Goal: Task Accomplishment & Management: Use online tool/utility

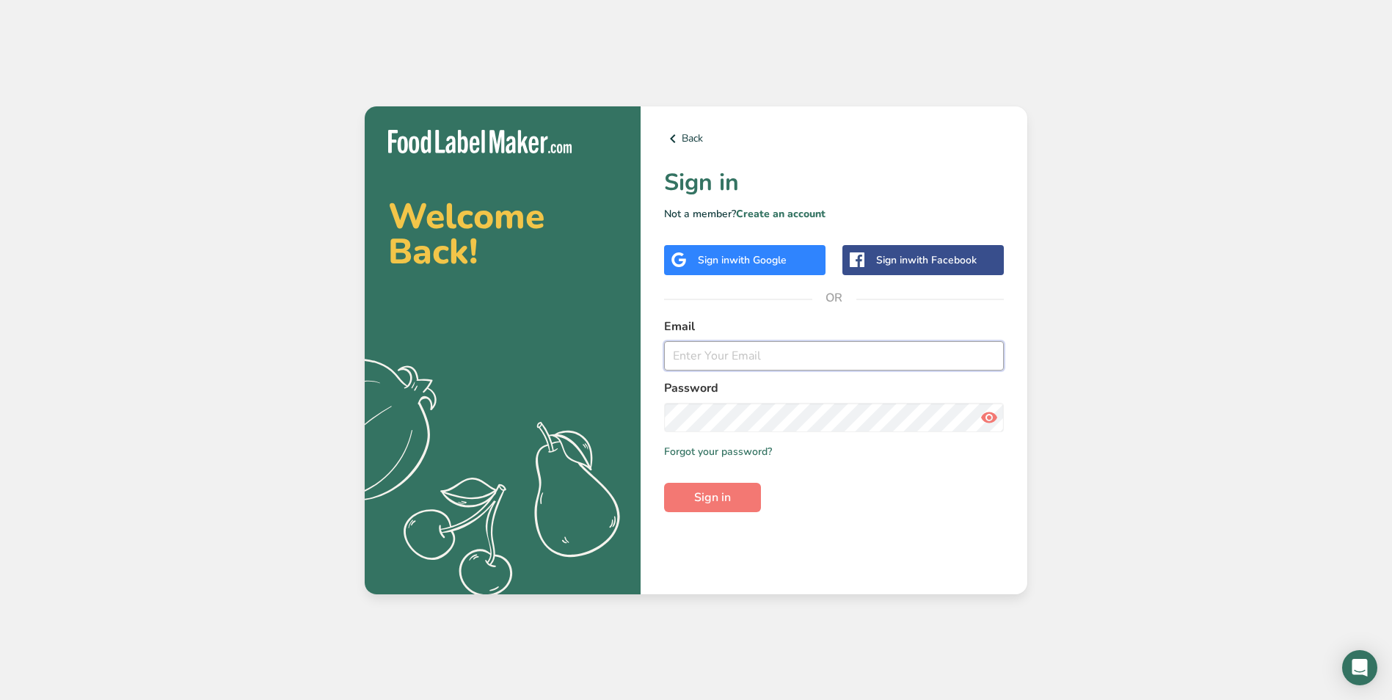
drag, startPoint x: 706, startPoint y: 355, endPoint x: 716, endPoint y: 357, distance: 9.8
click at [706, 355] on input "email" at bounding box center [834, 355] width 340 height 29
click at [713, 349] on input "email" at bounding box center [834, 355] width 340 height 29
click at [832, 337] on div "Email [PERSON_NAME][EMAIL_ADDRESS][DOMAIN_NAME]" at bounding box center [834, 344] width 340 height 53
click at [820, 372] on form "Email [PERSON_NAME][EMAIL_ADDRESS][DOMAIN_NAME] Password Remember me Forgot you…" at bounding box center [834, 415] width 340 height 195
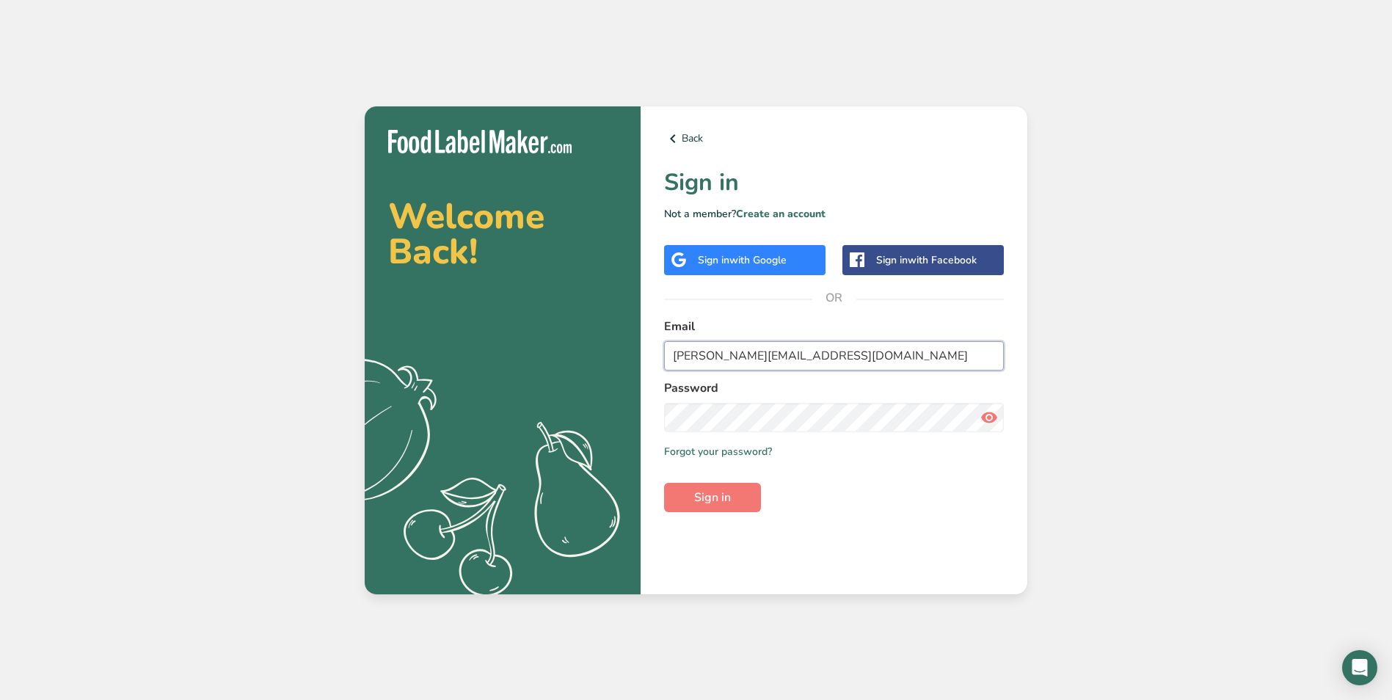
click at [821, 370] on input "[PERSON_NAME][EMAIL_ADDRESS][DOMAIN_NAME]" at bounding box center [834, 355] width 340 height 29
drag, startPoint x: 810, startPoint y: 356, endPoint x: 498, endPoint y: 335, distance: 311.9
click at [498, 335] on section "Welcome Back! .a{fill:#f5f3ed;} Back Sign in Not a member? Create an account Si…" at bounding box center [696, 350] width 663 height 488
click at [737, 349] on input "[PERSON_NAME][EMAIL_ADDRESS][DOMAIN_NAME]" at bounding box center [834, 355] width 340 height 29
click at [819, 360] on input "[PERSON_NAME][EMAIL_ADDRESS][DOMAIN_NAME]" at bounding box center [834, 355] width 340 height 29
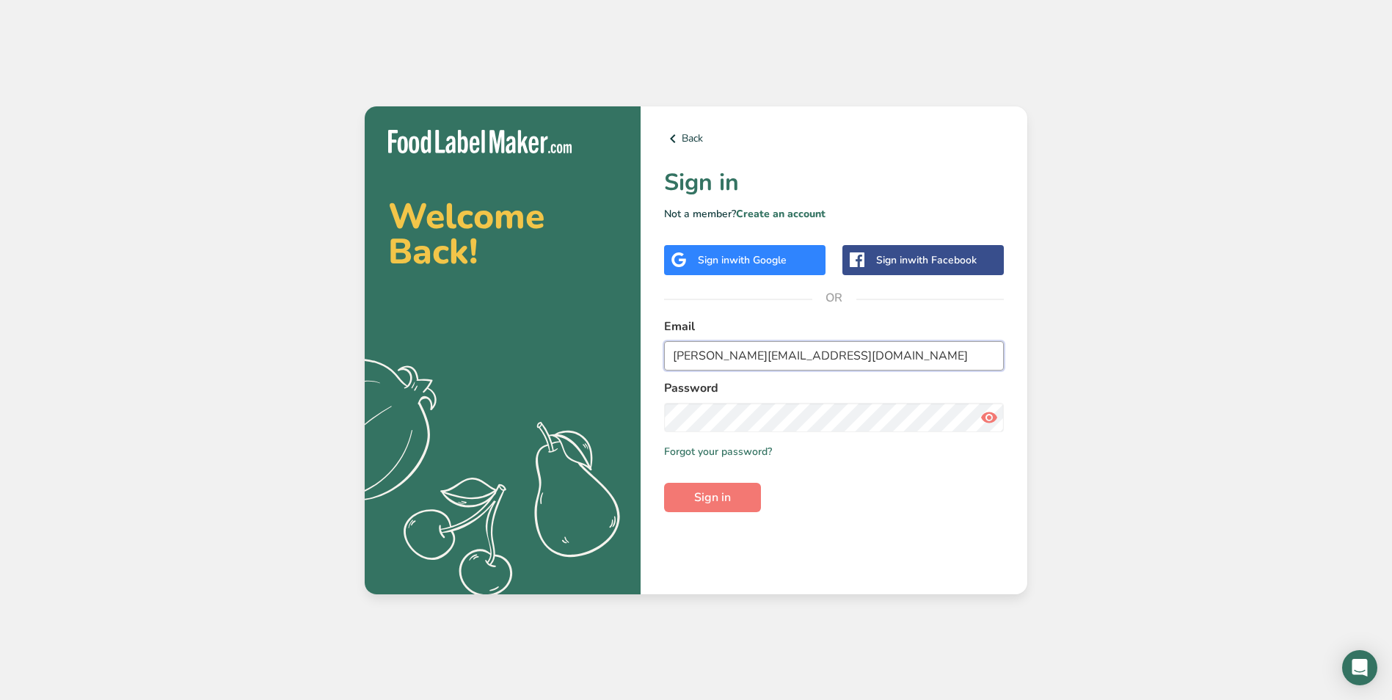
drag, startPoint x: 826, startPoint y: 358, endPoint x: 625, endPoint y: 360, distance: 201.1
click at [625, 360] on section "Welcome Back! .a{fill:#f5f3ed;} Back Sign in Not a member? Create an account Si…" at bounding box center [696, 350] width 663 height 488
drag, startPoint x: 743, startPoint y: 357, endPoint x: 674, endPoint y: 354, distance: 69.1
click at [674, 354] on input "[PERSON_NAME]" at bounding box center [834, 355] width 340 height 29
drag, startPoint x: 847, startPoint y: 359, endPoint x: 687, endPoint y: 364, distance: 160.1
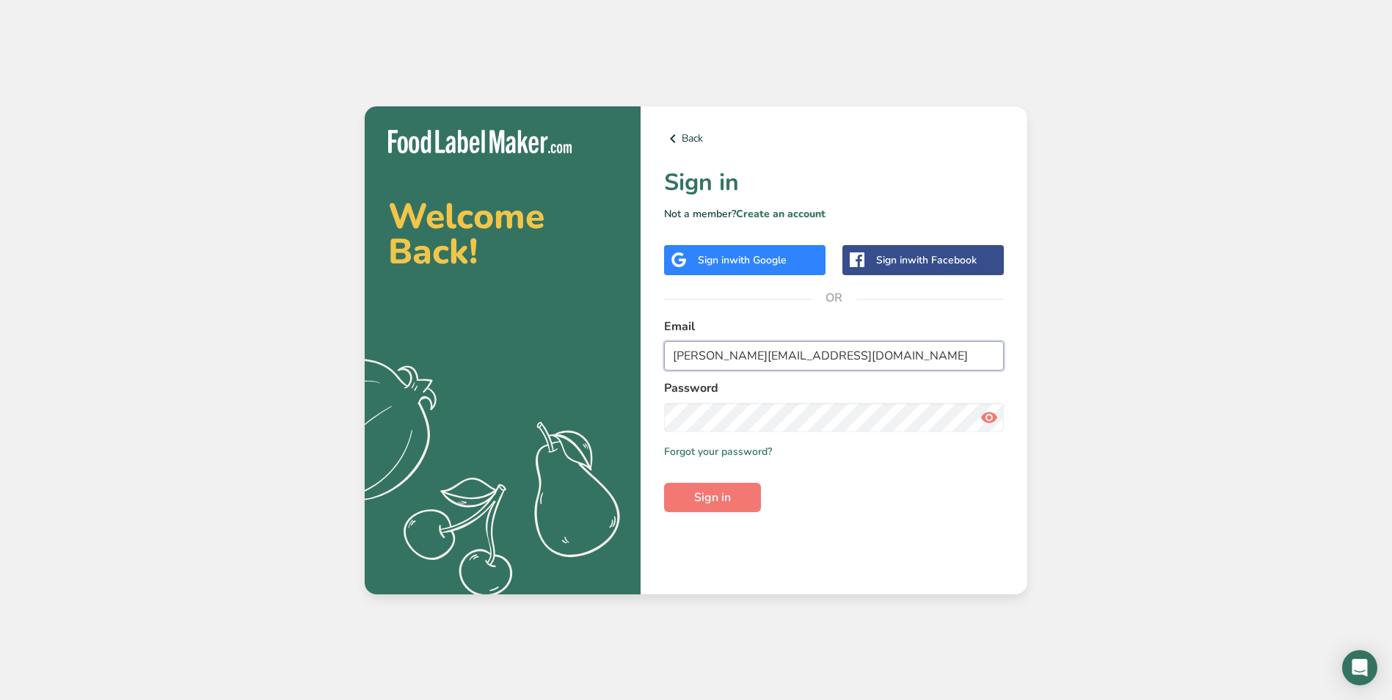
click at [687, 364] on input "[PERSON_NAME][EMAIL_ADDRESS][DOMAIN_NAME]" at bounding box center [834, 355] width 340 height 29
drag, startPoint x: 771, startPoint y: 363, endPoint x: 911, endPoint y: 385, distance: 141.2
click at [911, 385] on label "Password" at bounding box center [834, 388] width 340 height 18
click at [823, 352] on input "[PERSON_NAME][EMAIL_ADDRESS][DOMAIN_NAME]" at bounding box center [834, 355] width 340 height 29
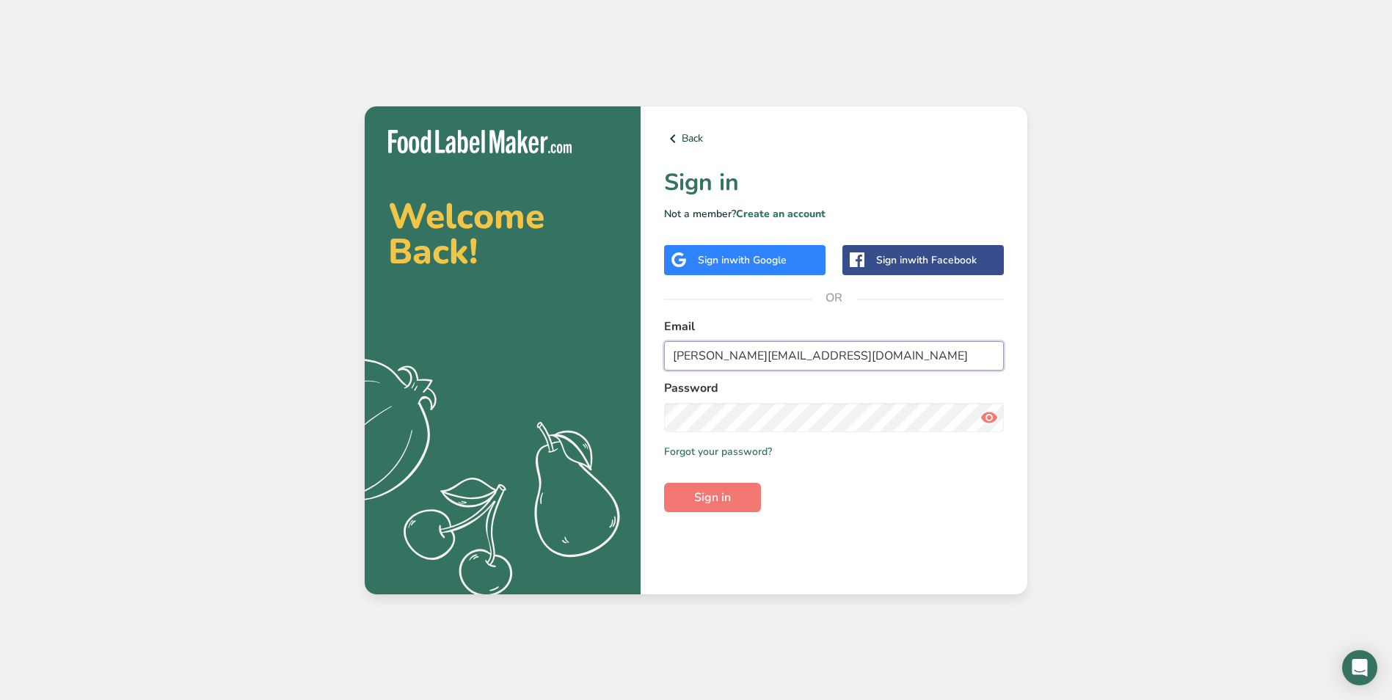
click at [823, 352] on input "[PERSON_NAME][EMAIL_ADDRESS][DOMAIN_NAME]" at bounding box center [834, 355] width 340 height 29
type input "[PERSON_NAME][EMAIL_ADDRESS][DOMAIN_NAME]"
click at [664, 483] on button "Sign in" at bounding box center [712, 497] width 97 height 29
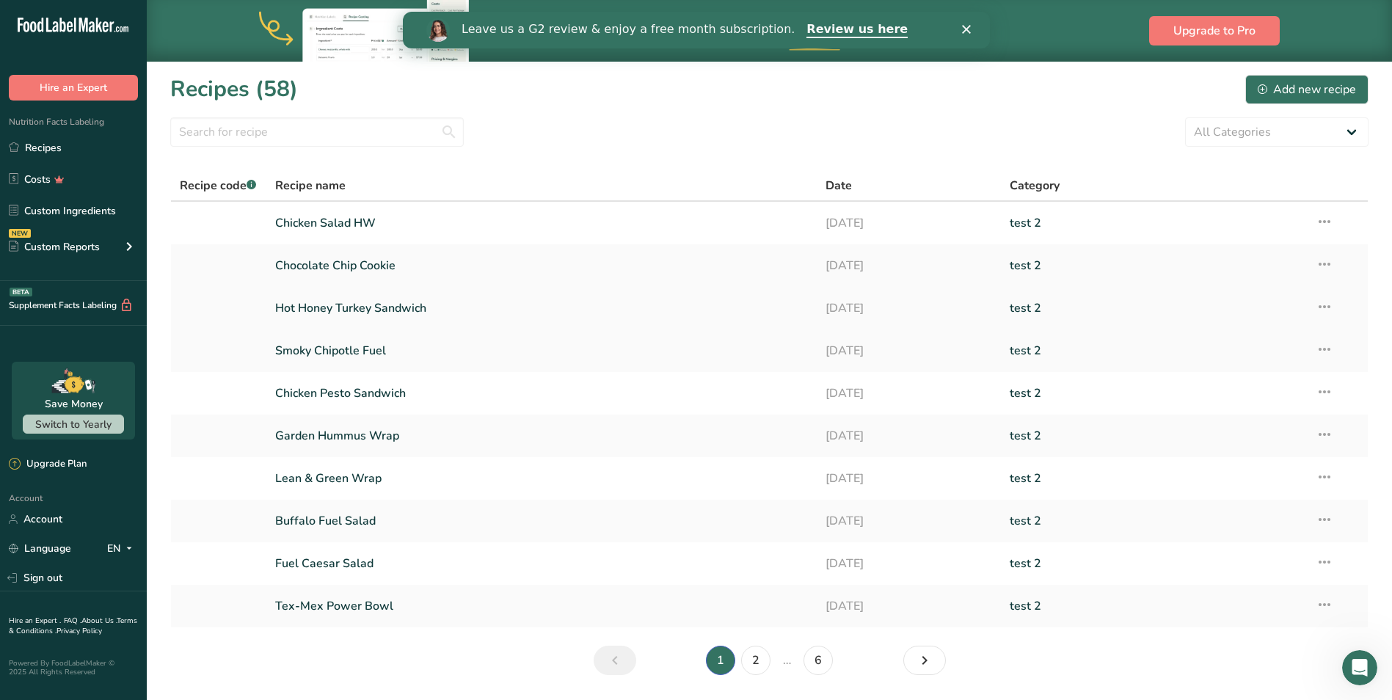
click at [1322, 305] on icon at bounding box center [1325, 307] width 18 height 26
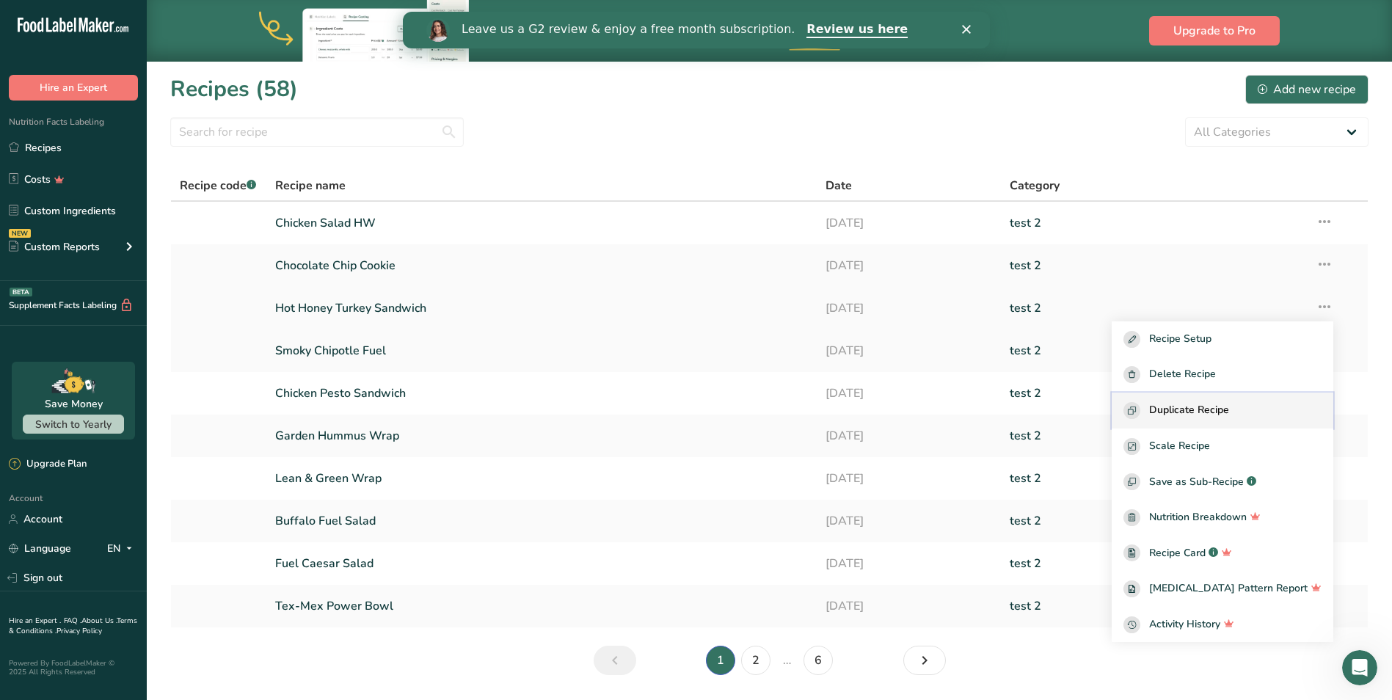
click at [1244, 400] on button "Duplicate Recipe" at bounding box center [1223, 411] width 222 height 36
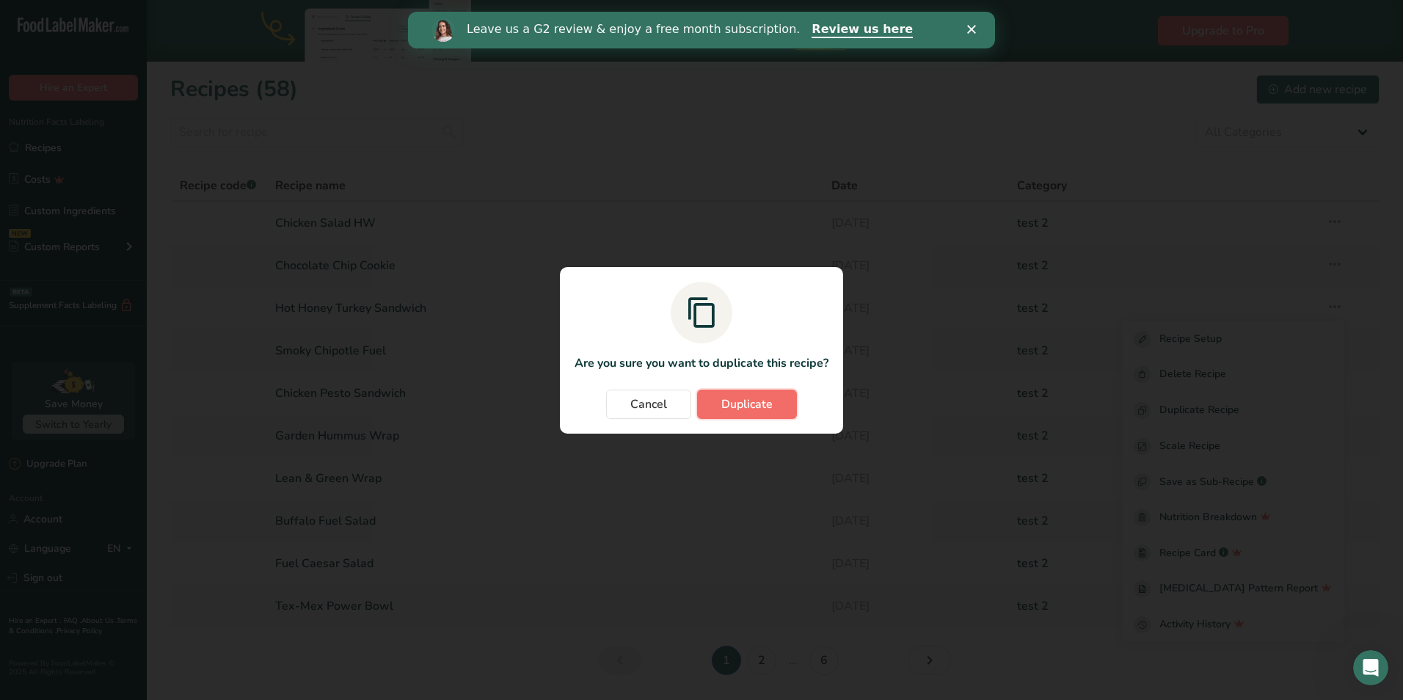
click at [751, 401] on span "Duplicate" at bounding box center [747, 405] width 51 height 18
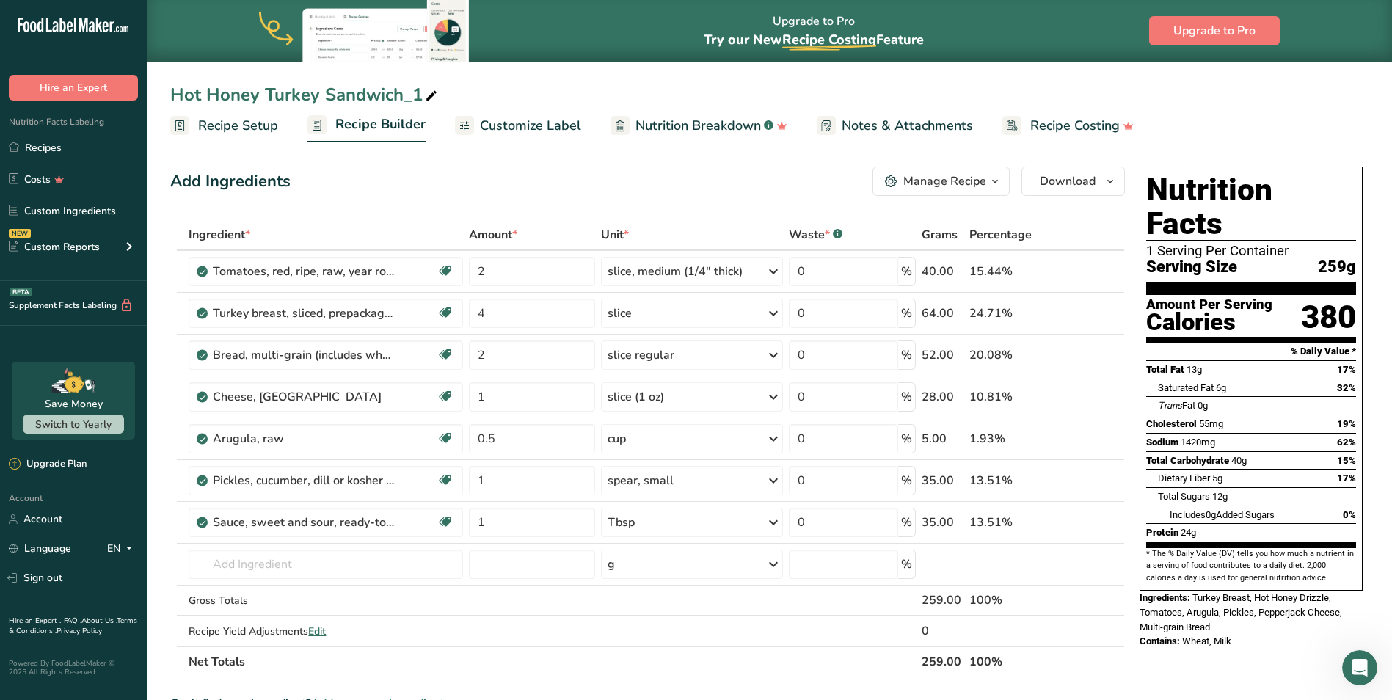
click at [225, 128] on span "Recipe Setup" at bounding box center [238, 126] width 80 height 20
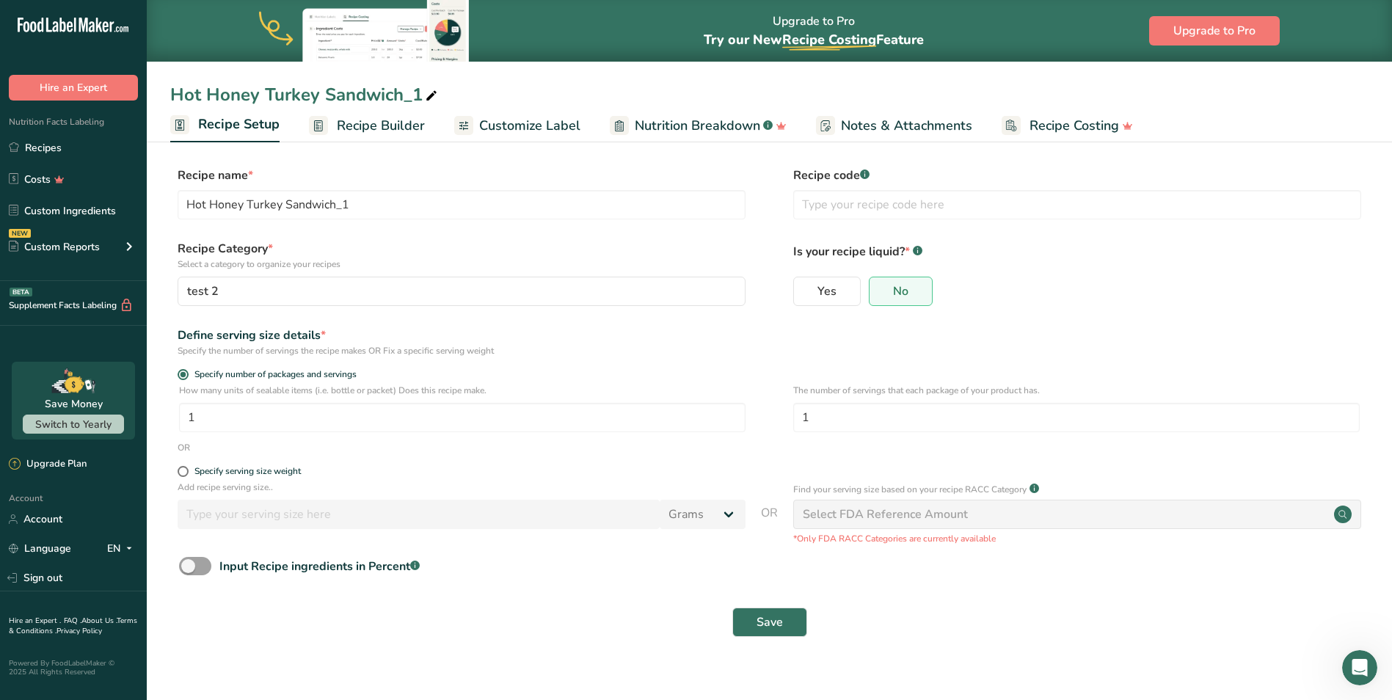
click at [434, 102] on icon at bounding box center [431, 96] width 13 height 21
click at [168, 90] on div "Hot Honey Turkey Sandwich_1" at bounding box center [770, 94] width 1246 height 26
click at [171, 95] on div "Hot Honey Turkey Sandwich_1" at bounding box center [305, 94] width 270 height 26
drag, startPoint x: 173, startPoint y: 93, endPoint x: 254, endPoint y: 89, distance: 80.9
click at [254, 89] on input "Hot Honey Turkey Sandwich_1" at bounding box center [769, 94] width 1199 height 26
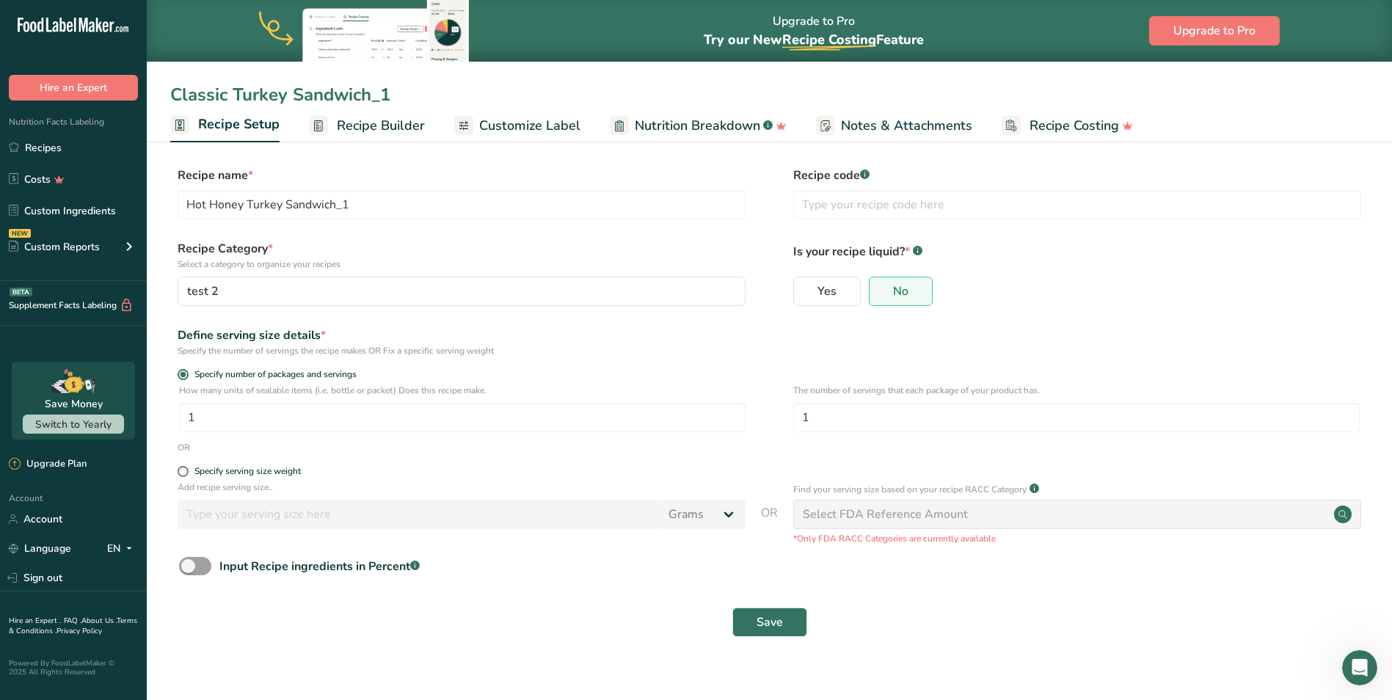
click at [374, 94] on input "Classic Turkey Sandwich_1" at bounding box center [769, 94] width 1199 height 26
type input "Classic Turkey Sandwich"
drag, startPoint x: 248, startPoint y: 208, endPoint x: 150, endPoint y: 211, distance: 97.7
click at [150, 211] on section "Recipe name * Hot Honey Turkey Sandwich_1 Recipe code .a-a{fill:#347362;}.b-a{f…" at bounding box center [770, 403] width 1246 height 532
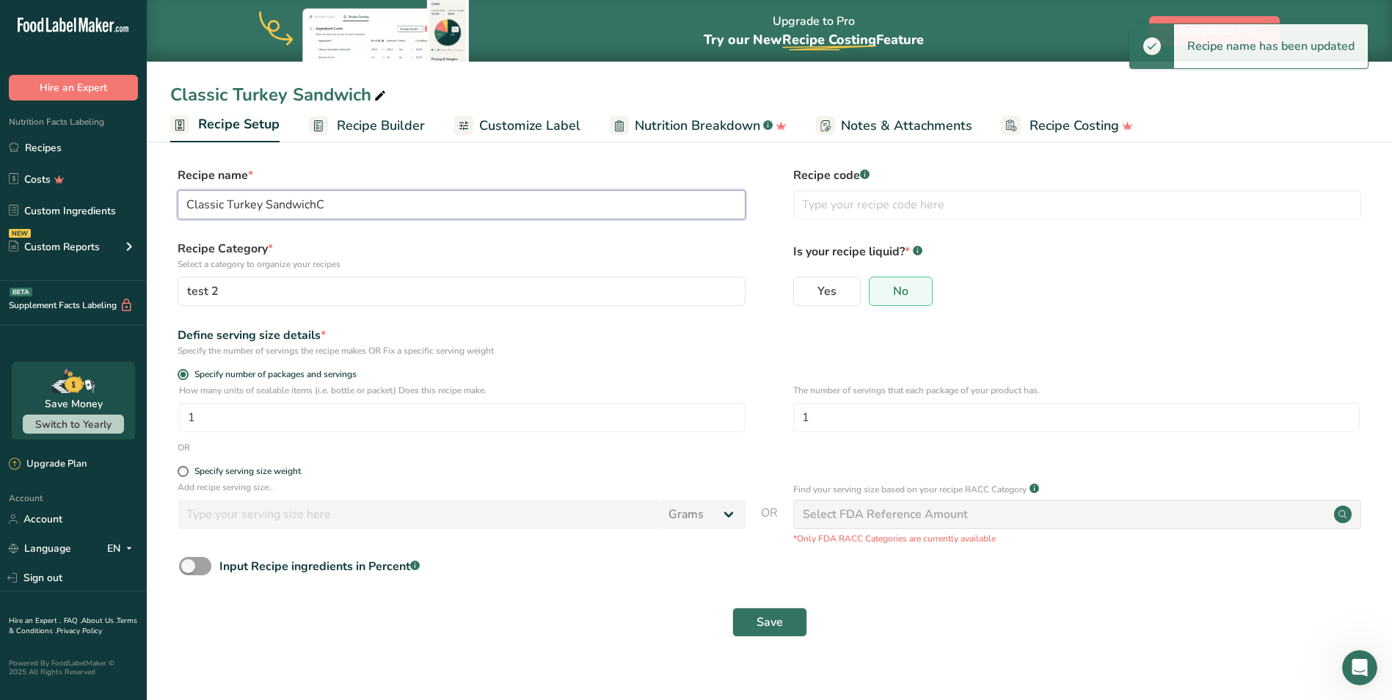
type input "Classic Turkey Sandwich"
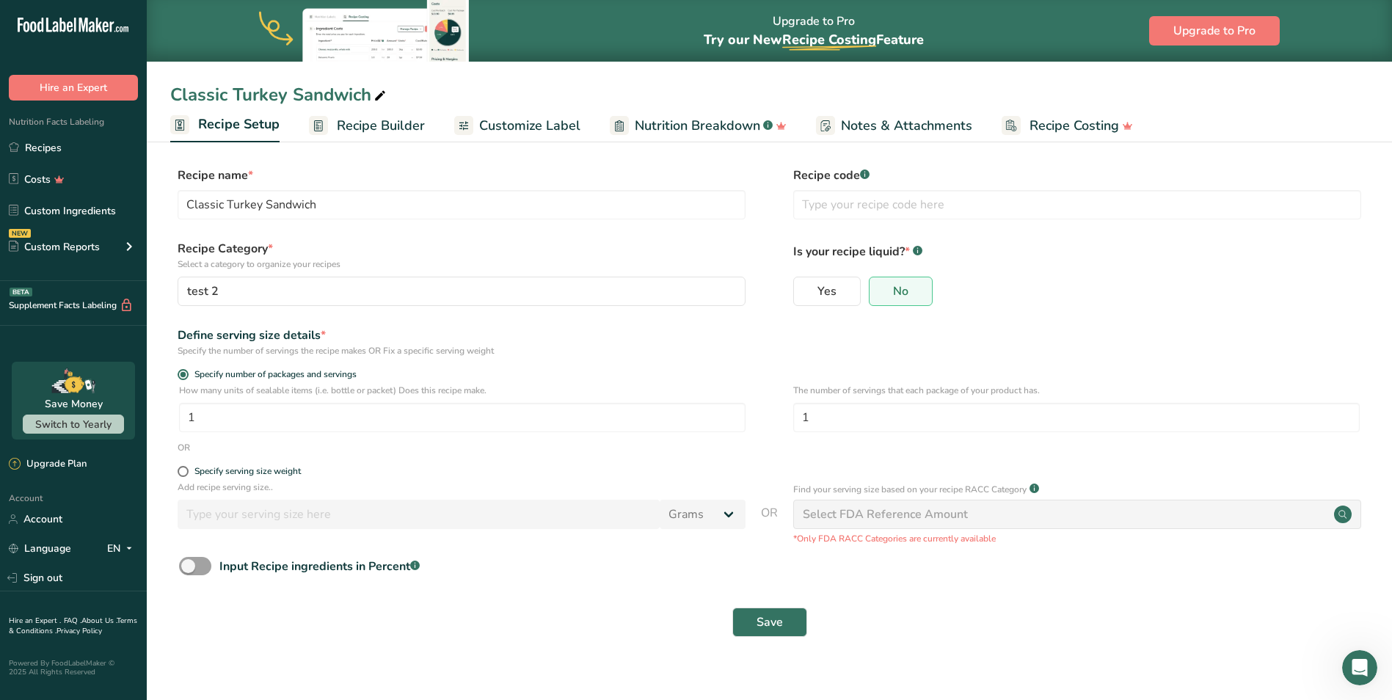
click at [552, 234] on form "Recipe name * Classic Turkey Sandwich Recipe code .a-a{fill:#347362;}.b-a{fill:…" at bounding box center [769, 406] width 1199 height 479
click at [378, 125] on span "Recipe Builder" at bounding box center [381, 126] width 88 height 20
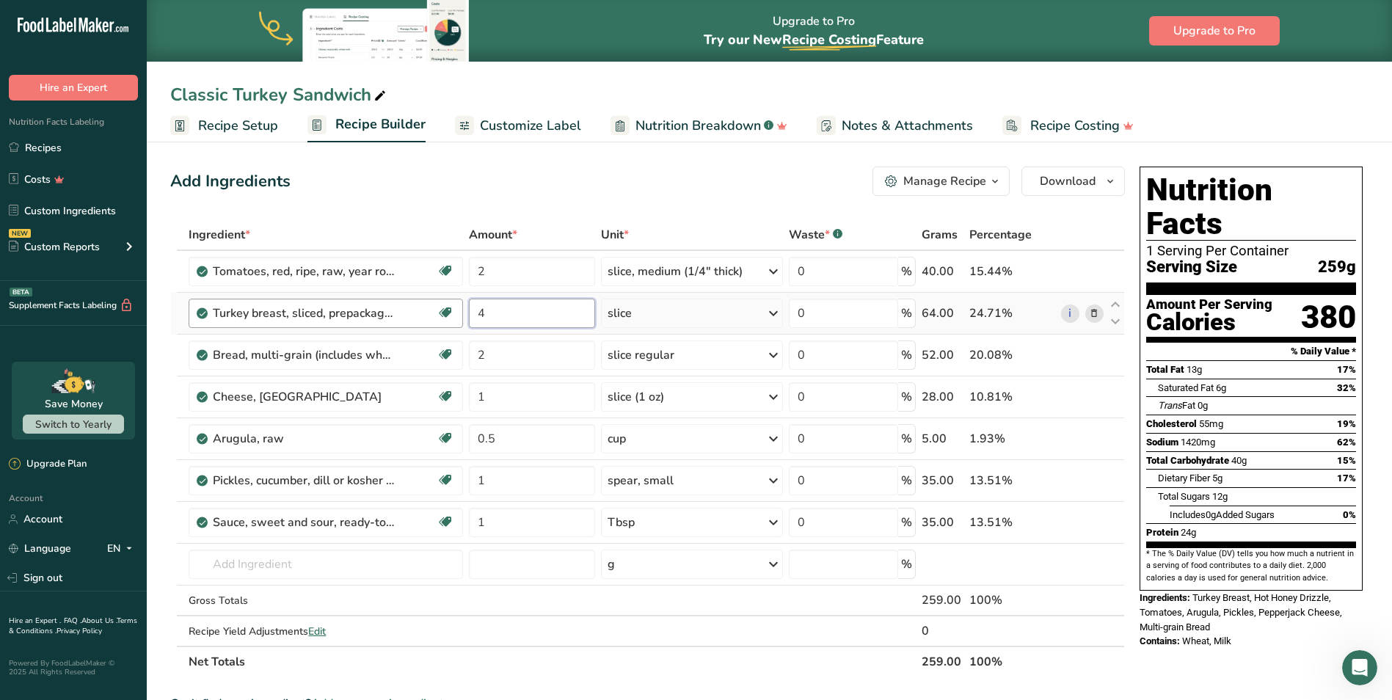
drag, startPoint x: 524, startPoint y: 320, endPoint x: 398, endPoint y: 319, distance: 126.2
click at [398, 319] on tr "Turkey breast, sliced, prepackaged Dairy free Gluten free Soy free 4 slice Port…" at bounding box center [647, 314] width 953 height 42
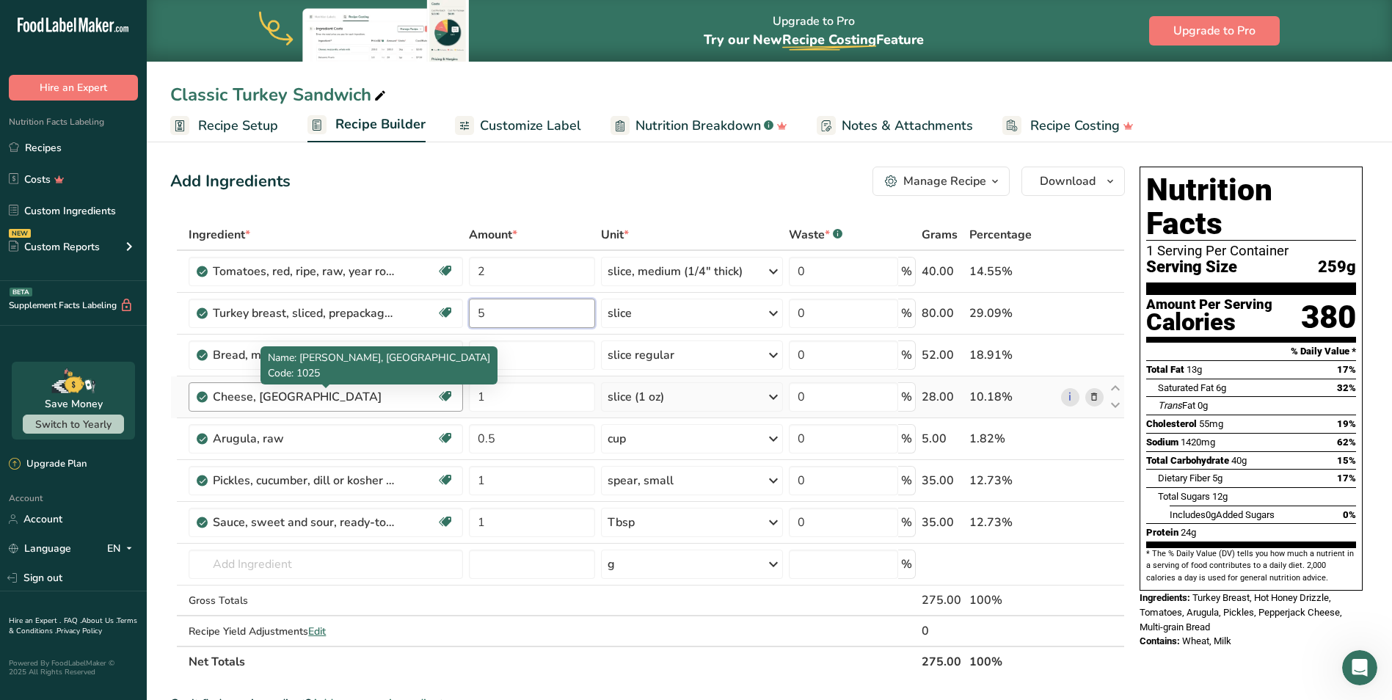
type input "5"
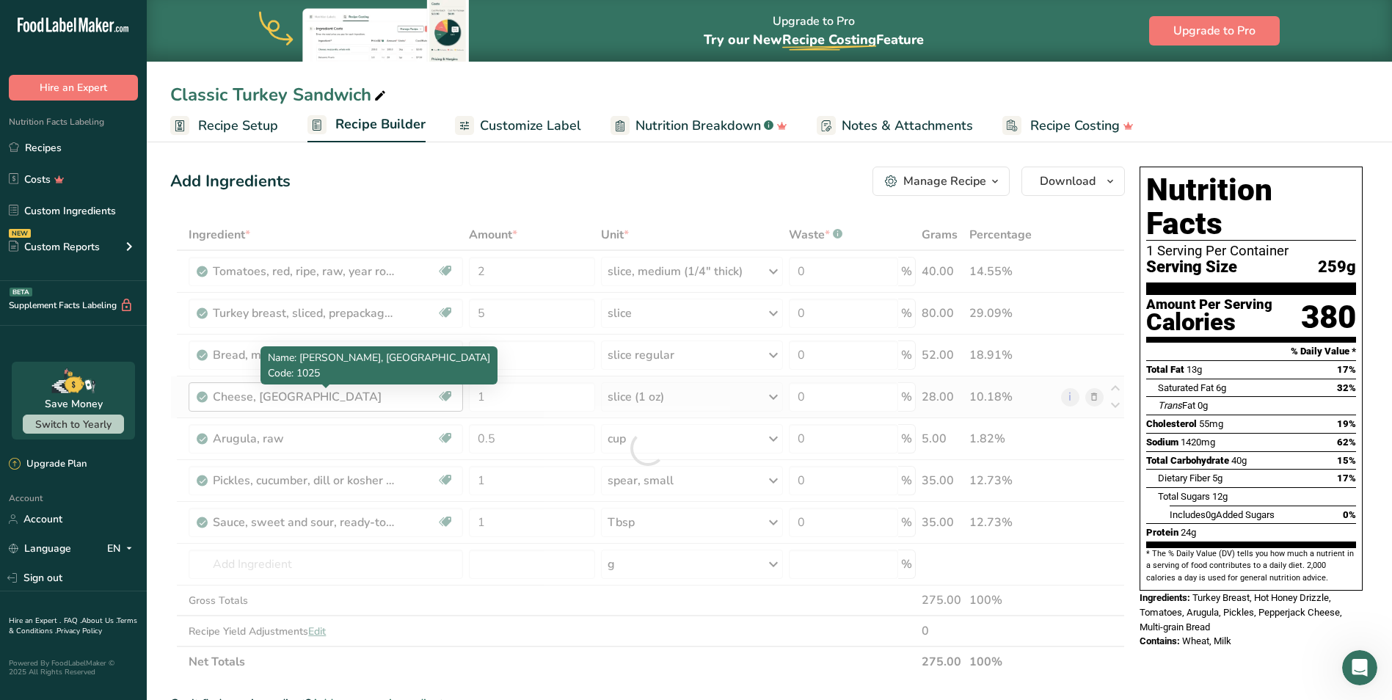
click at [333, 405] on div "Ingredient * Amount * Unit * Waste * .a-a{fill:#347362;}.b-a{fill:#fff;} Grams …" at bounding box center [647, 448] width 955 height 458
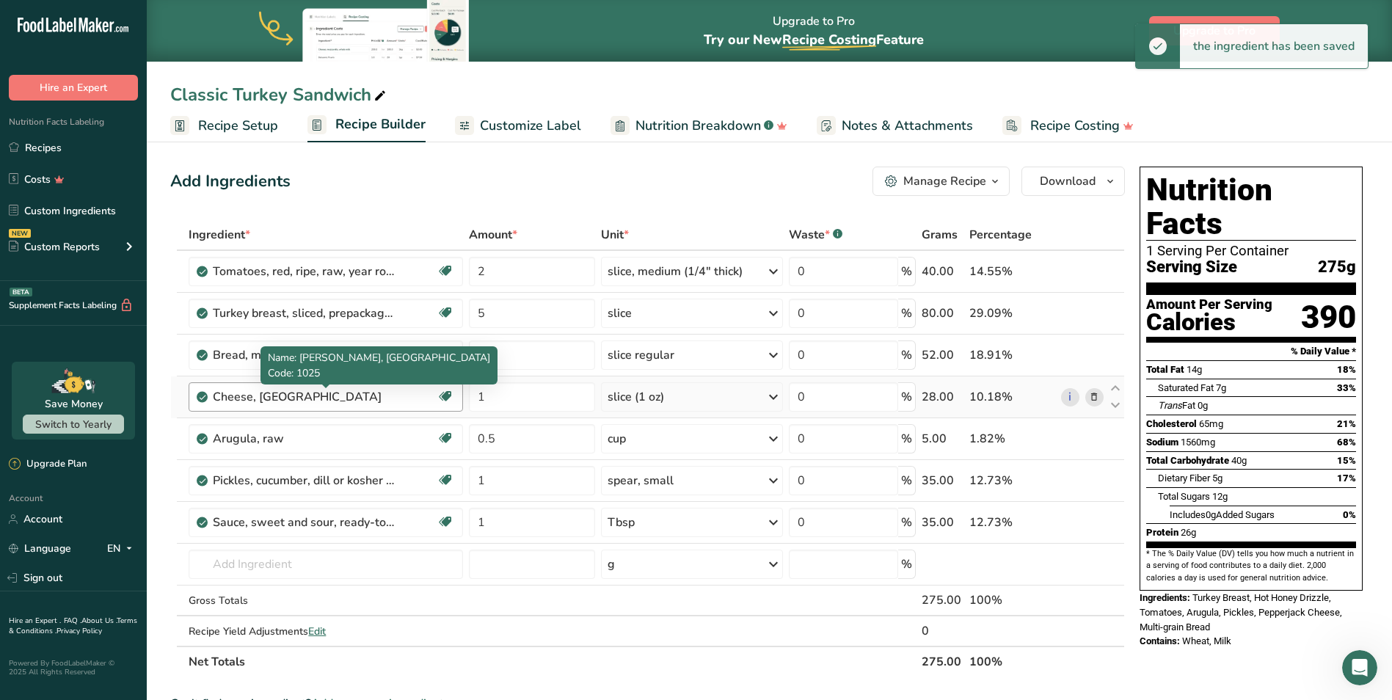
click at [233, 393] on div "Cheese, [GEOGRAPHIC_DATA]" at bounding box center [304, 397] width 183 height 18
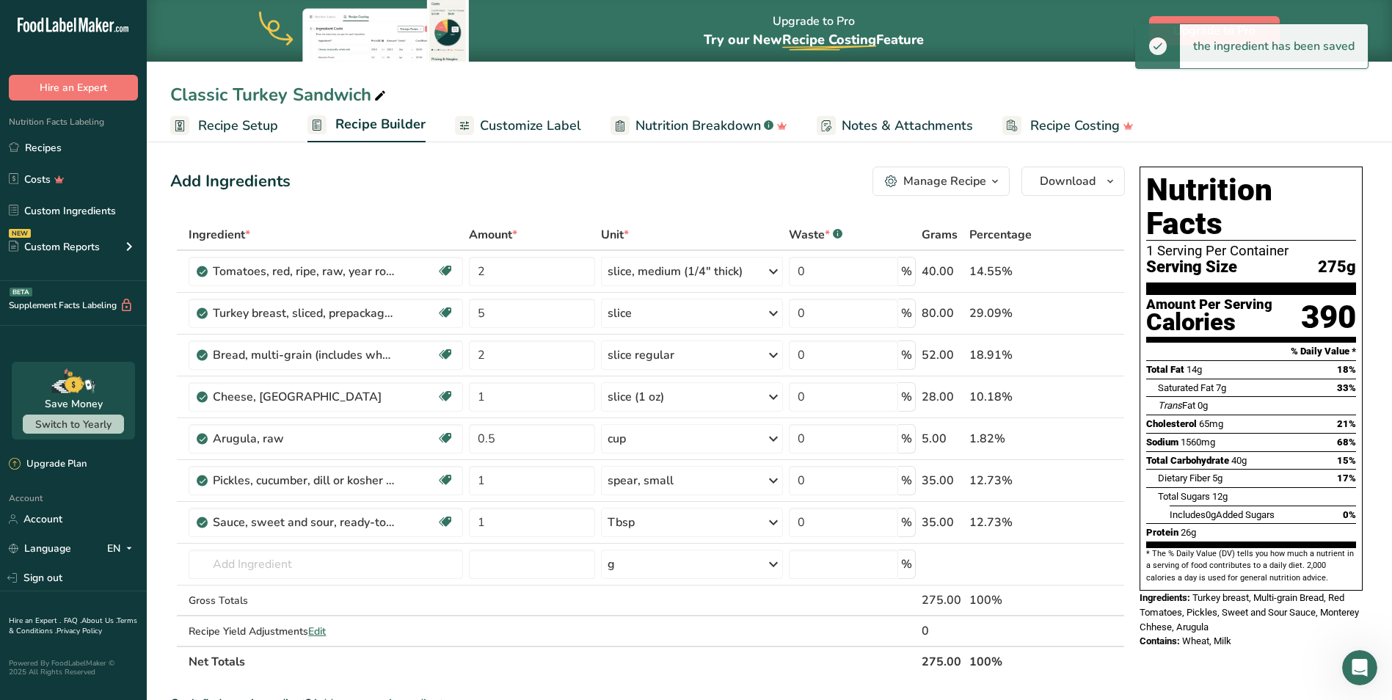
drag, startPoint x: 333, startPoint y: 398, endPoint x: 123, endPoint y: 402, distance: 210.7
click at [123, 402] on div ".a-20{fill:#fff;} Hire an Expert Nutrition Facts Labeling Recipes Costs Custom …" at bounding box center [696, 590] width 1392 height 1181
copy div "Loremip Dolo Sitamet Consect Adipisci EL Seddoei Tempori Utla etd Magn al Enima…"
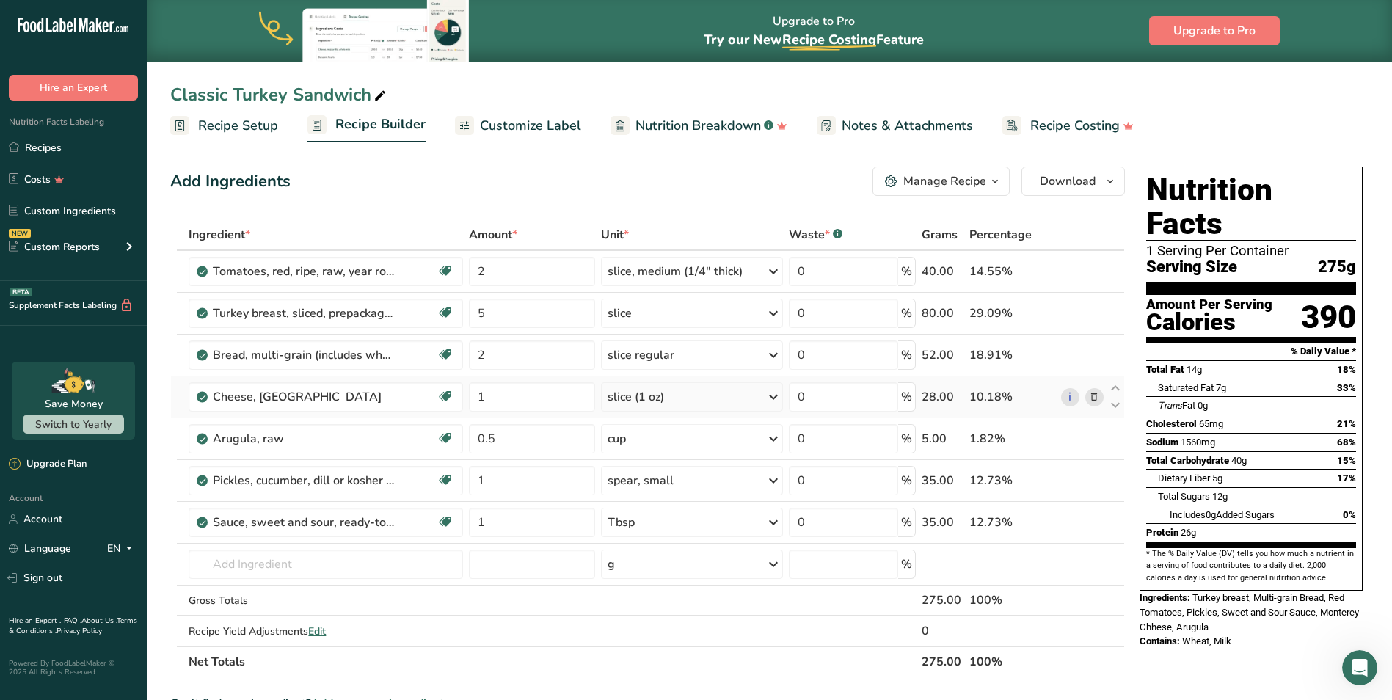
click at [1096, 393] on icon at bounding box center [1094, 397] width 10 height 15
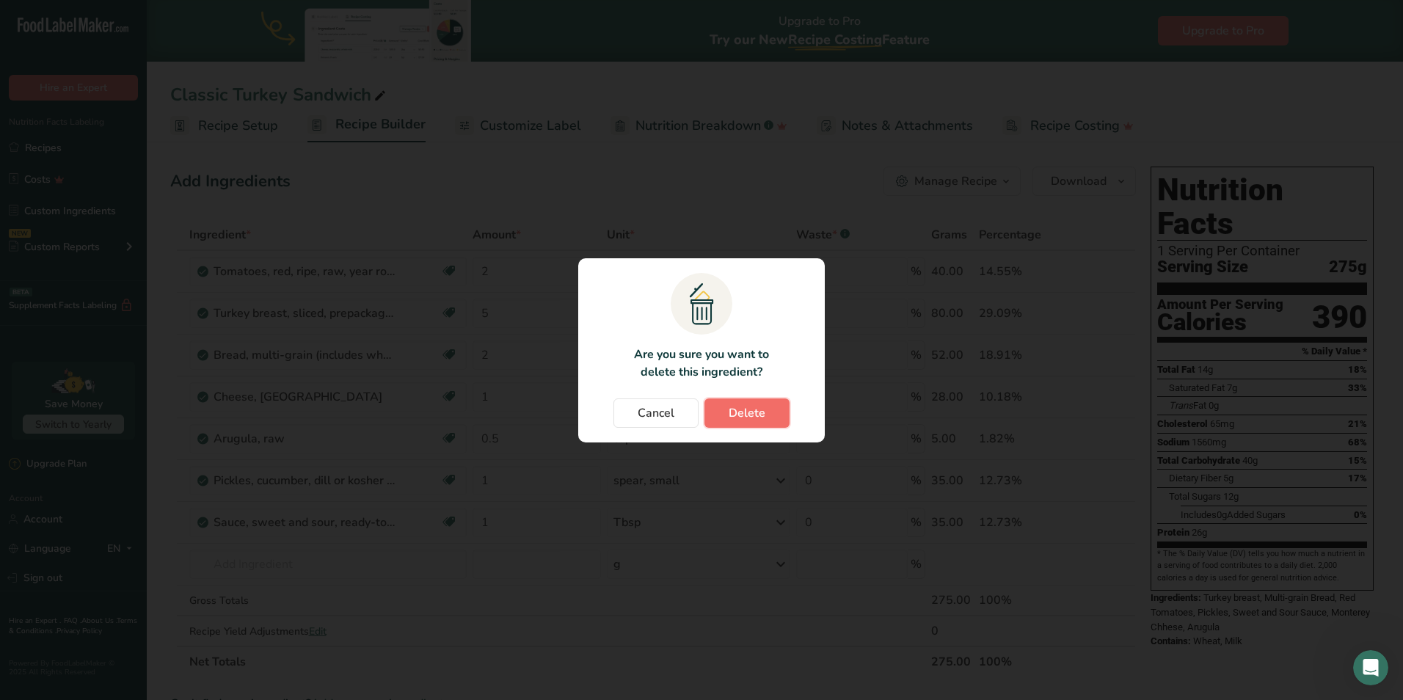
click at [757, 421] on span "Delete" at bounding box center [747, 413] width 37 height 18
type input "0.5"
type input "1"
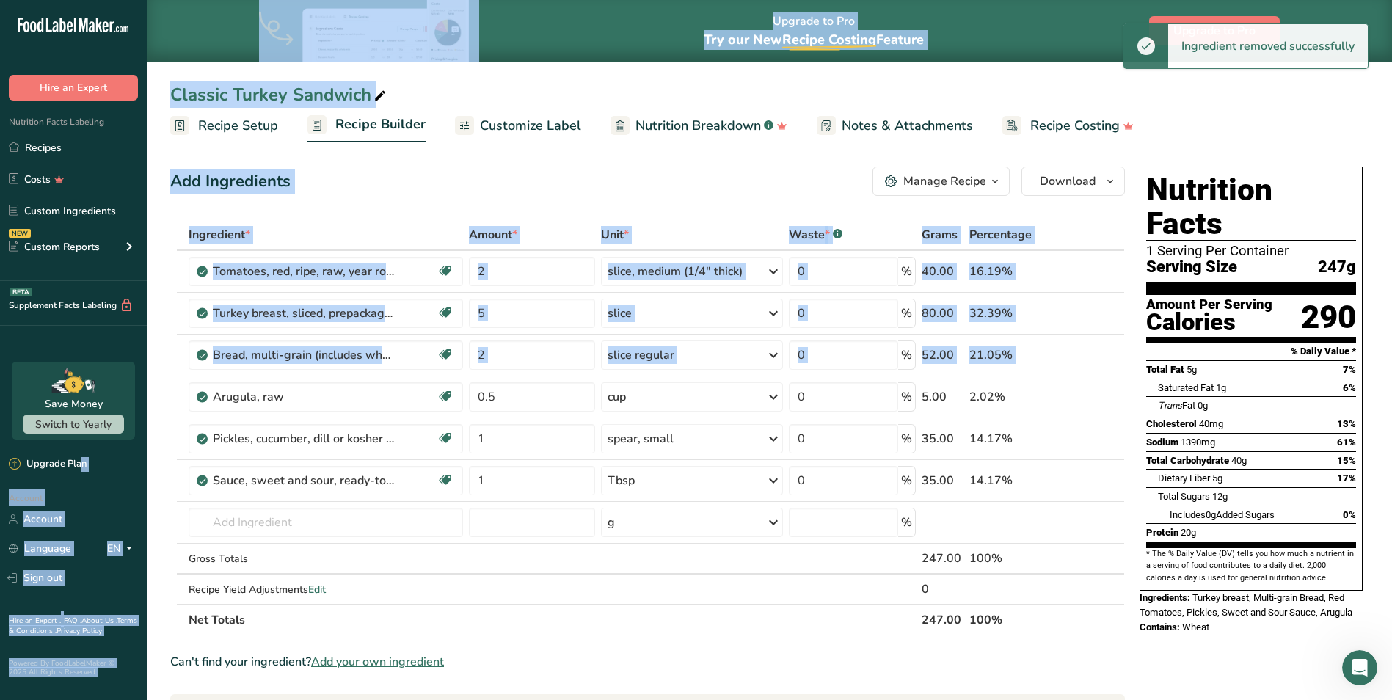
click at [167, 346] on section "Add Ingredients Manage Recipe Delete Recipe Duplicate Recipe Scale Recipe Save …" at bounding box center [770, 638] width 1246 height 1002
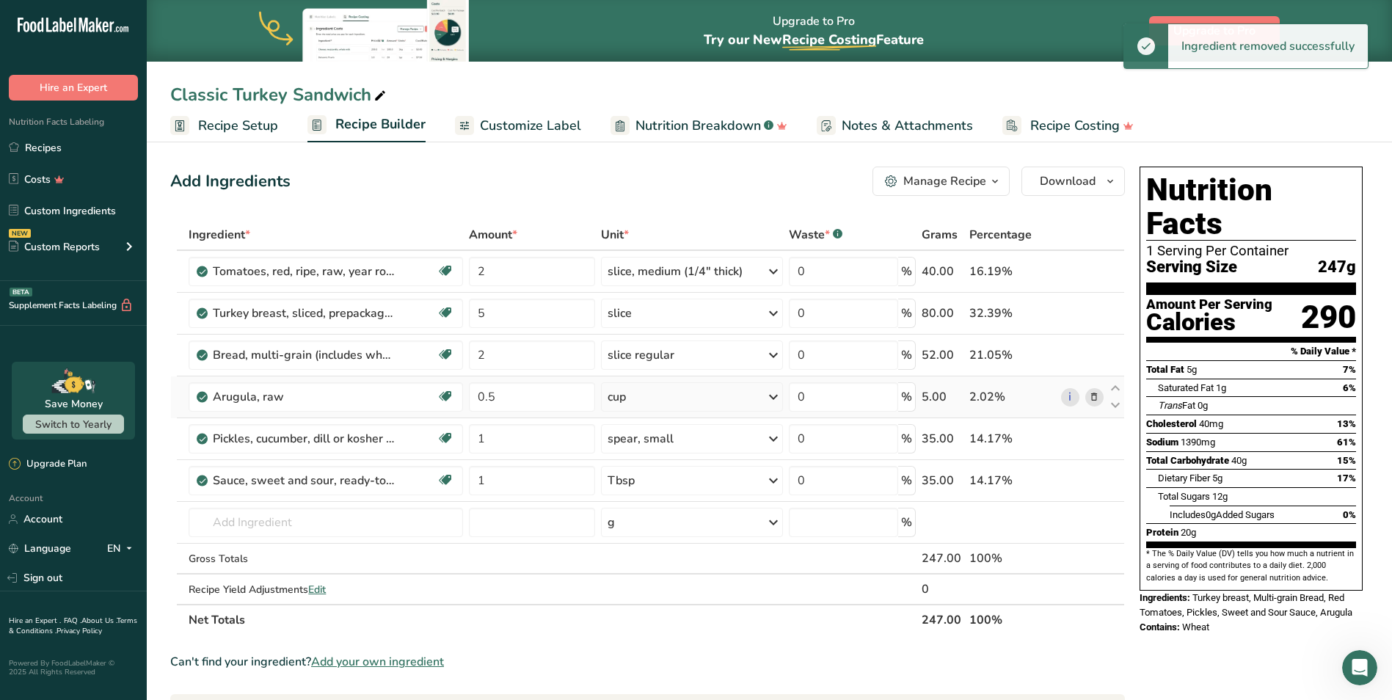
click at [1091, 398] on icon at bounding box center [1094, 397] width 10 height 15
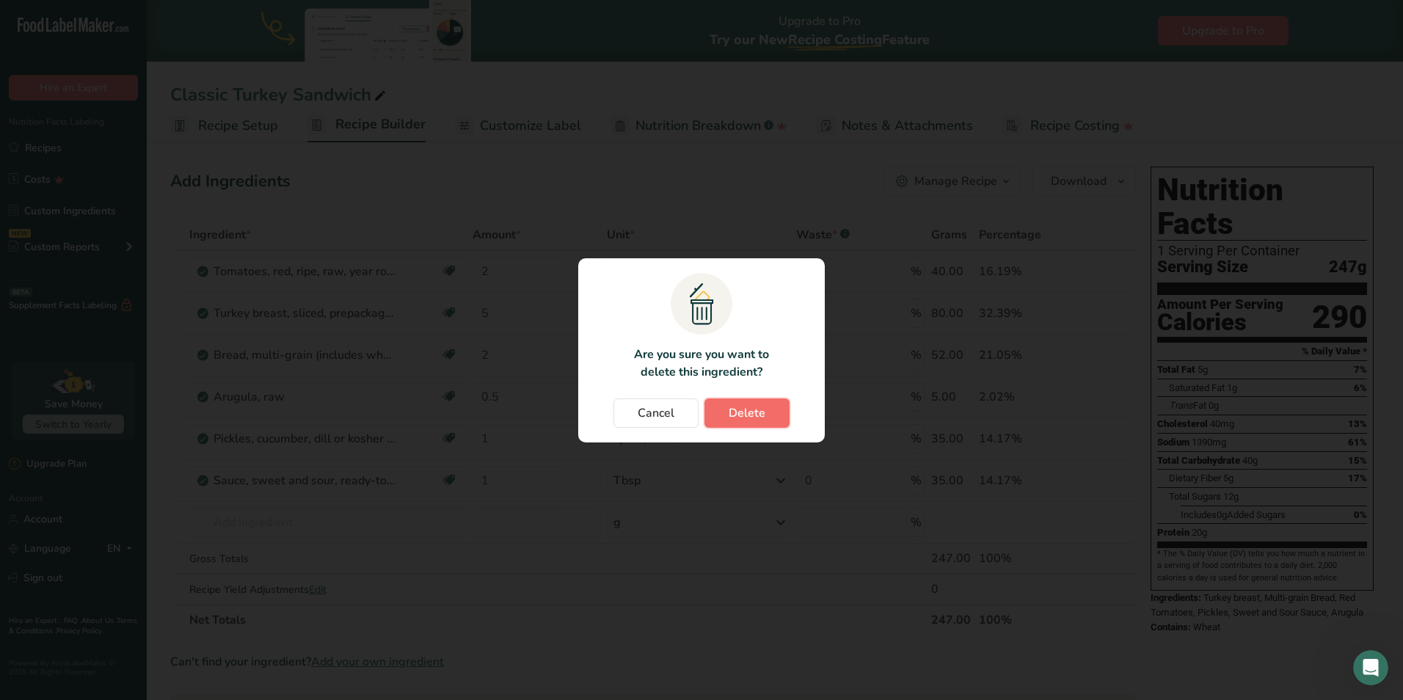
click at [751, 411] on span "Delete" at bounding box center [747, 413] width 37 height 18
type input "1"
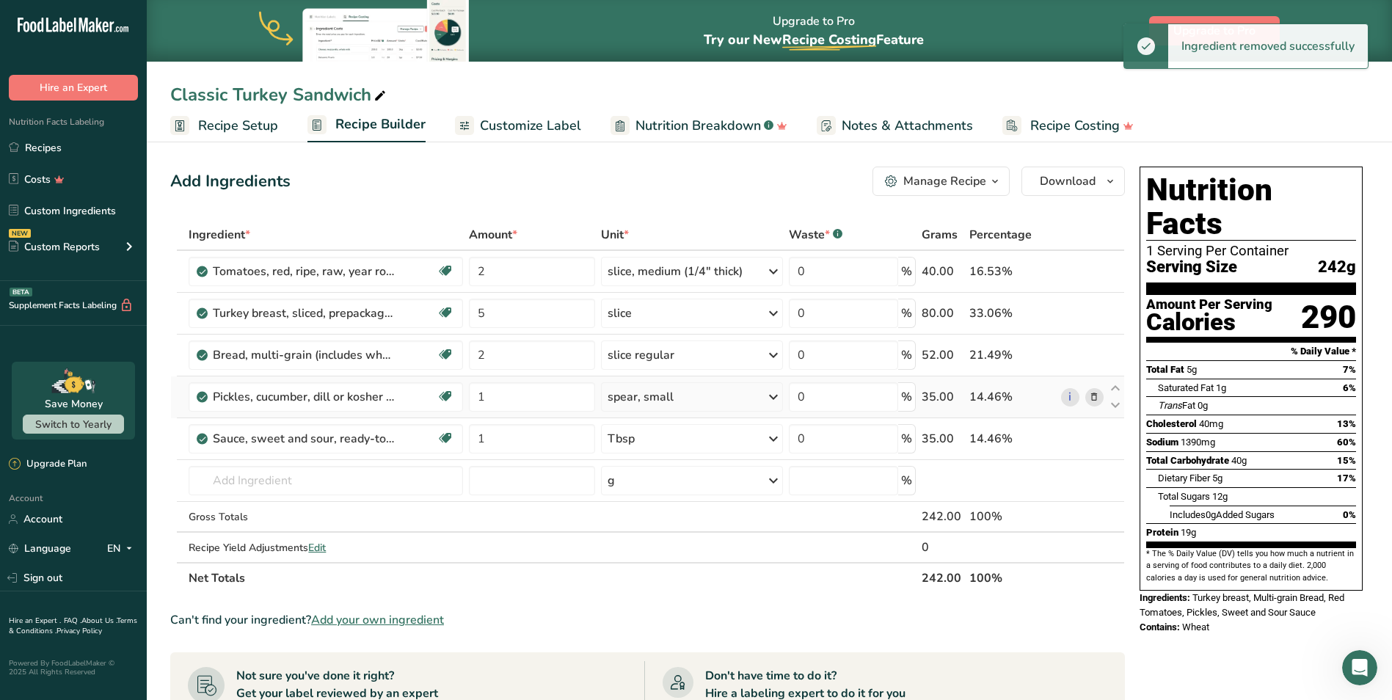
click at [1100, 397] on span at bounding box center [1095, 397] width 18 height 18
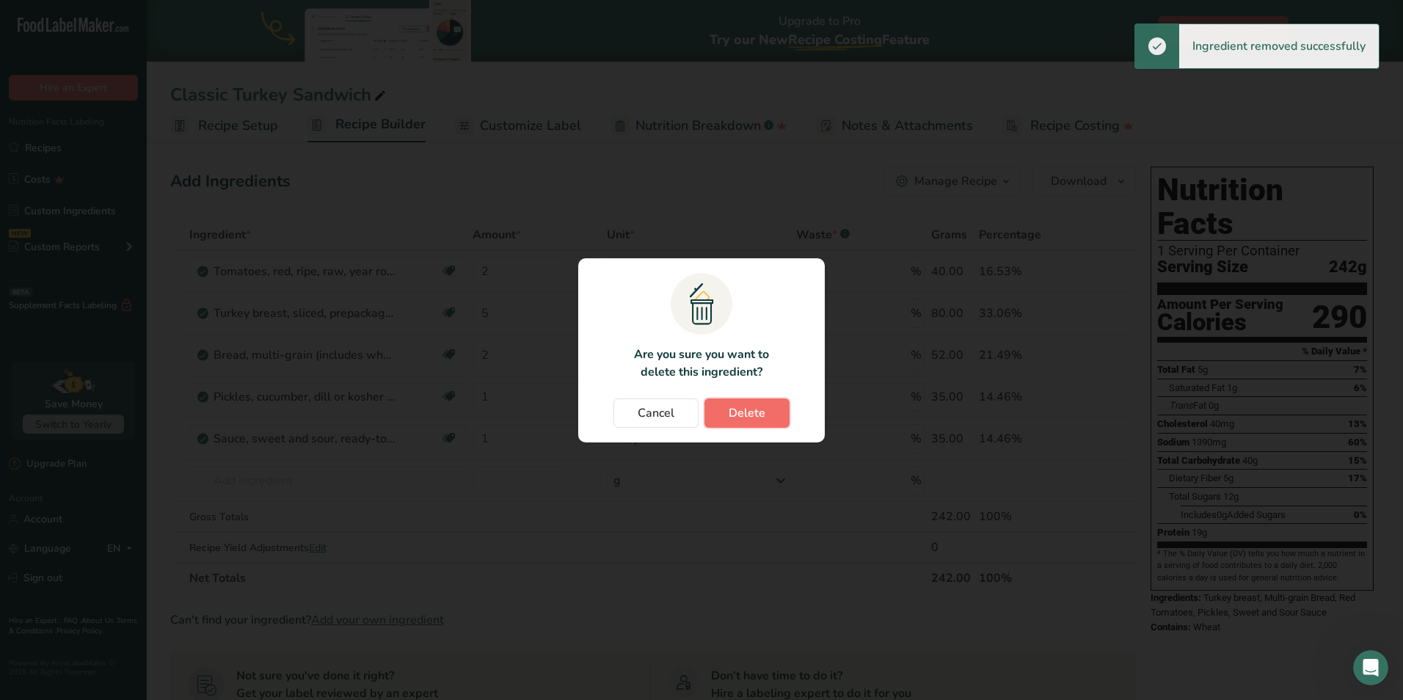
click at [751, 407] on span "Delete" at bounding box center [747, 413] width 37 height 18
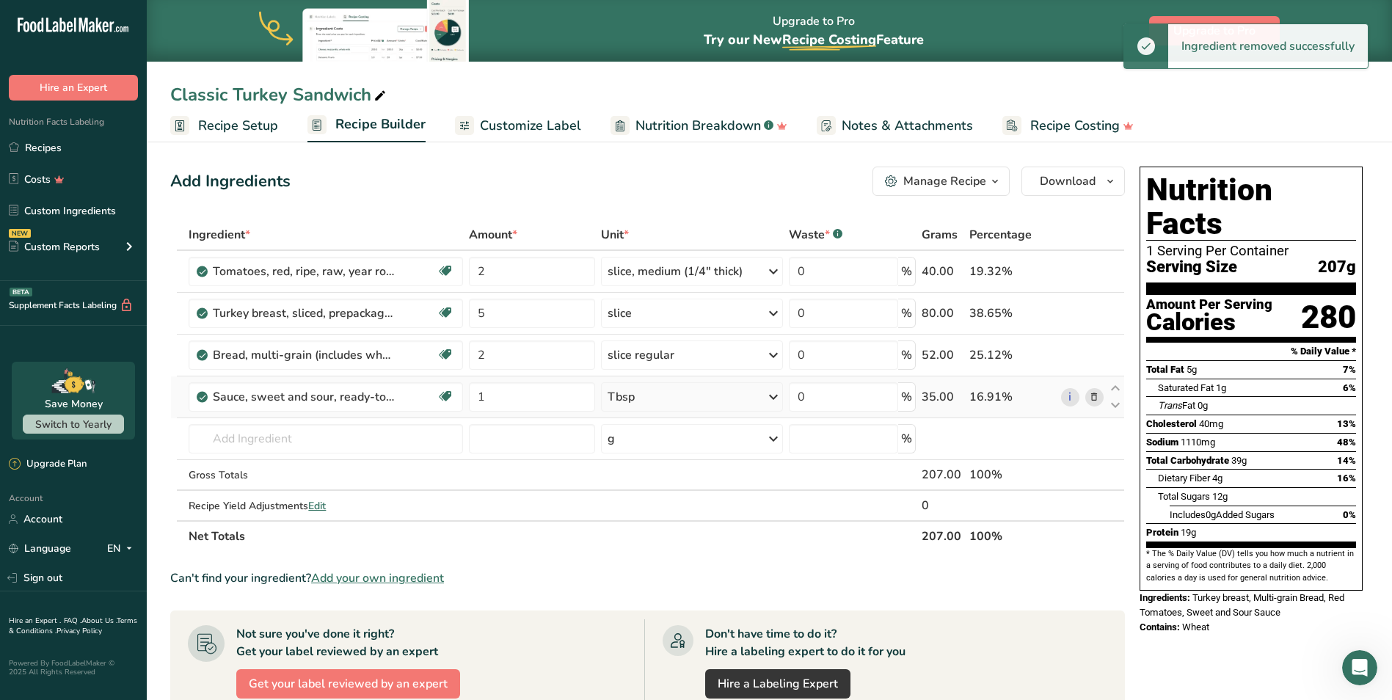
click at [1093, 395] on icon at bounding box center [1094, 397] width 10 height 15
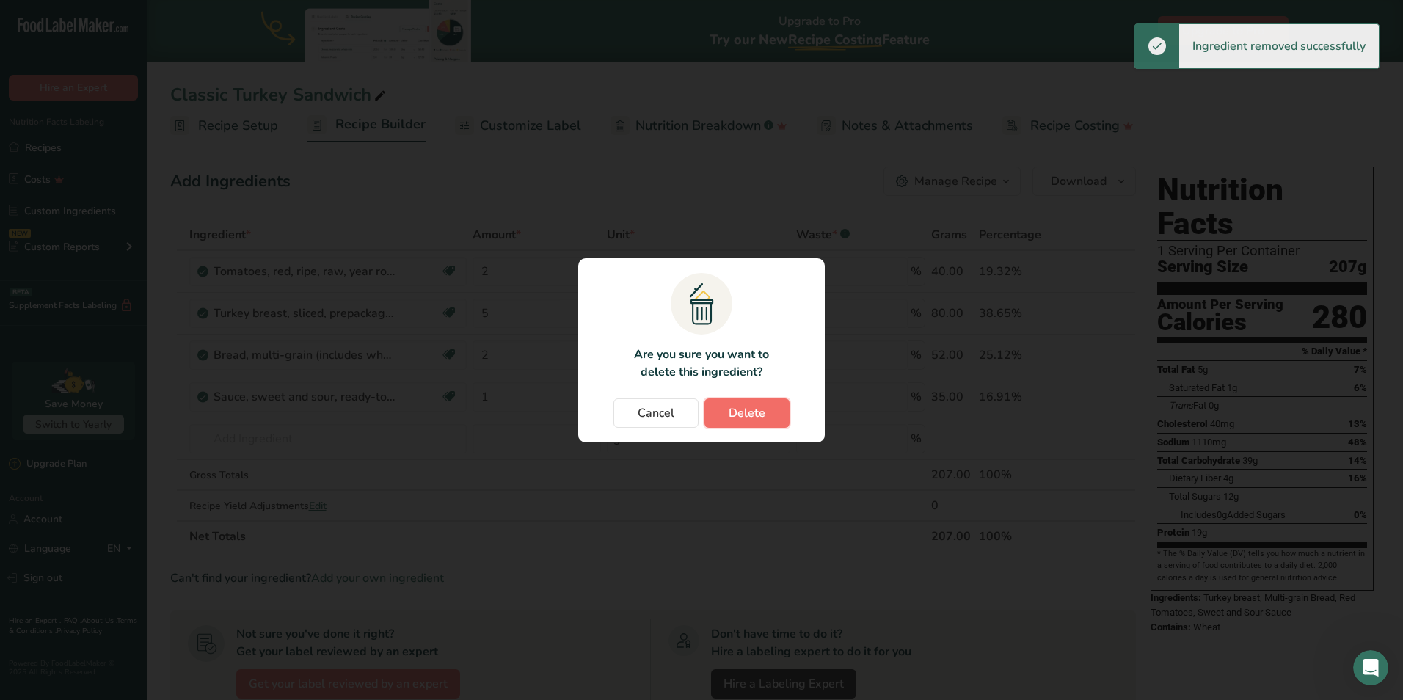
click at [732, 422] on button "Delete" at bounding box center [747, 413] width 85 height 29
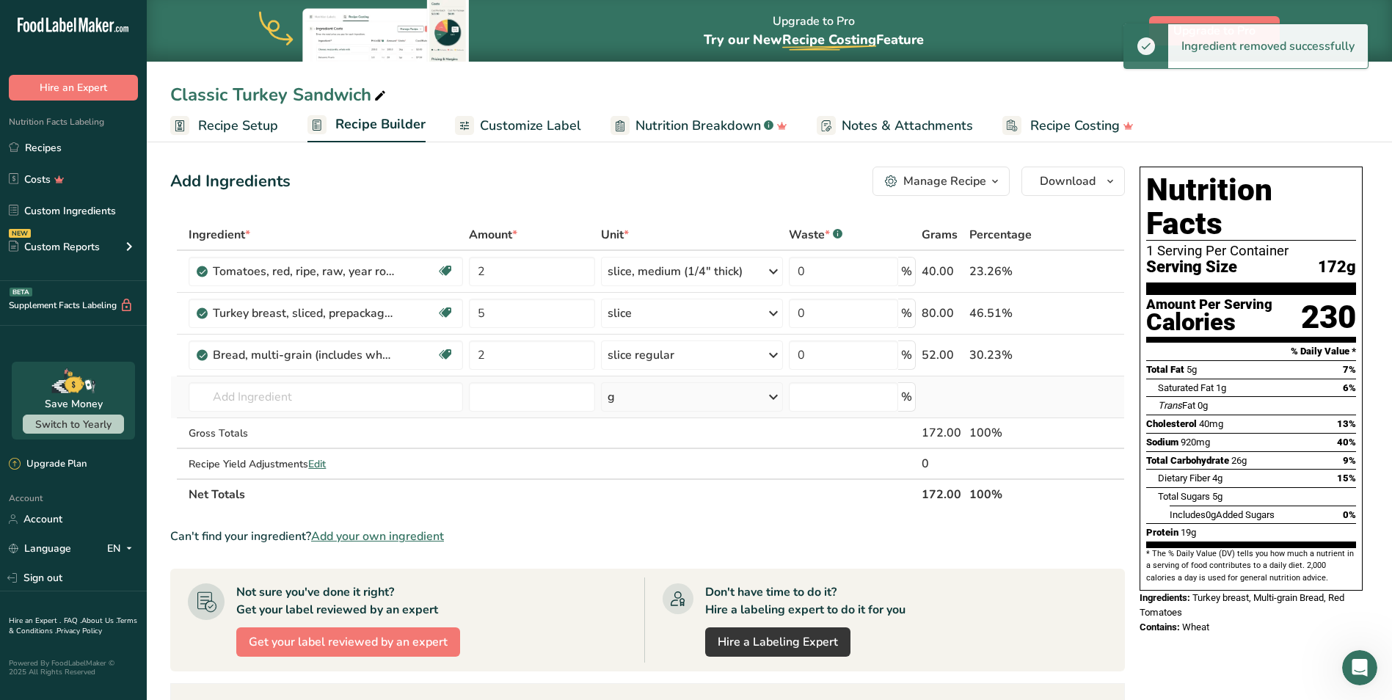
click at [260, 413] on td "Almond flour 1211 Milk, whole, 3.25% milkfat, without added vitamin A and [MEDI…" at bounding box center [326, 398] width 280 height 42
click at [272, 394] on input "text" at bounding box center [326, 396] width 275 height 29
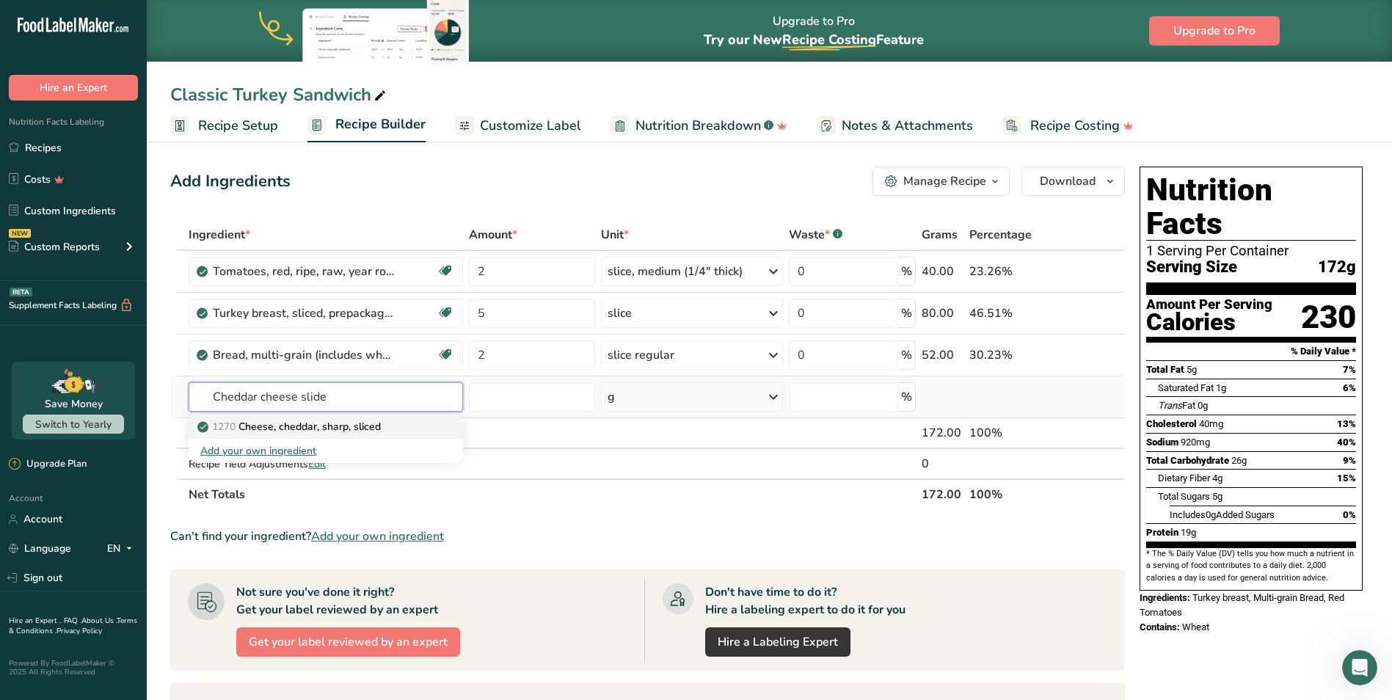
type input "Cheddar cheese slide"
click at [341, 429] on p "1270 Cheese, cheddar, sharp, sliced" at bounding box center [290, 426] width 181 height 15
type input "Cheese, cheddar, sharp, sliced"
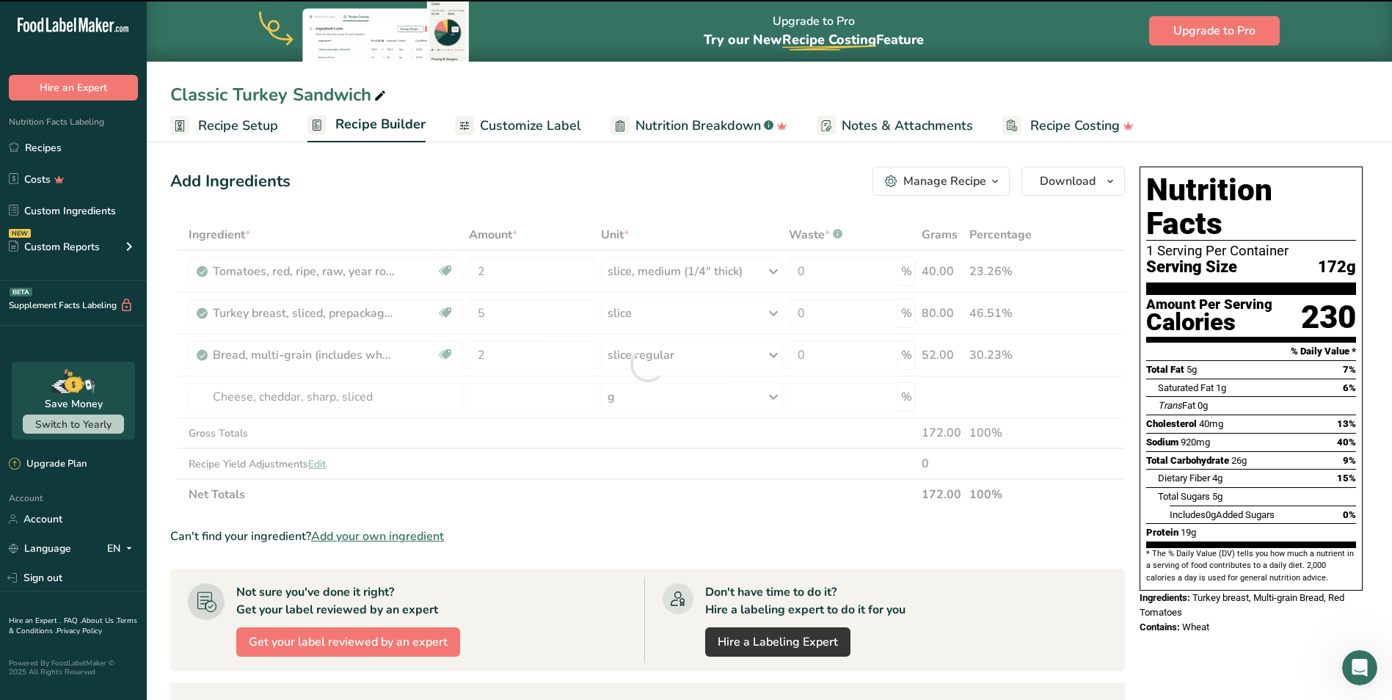
type input "0"
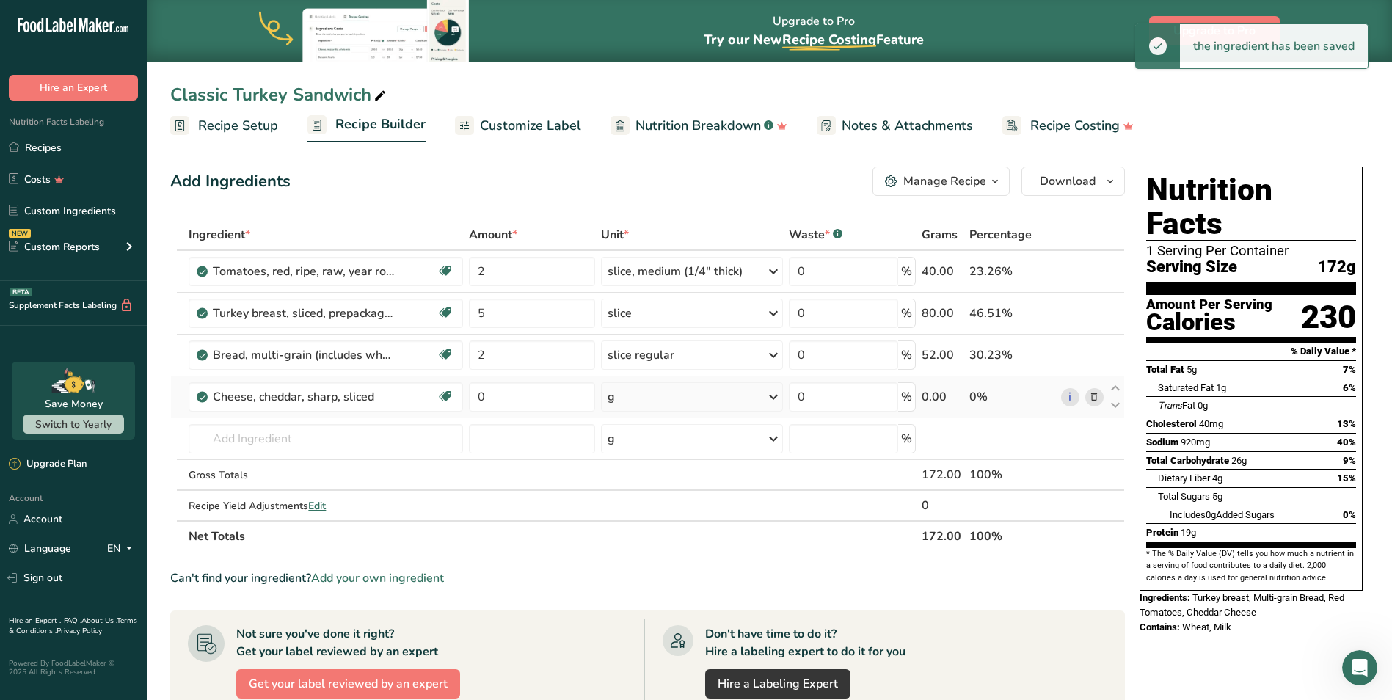
click at [640, 398] on div "g" at bounding box center [692, 396] width 182 height 29
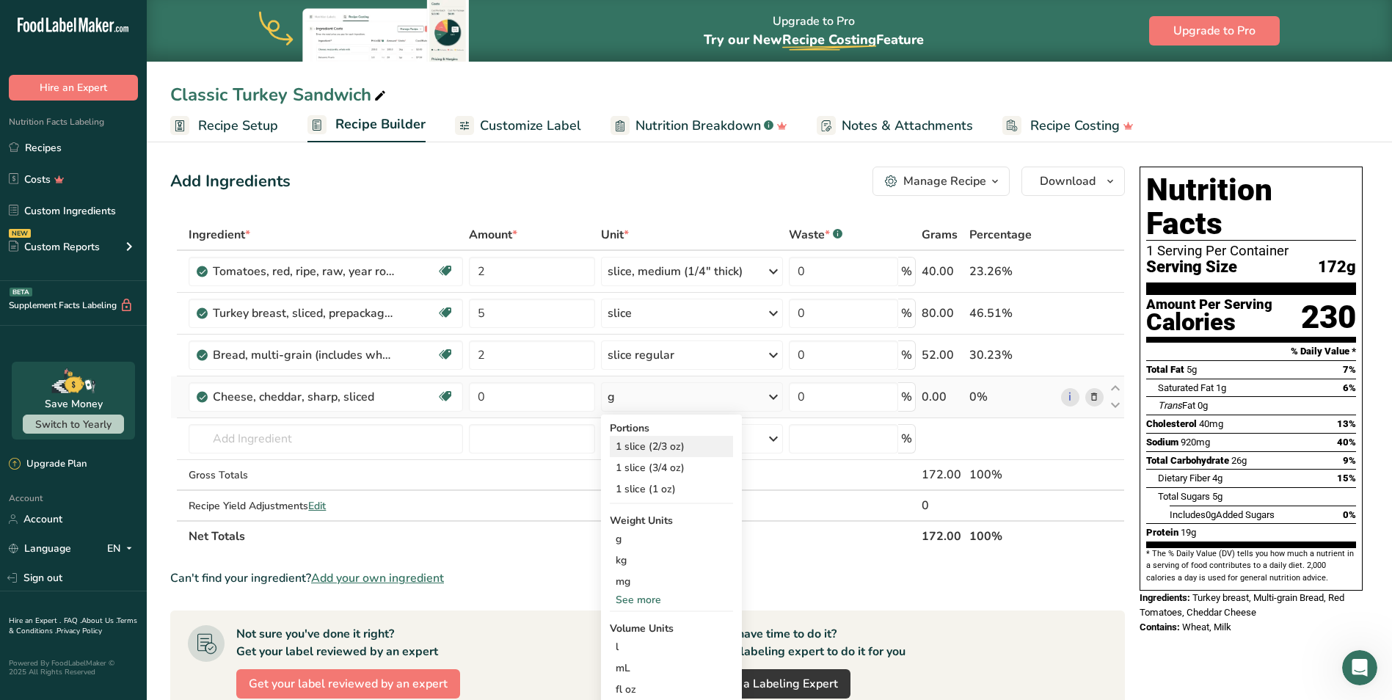
click at [642, 450] on div "1 slice (2/3 oz)" at bounding box center [671, 446] width 123 height 21
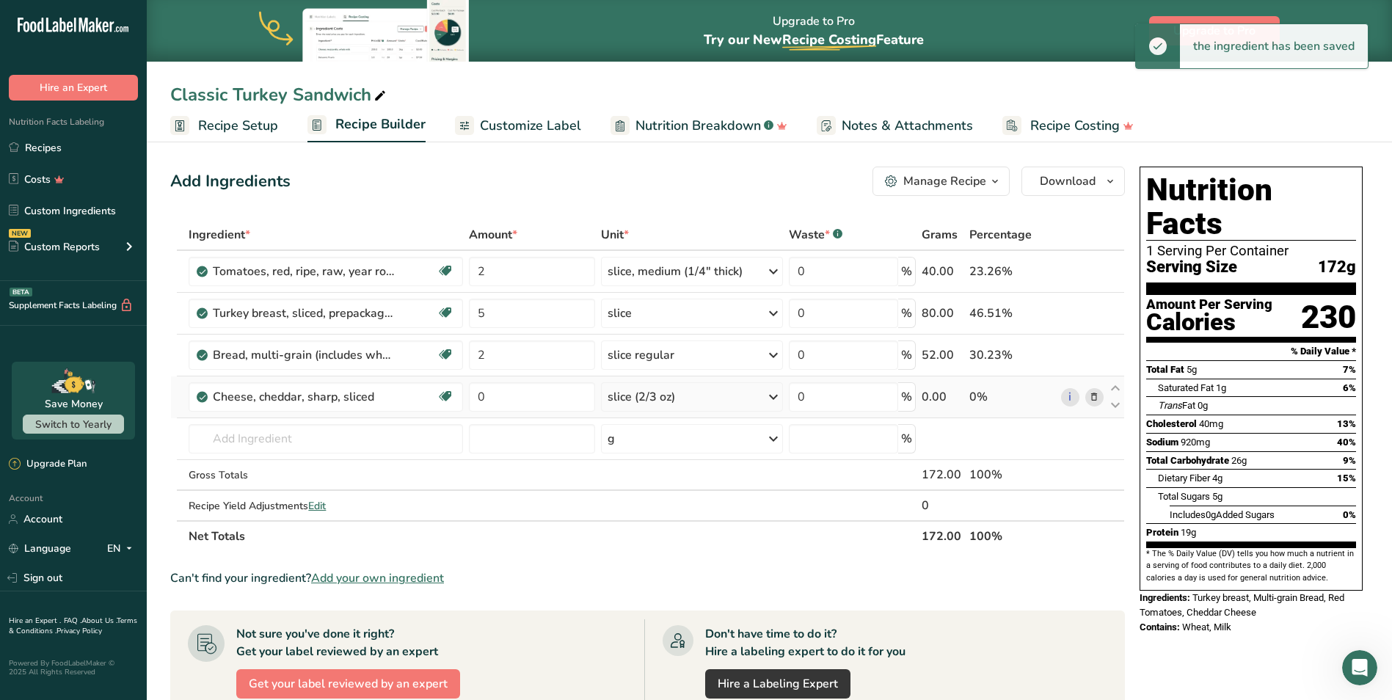
click at [635, 405] on div "slice (2/3 oz)" at bounding box center [642, 397] width 68 height 18
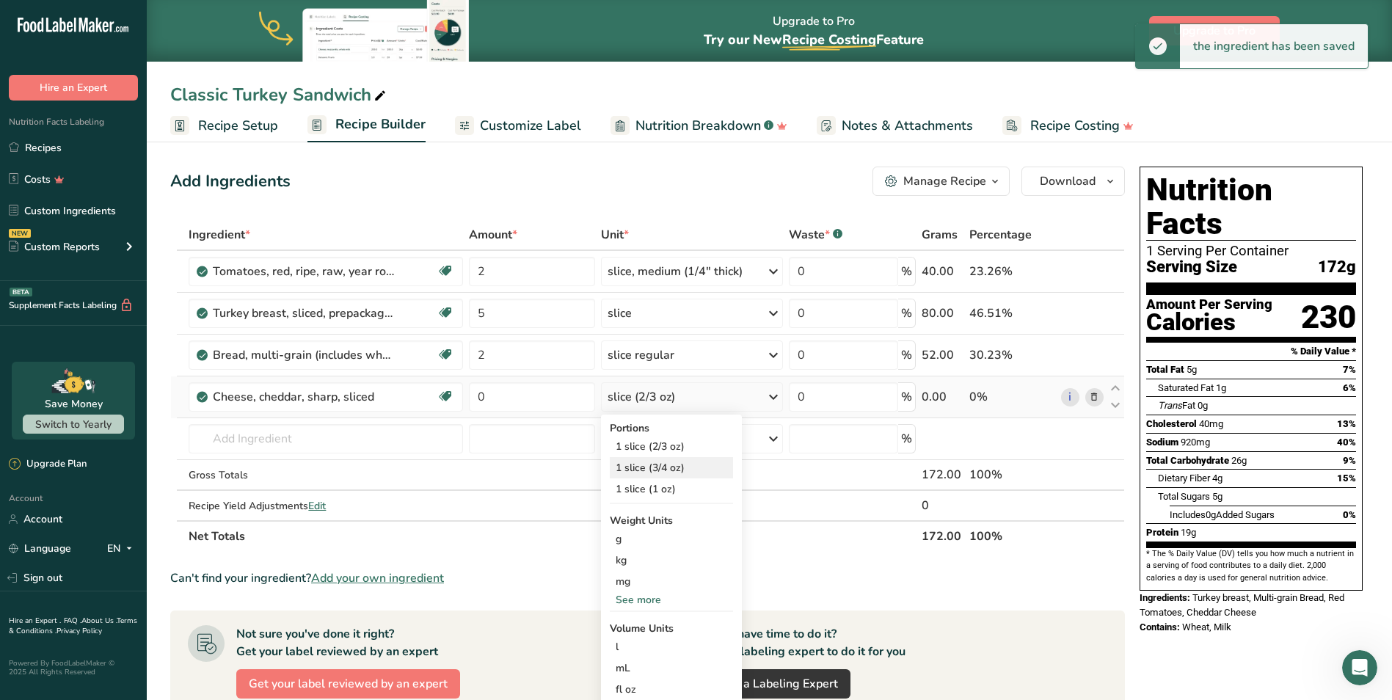
click at [641, 462] on div "1 slice (3/4 oz)" at bounding box center [671, 467] width 123 height 21
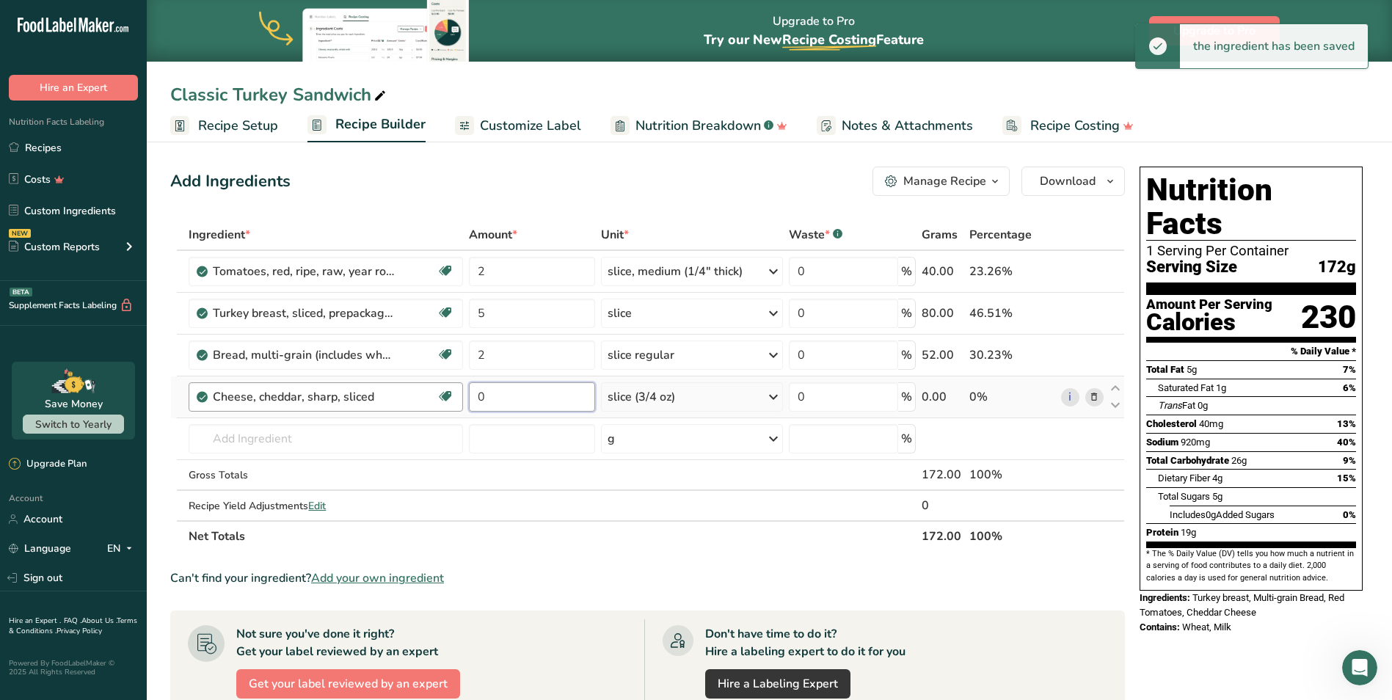
drag, startPoint x: 501, startPoint y: 396, endPoint x: 452, endPoint y: 404, distance: 49.2
click at [452, 404] on tr "Cheese, cheddar, sharp, sliced Gluten free Vegetarian Soy free 0 slice (3/4 oz)…" at bounding box center [647, 398] width 953 height 42
type input "1"
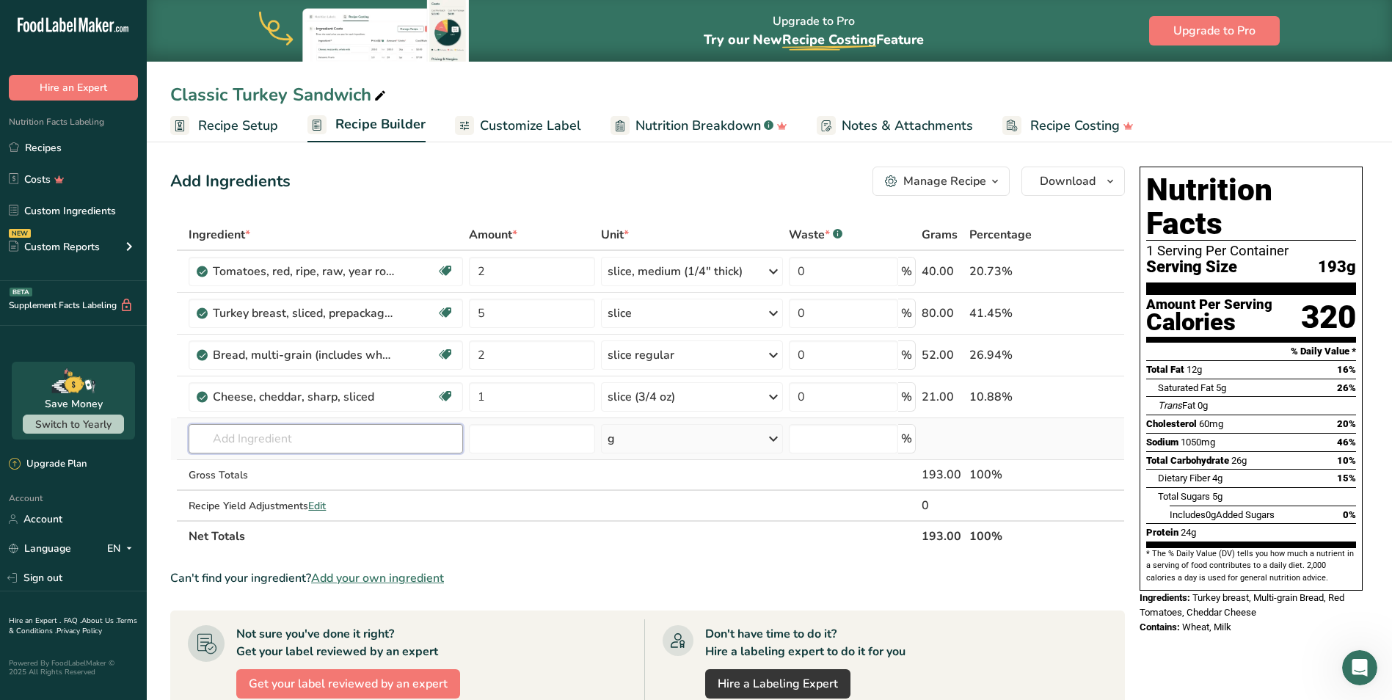
click at [366, 448] on input "text" at bounding box center [326, 438] width 275 height 29
type input "romaine"
click at [352, 463] on p "11251 [GEOGRAPHIC_DATA], cos or romaine, raw" at bounding box center [289, 468] width 178 height 15
type input "Lettuce, cos or romaine, raw"
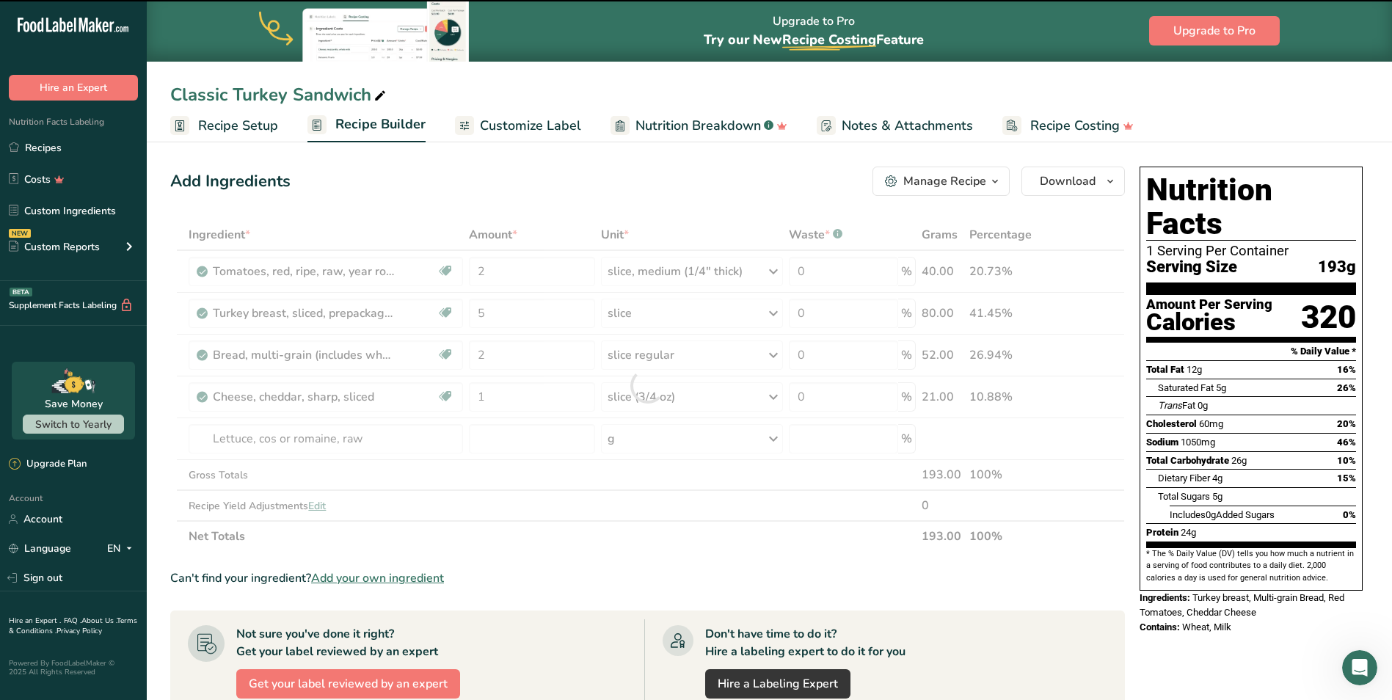
type input "0"
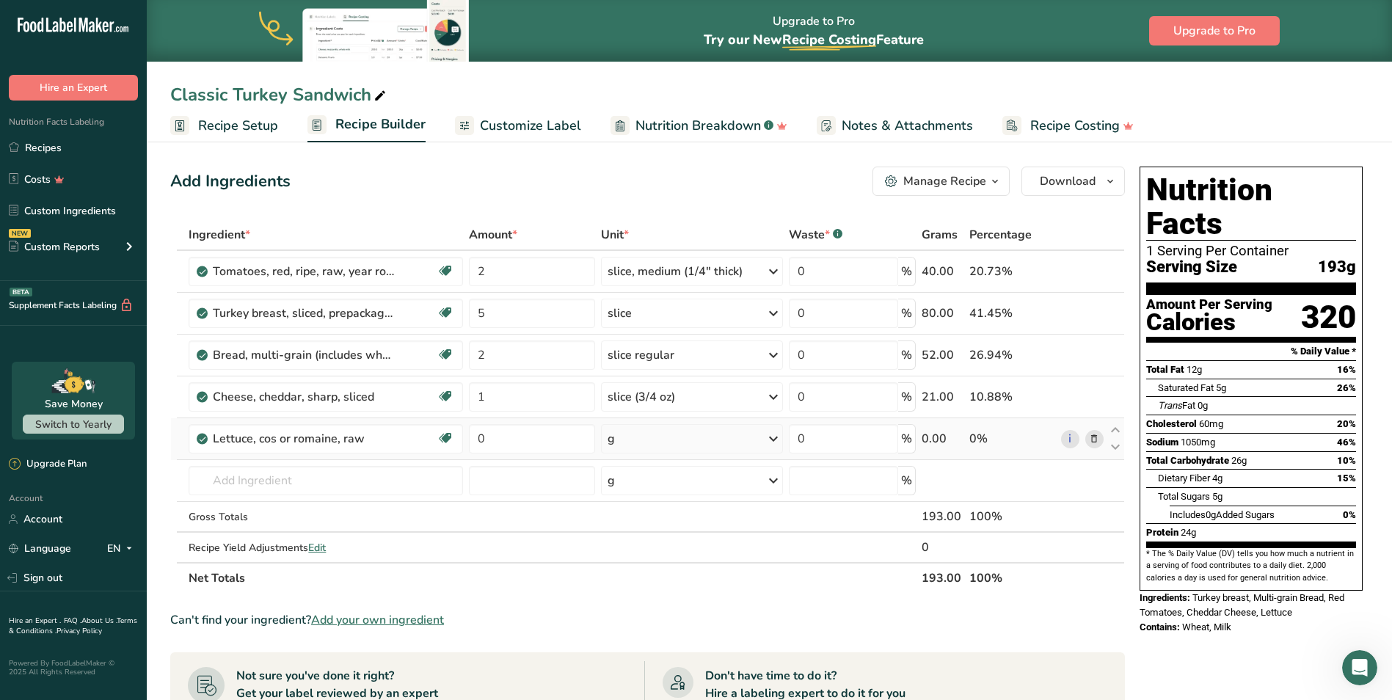
click at [639, 447] on div "g" at bounding box center [692, 438] width 182 height 29
click at [678, 508] on div "1 leaf inner" at bounding box center [671, 509] width 123 height 21
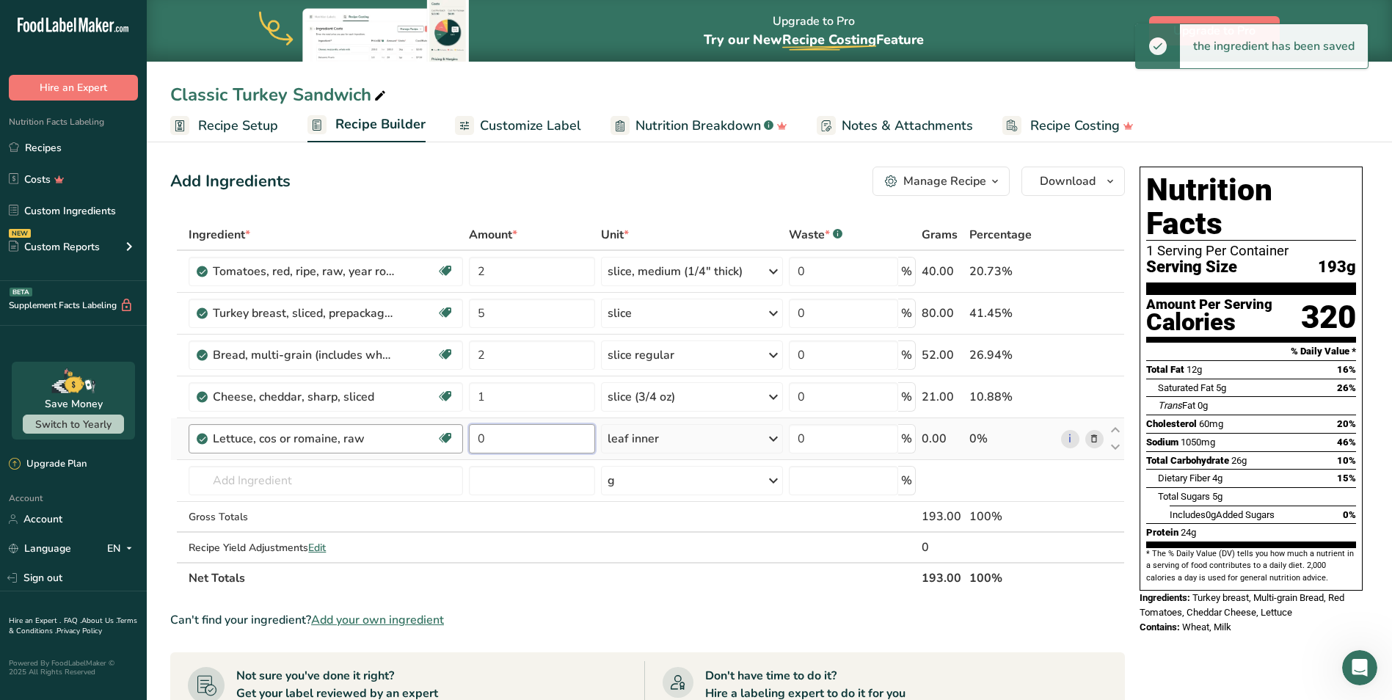
drag, startPoint x: 508, startPoint y: 443, endPoint x: 463, endPoint y: 446, distance: 44.8
click at [463, 446] on tr "Lettuce, cos or romaine, raw Dairy free Gluten free Vegan Vegetarian Soy free 0…" at bounding box center [647, 439] width 953 height 42
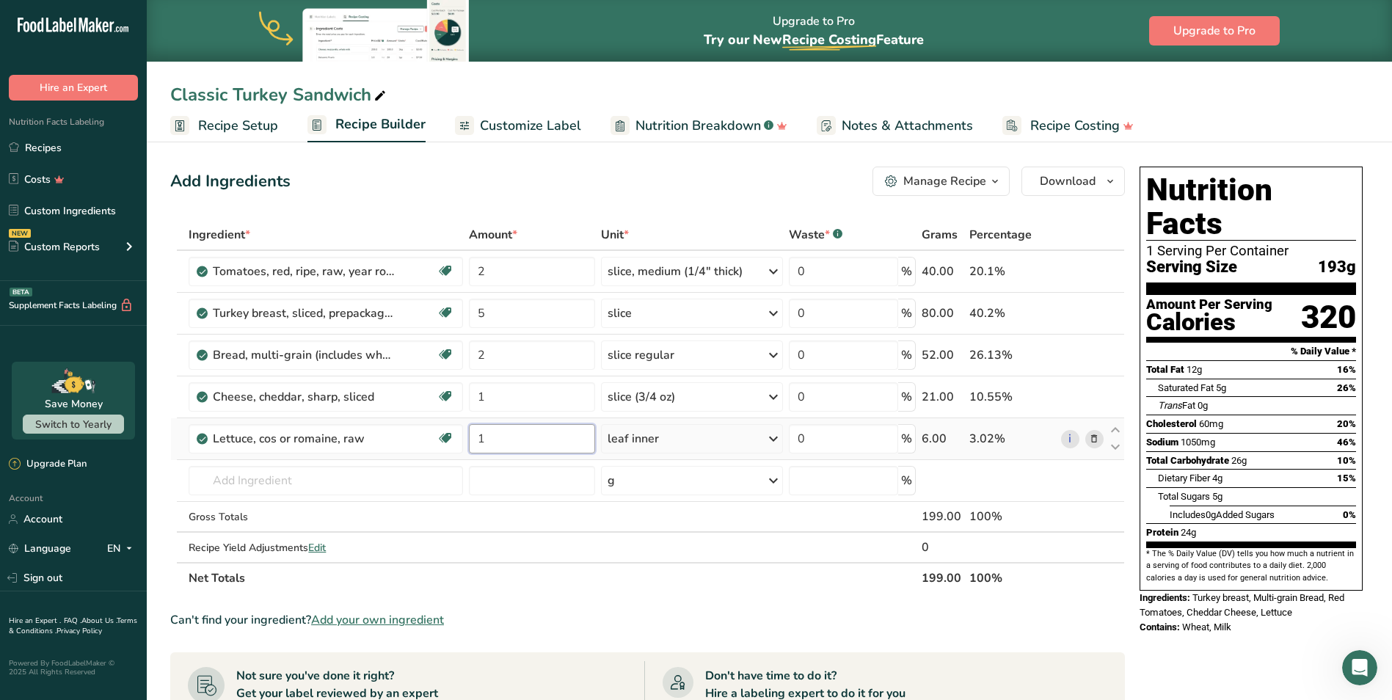
type input "1"
click at [183, 427] on div "Ingredient * Amount * Unit * Waste * .a-a{fill:#347362;}.b-a{fill:#fff;} Grams …" at bounding box center [647, 406] width 955 height 374
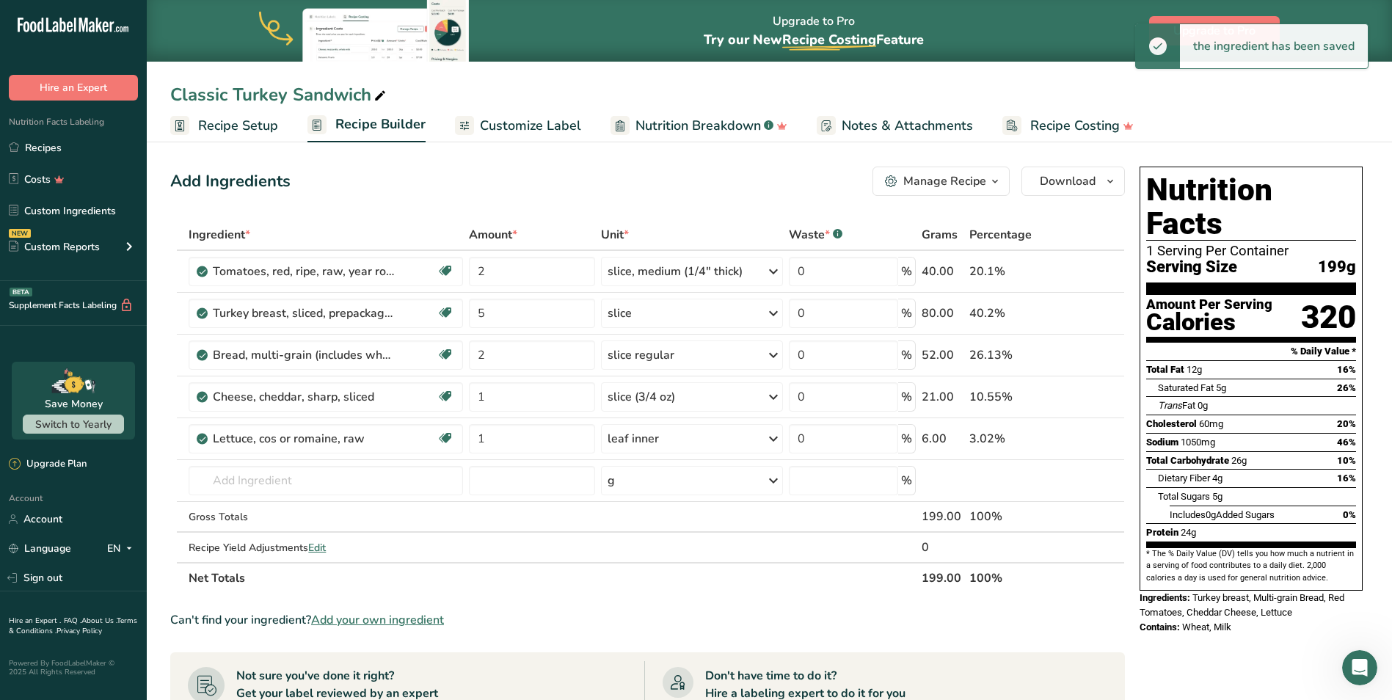
click at [532, 122] on span "Customize Label" at bounding box center [530, 126] width 101 height 20
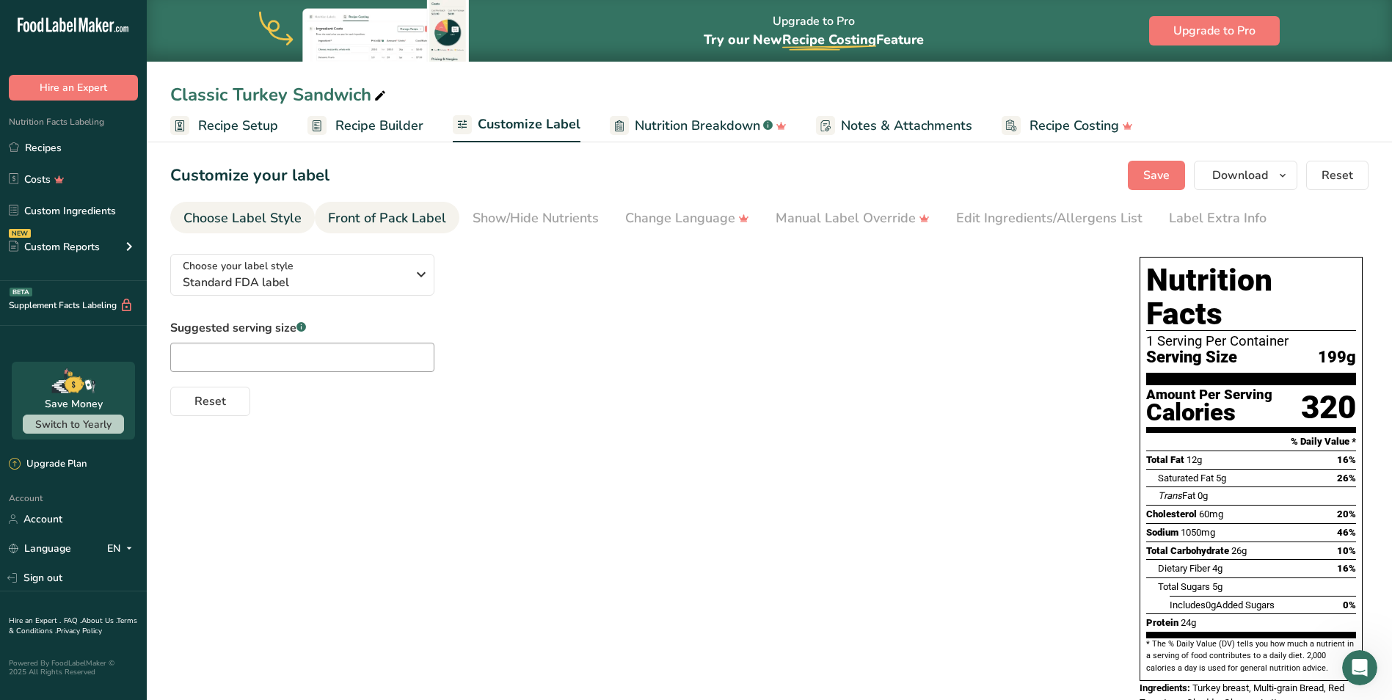
click at [369, 222] on div "Front of Pack Label" at bounding box center [387, 218] width 118 height 20
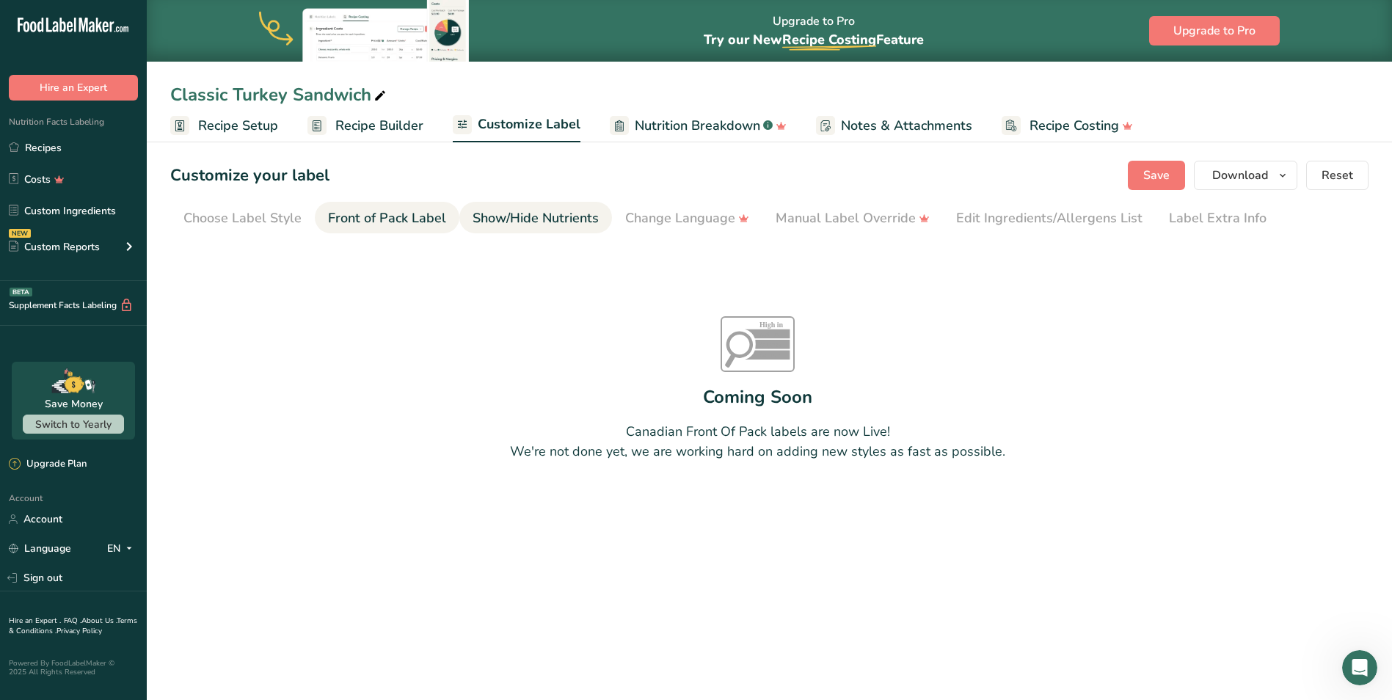
click at [543, 217] on div "Show/Hide Nutrients" at bounding box center [536, 218] width 126 height 20
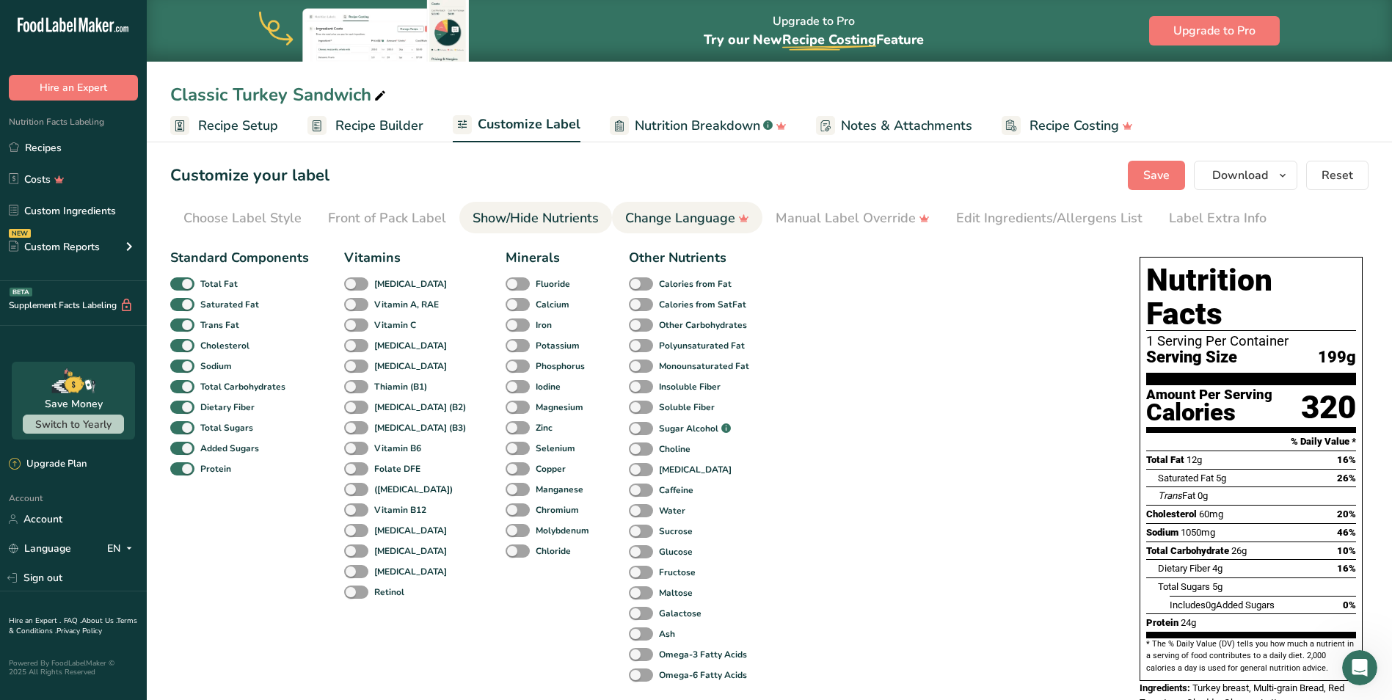
click at [696, 203] on link "Change Language" at bounding box center [687, 218] width 124 height 33
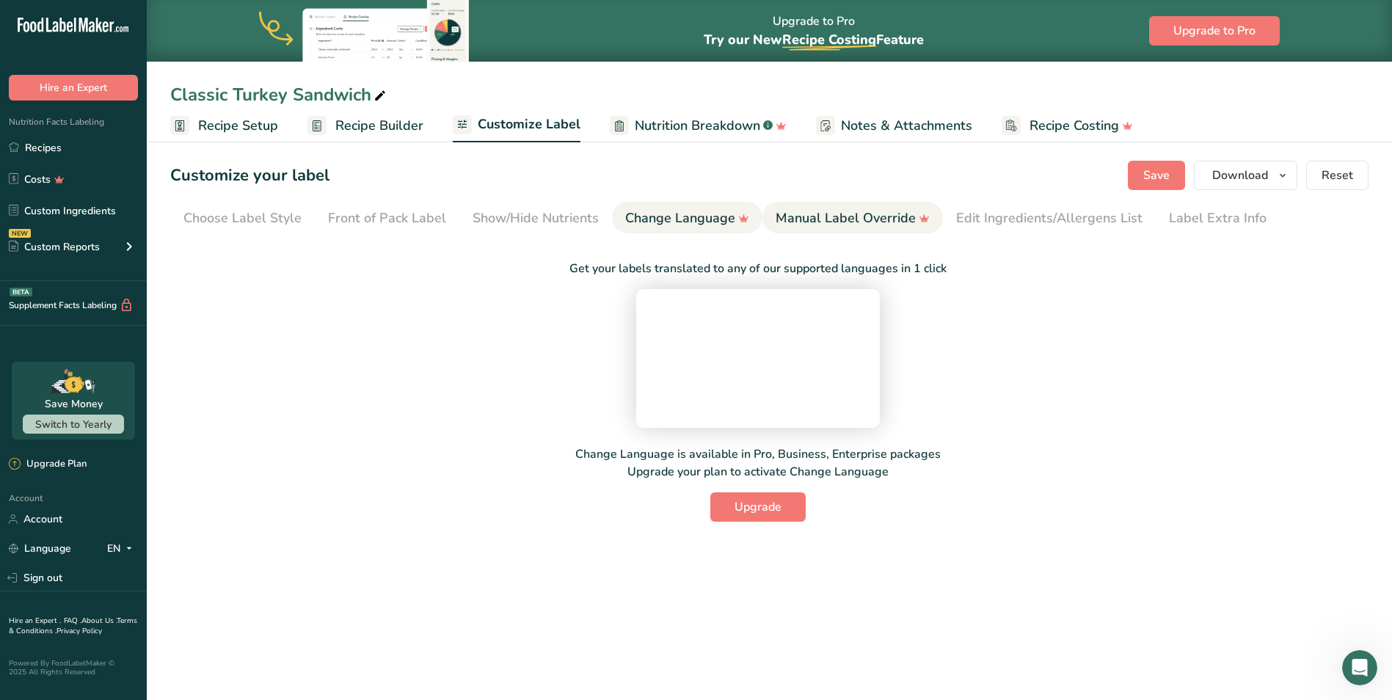
click at [824, 203] on link "Manual Label Override" at bounding box center [853, 218] width 154 height 33
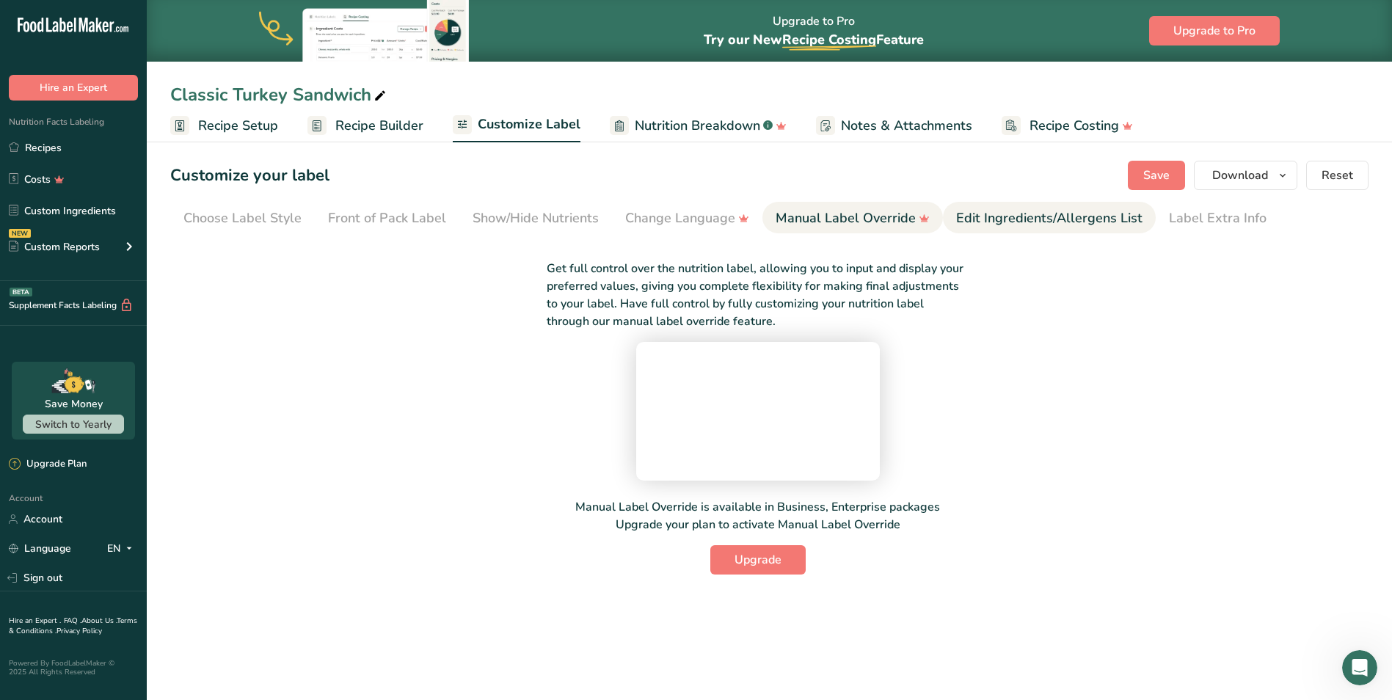
click at [1070, 219] on div "Edit Ingredients/Allergens List" at bounding box center [1049, 218] width 186 height 20
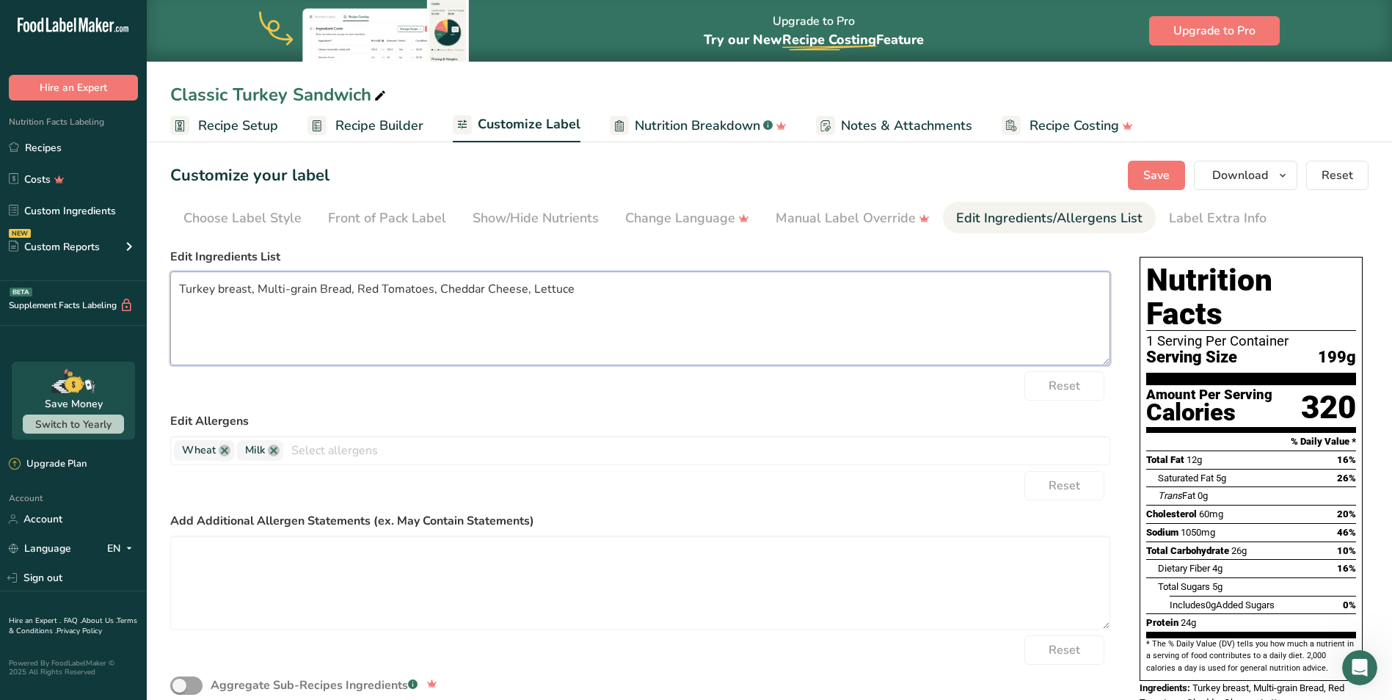
click at [356, 293] on textarea "Turkey breast, Multi-grain Bread, Red Tomatoes, Cheddar Cheese, Lettuce" at bounding box center [640, 319] width 940 height 94
type textarea "Turkey breast, Multi-grain Bread, Tomatoes, Cheddar Cheese, Lettuce"
click at [1147, 180] on span "Save" at bounding box center [1157, 176] width 26 height 18
click at [1246, 178] on span "Download" at bounding box center [1241, 176] width 56 height 18
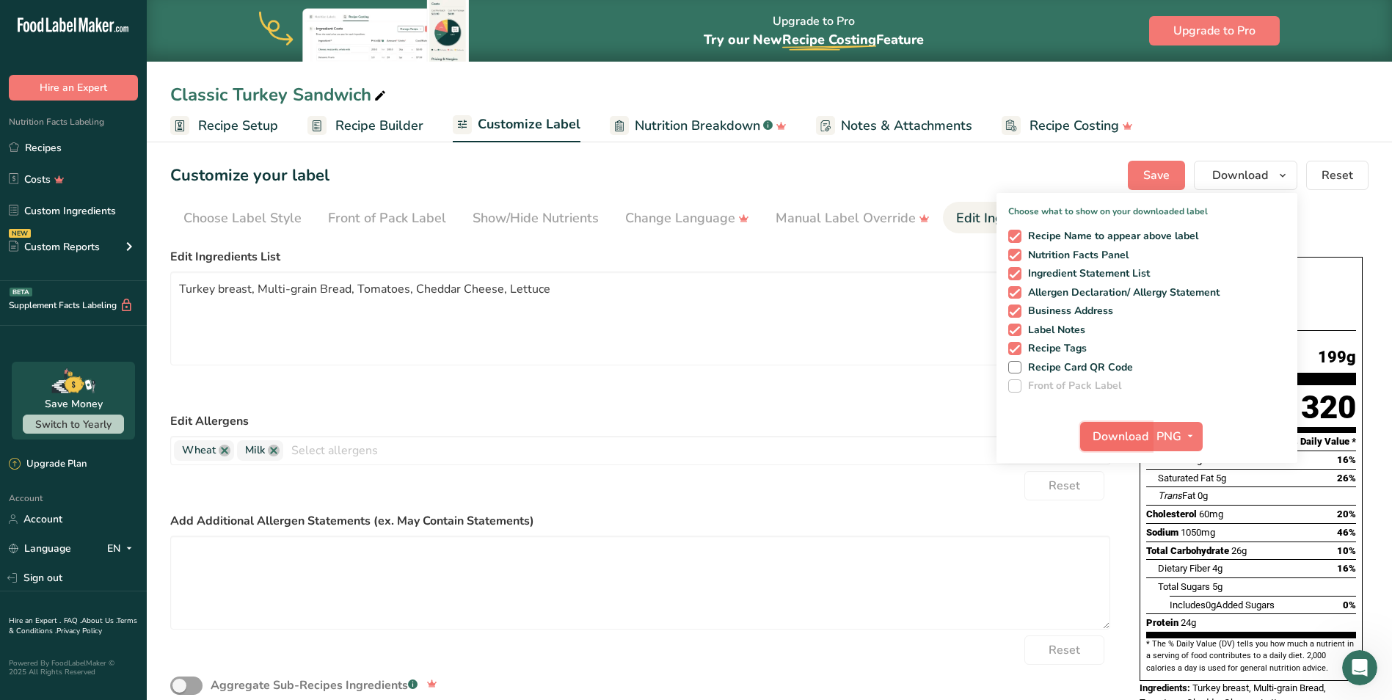
click at [1124, 436] on span "Download" at bounding box center [1121, 437] width 56 height 18
click at [73, 139] on link "Recipes" at bounding box center [73, 148] width 147 height 28
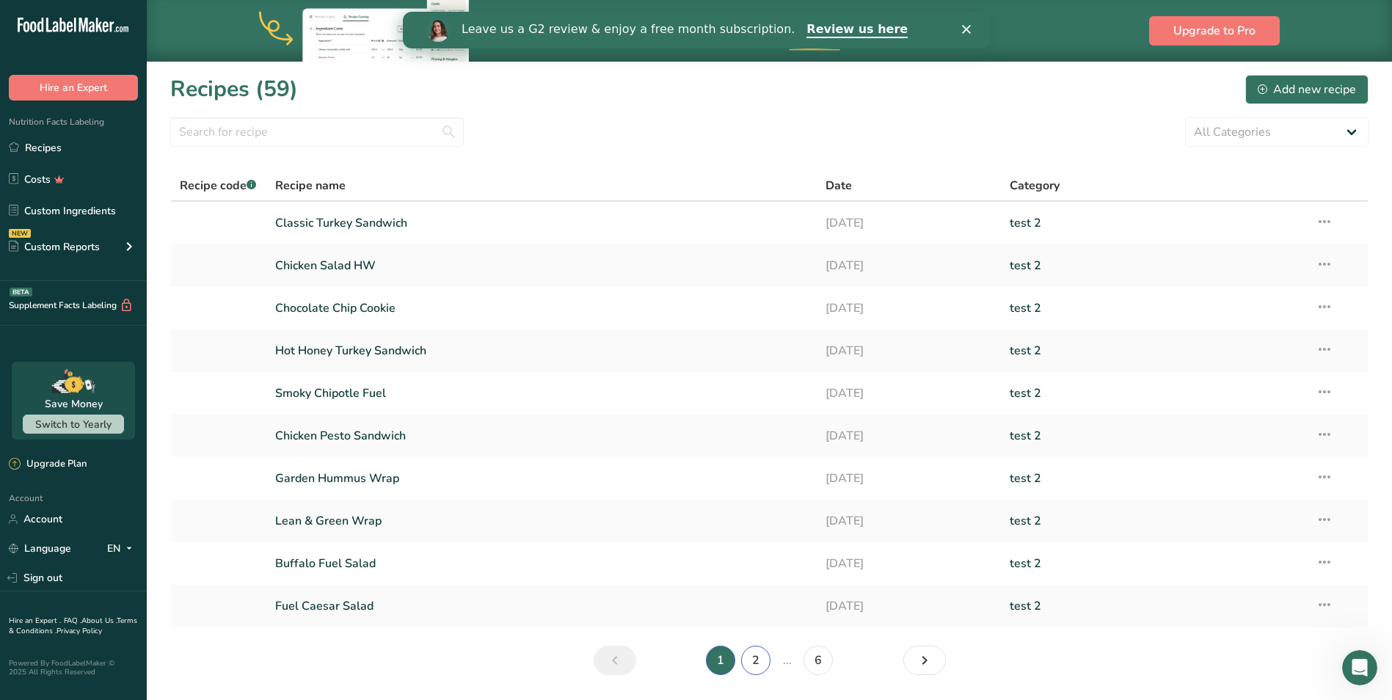
click at [749, 658] on link "2" at bounding box center [755, 660] width 29 height 29
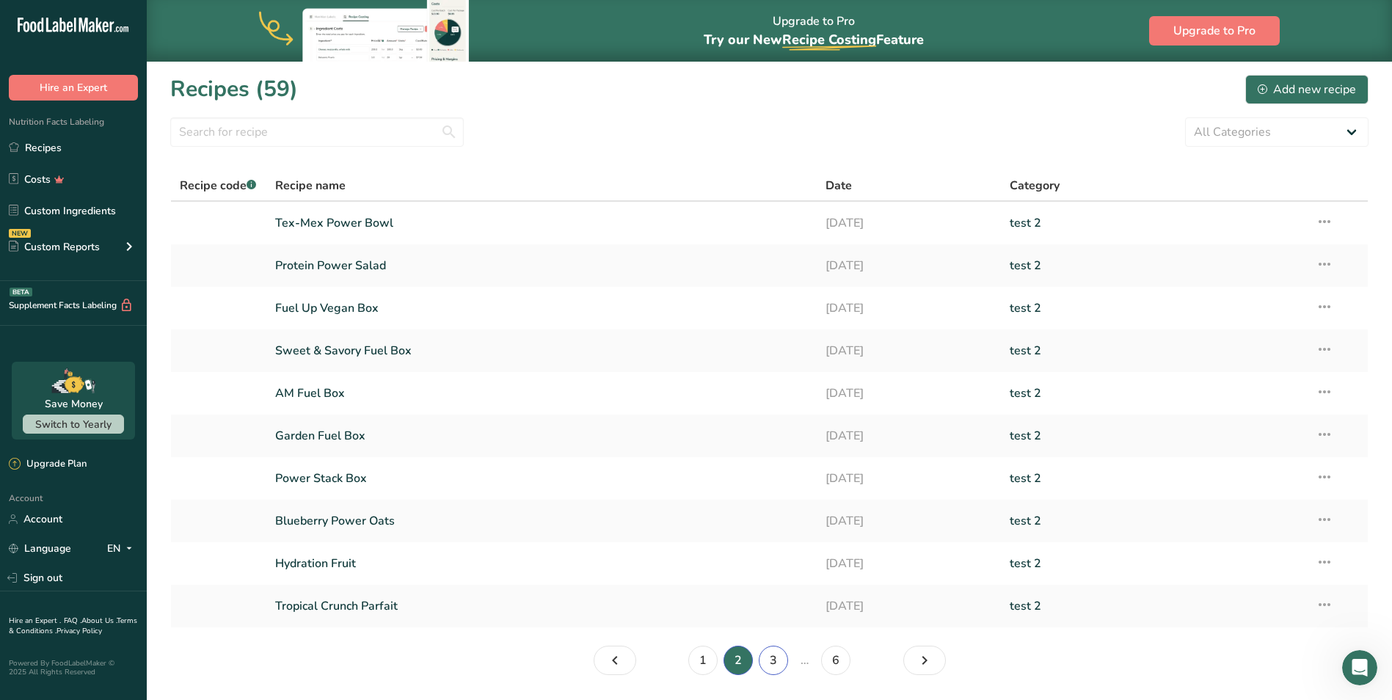
click at [779, 661] on link "3" at bounding box center [773, 660] width 29 height 29
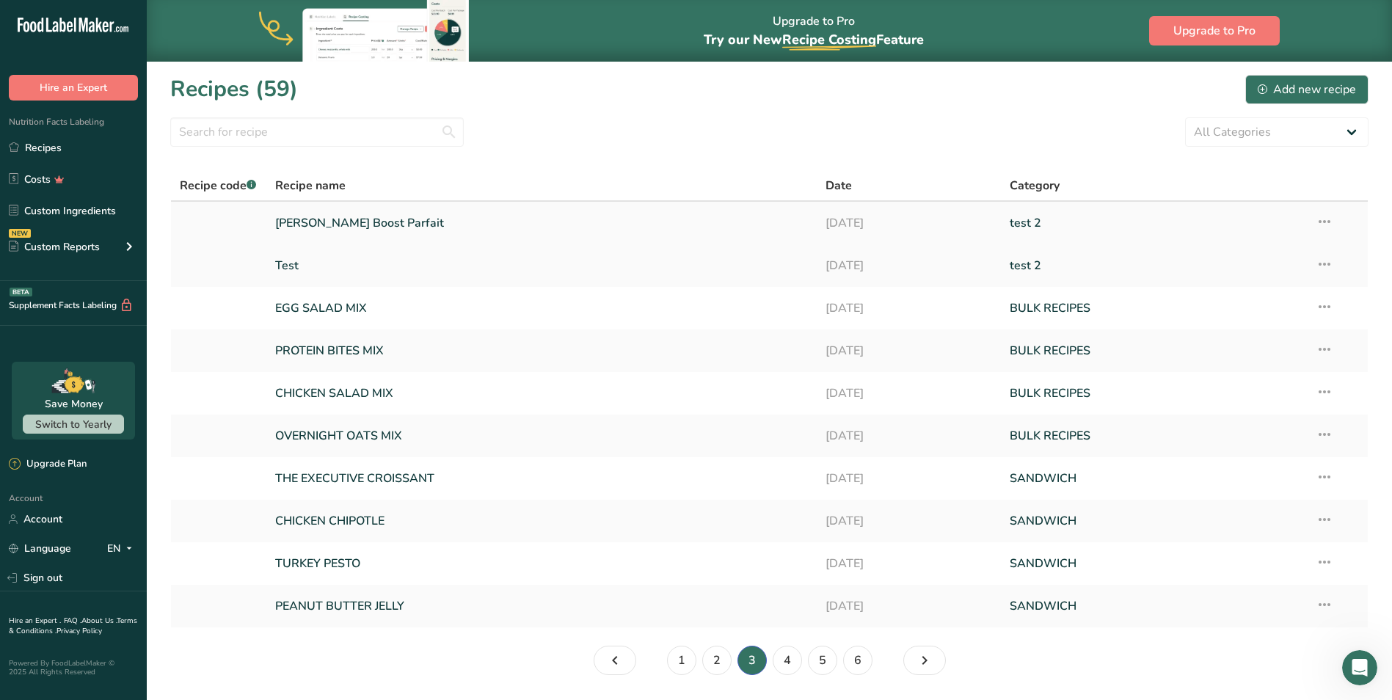
click at [1322, 219] on icon at bounding box center [1325, 221] width 18 height 26
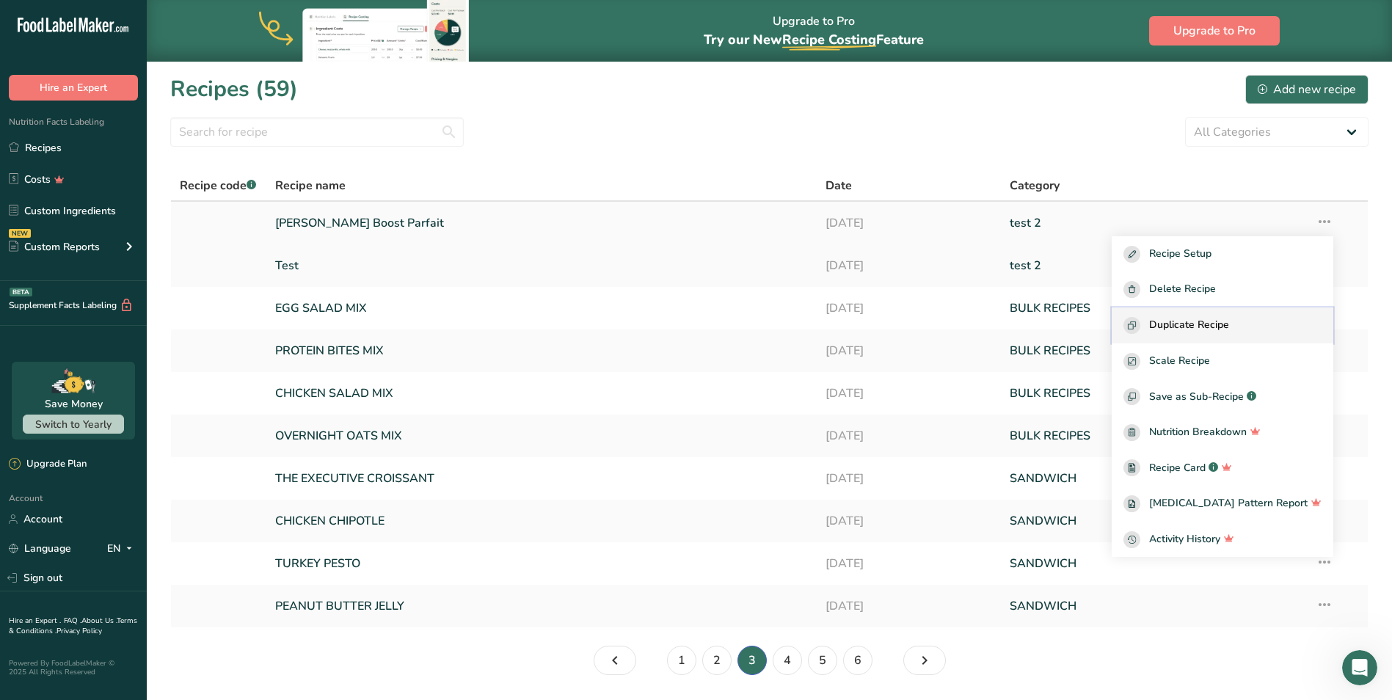
click at [1229, 319] on span "Duplicate Recipe" at bounding box center [1189, 325] width 80 height 17
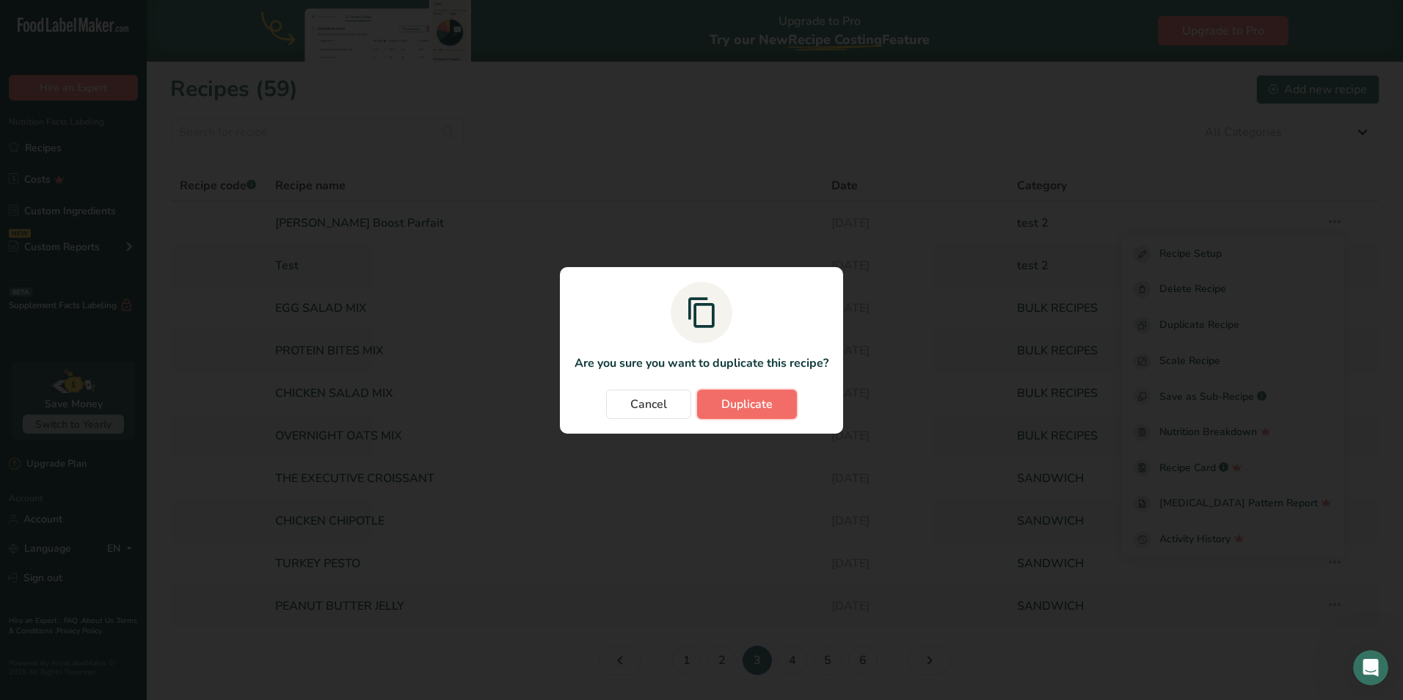
click at [780, 407] on button "Duplicate" at bounding box center [747, 404] width 100 height 29
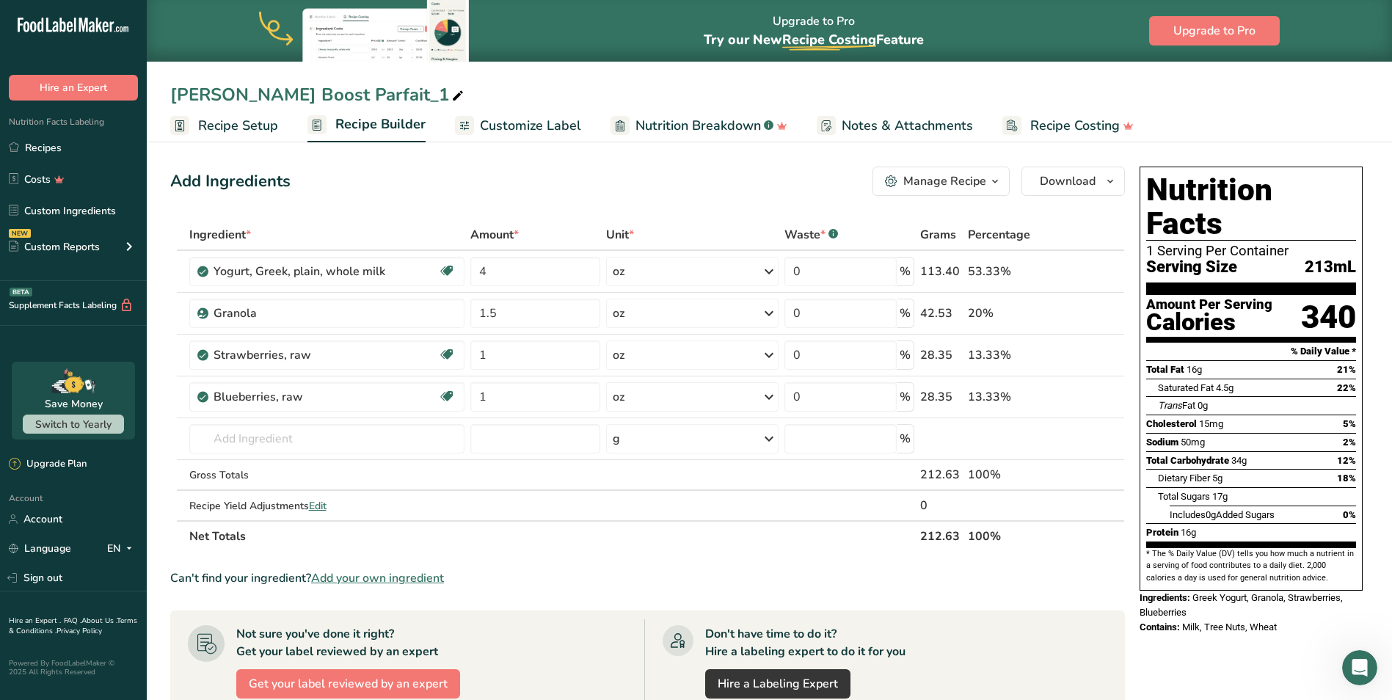
click at [247, 98] on div "[PERSON_NAME] Boost Parfait_1" at bounding box center [318, 94] width 297 height 26
drag, startPoint x: 348, startPoint y: 94, endPoint x: 180, endPoint y: 98, distance: 168.1
click at [180, 98] on input "[PERSON_NAME] Boost Parfait_1" at bounding box center [769, 94] width 1199 height 26
type input "B"
click at [482, 103] on input "[PERSON_NAME]" at bounding box center [769, 94] width 1199 height 26
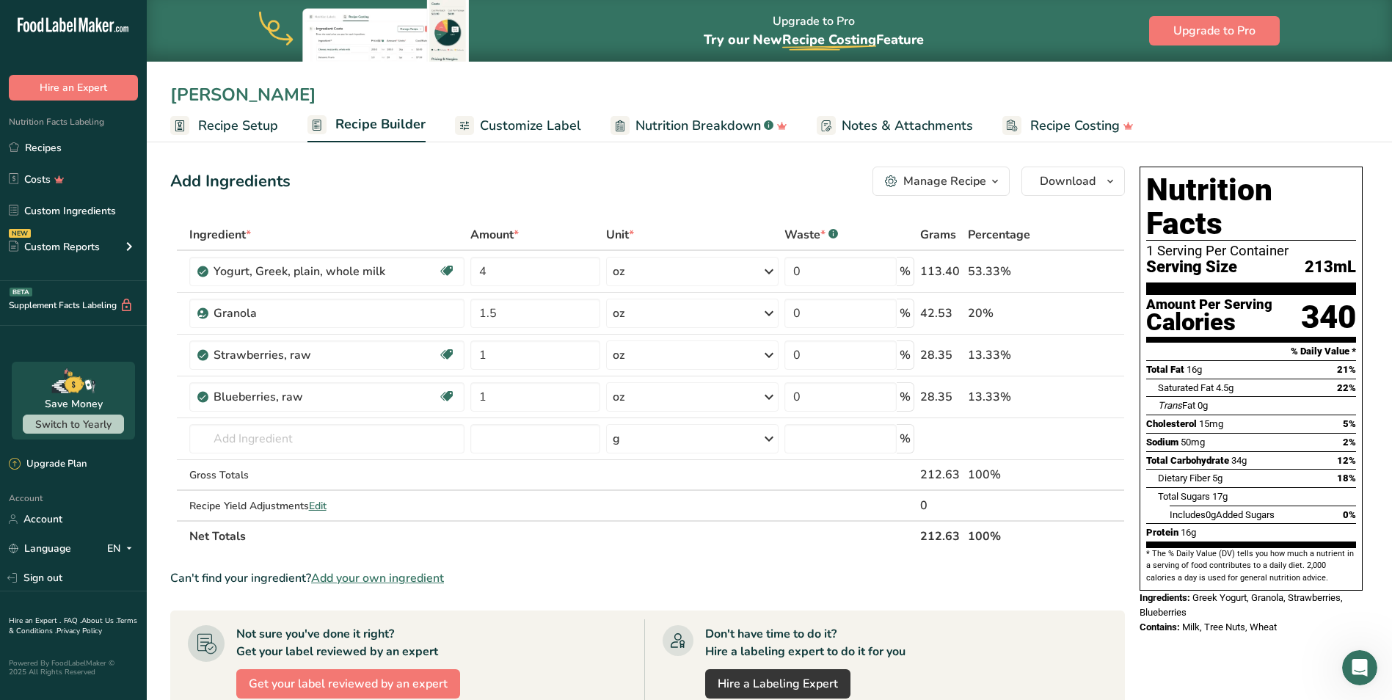
click at [1163, 98] on input "[PERSON_NAME]" at bounding box center [769, 94] width 1199 height 26
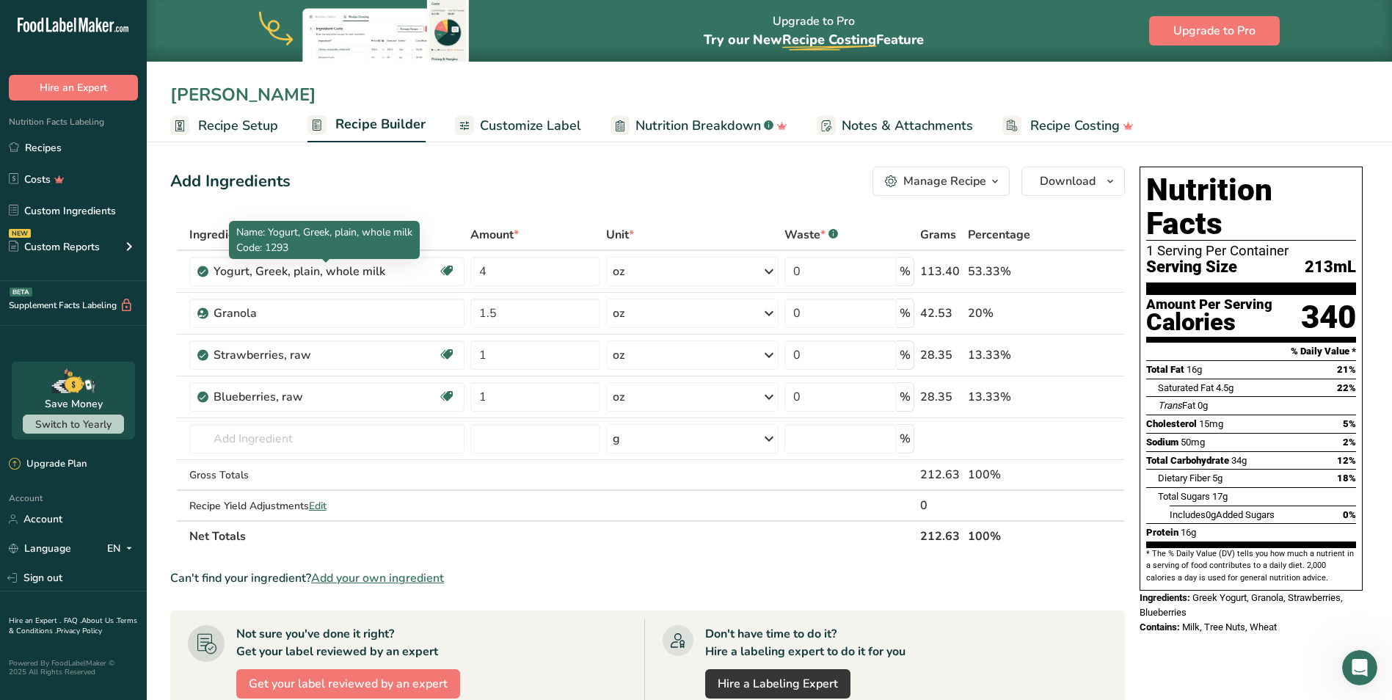
type input "[PERSON_NAME]"
click at [366, 214] on div "Add Ingredients Manage Recipe Delete Recipe Duplicate Recipe Scale Recipe Save …" at bounding box center [652, 596] width 964 height 871
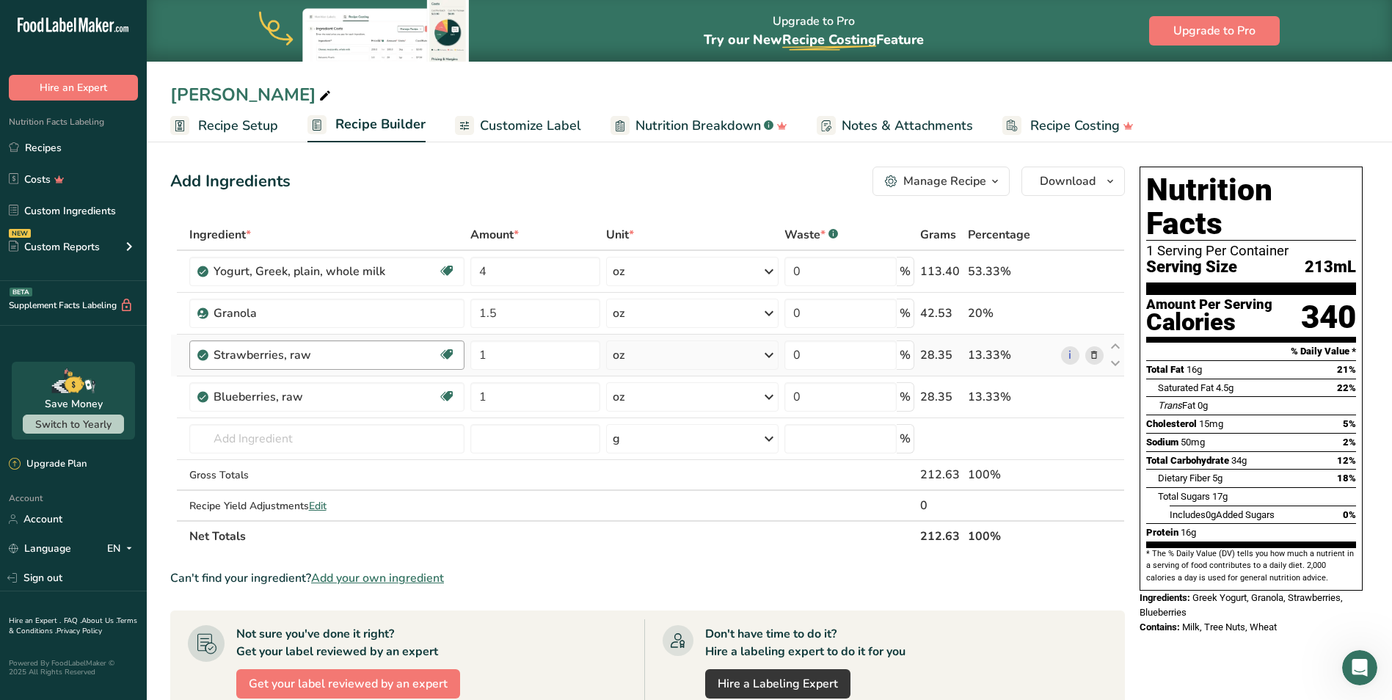
click at [328, 355] on div "Strawberries, raw" at bounding box center [305, 355] width 183 height 18
click at [314, 359] on div "Strawberries, raw" at bounding box center [305, 355] width 183 height 18
click at [305, 360] on div "Strawberries, raw" at bounding box center [305, 355] width 183 height 18
click at [1094, 358] on icon at bounding box center [1094, 355] width 10 height 15
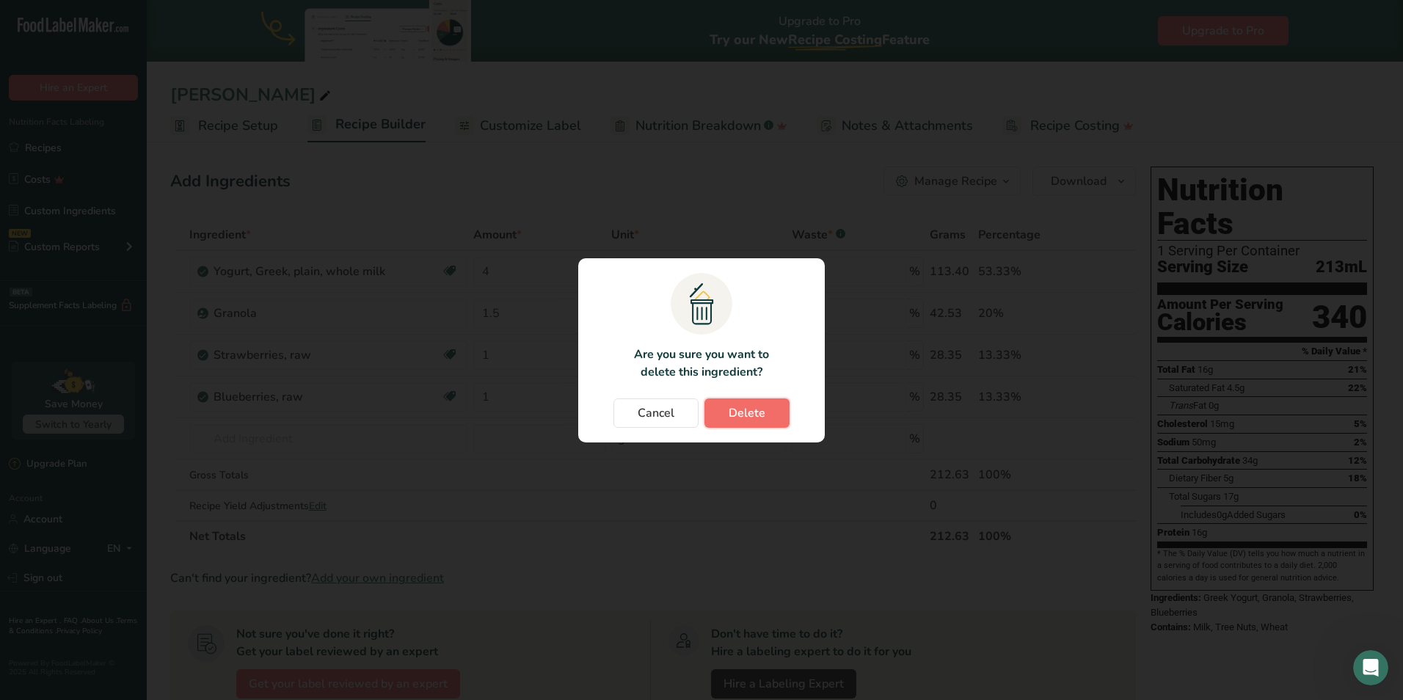
click at [754, 410] on span "Delete" at bounding box center [747, 413] width 37 height 18
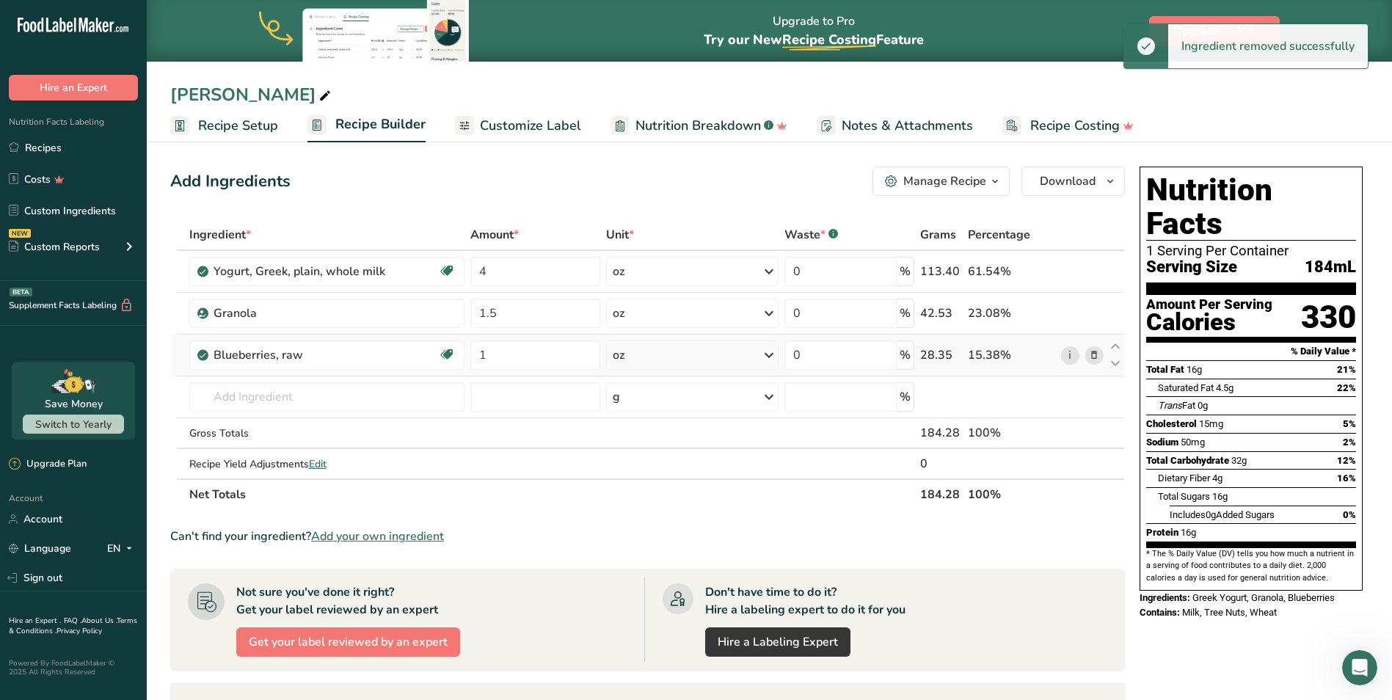
click at [1094, 357] on icon at bounding box center [1094, 355] width 10 height 15
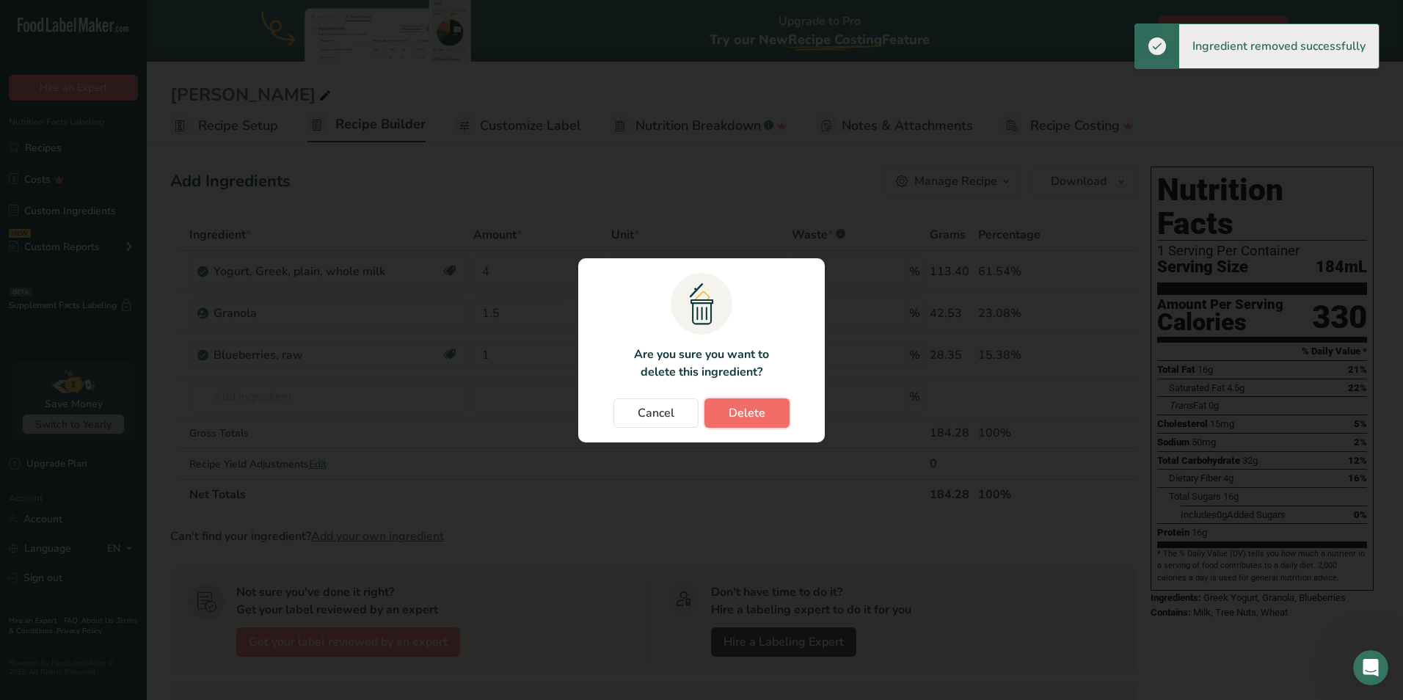
click at [756, 408] on span "Delete" at bounding box center [747, 413] width 37 height 18
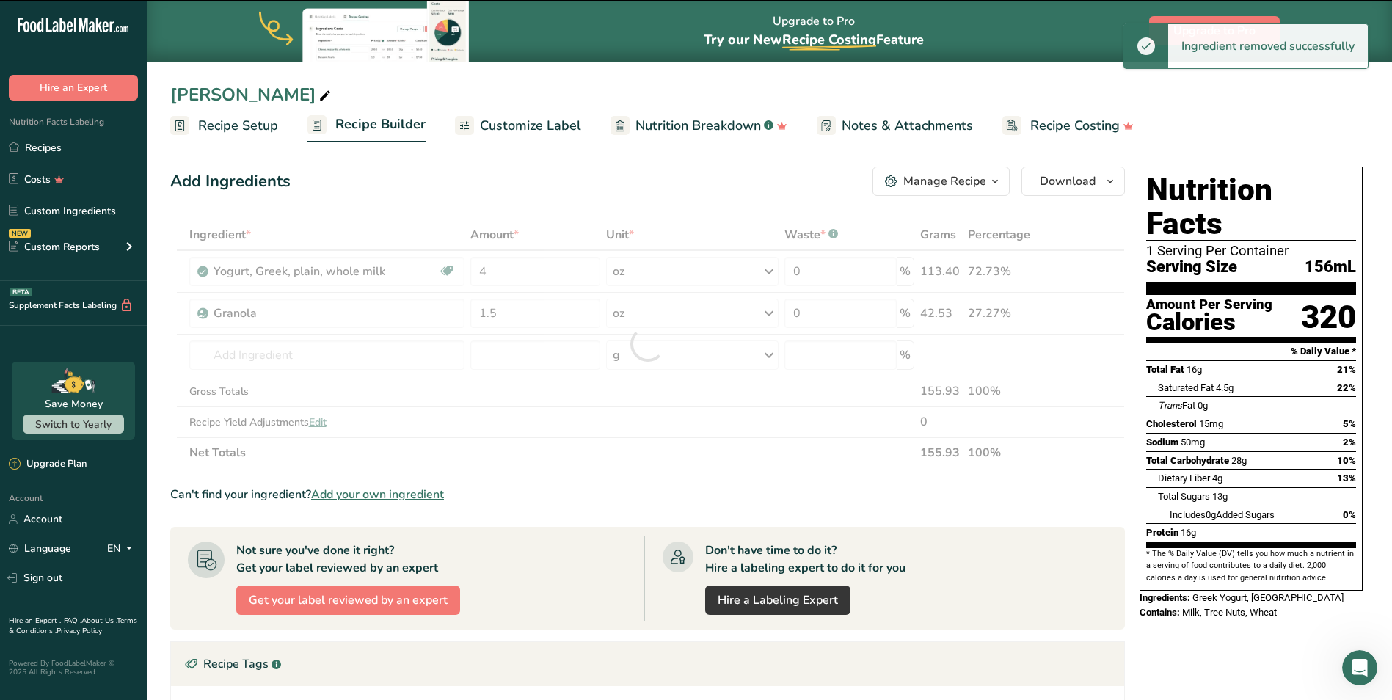
click at [281, 352] on div at bounding box center [647, 343] width 955 height 249
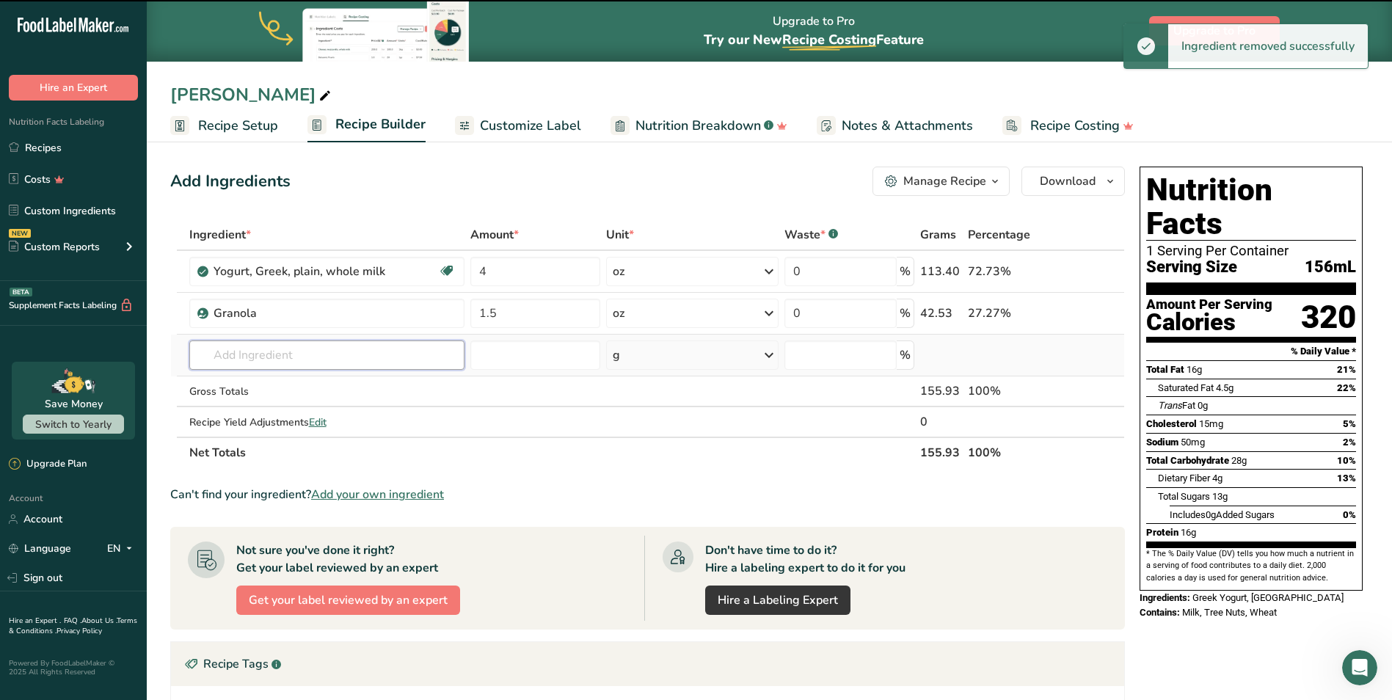
click at [277, 355] on input "text" at bounding box center [326, 355] width 275 height 29
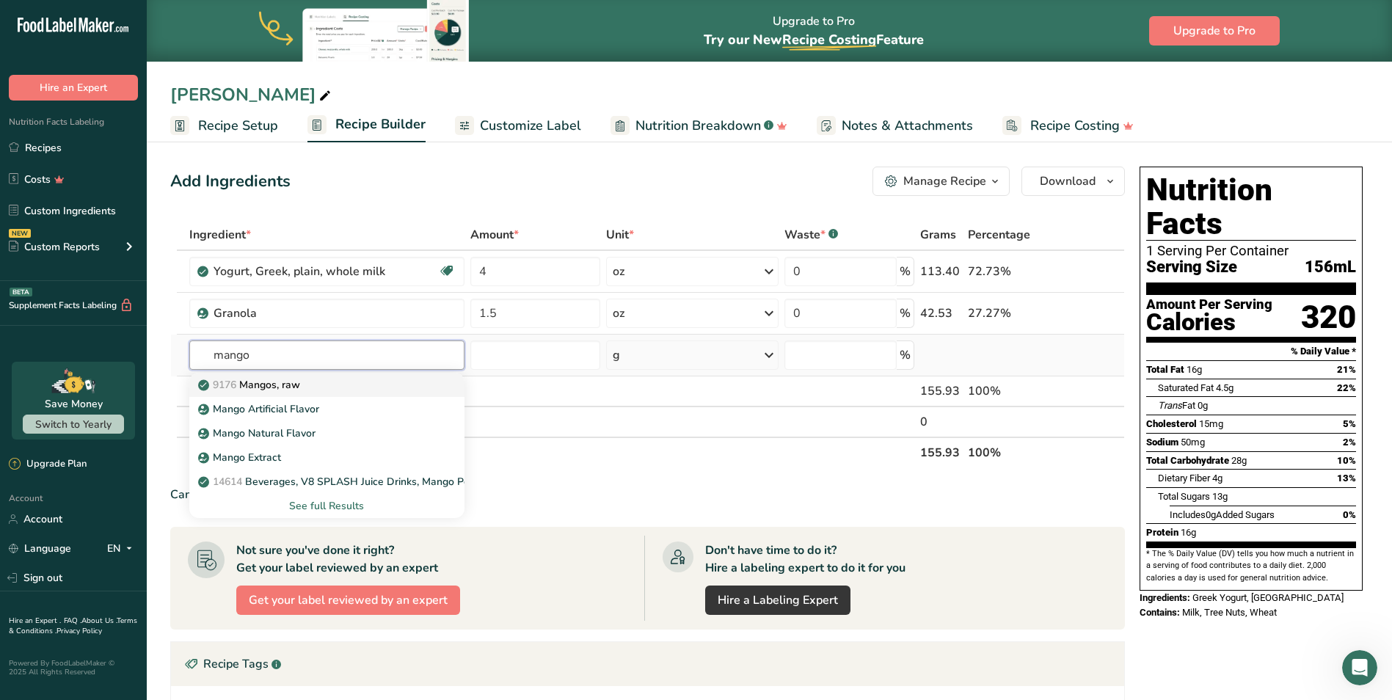
type input "mango"
click at [282, 381] on p "9176 Mangos, raw" at bounding box center [250, 384] width 99 height 15
type input "Mangos, raw"
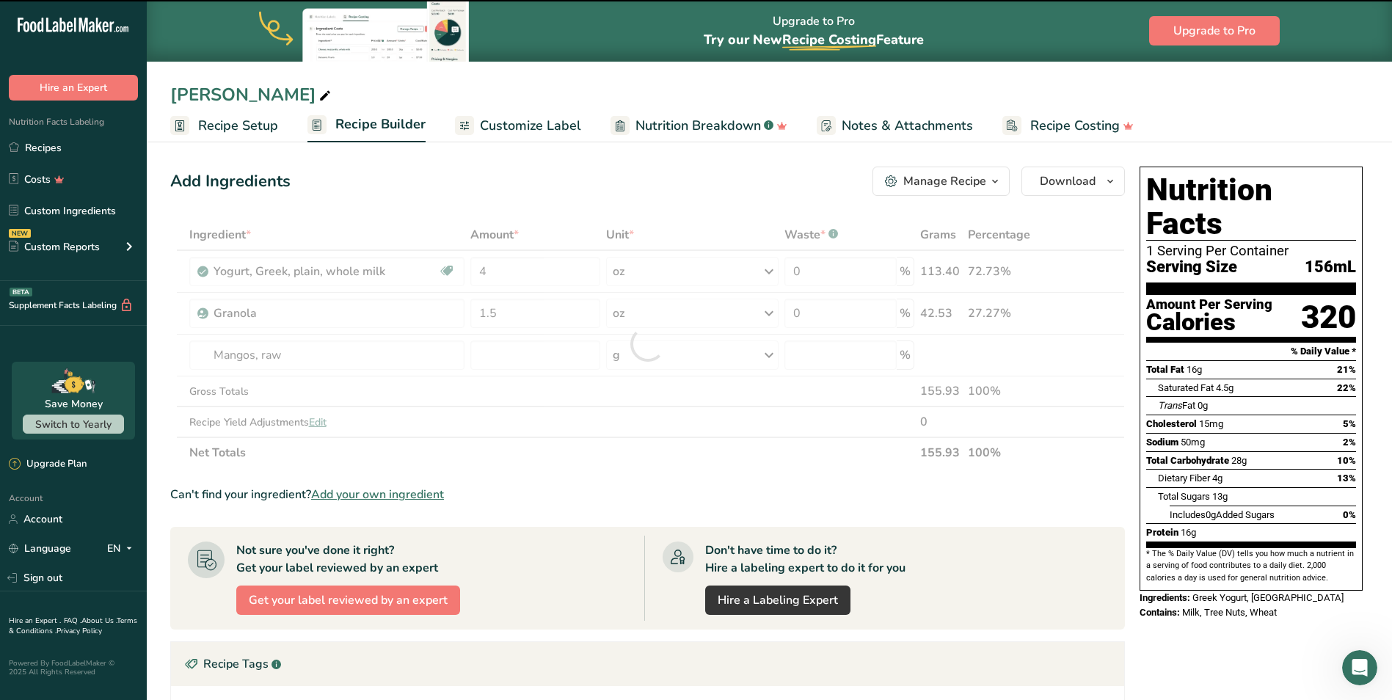
type input "0"
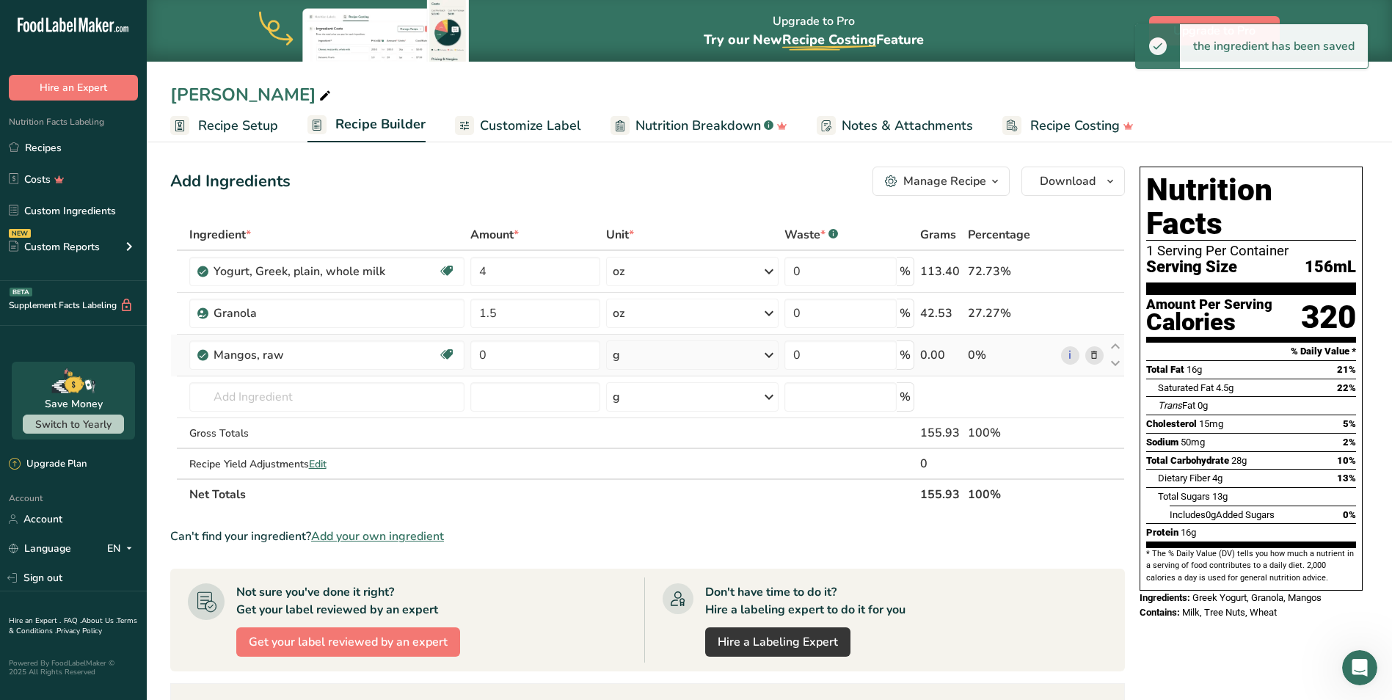
click at [658, 368] on div "g" at bounding box center [692, 355] width 172 height 29
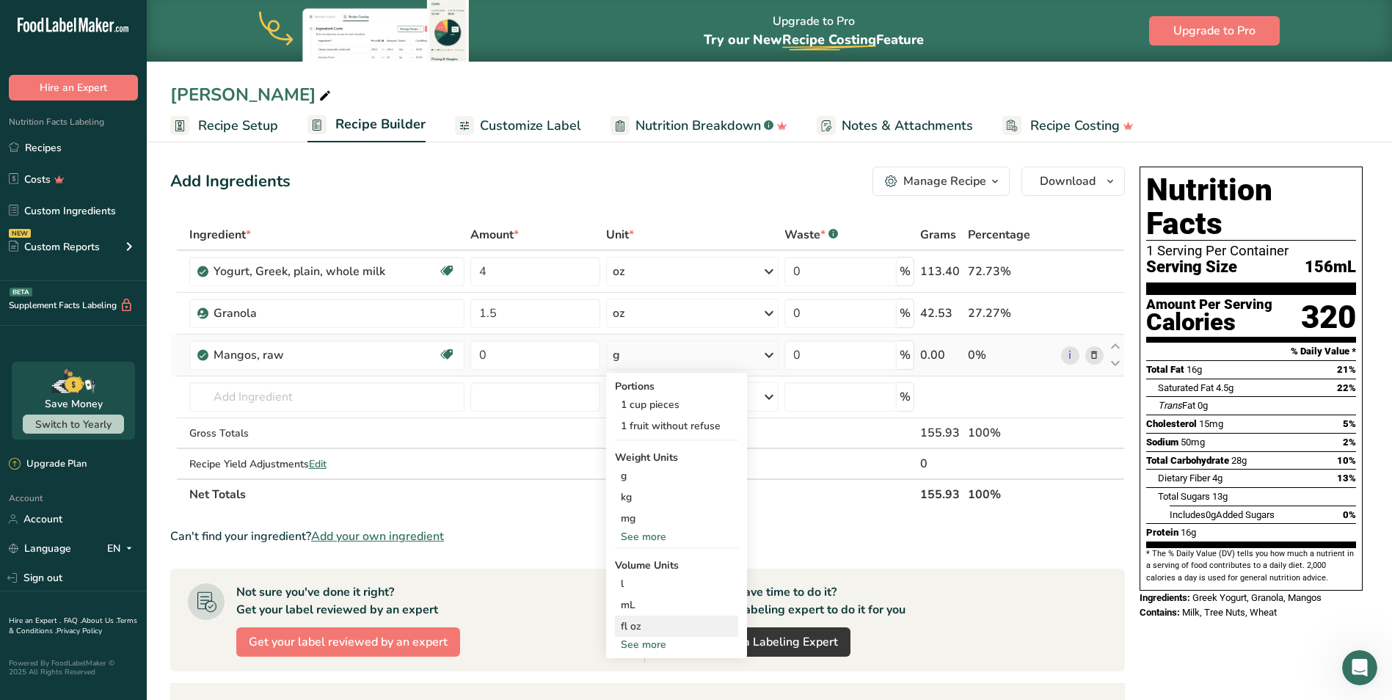
click at [634, 622] on div "fl oz" at bounding box center [677, 626] width 112 height 15
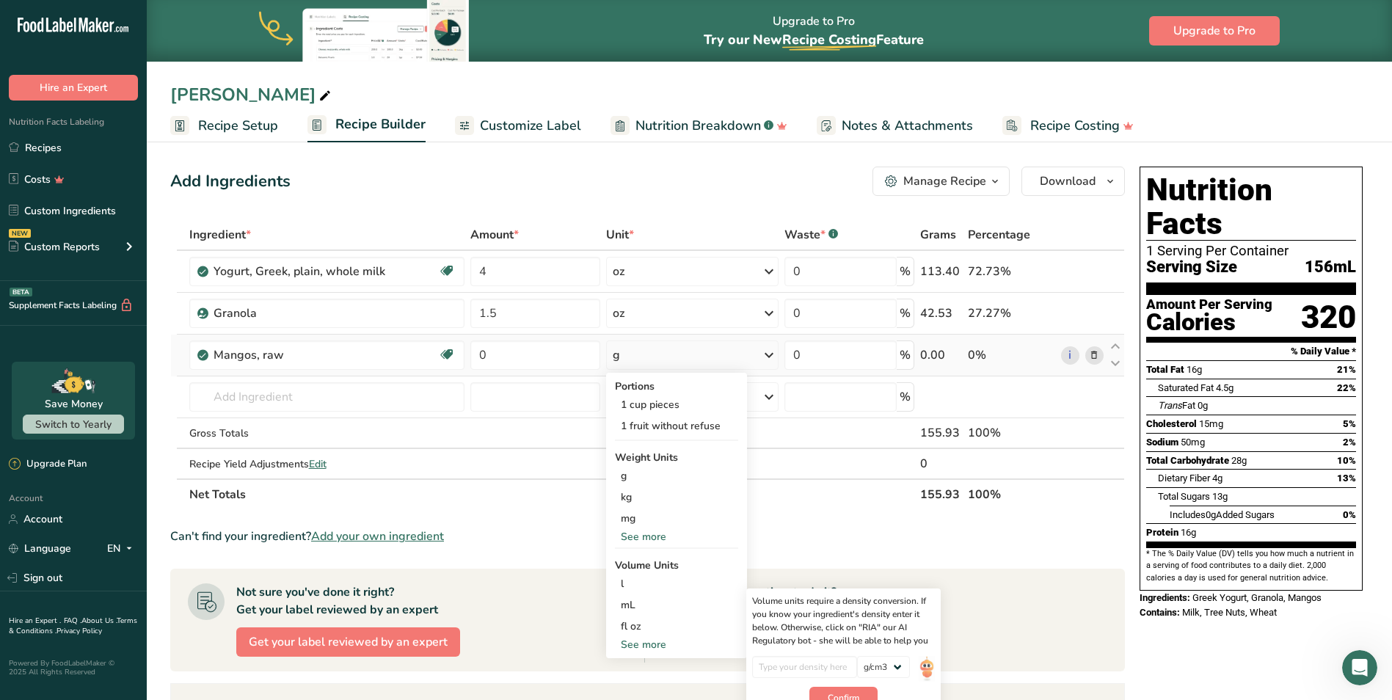
click at [647, 538] on div "See more" at bounding box center [676, 536] width 123 height 15
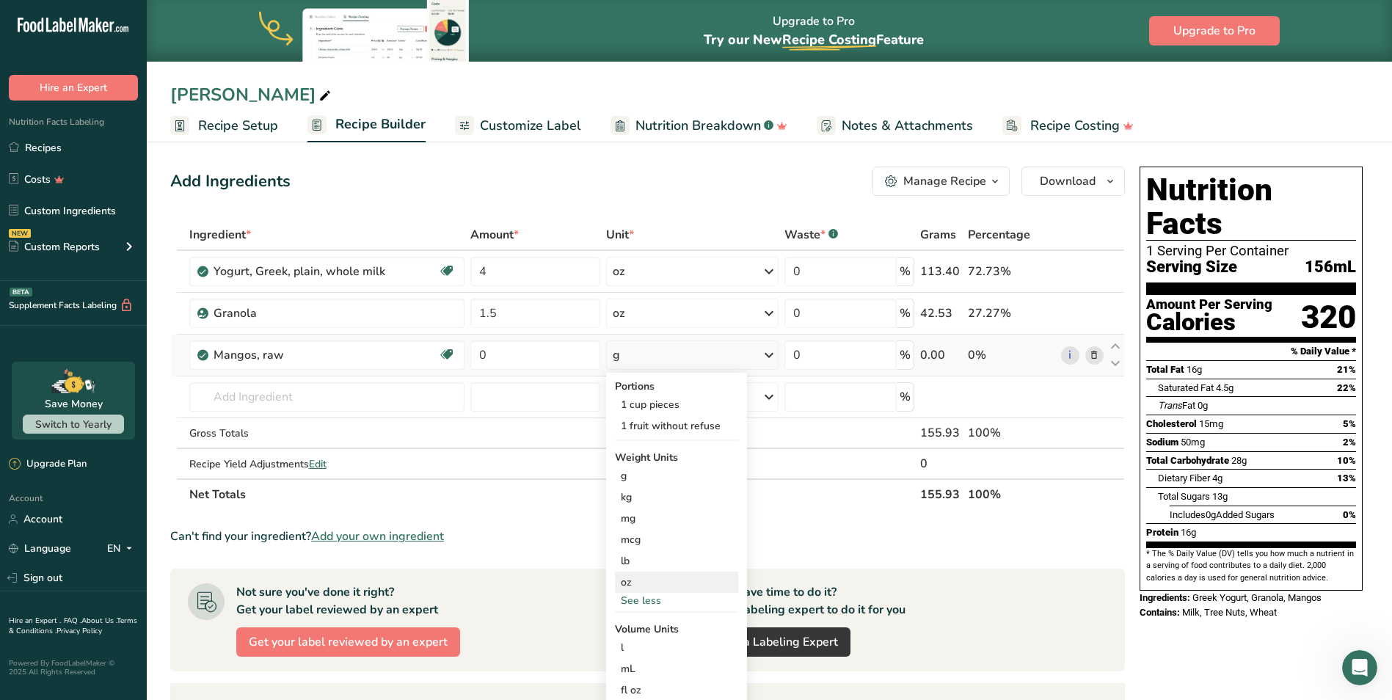
click at [628, 583] on div "oz" at bounding box center [676, 582] width 123 height 21
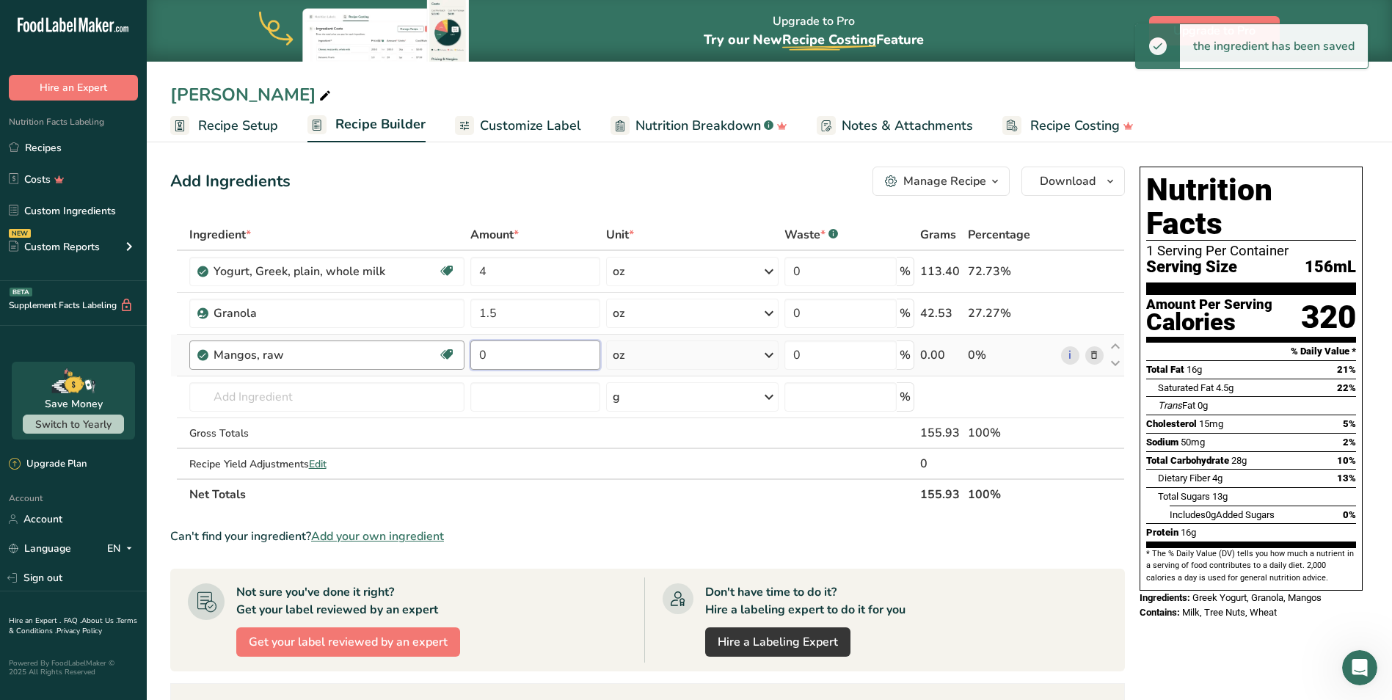
drag, startPoint x: 490, startPoint y: 358, endPoint x: 455, endPoint y: 359, distance: 34.5
click at [455, 359] on tr "Mangos, raw Source of Antioxidants Dairy free Gluten free Vegan Vegetarian Soy …" at bounding box center [647, 356] width 953 height 42
type input "2"
click at [508, 314] on div "Ingredient * Amount * Unit * Waste * .a-a{fill:#347362;}.b-a{fill:#fff;} Grams …" at bounding box center [647, 364] width 955 height 291
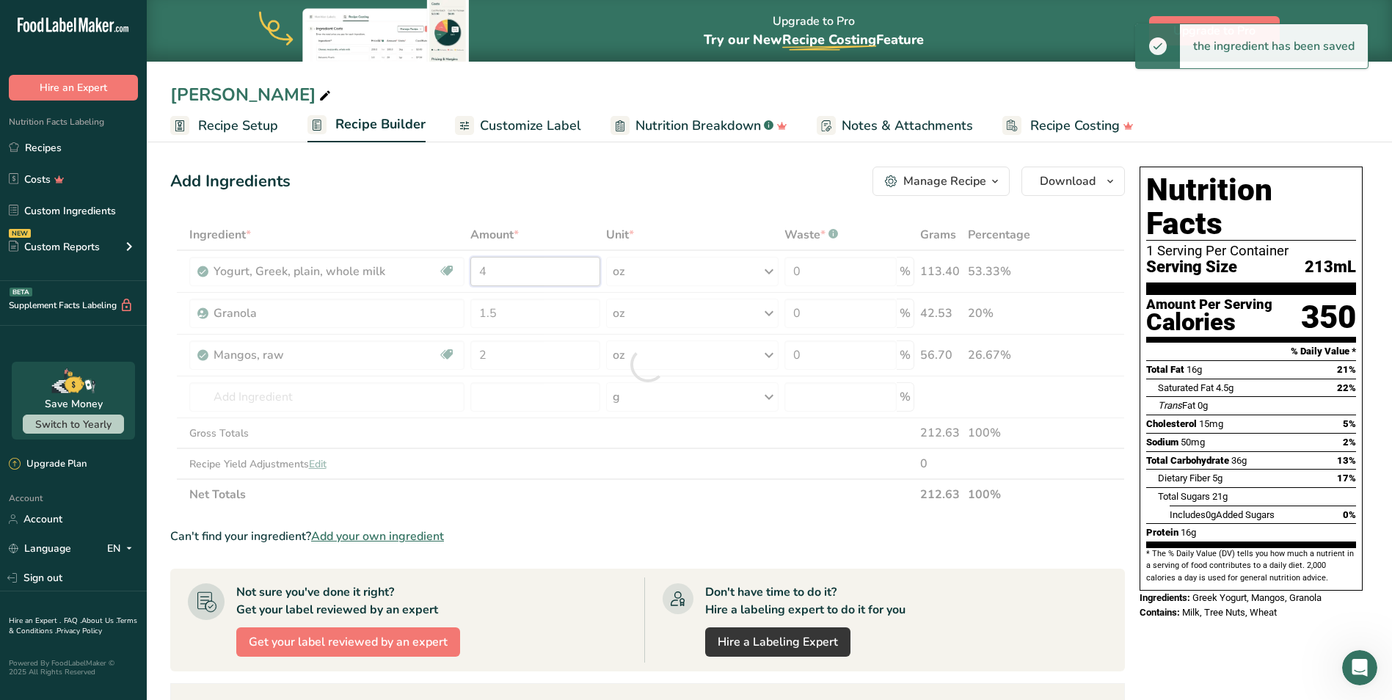
drag, startPoint x: 489, startPoint y: 272, endPoint x: 482, endPoint y: 282, distance: 12.0
click at [482, 282] on div "Ingredient * Amount * Unit * Waste * .a-a{fill:#347362;}.b-a{fill:#fff;} Grams …" at bounding box center [647, 364] width 955 height 291
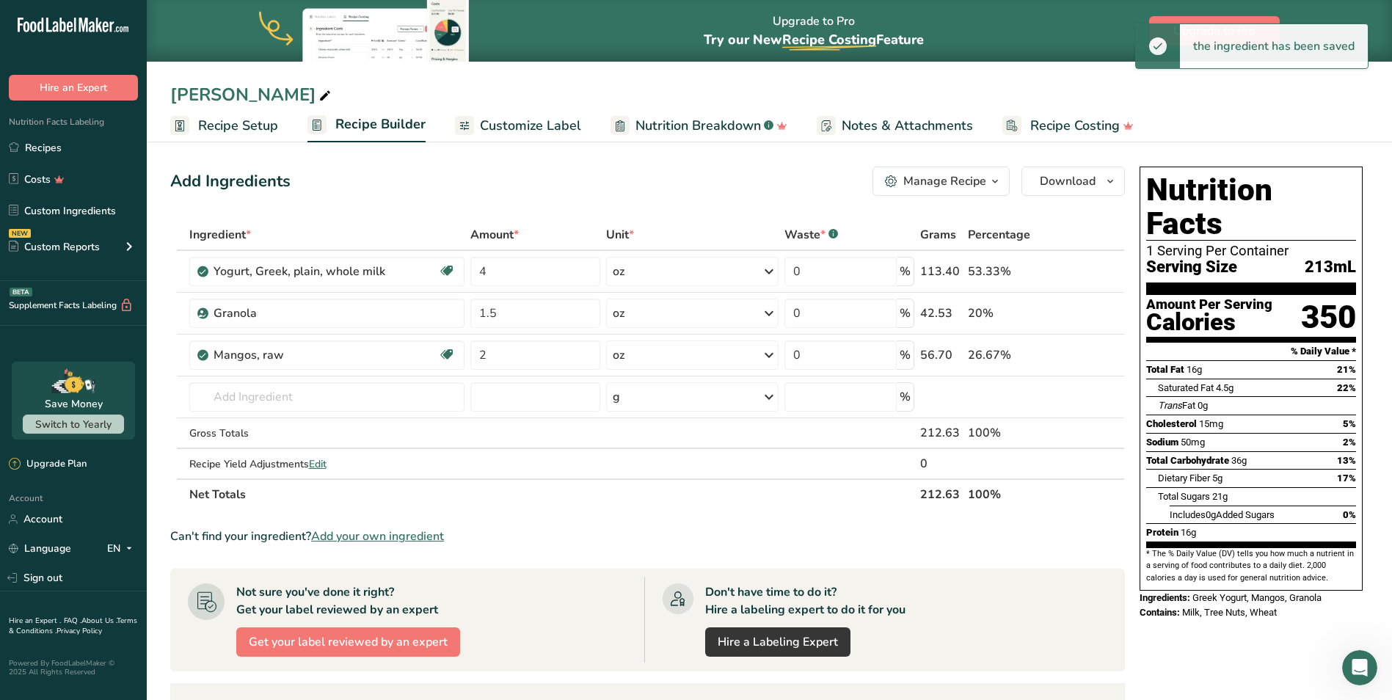
click at [392, 189] on div "Add Ingredients Manage Recipe Delete Recipe Duplicate Recipe Scale Recipe Save …" at bounding box center [647, 181] width 955 height 29
drag, startPoint x: 495, startPoint y: 269, endPoint x: 462, endPoint y: 279, distance: 33.9
click at [462, 279] on tr "Yogurt, Greek, plain, whole milk [MEDICAL_DATA] Effect Gluten free Vegetarian S…" at bounding box center [647, 272] width 953 height 42
type input "6"
click at [417, 179] on div "Add Ingredients Manage Recipe Delete Recipe Duplicate Recipe Scale Recipe Save …" at bounding box center [647, 181] width 955 height 29
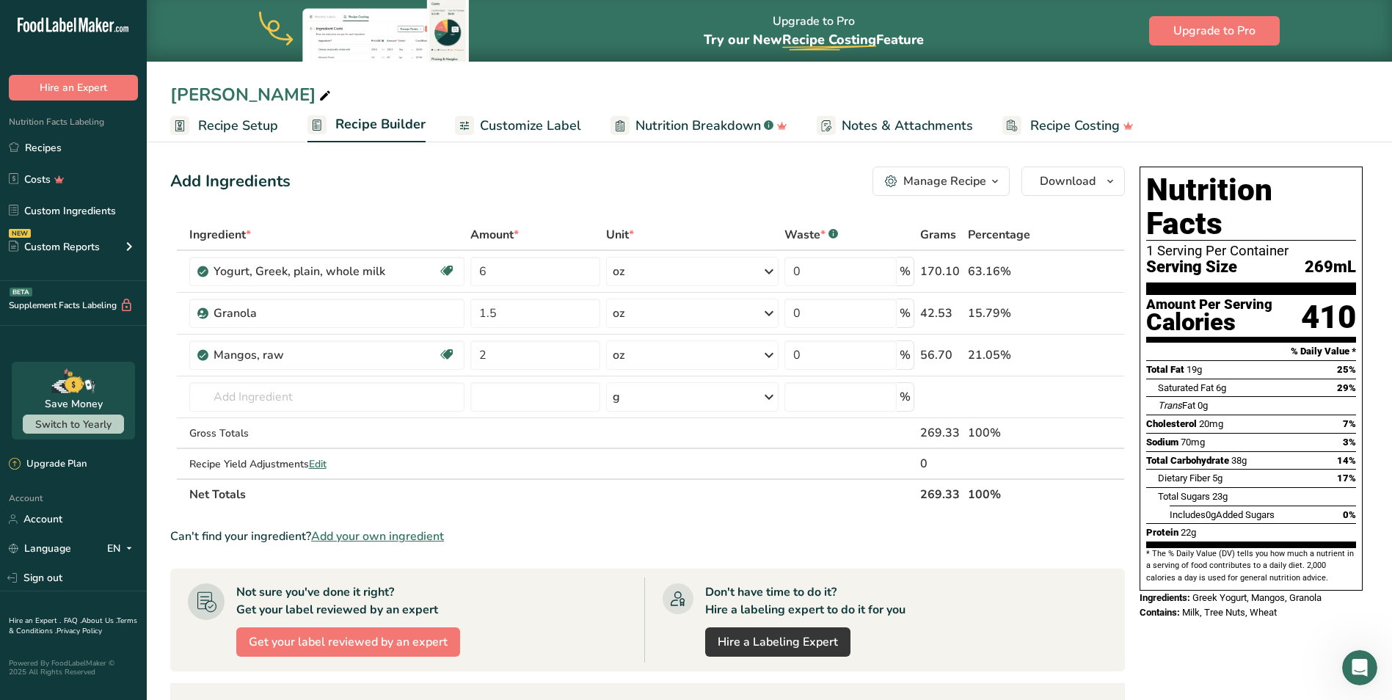
click at [520, 126] on span "Customize Label" at bounding box center [530, 126] width 101 height 20
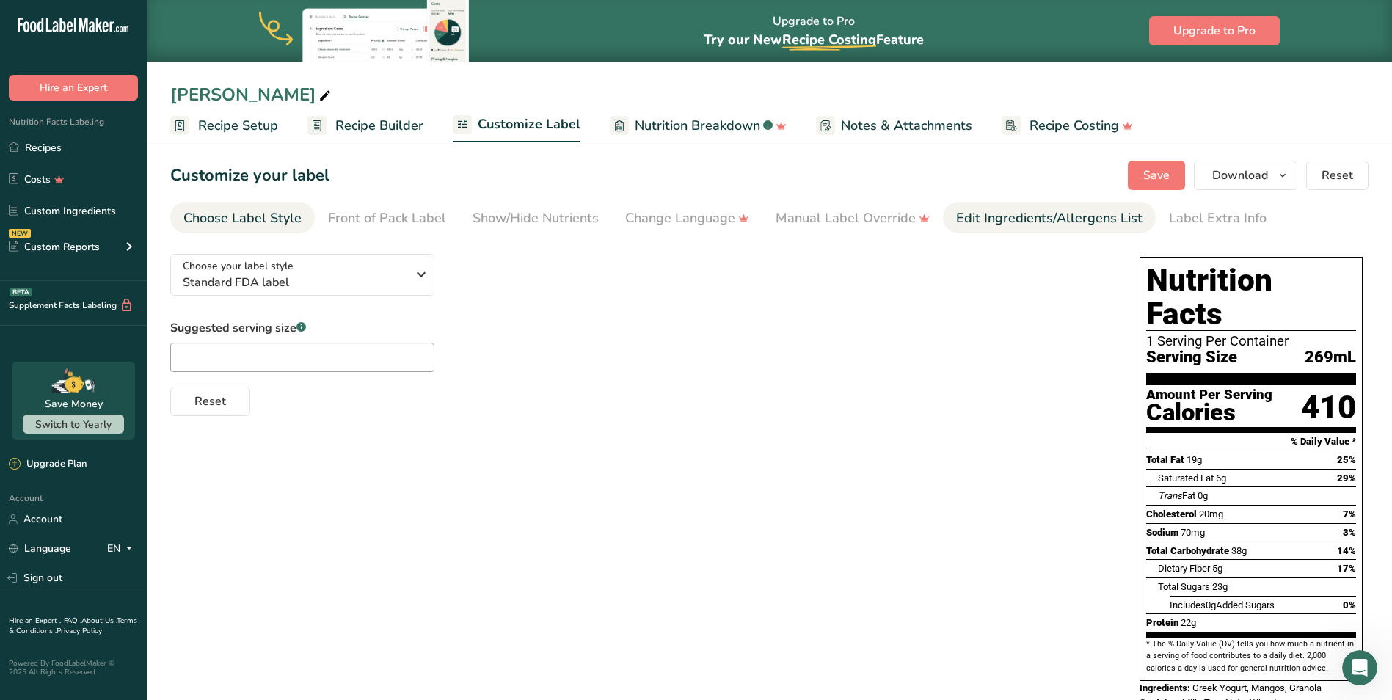
click at [1054, 220] on div "Edit Ingredients/Allergens List" at bounding box center [1049, 218] width 186 height 20
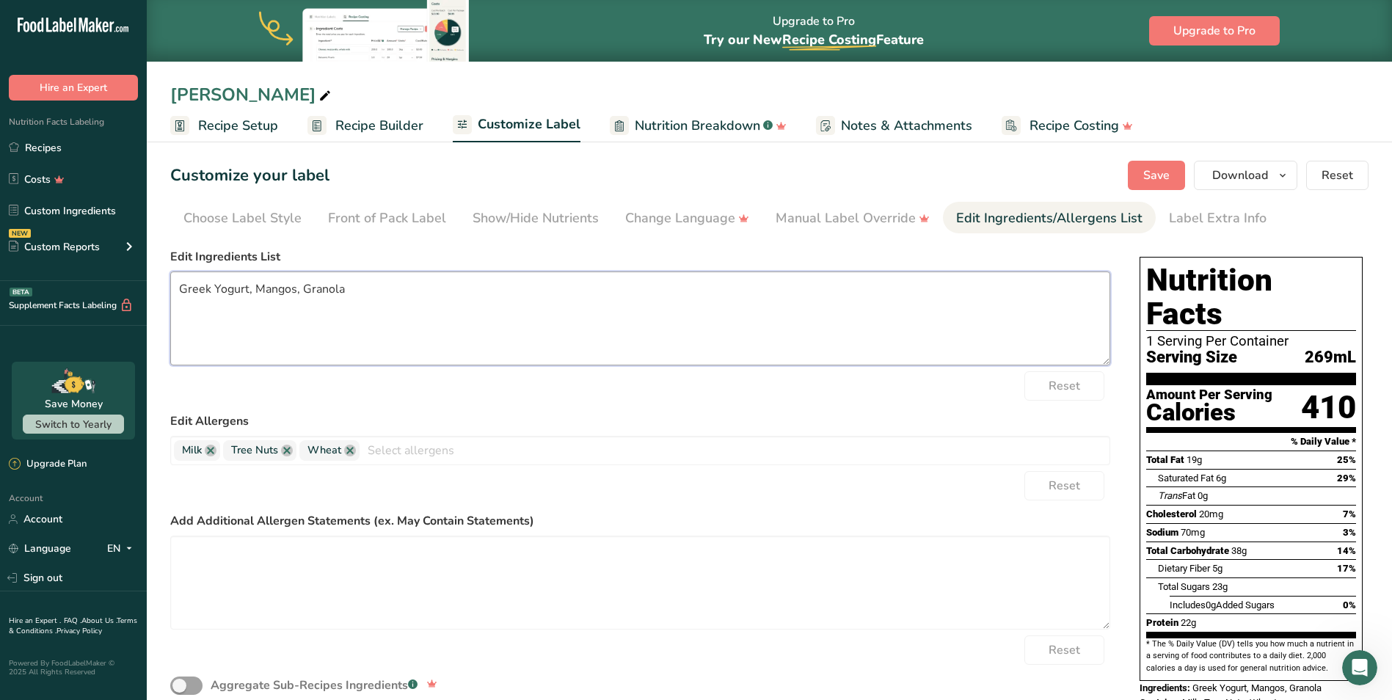
click at [371, 287] on textarea "Greek Yogurt, Mangos, Granola" at bounding box center [640, 319] width 940 height 94
type textarea "Greek Yogurt, Mangos, Granola, Coconut Flakes"
click at [434, 254] on label "Edit Ingredients List" at bounding box center [640, 257] width 940 height 18
click at [1155, 169] on span "Save" at bounding box center [1157, 176] width 26 height 18
click at [1260, 175] on span "Download" at bounding box center [1241, 176] width 56 height 18
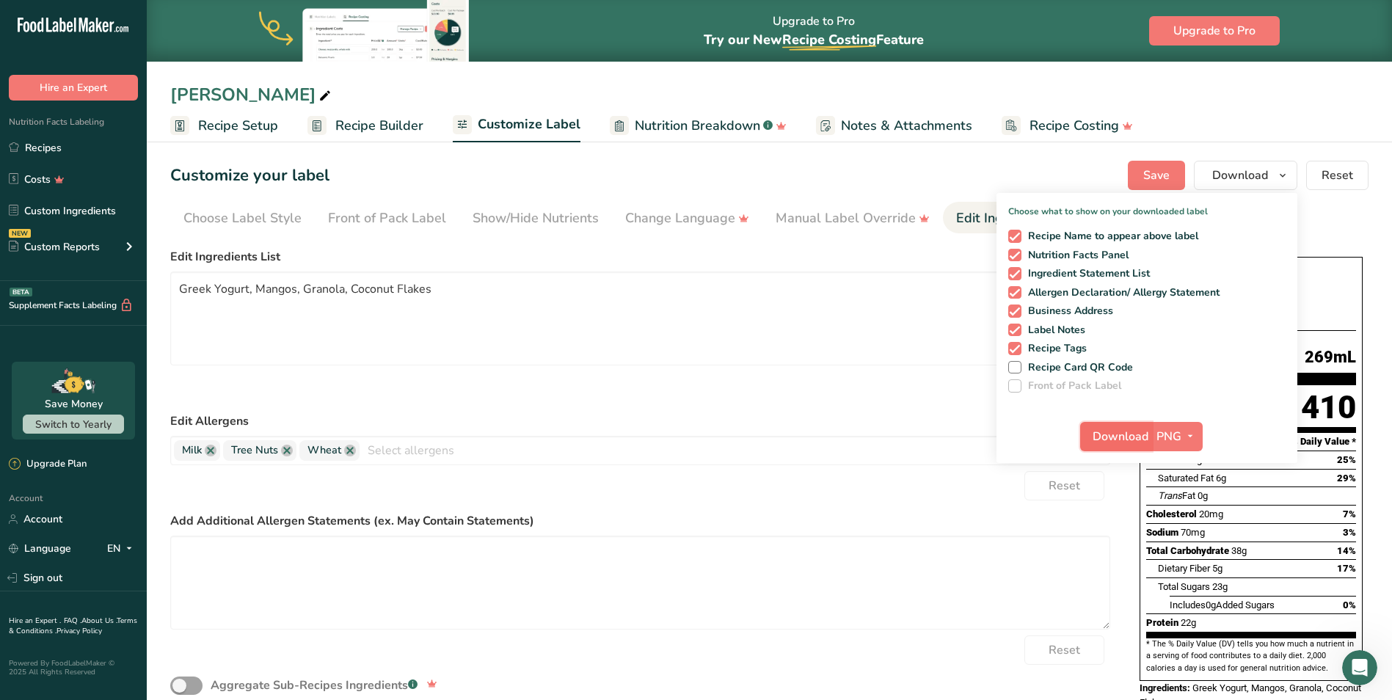
click at [1111, 437] on span "Download" at bounding box center [1121, 437] width 56 height 18
click at [1336, 104] on div "[PERSON_NAME]" at bounding box center [770, 94] width 1246 height 26
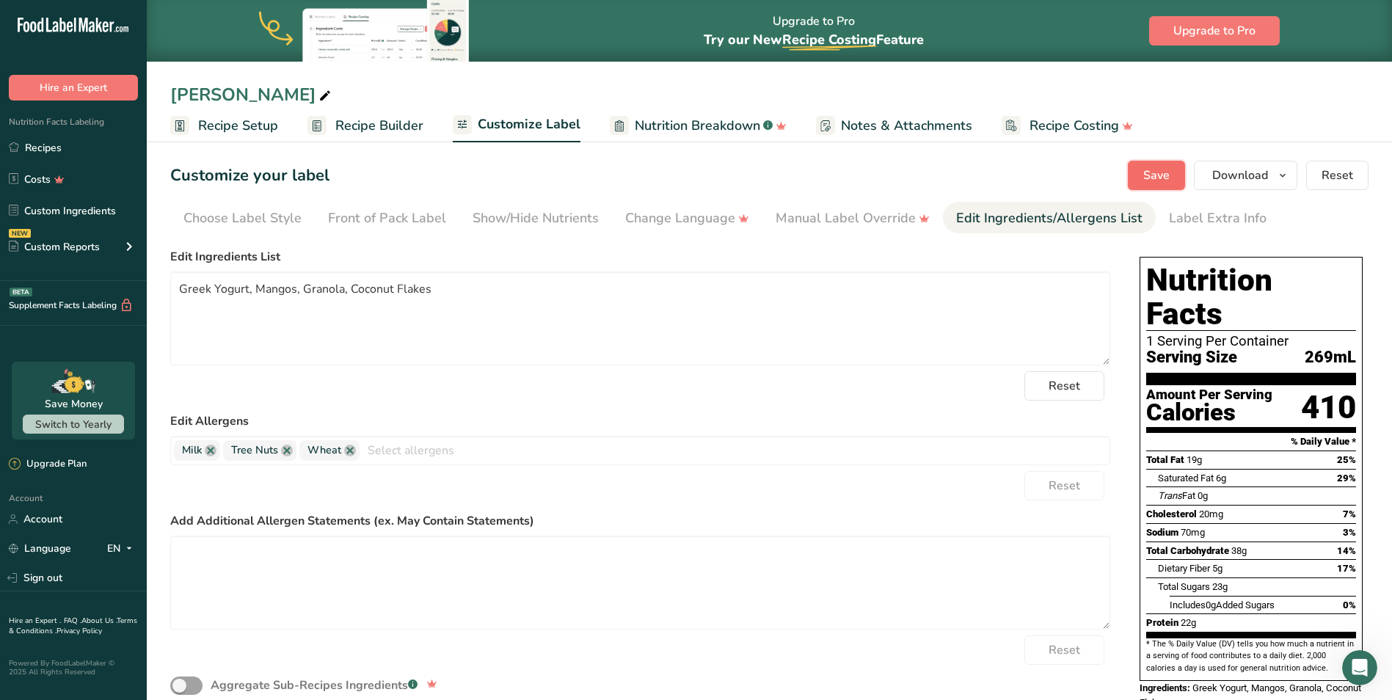
click at [1169, 172] on span "Save" at bounding box center [1157, 176] width 26 height 18
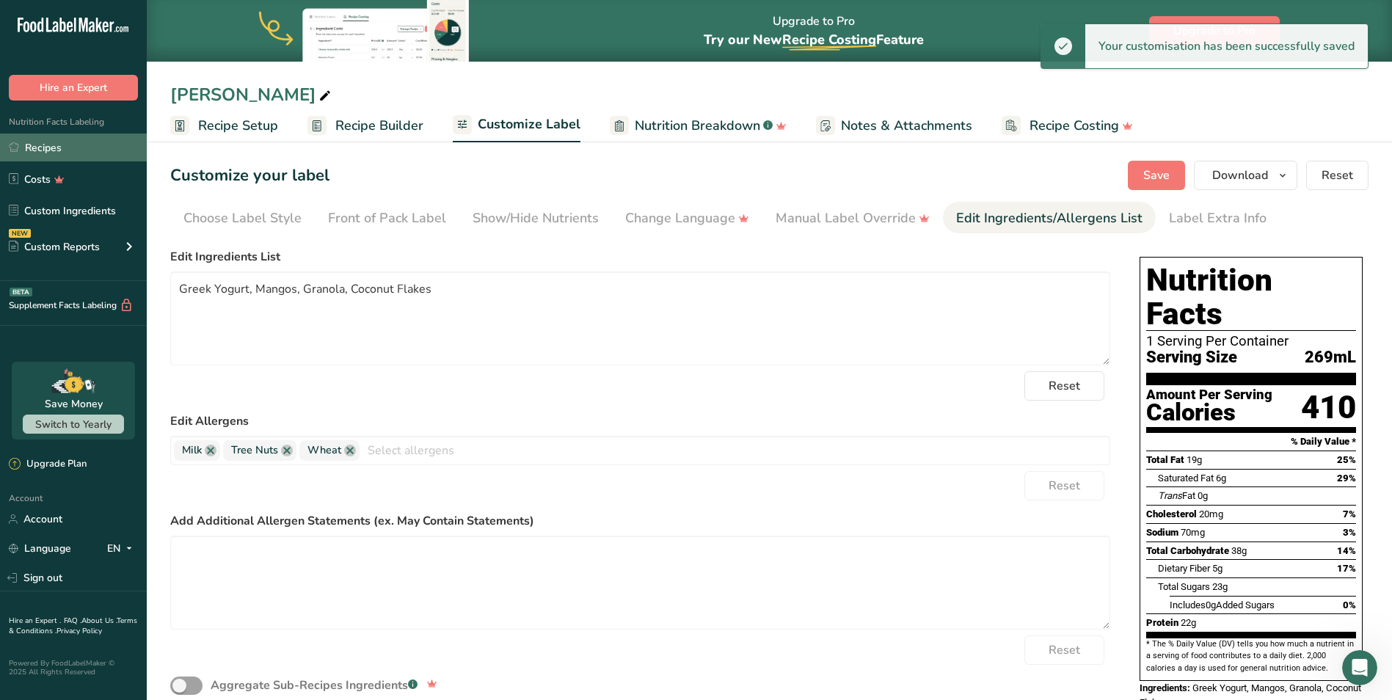
click at [42, 149] on link "Recipes" at bounding box center [73, 148] width 147 height 28
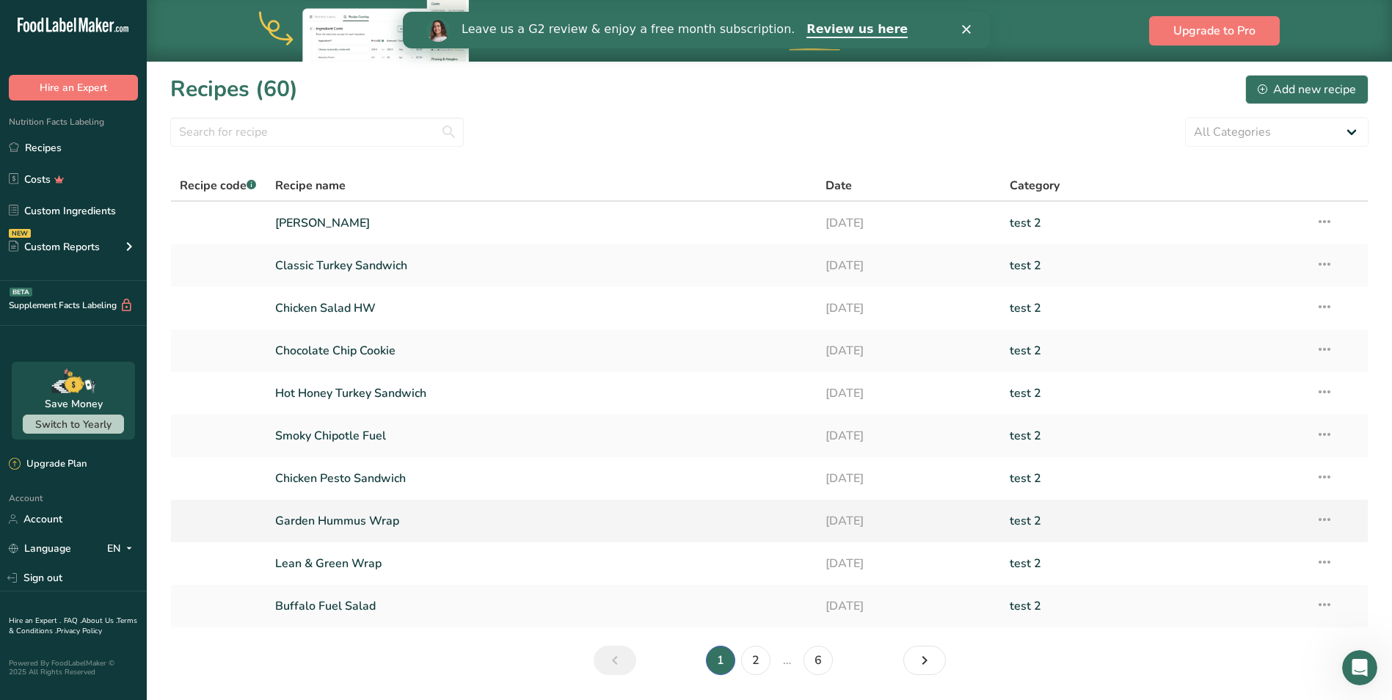
click at [379, 516] on link "Garden Hummus Wrap" at bounding box center [542, 521] width 534 height 31
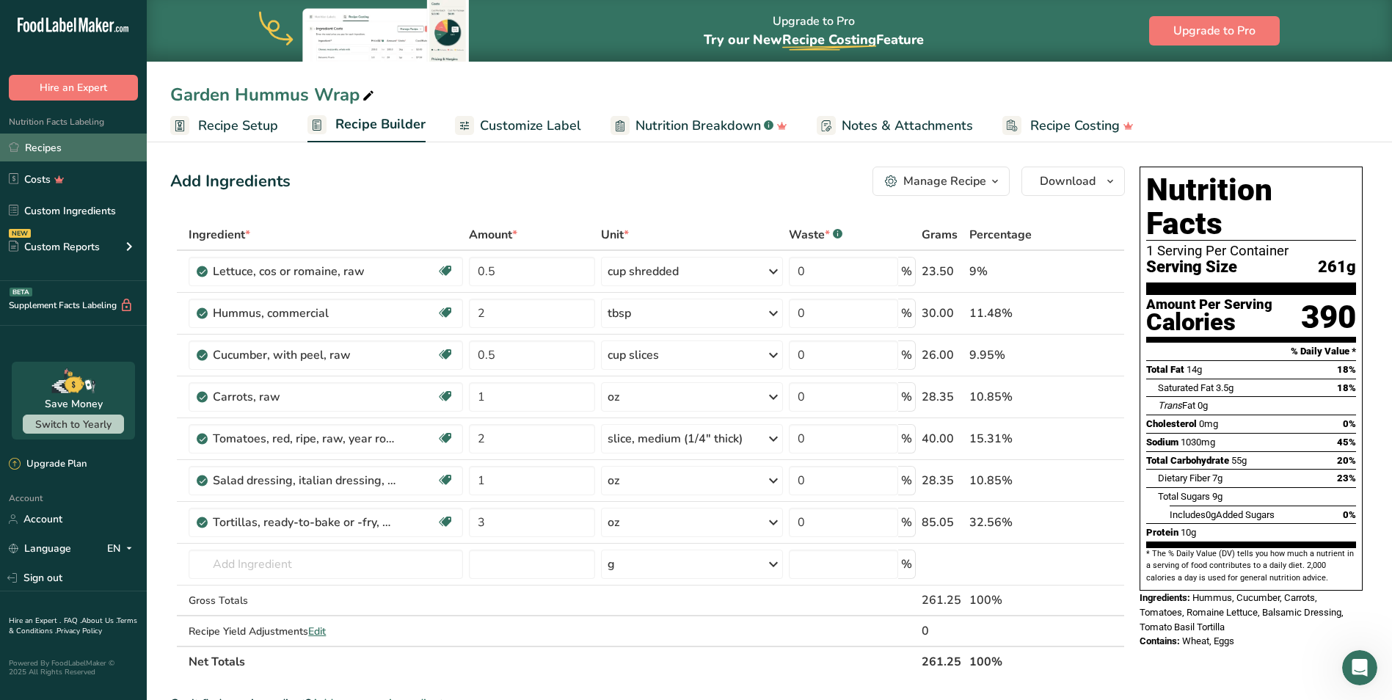
click at [43, 147] on link "Recipes" at bounding box center [73, 148] width 147 height 28
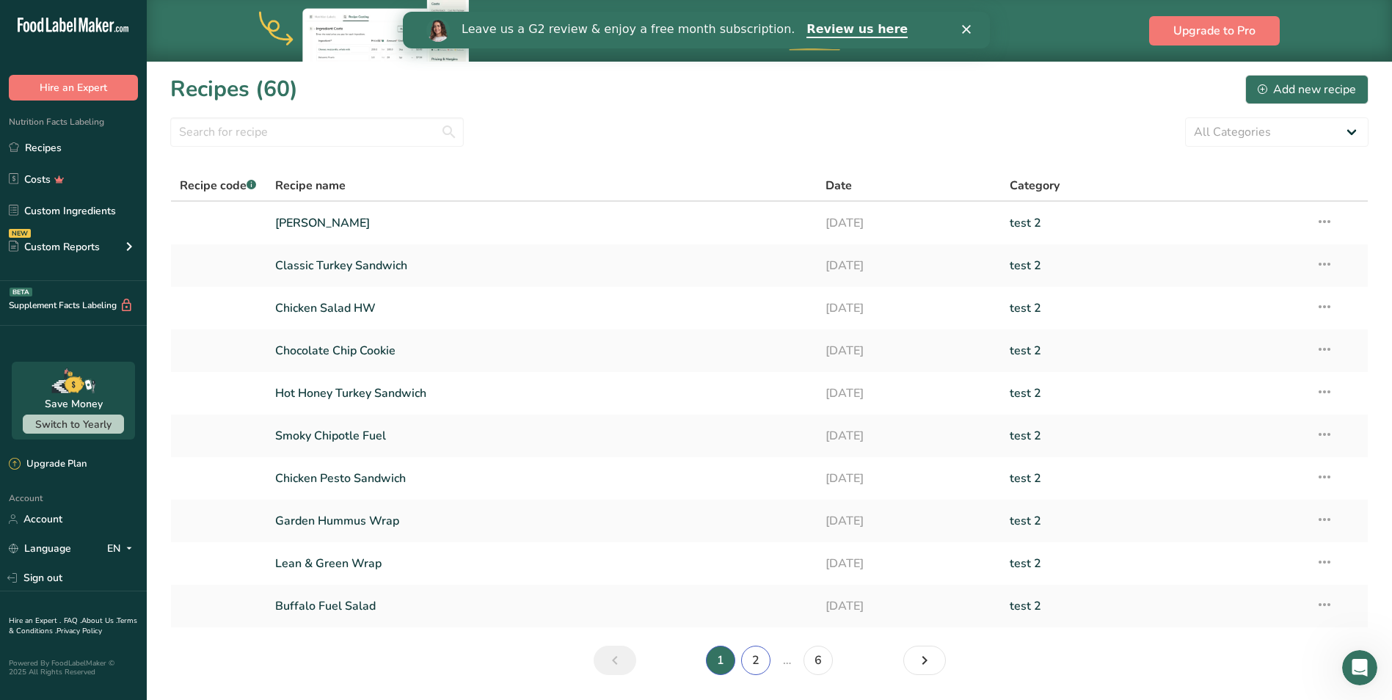
click at [754, 663] on link "2" at bounding box center [755, 660] width 29 height 29
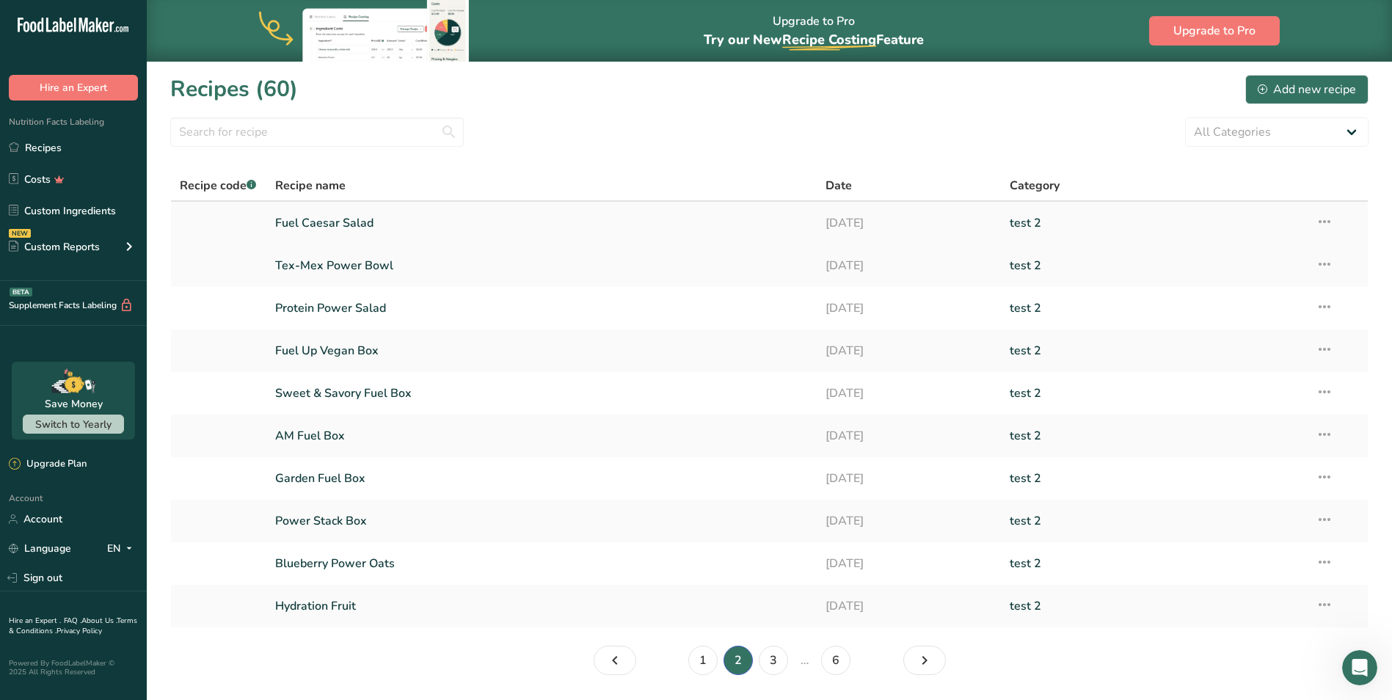
click at [1323, 219] on icon at bounding box center [1325, 221] width 18 height 26
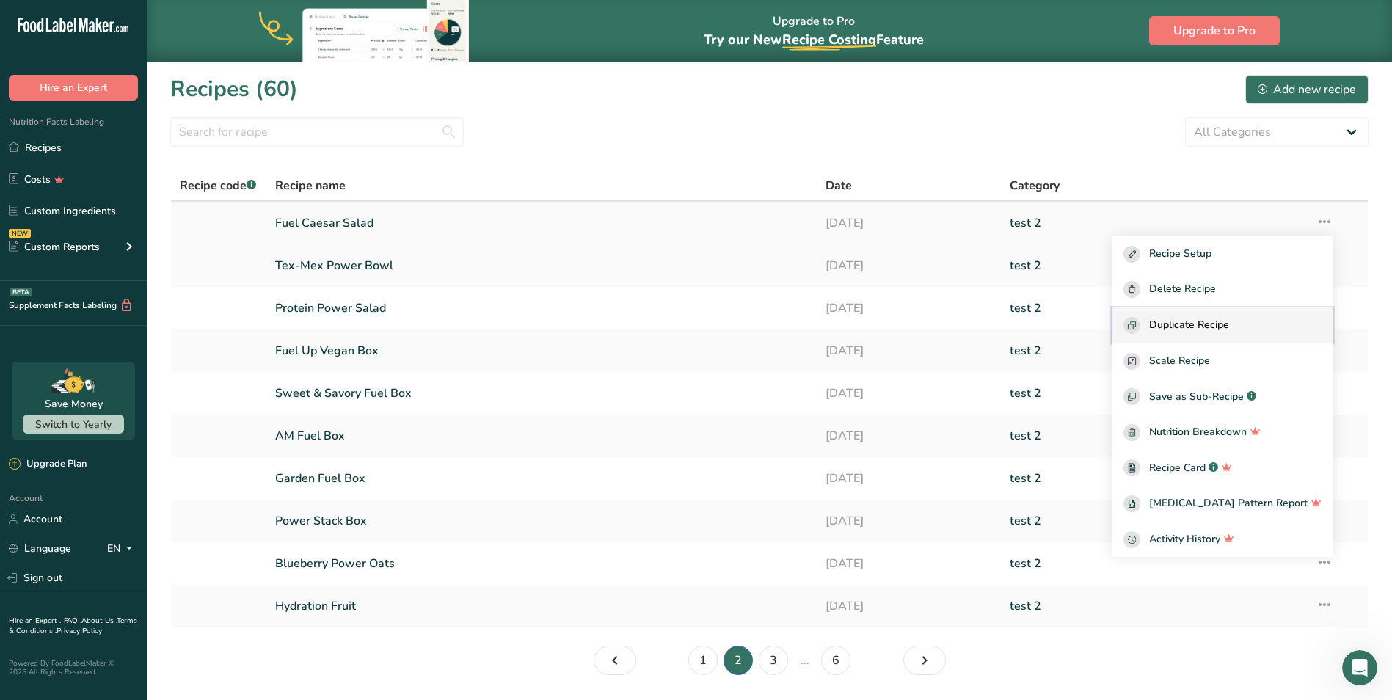
click at [1226, 329] on span "Duplicate Recipe" at bounding box center [1189, 325] width 80 height 17
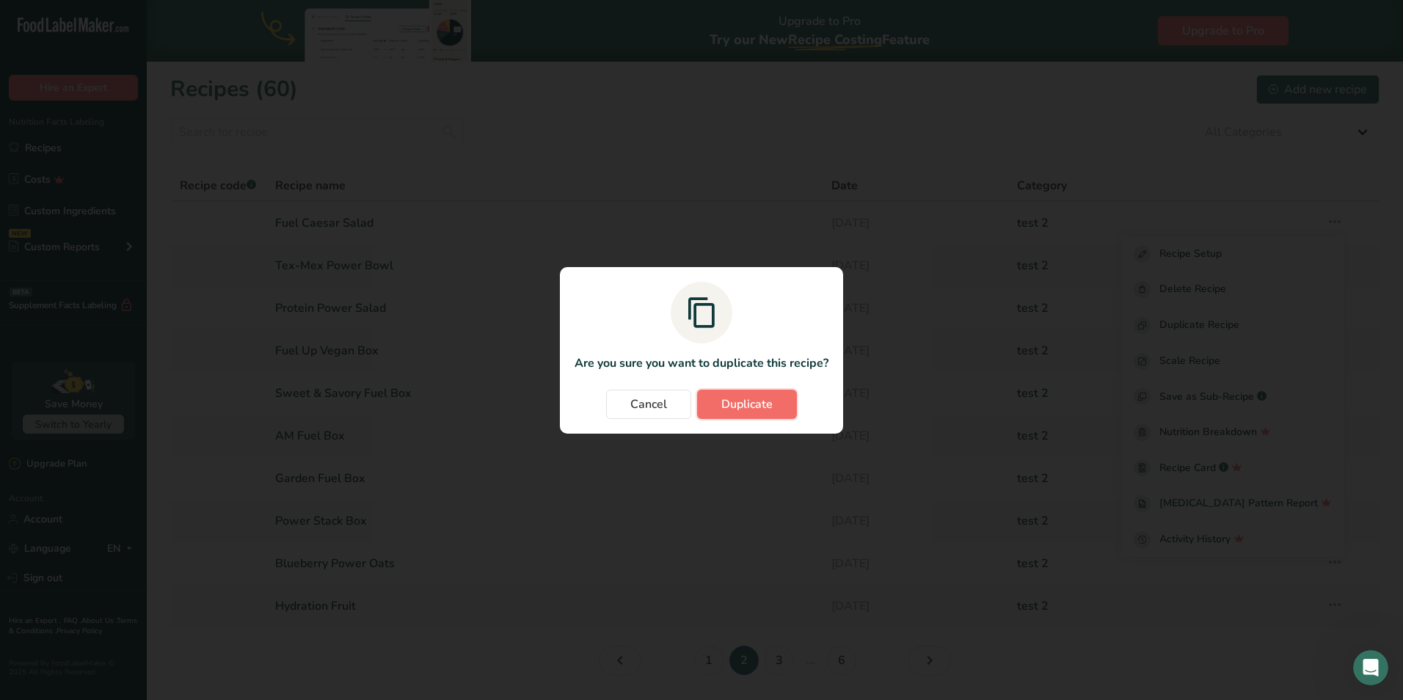
click at [789, 397] on button "Duplicate" at bounding box center [747, 404] width 100 height 29
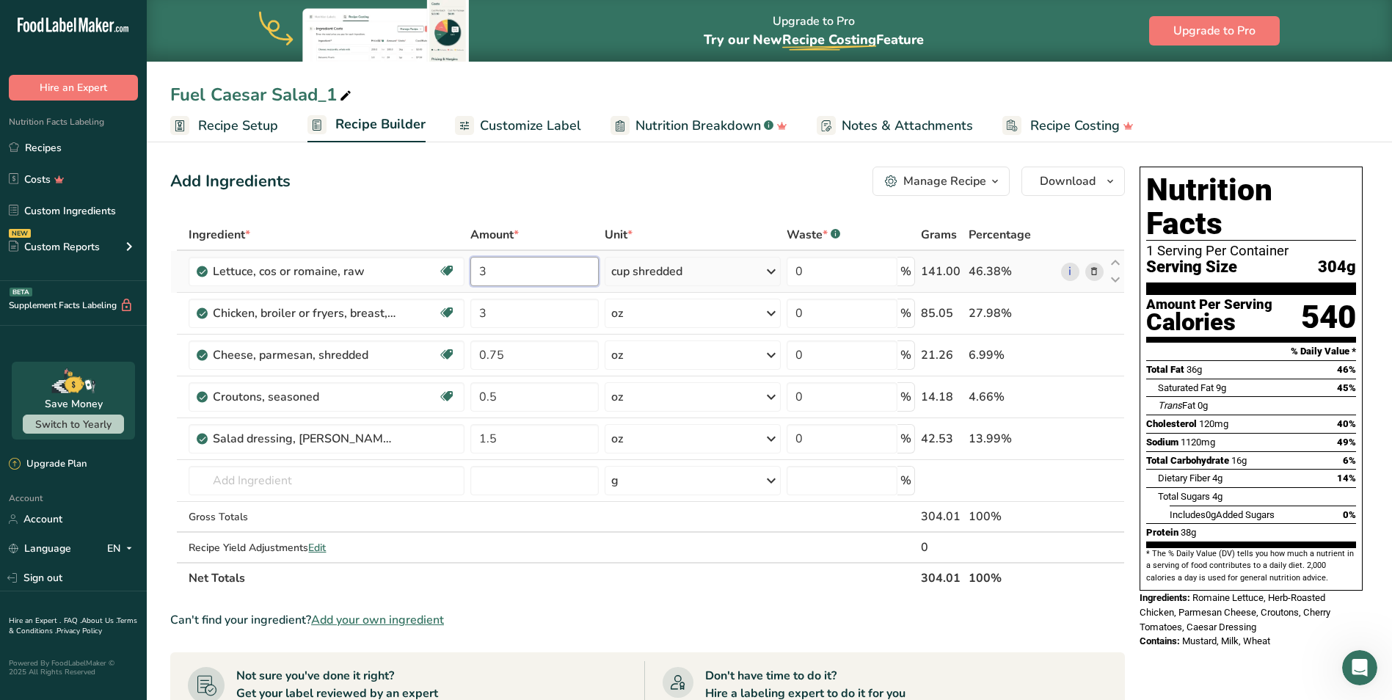
drag, startPoint x: 495, startPoint y: 272, endPoint x: 466, endPoint y: 283, distance: 30.7
click at [466, 283] on tr "Lettuce, cos or romaine, raw Dairy free Gluten free Vegan Vegetarian Soy free 3…" at bounding box center [647, 272] width 953 height 42
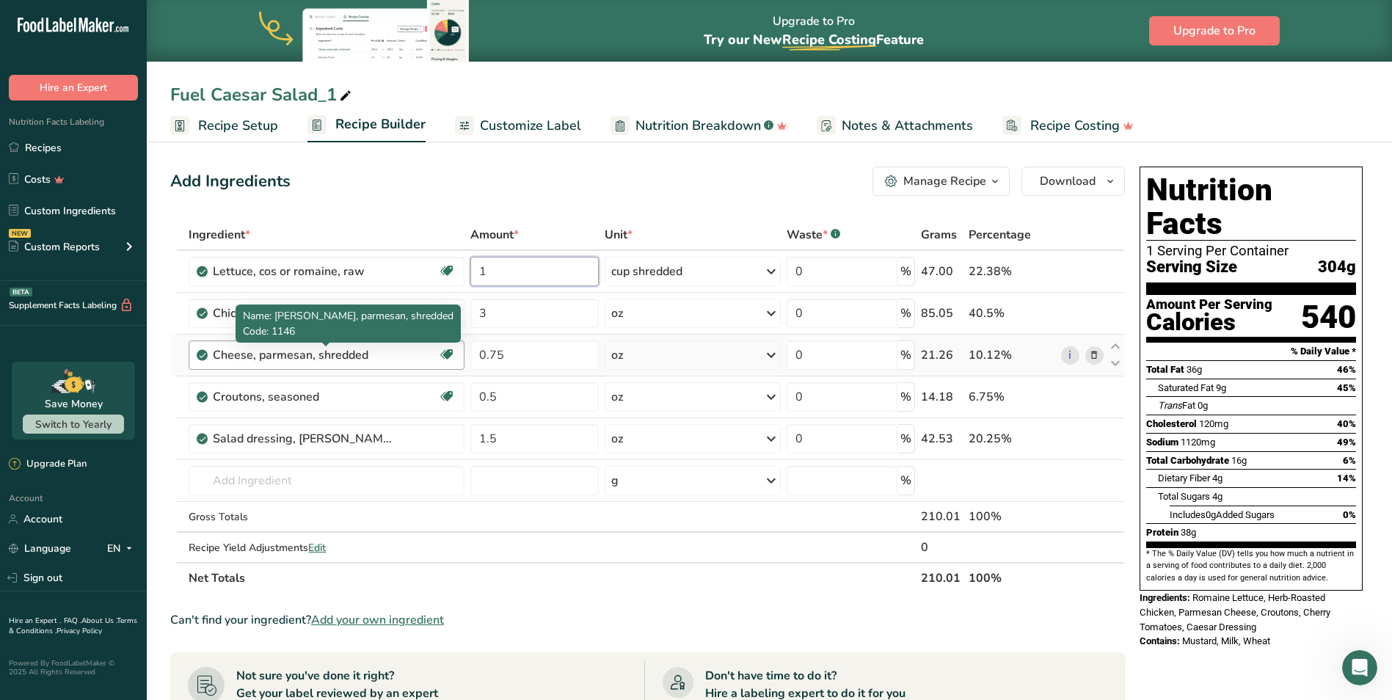
type input "1"
click at [383, 355] on div "Ingredient * Amount * Unit * Waste * .a-a{fill:#347362;}.b-a{fill:#fff;} Grams …" at bounding box center [647, 406] width 955 height 374
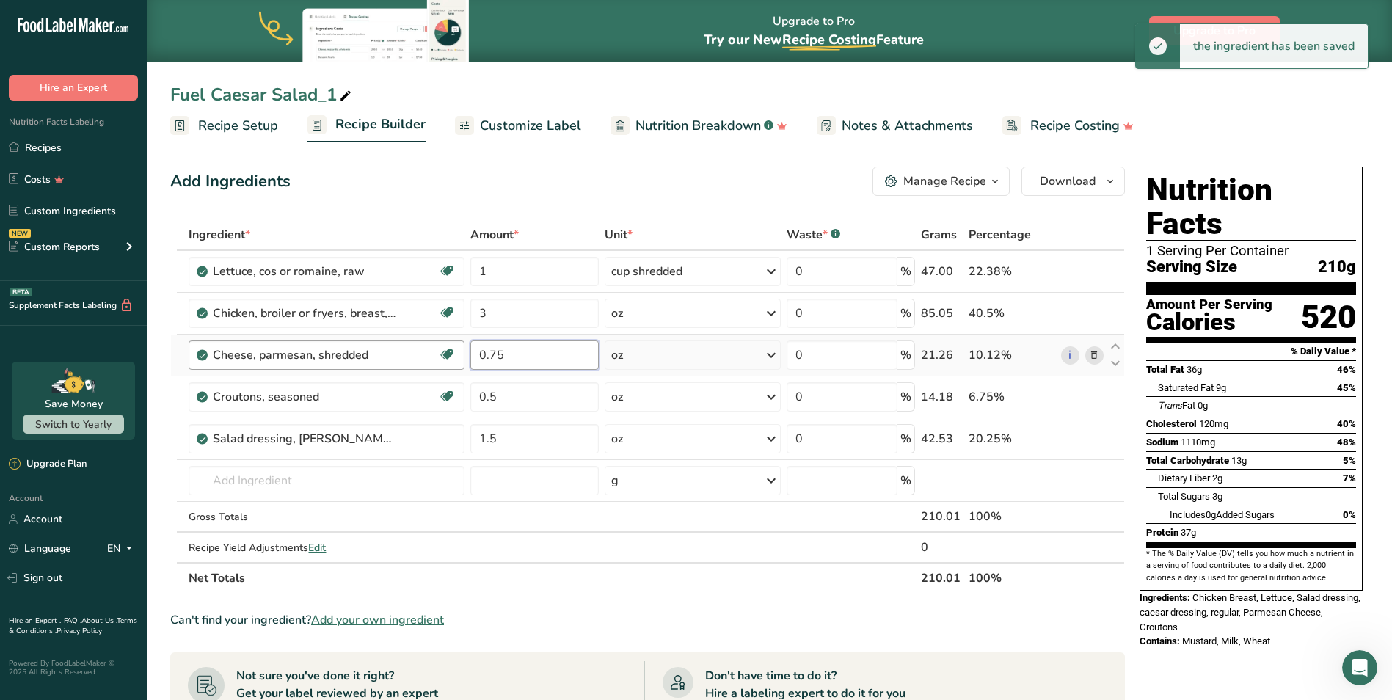
drag, startPoint x: 509, startPoint y: 357, endPoint x: 434, endPoint y: 352, distance: 75.0
click at [434, 352] on tr "Cheese, parmesan, shredded Gluten free Vegetarian Soy free 0.75 oz Portions 1 t…" at bounding box center [647, 356] width 953 height 42
type input "2"
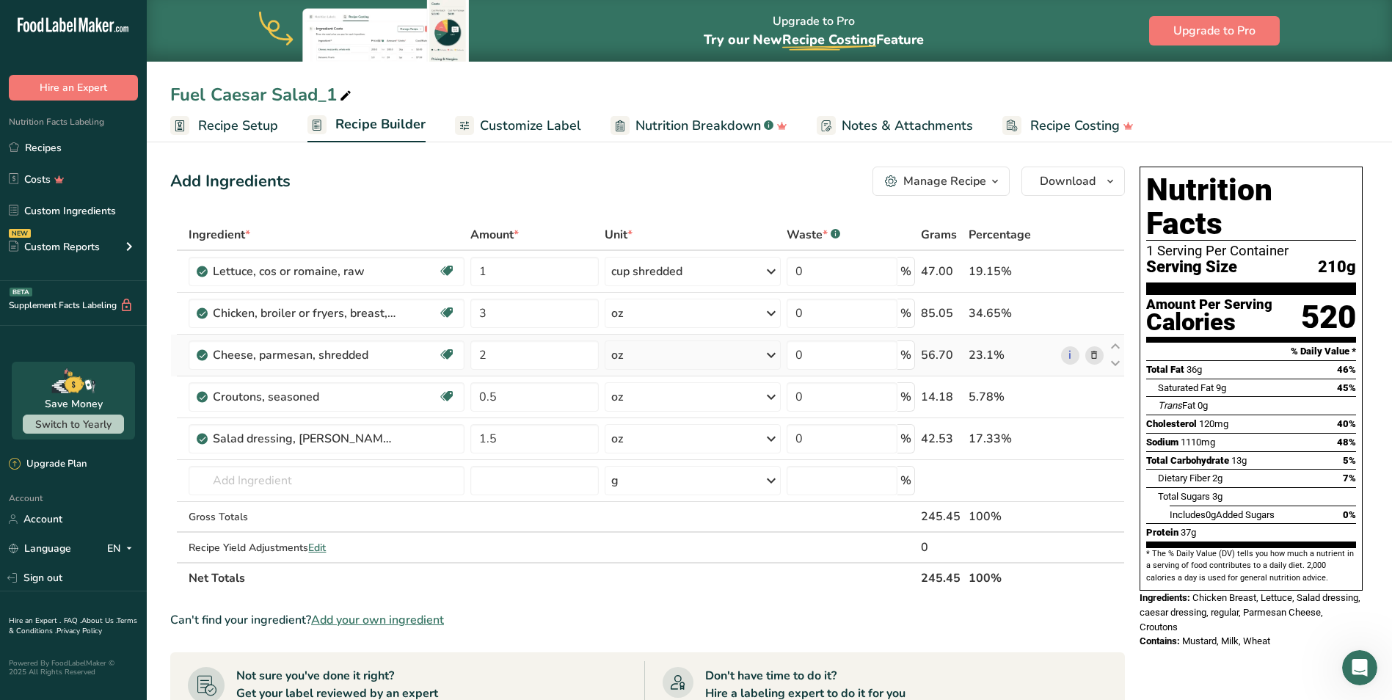
click at [630, 355] on div "Ingredient * Amount * Unit * Waste * .a-a{fill:#347362;}.b-a{fill:#fff;} Grams …" at bounding box center [647, 406] width 955 height 374
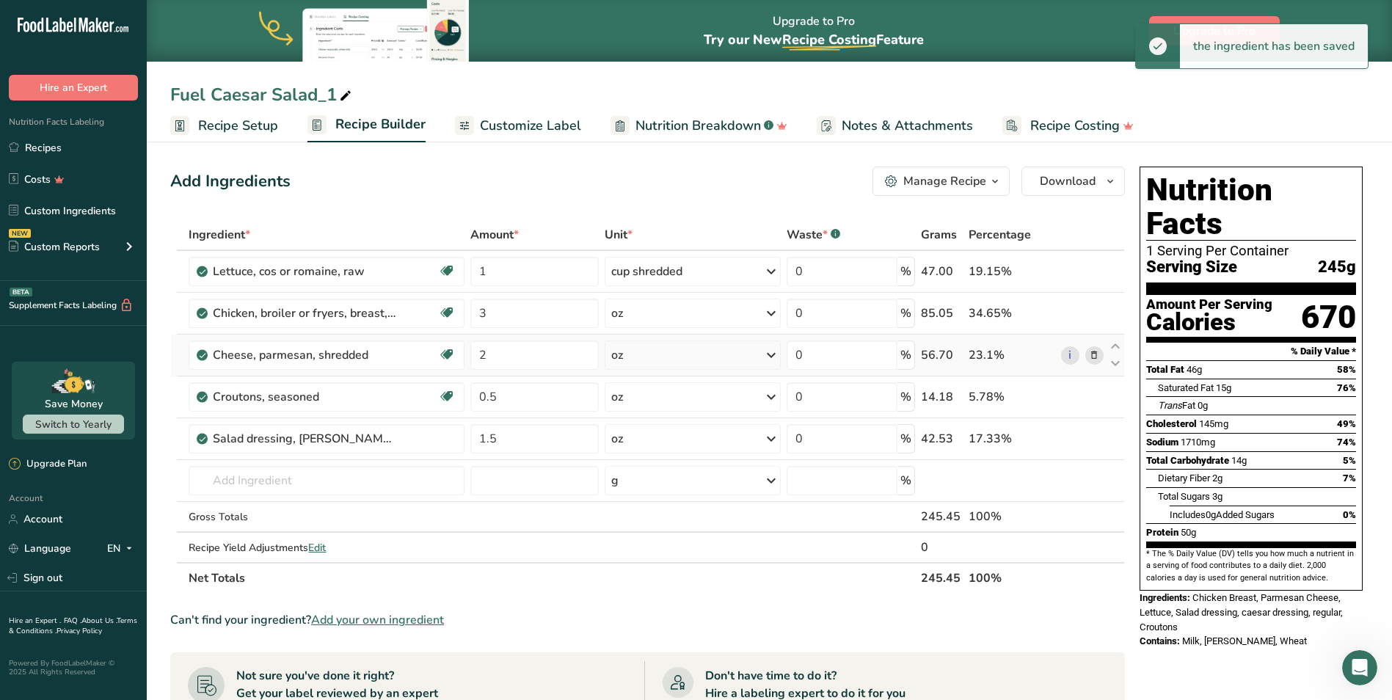
click at [631, 356] on div "oz" at bounding box center [693, 355] width 176 height 29
click at [663, 398] on div "1 tbsp" at bounding box center [675, 404] width 123 height 21
click at [1098, 399] on icon at bounding box center [1094, 397] width 10 height 15
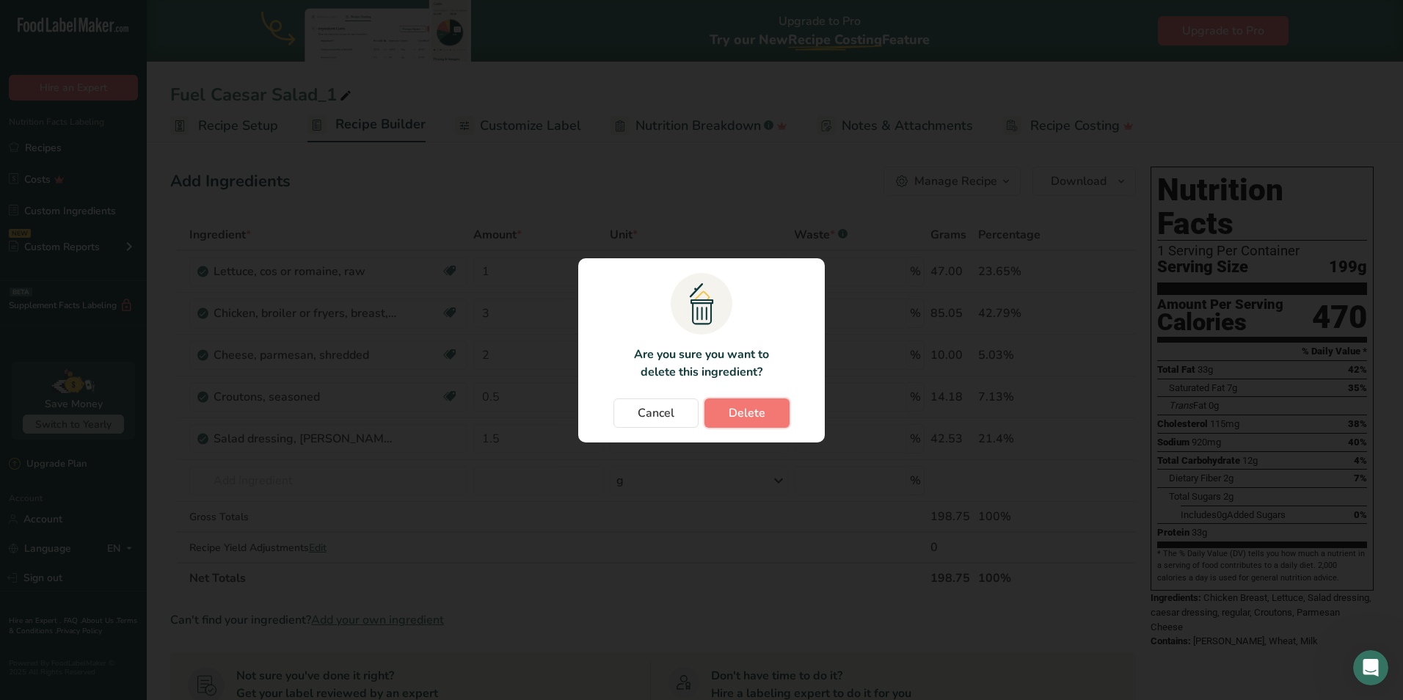
click at [734, 414] on span "Delete" at bounding box center [747, 413] width 37 height 18
type input "1.5"
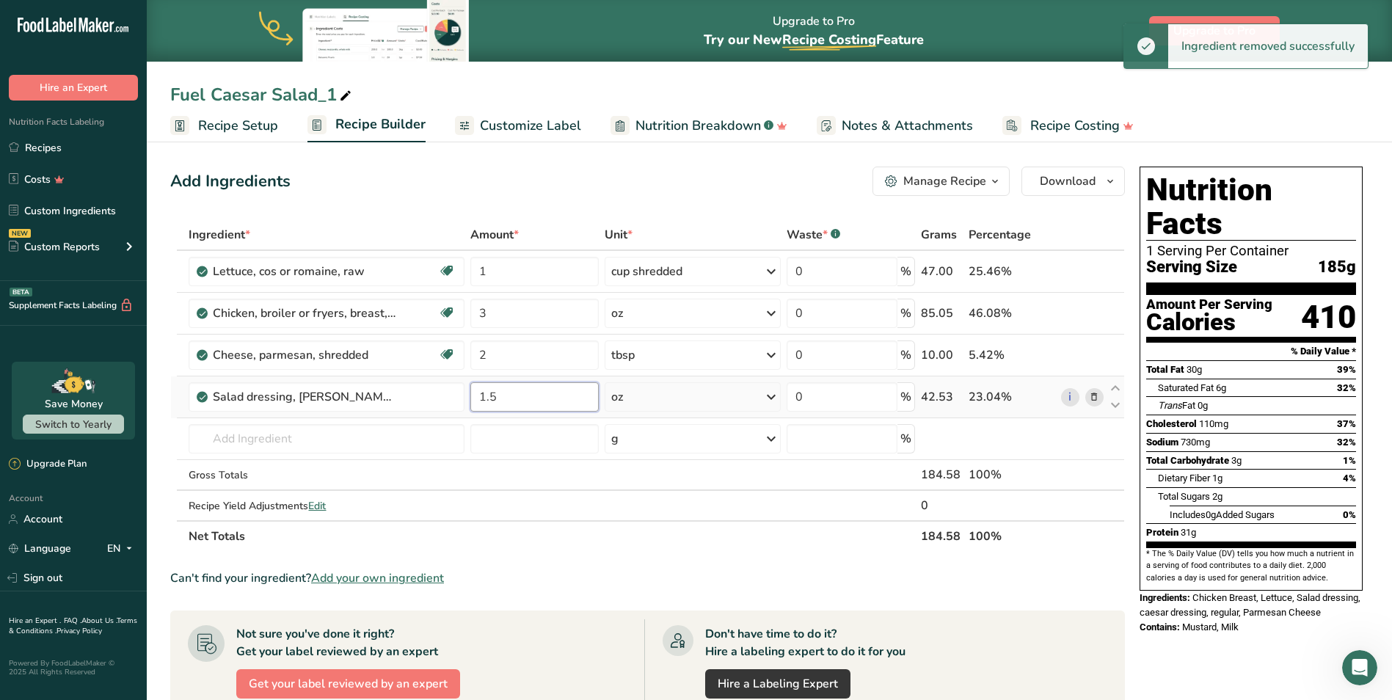
drag, startPoint x: 529, startPoint y: 401, endPoint x: 476, endPoint y: 400, distance: 53.6
click at [476, 400] on input "1.5" at bounding box center [534, 396] width 128 height 29
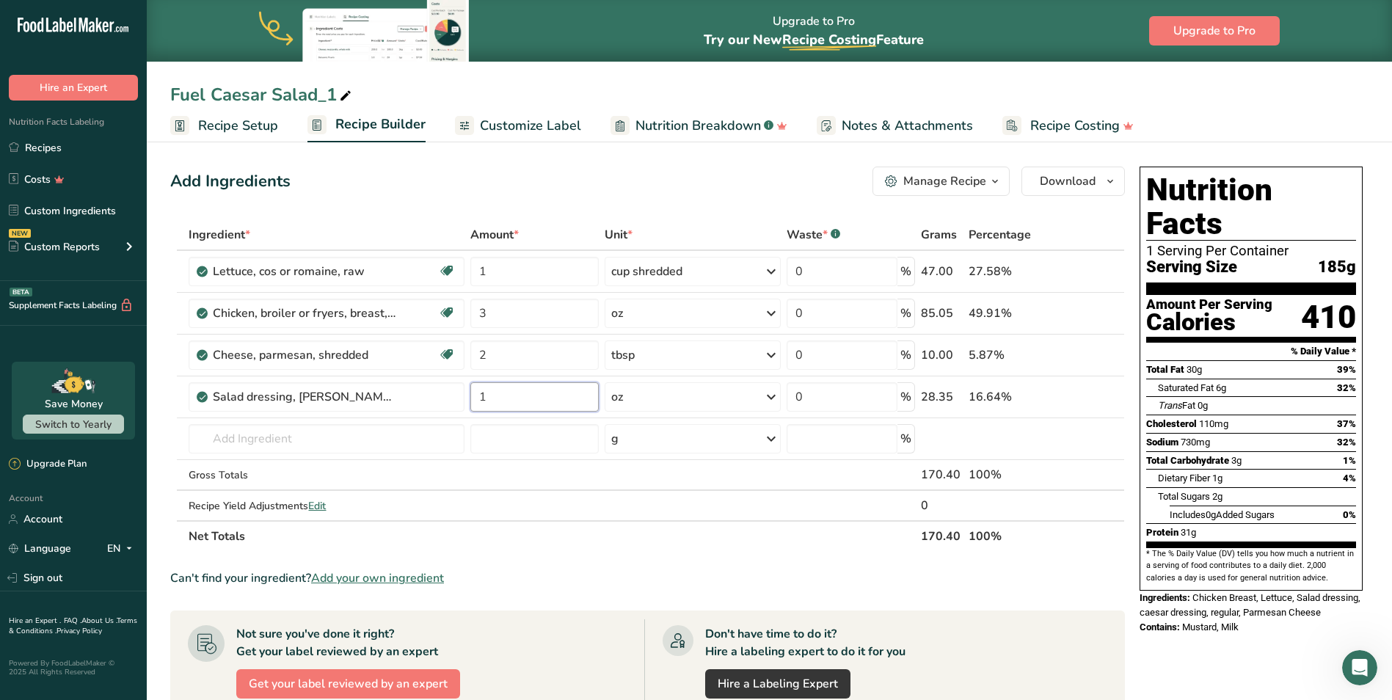
type input "1"
click at [471, 225] on div "Ingredient * Amount * Unit * Waste * .a-a{fill:#347362;}.b-a{fill:#fff;} Grams …" at bounding box center [647, 385] width 955 height 333
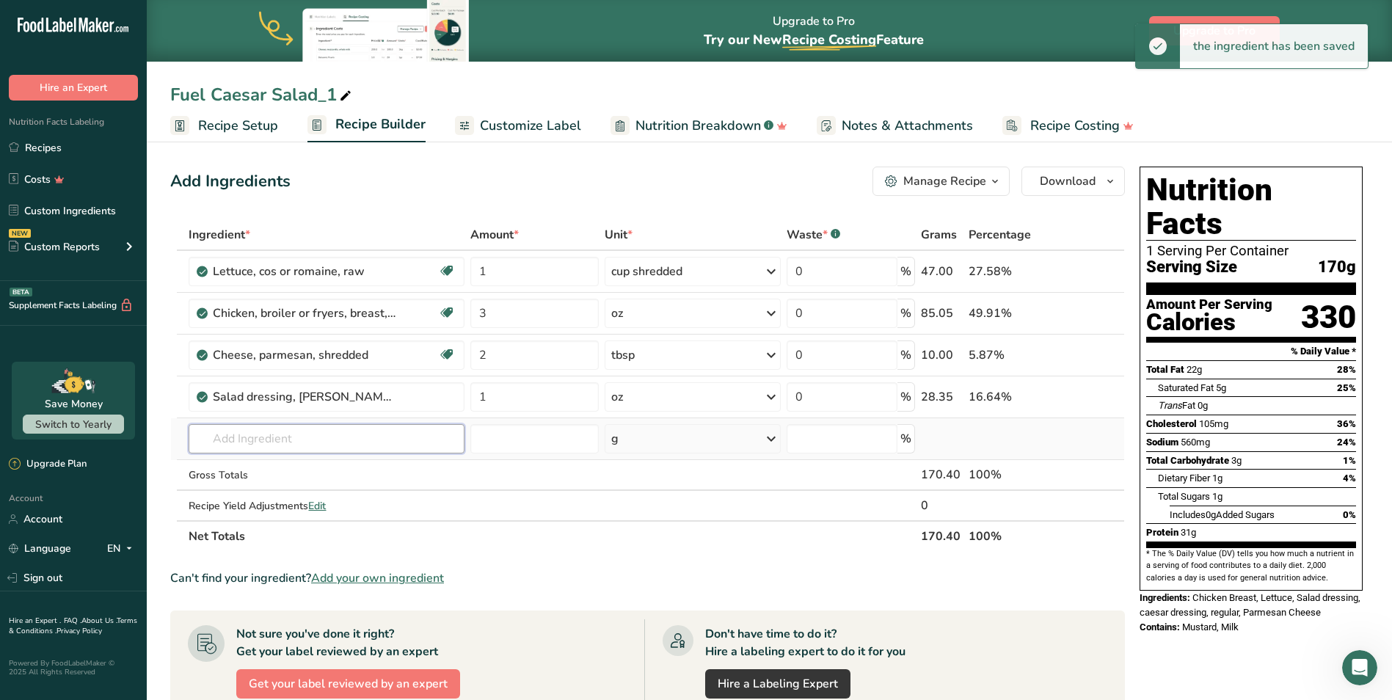
click at [310, 442] on input "text" at bounding box center [326, 438] width 275 height 29
click at [211, 440] on input "text" at bounding box center [326, 438] width 275 height 29
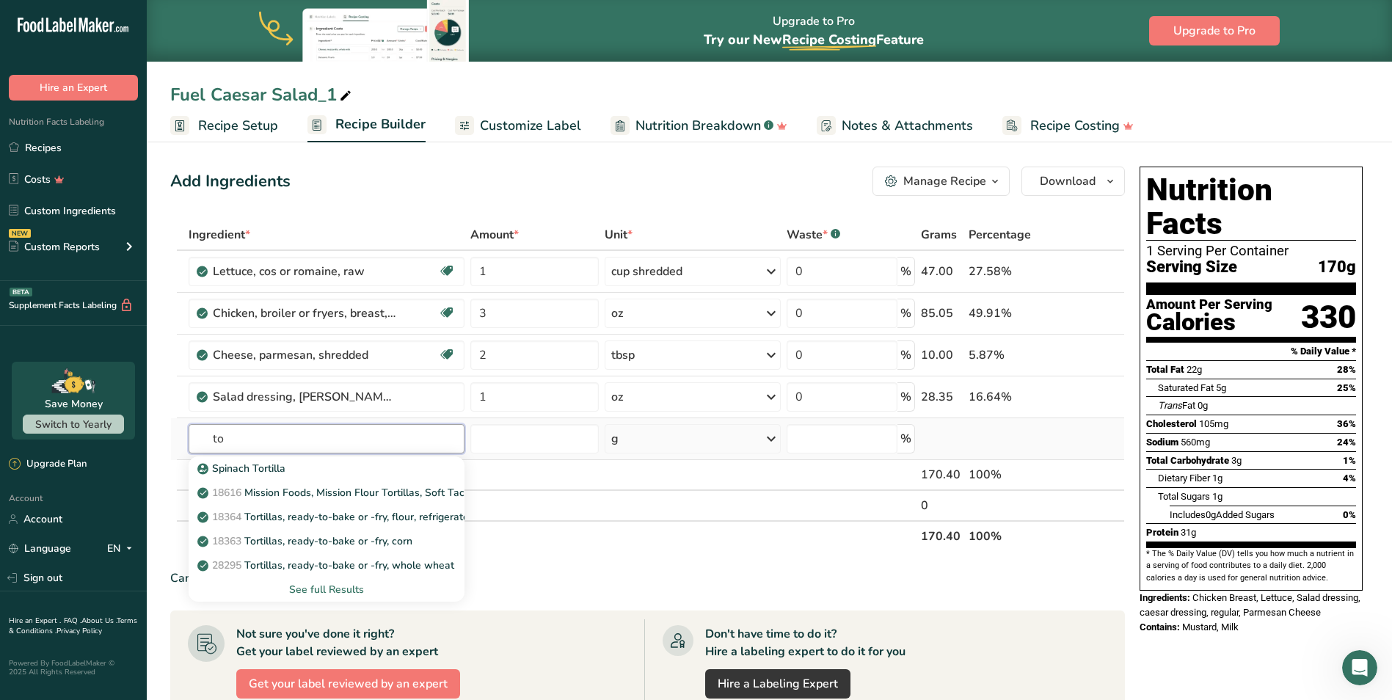
type input "t"
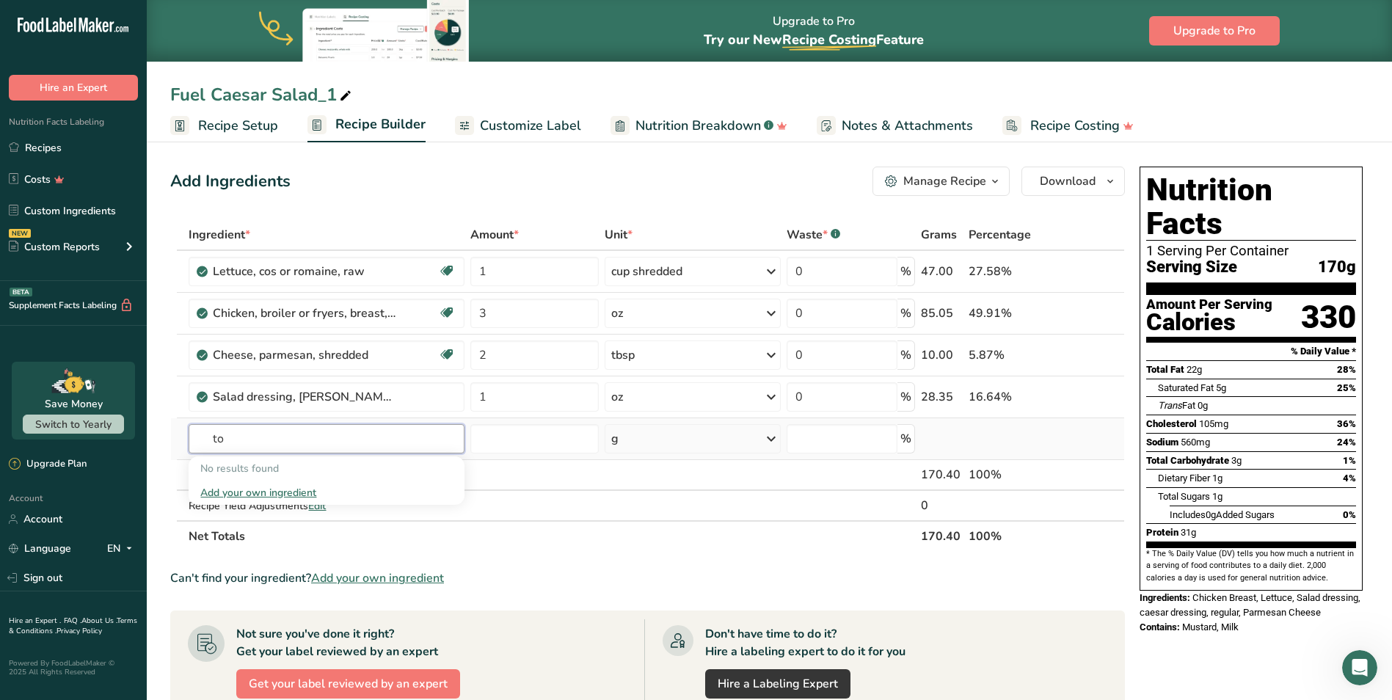
type input "t"
click at [284, 98] on div "Fuel Caesar Salad_1" at bounding box center [262, 94] width 184 height 26
drag, startPoint x: 336, startPoint y: 95, endPoint x: 244, endPoint y: 95, distance: 92.5
click at [244, 95] on div "Fuel Caesar Salad_1" at bounding box center [262, 94] width 184 height 26
click at [170, 92] on input "Fuel Caesar Salad_1" at bounding box center [769, 94] width 1199 height 26
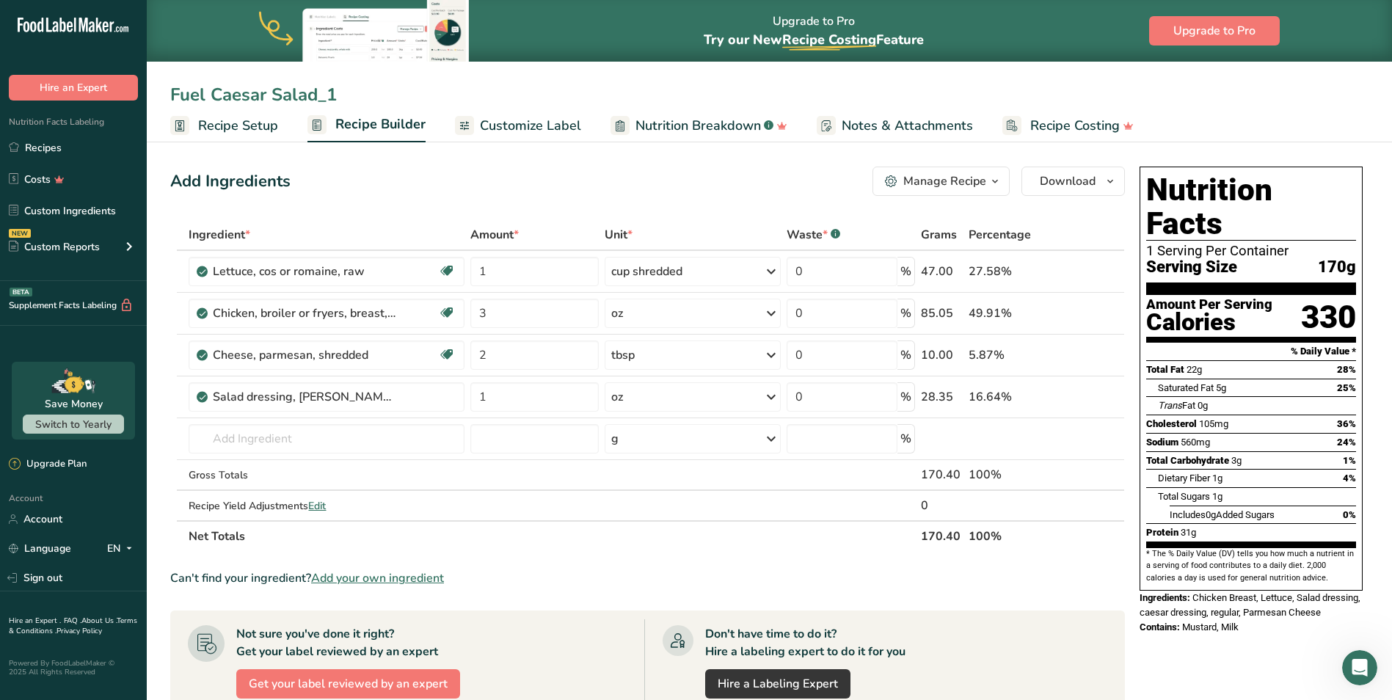
drag, startPoint x: 277, startPoint y: 92, endPoint x: 349, endPoint y: 91, distance: 72.7
click at [349, 91] on input "Fuel Caesar Salad_1" at bounding box center [769, 94] width 1199 height 26
type input "Fuel Caesar Wrap"
click at [367, 186] on div "Add Ingredients Manage Recipe Delete Recipe Duplicate Recipe Scale Recipe Save …" at bounding box center [647, 181] width 955 height 29
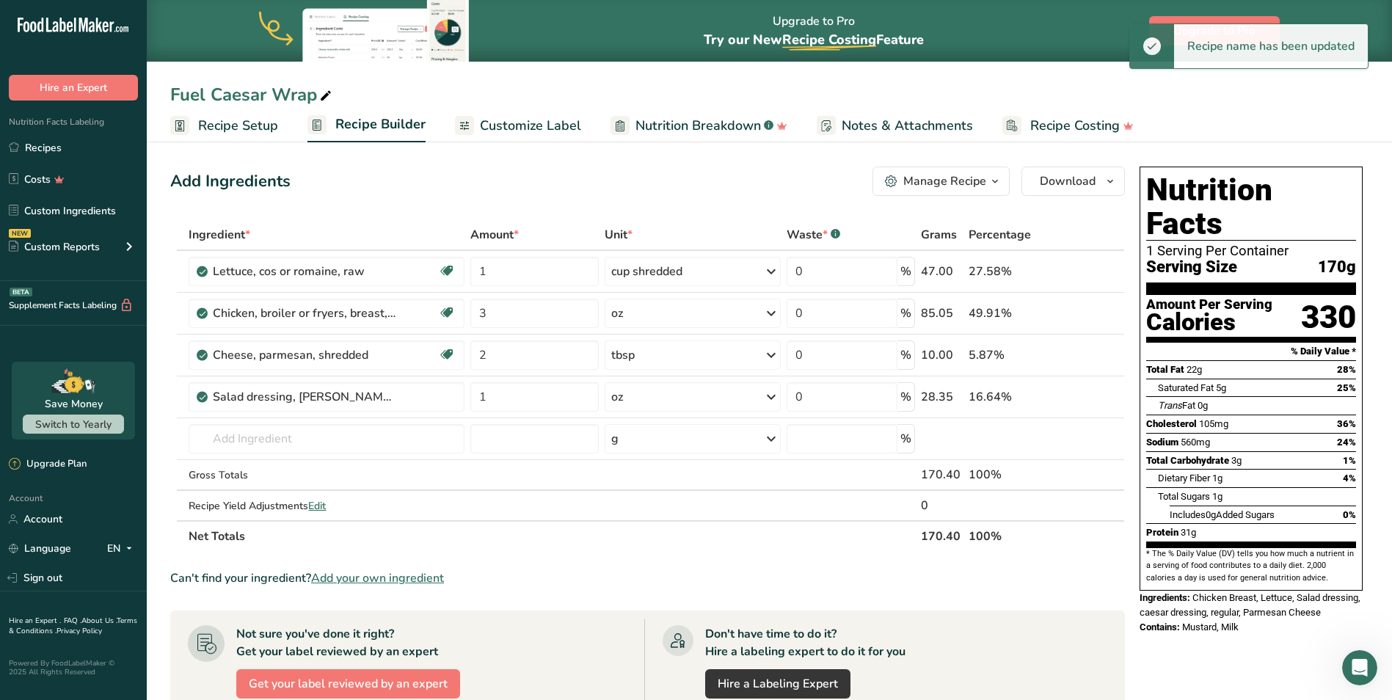
click at [245, 127] on span "Recipe Setup" at bounding box center [238, 126] width 80 height 20
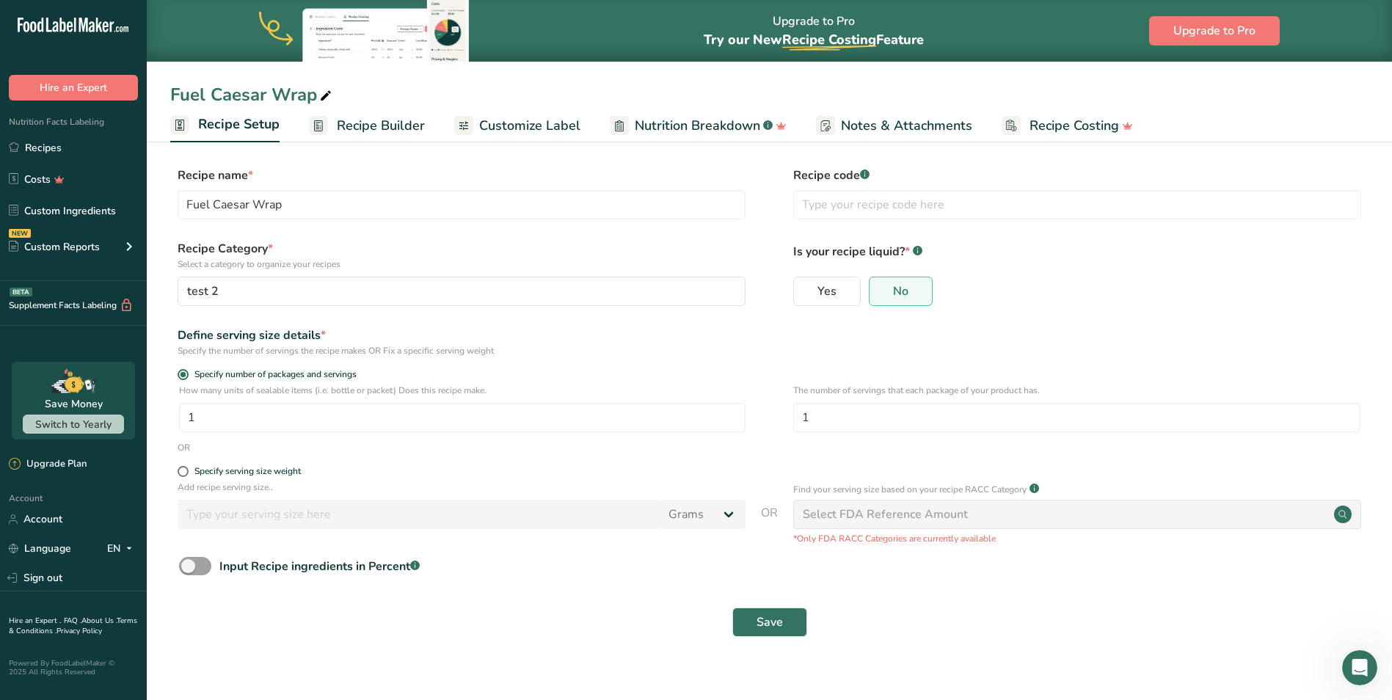
click at [335, 120] on link "Recipe Builder" at bounding box center [367, 125] width 116 height 33
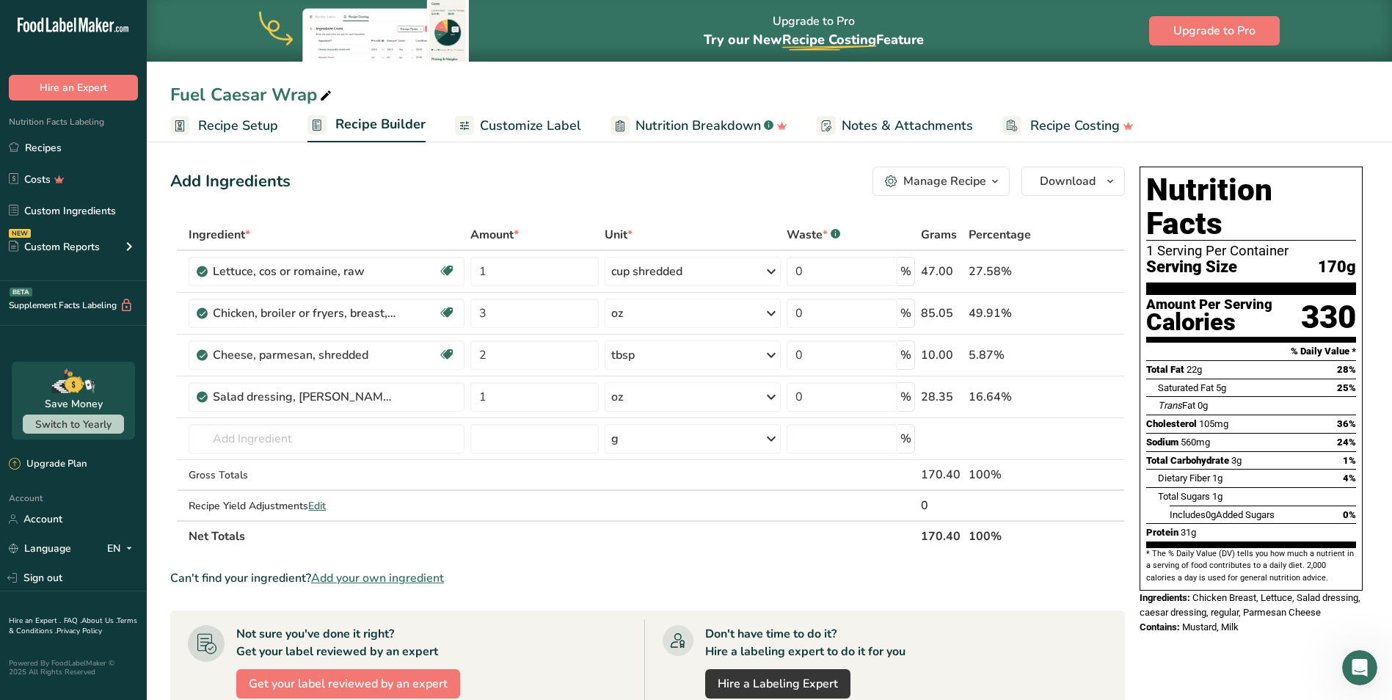
click at [521, 126] on span "Customize Label" at bounding box center [530, 126] width 101 height 20
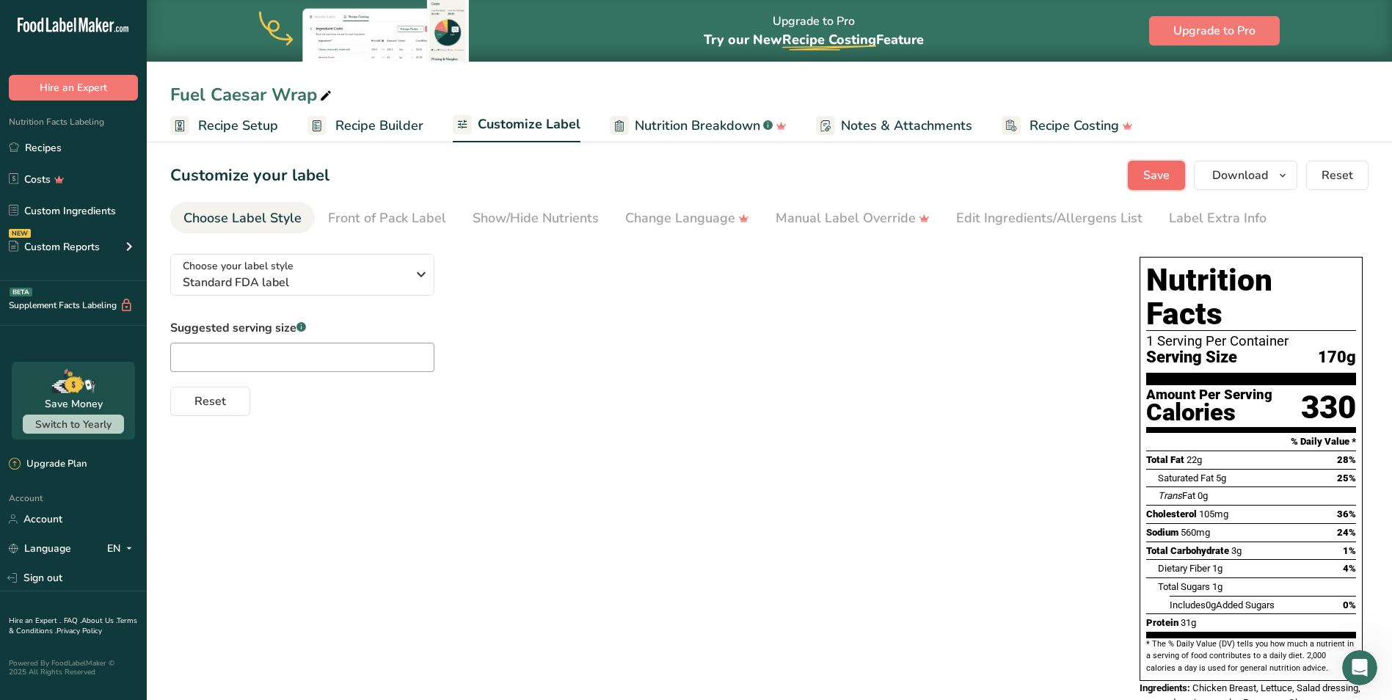
click at [1159, 166] on button "Save" at bounding box center [1156, 175] width 57 height 29
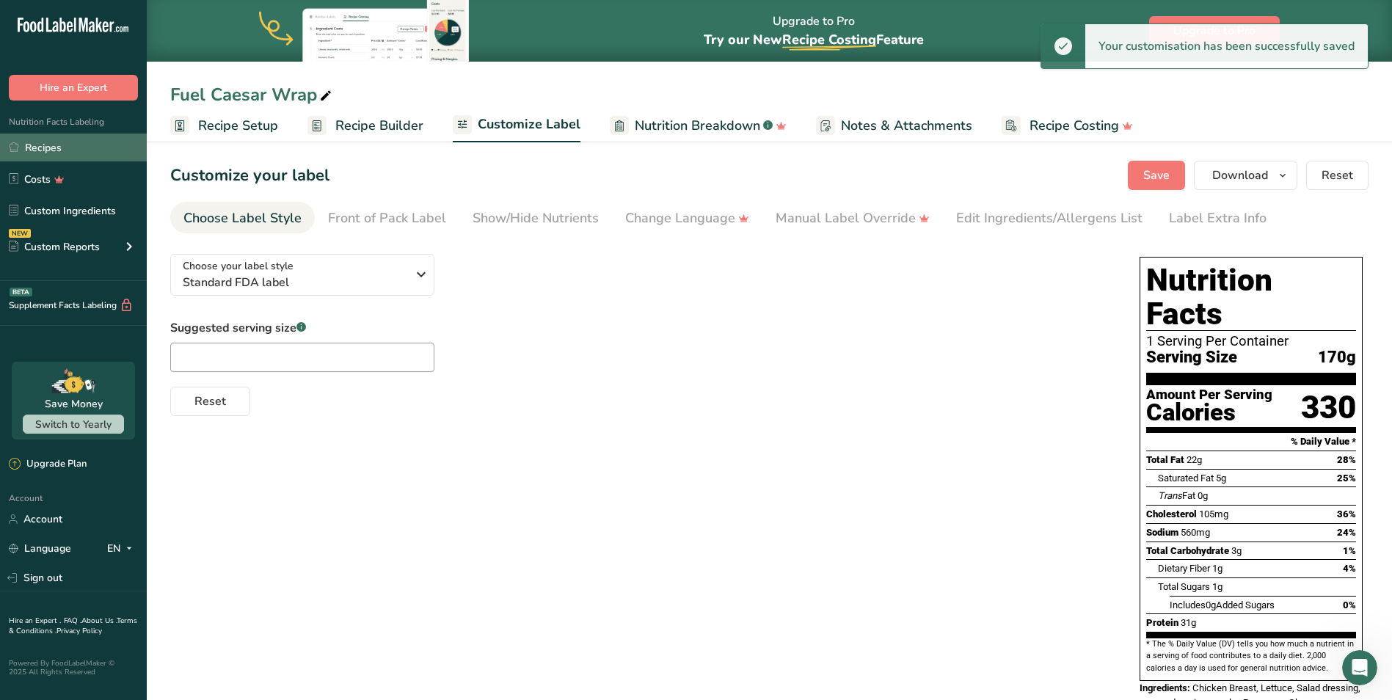
click at [54, 151] on link "Recipes" at bounding box center [73, 148] width 147 height 28
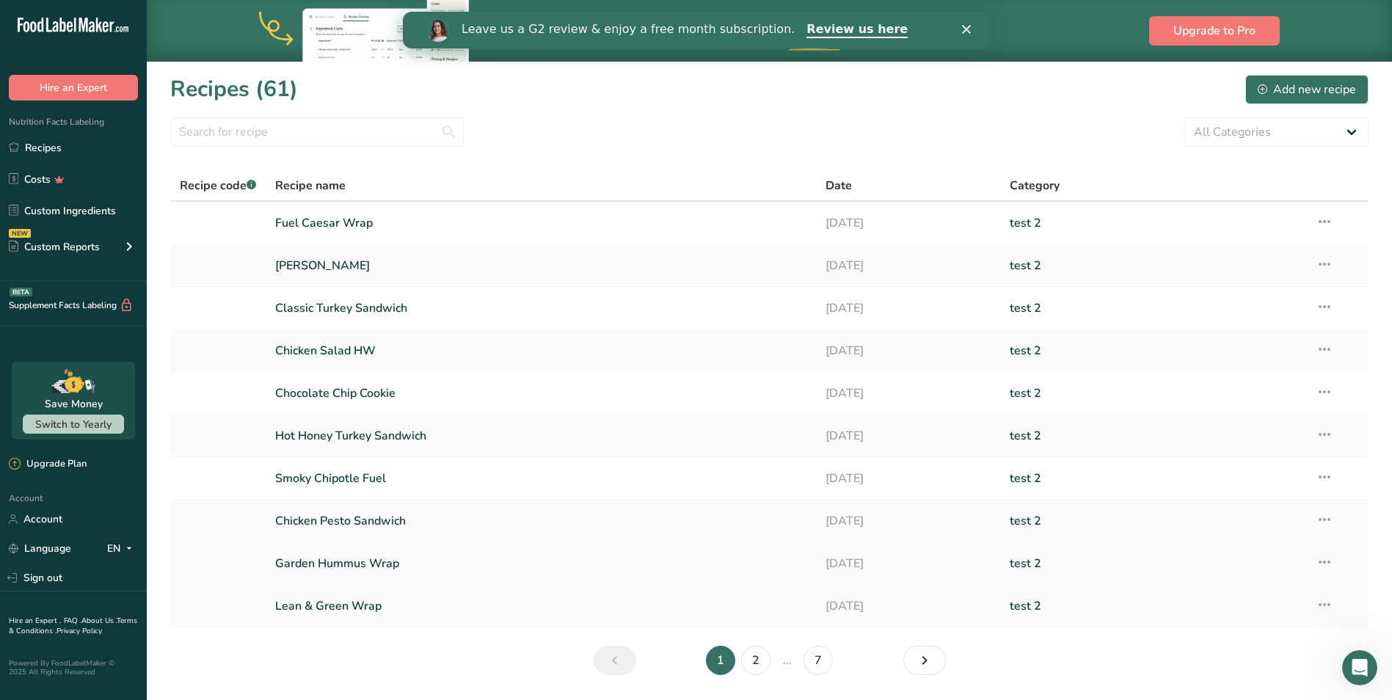
click at [391, 562] on link "Garden Hummus Wrap" at bounding box center [542, 563] width 534 height 31
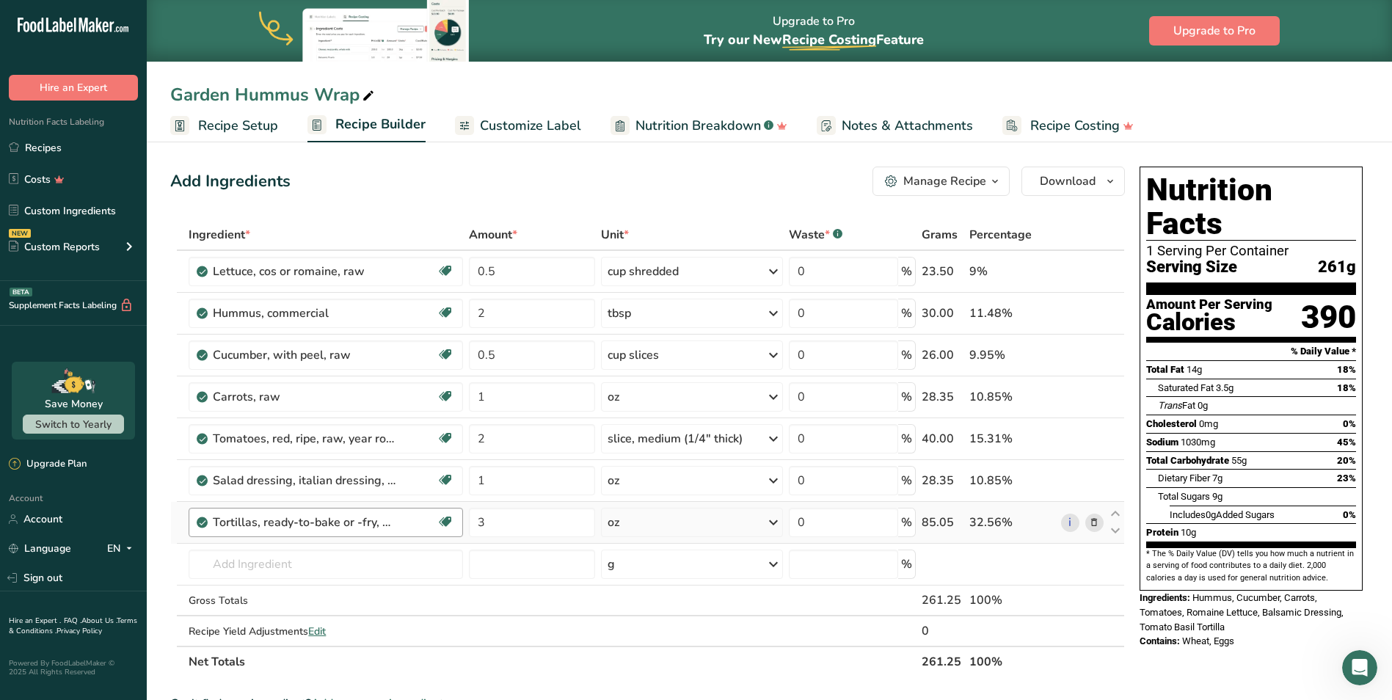
click at [409, 524] on div "Tortillas, ready-to-bake or -fry, flour, refrigerated" at bounding box center [325, 523] width 224 height 18
click at [401, 525] on div "Tortillas, ready-to-bake or -fry, flour, refrigerated" at bounding box center [325, 523] width 224 height 18
click at [41, 146] on link "Recipes" at bounding box center [73, 148] width 147 height 28
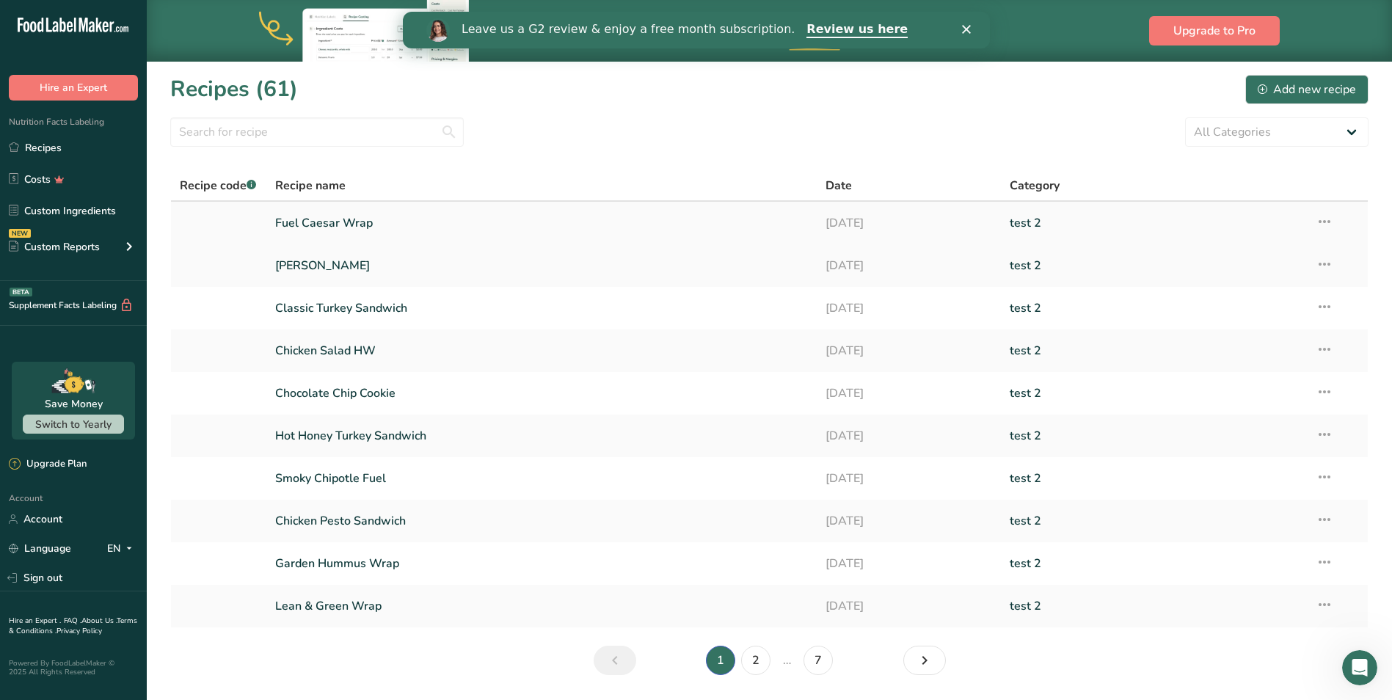
click at [382, 219] on link "Fuel Caesar Wrap" at bounding box center [542, 223] width 534 height 31
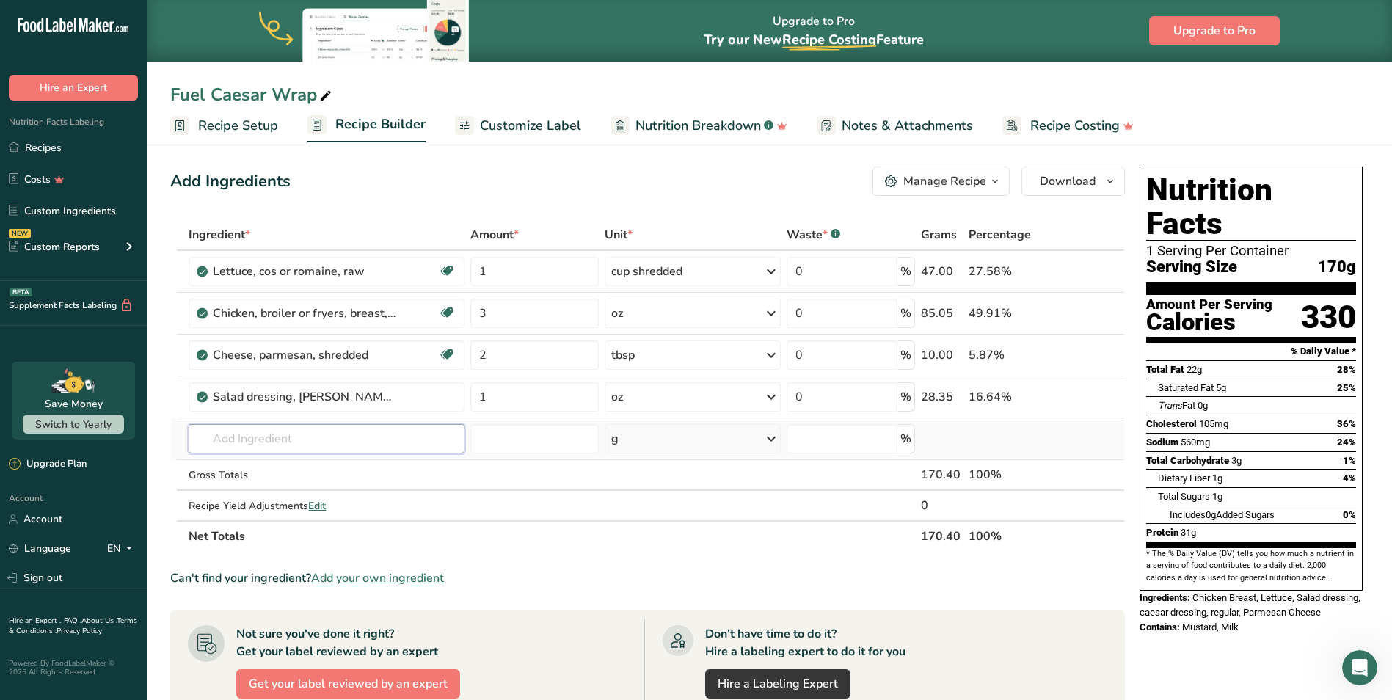
click at [291, 438] on input "text" at bounding box center [326, 438] width 275 height 29
drag, startPoint x: 268, startPoint y: 437, endPoint x: 201, endPoint y: 438, distance: 66.8
click at [201, 438] on input "18364" at bounding box center [326, 438] width 275 height 29
type input "c"
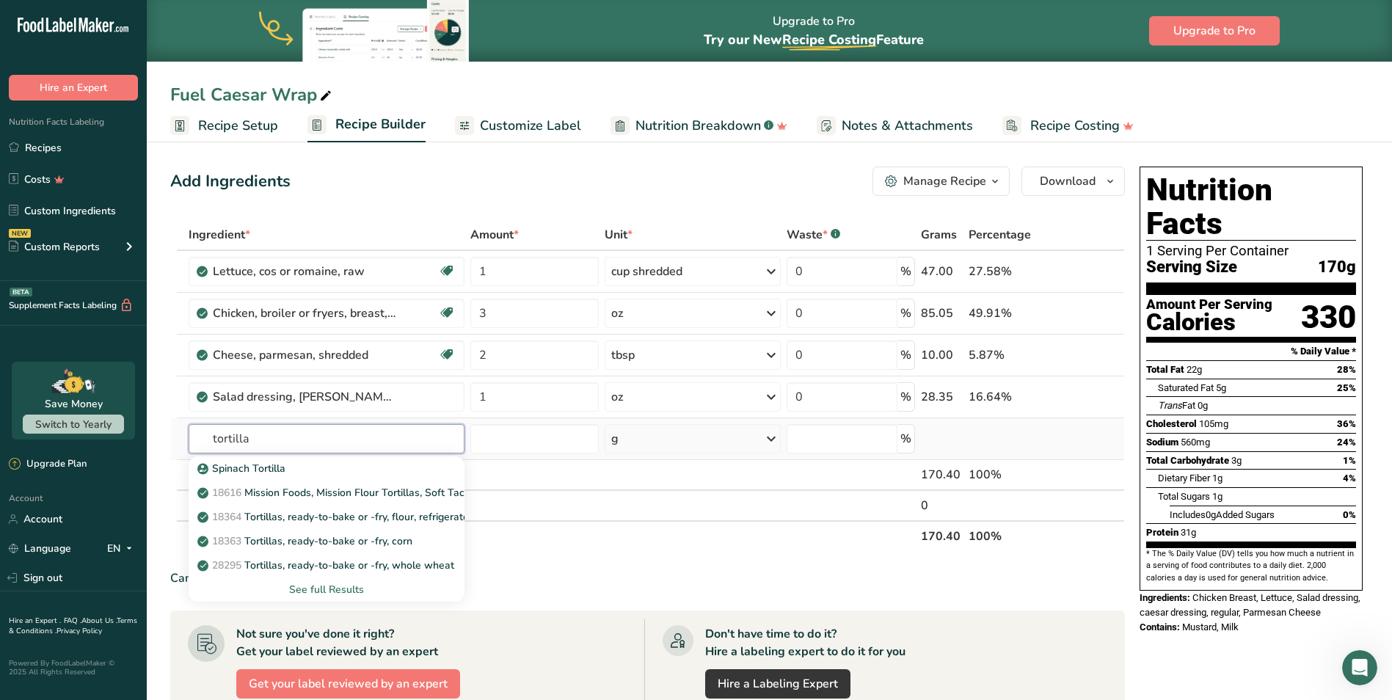
type input "tortilla"
click at [309, 592] on div "See full Results" at bounding box center [326, 589] width 252 height 15
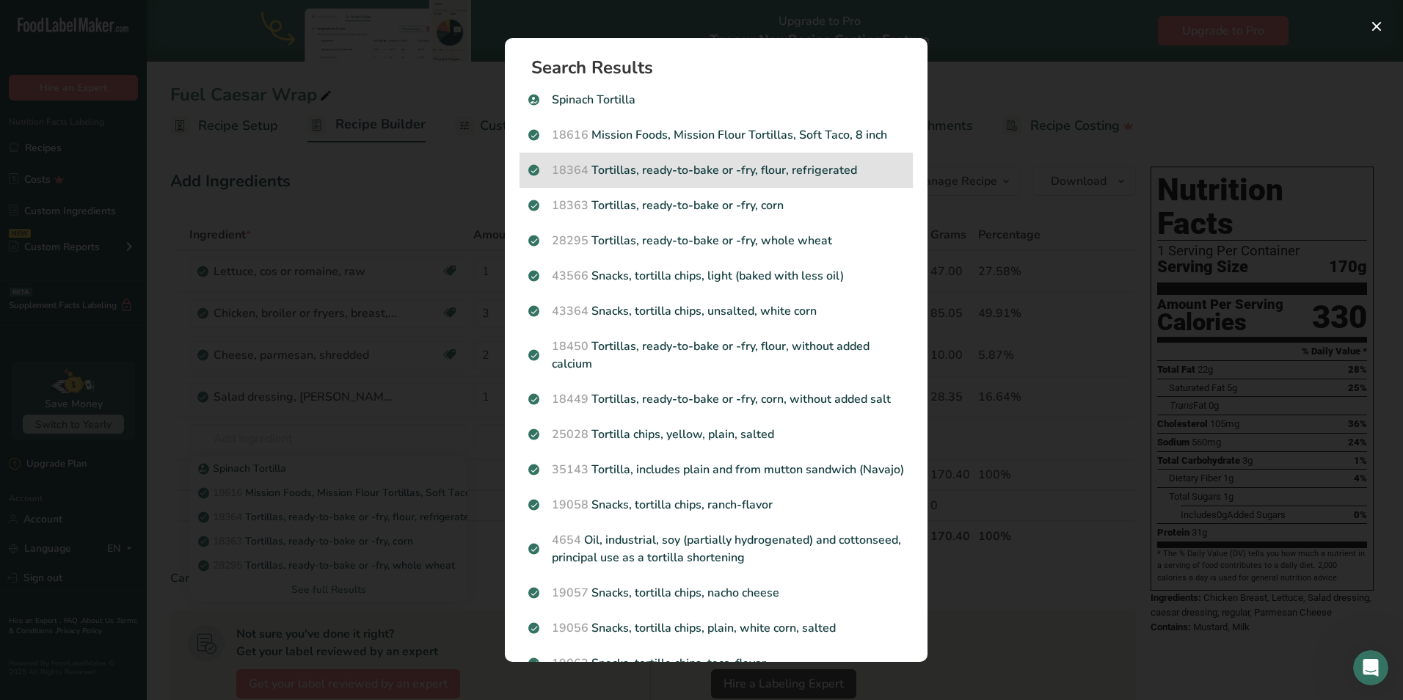
click at [652, 167] on p "18364 Tortillas, ready-to-bake or -fry, flour, refrigerated" at bounding box center [716, 170] width 376 height 18
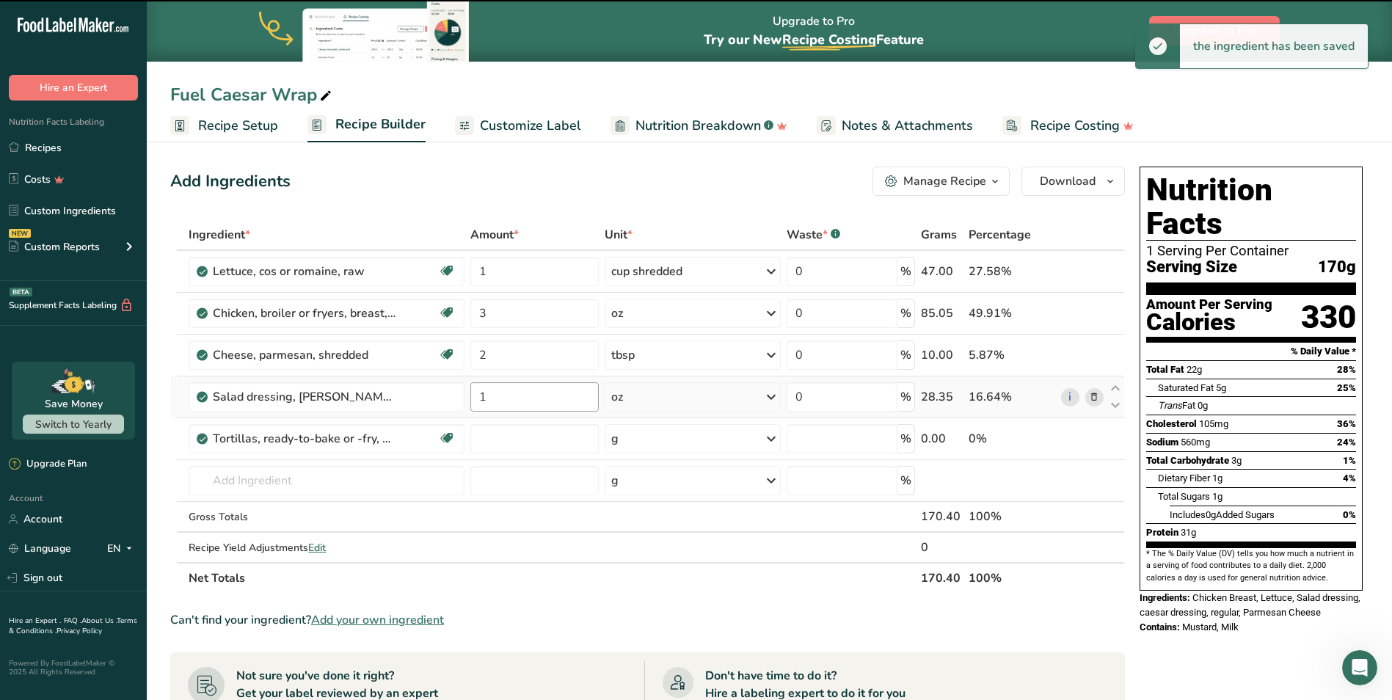
type input "0"
drag, startPoint x: 493, startPoint y: 439, endPoint x: 440, endPoint y: 451, distance: 54.9
click at [440, 450] on tr "Tortillas, ready-to-bake or -fry, flour, refrigerated Dairy free Vegan Vegetari…" at bounding box center [647, 439] width 953 height 42
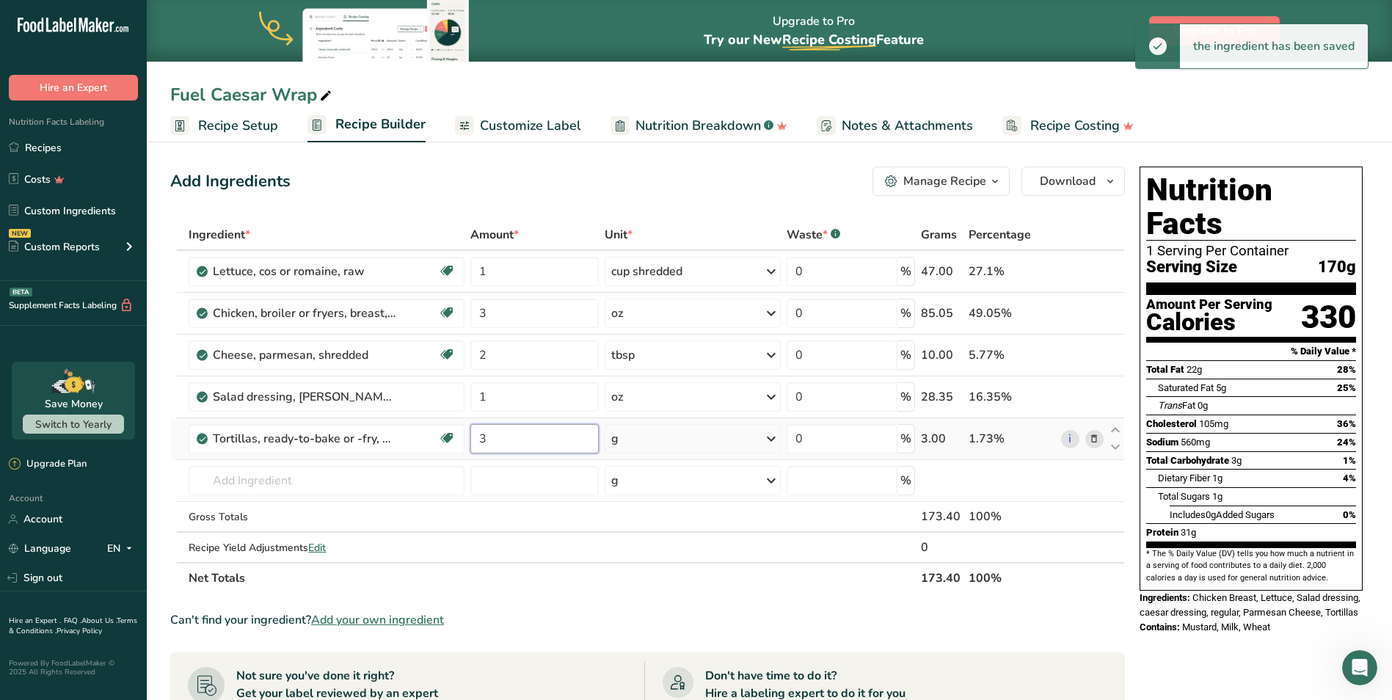
type input "3"
click at [640, 444] on div "Ingredient * Amount * Unit * Waste * .a-a{fill:#347362;}.b-a{fill:#fff;} Grams …" at bounding box center [647, 406] width 955 height 374
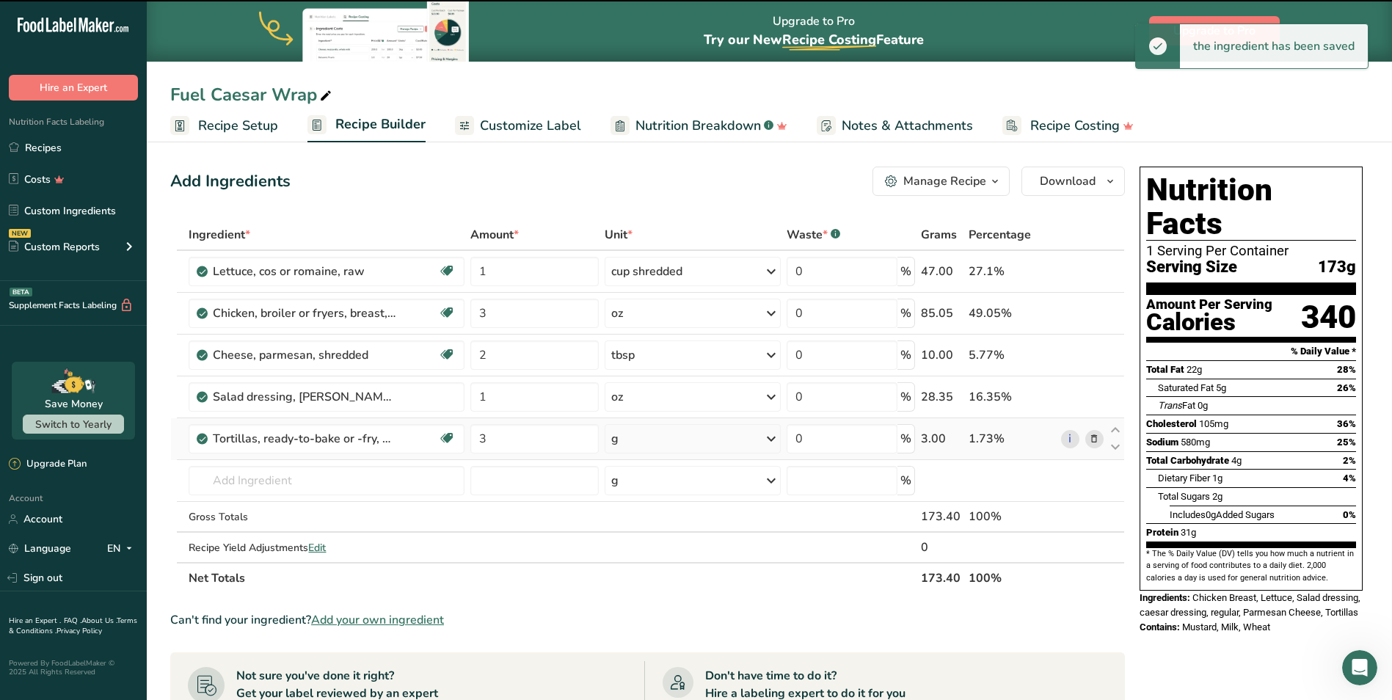
click at [651, 435] on div "g" at bounding box center [693, 438] width 176 height 29
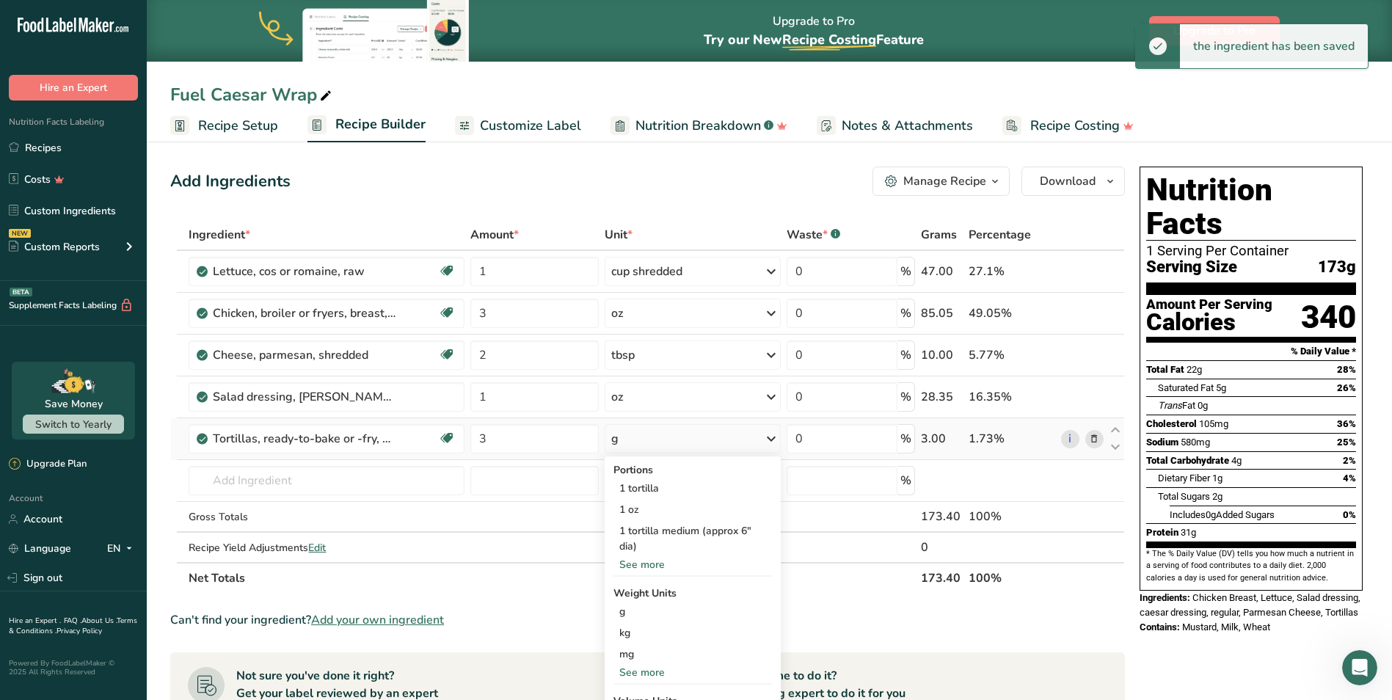
click at [638, 563] on div "See more" at bounding box center [693, 564] width 159 height 15
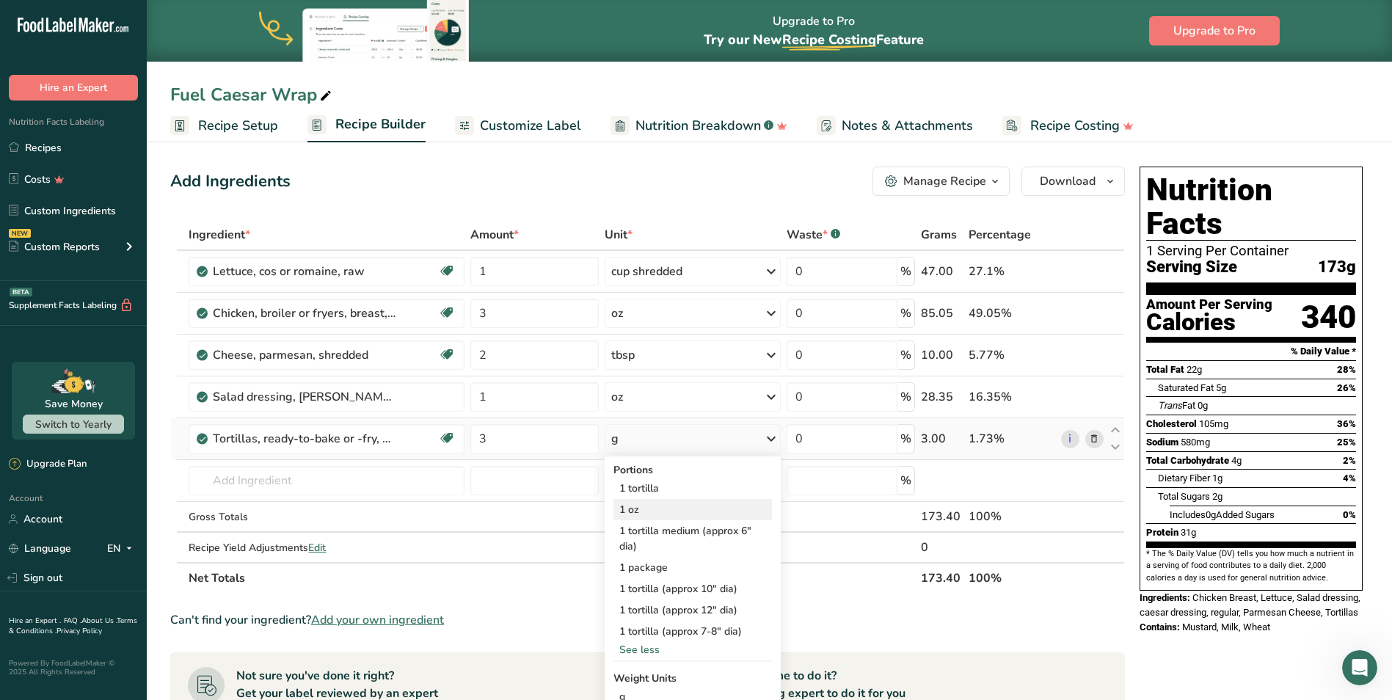
click at [666, 507] on div "1 oz" at bounding box center [693, 509] width 159 height 21
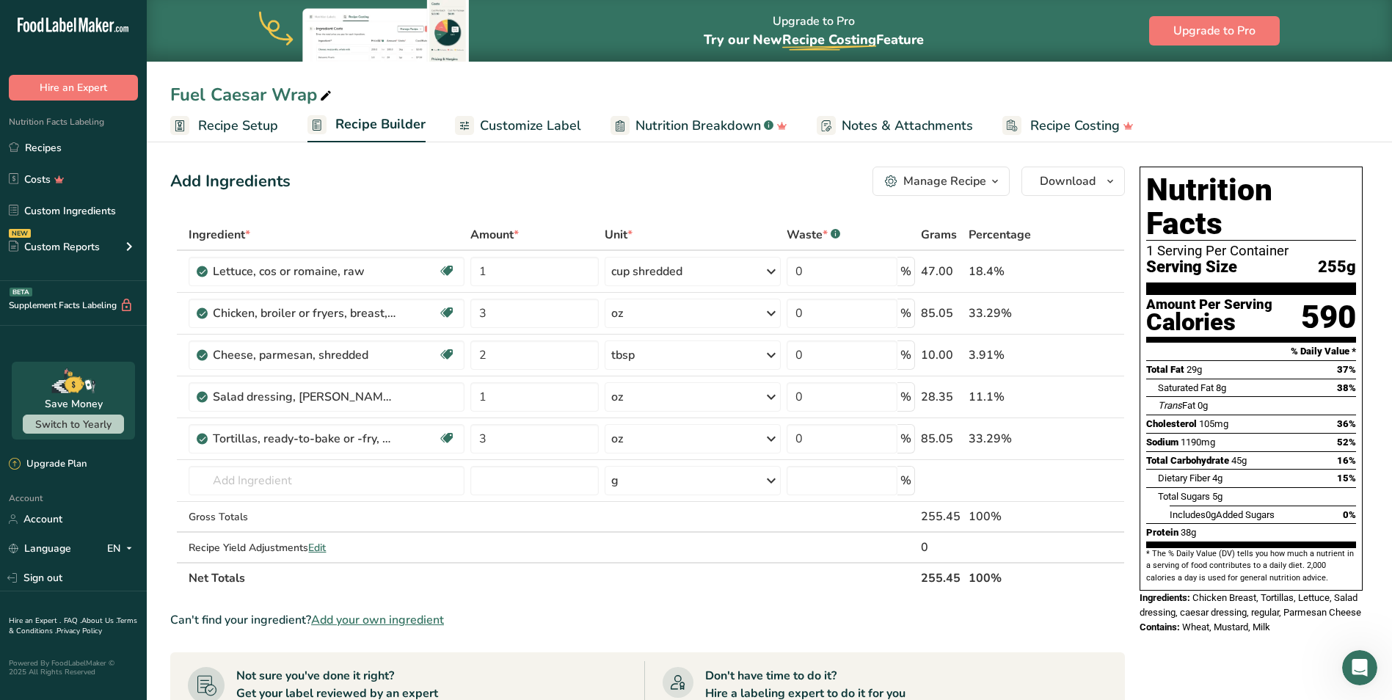
click at [556, 129] on span "Customize Label" at bounding box center [530, 126] width 101 height 20
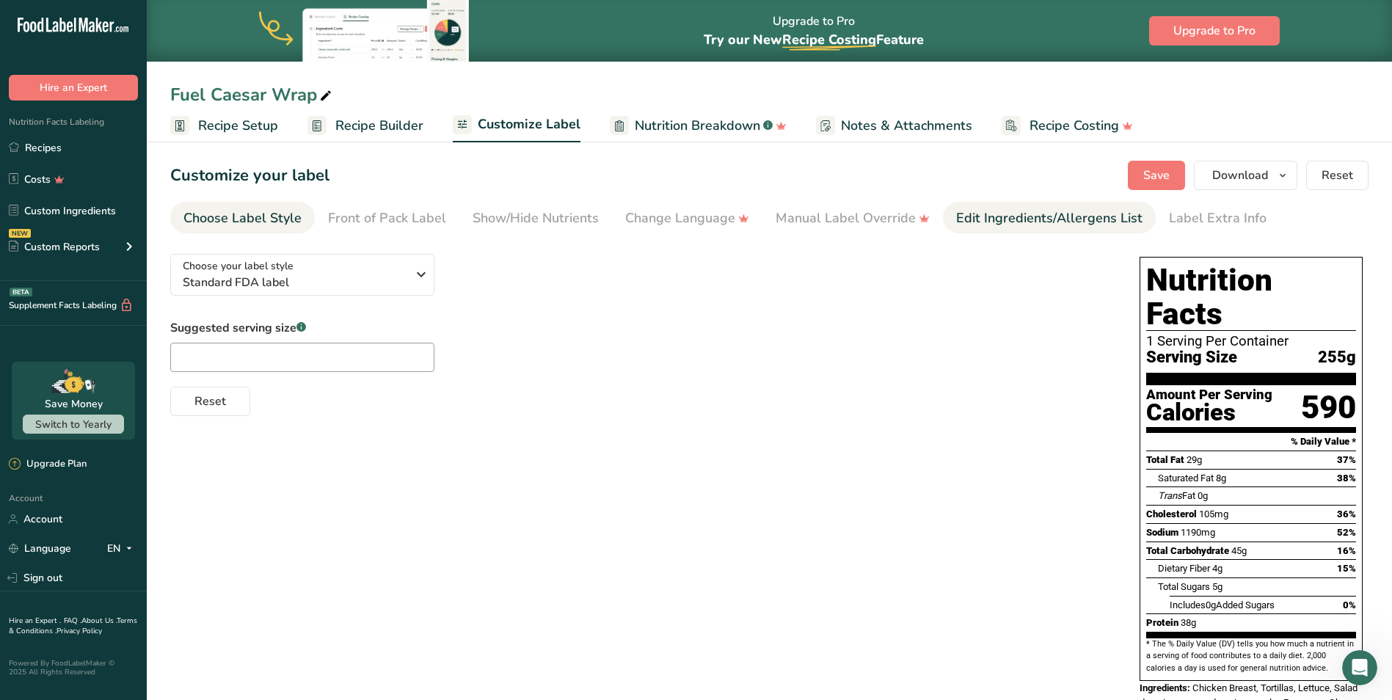
click at [1026, 222] on div "Edit Ingredients/Allergens List" at bounding box center [1049, 218] width 186 height 20
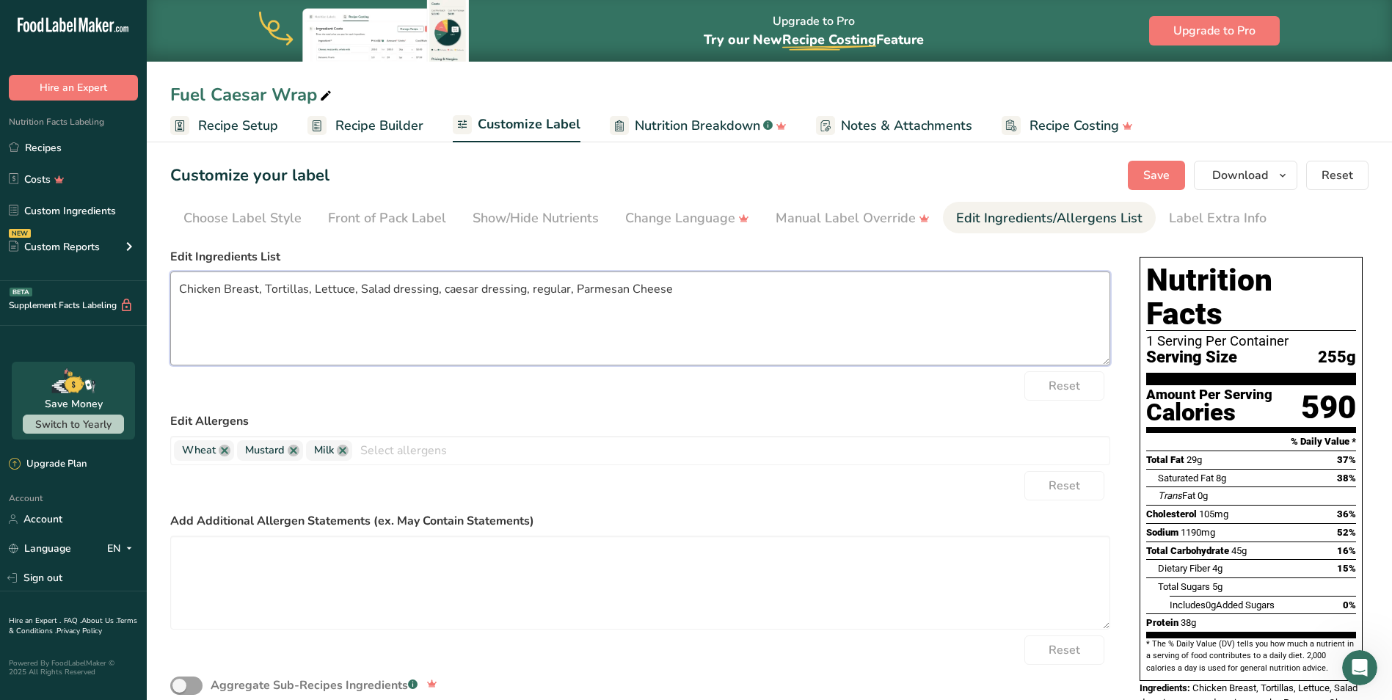
click at [181, 288] on textarea "Chicken Breast, Tortillas, Lettuce, Salad dressing, caesar dressing, regular, P…" at bounding box center [640, 319] width 940 height 94
click at [255, 289] on textarea "Herb-RoastedChicken Breast, Tortillas, Lettuce, Salad dressing, caesar dressing…" at bounding box center [640, 319] width 940 height 94
drag, startPoint x: 299, startPoint y: 288, endPoint x: 338, endPoint y: 283, distance: 40.0
click at [338, 283] on textarea "Herb-Roasted Chicken Breast, Tortillas, Lettuce, Salad dressing, caesar dressin…" at bounding box center [640, 319] width 940 height 94
click at [352, 291] on textarea "Herb-Roasted Chicken, Tortillas, Lettuce, Salad dressing, caesar dressing, regu…" at bounding box center [640, 319] width 940 height 94
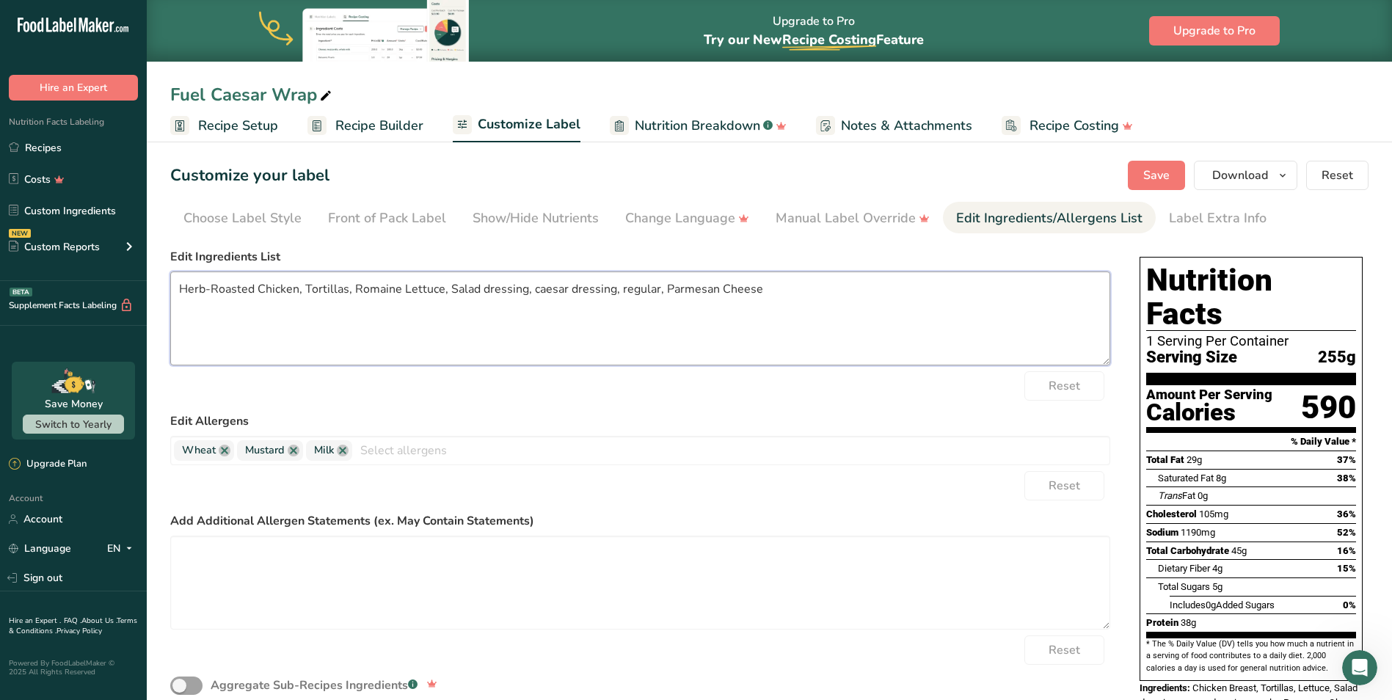
drag, startPoint x: 446, startPoint y: 292, endPoint x: 537, endPoint y: 290, distance: 90.3
click at [537, 290] on textarea "Herb-Roasted Chicken, Tortillas, Romaine Lettuce, Salad dressing, caesar dressi…" at bounding box center [640, 319] width 940 height 94
drag, startPoint x: 535, startPoint y: 291, endPoint x: 581, endPoint y: 291, distance: 46.2
click at [581, 291] on textarea "Herb-Roasted Chicken, Tortillas, Romaine Lettuce, Caesar dressing, regular, Par…" at bounding box center [640, 319] width 940 height 94
click at [486, 288] on textarea "Herb-Roasted Chicken, Tortillas, Romaine Lettuce, Caesar dressing, Parmesan Che…" at bounding box center [640, 319] width 940 height 94
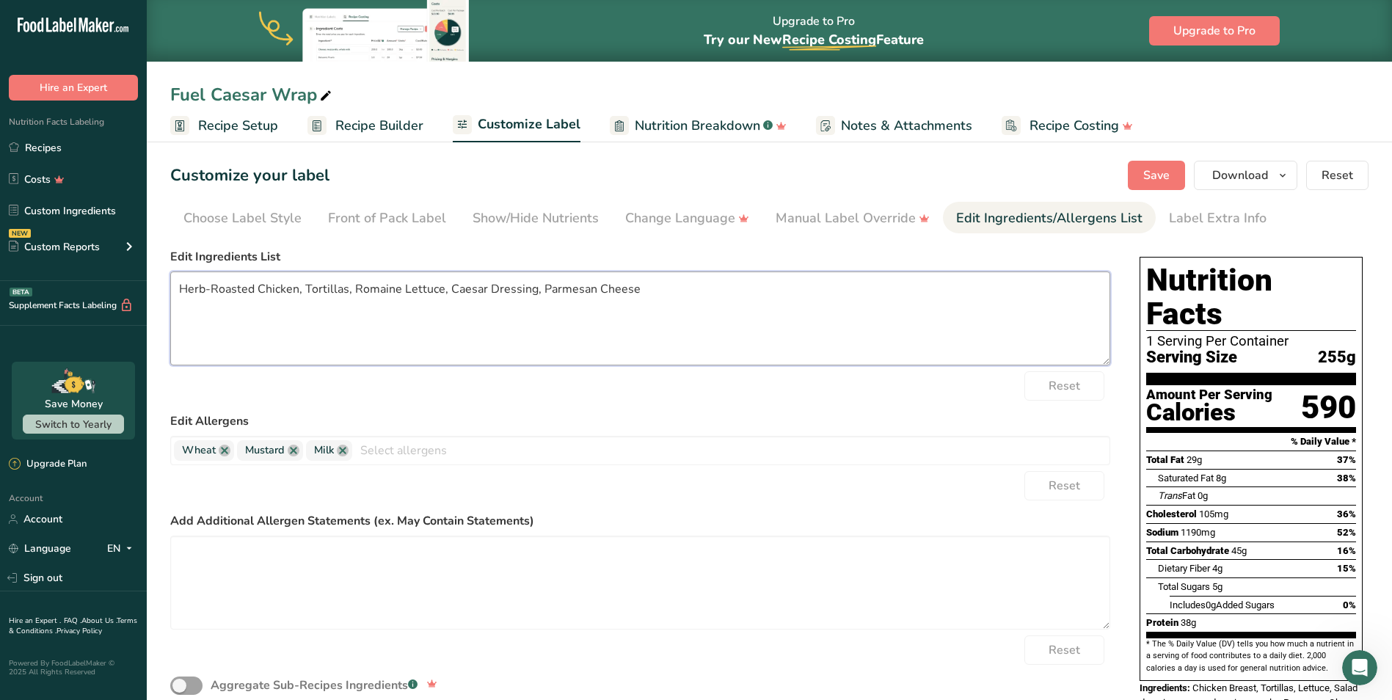
click at [786, 308] on textarea "Herb-Roasted Chicken, Tortillas, Romaine Lettuce, Caesar Dressing, Parmesan Che…" at bounding box center [640, 319] width 940 height 94
click at [688, 295] on textarea "Herb-Roasted Chicken, Tortillas, Romaine Lettuce, Caesar Dressing, Parmesan Che…" at bounding box center [640, 319] width 940 height 94
click at [305, 288] on textarea "Herb-Roasted Chicken, Tortillas, Romaine Lettuce, Caesar Dressing, Parmesan Che…" at bounding box center [640, 319] width 940 height 94
type textarea "Herb-Roasted Chicken, Romaine Lettuce, Caesar Dressing, Parmesan Cheese, Tomato…"
click at [391, 262] on label "Edit Ingredients List" at bounding box center [640, 257] width 940 height 18
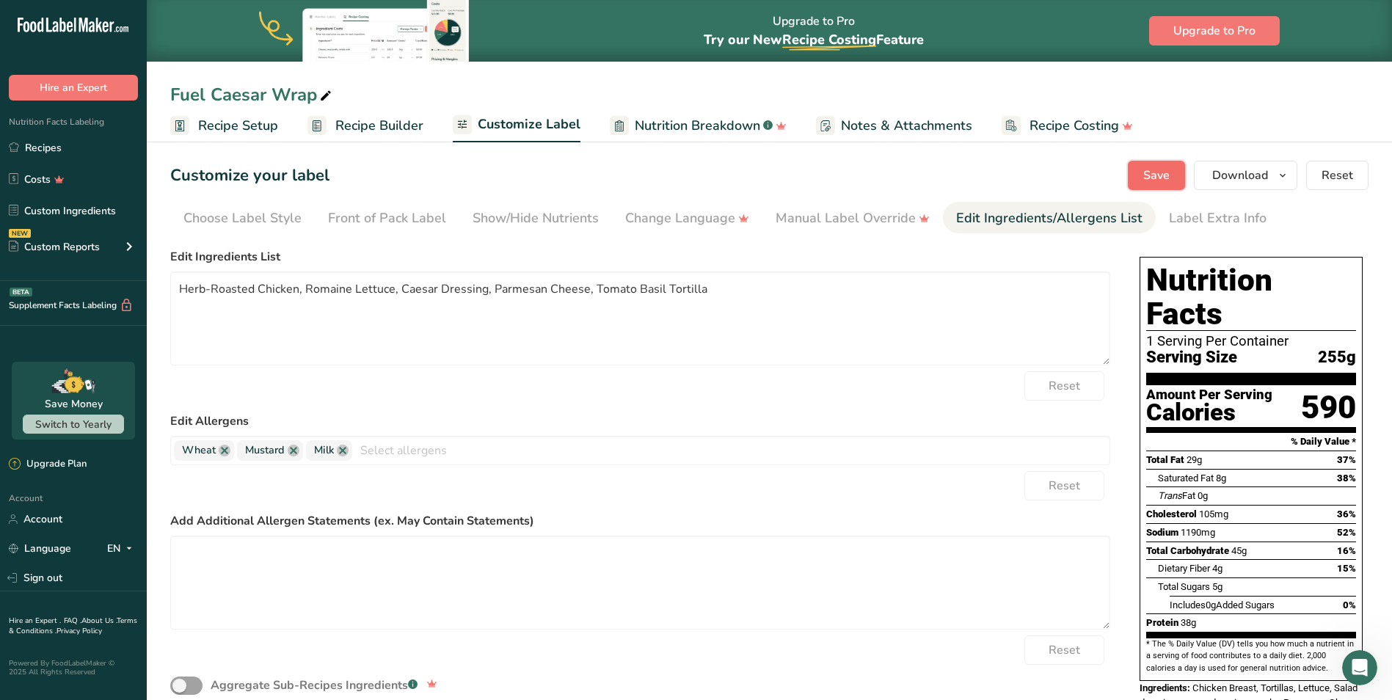
click at [1142, 178] on button "Save" at bounding box center [1156, 175] width 57 height 29
click at [1243, 181] on span "Download" at bounding box center [1241, 176] width 56 height 18
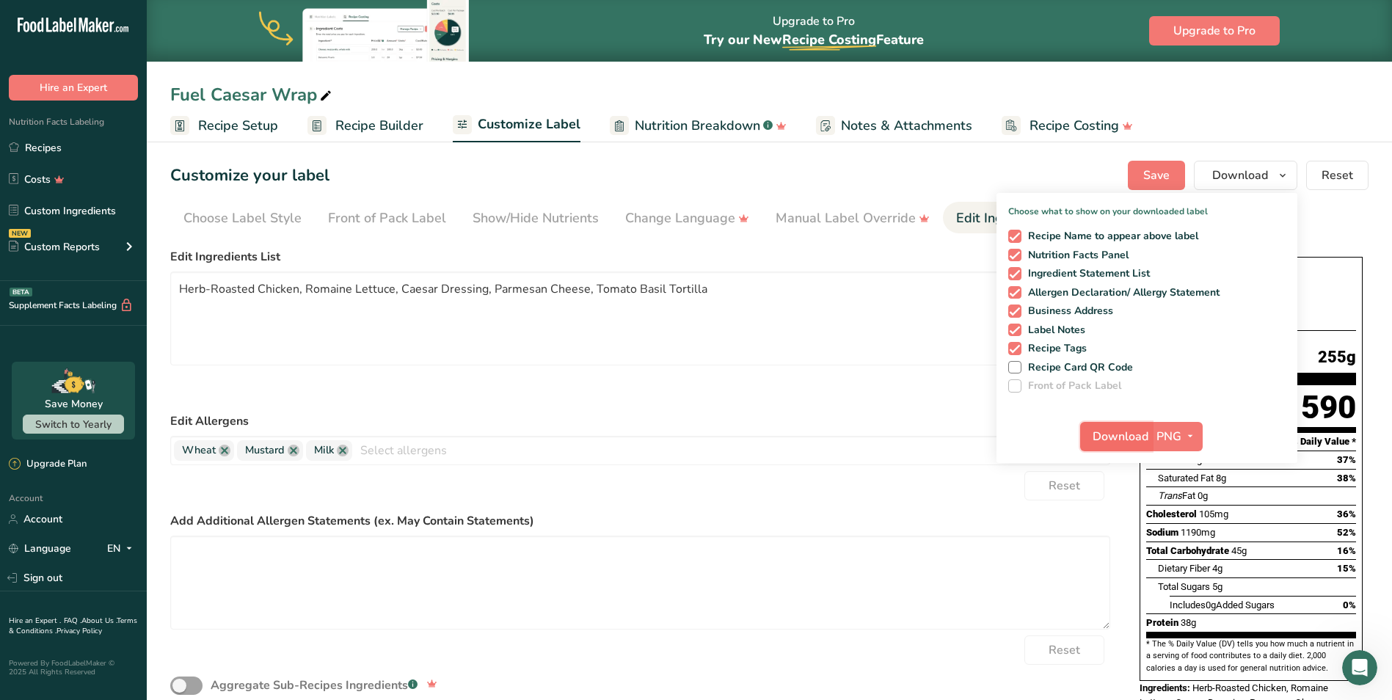
click at [1116, 437] on span "Download" at bounding box center [1121, 437] width 56 height 18
click at [73, 151] on link "Recipes" at bounding box center [73, 148] width 147 height 28
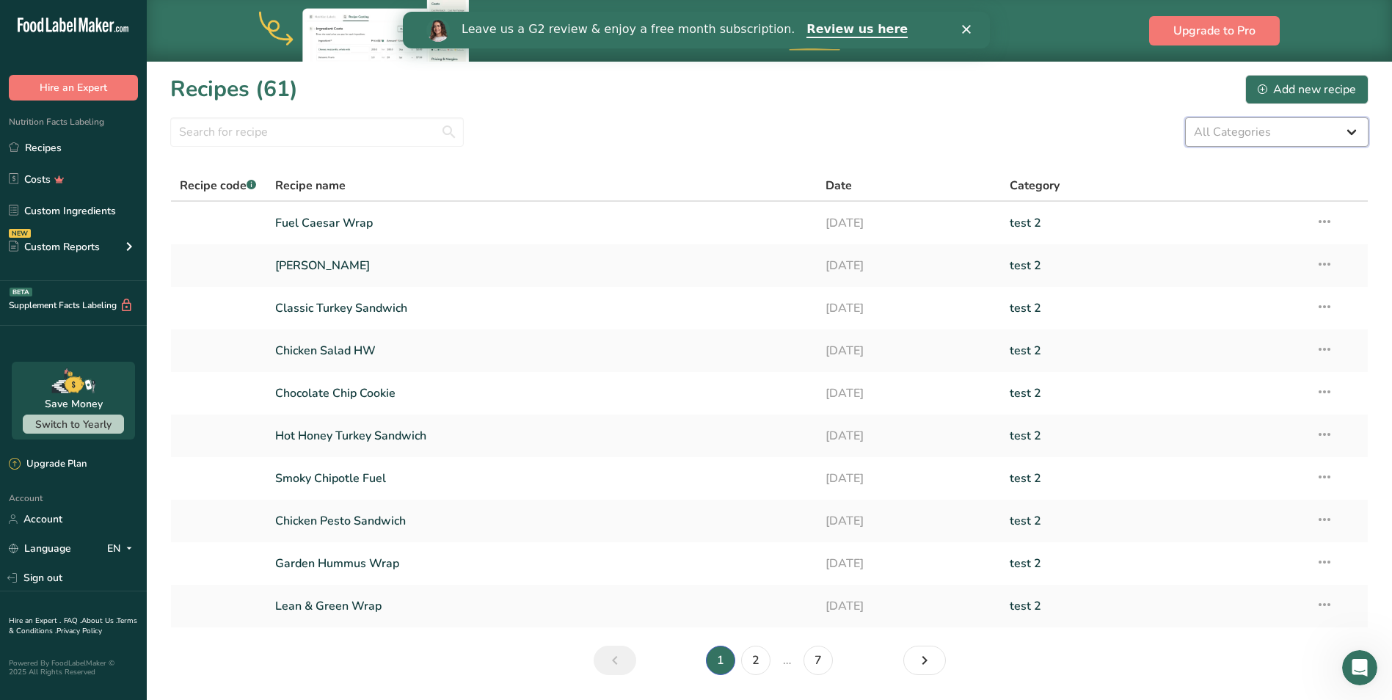
click at [1219, 135] on select "All Categories Baked Goods Beverages BITES BREAKFAST BULK RECIPES Confectionery…" at bounding box center [1276, 131] width 183 height 29
click at [1135, 126] on div "All Categories Baked Goods Beverages BITES BREAKFAST BULK RECIPES Confectionery…" at bounding box center [769, 131] width 1199 height 29
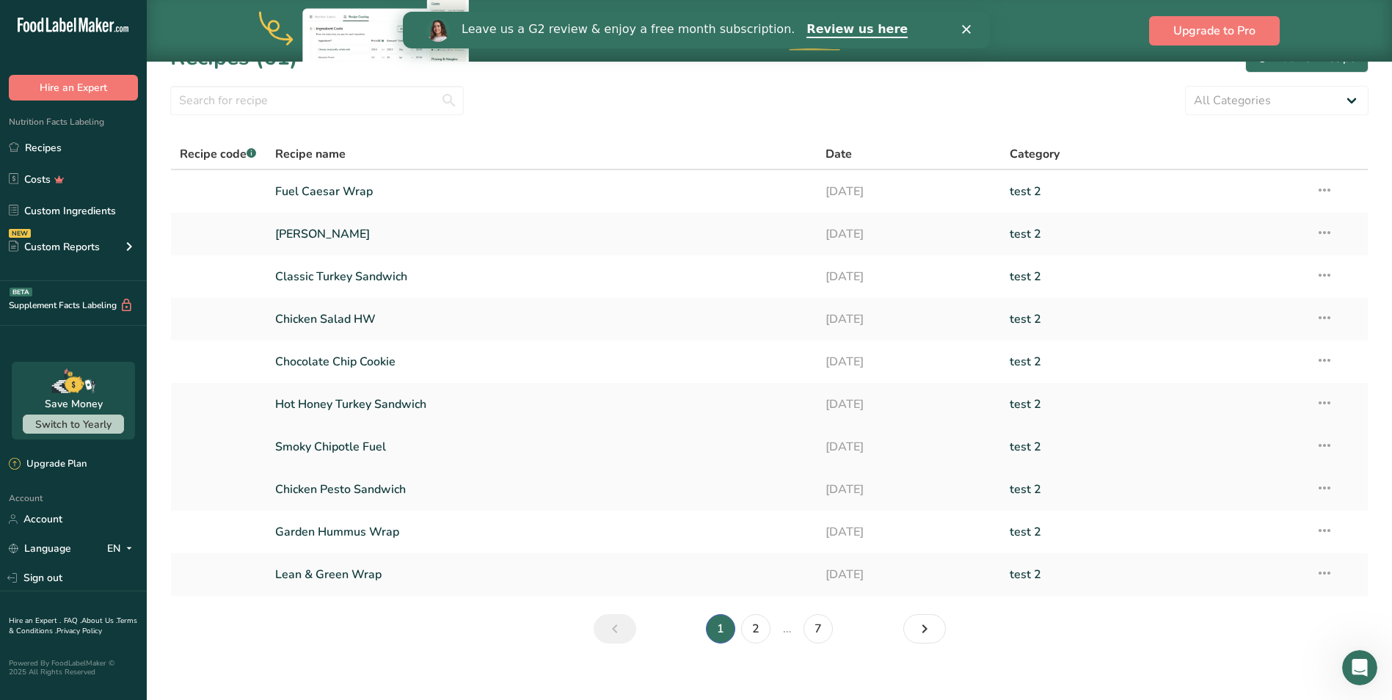
scroll to position [46, 0]
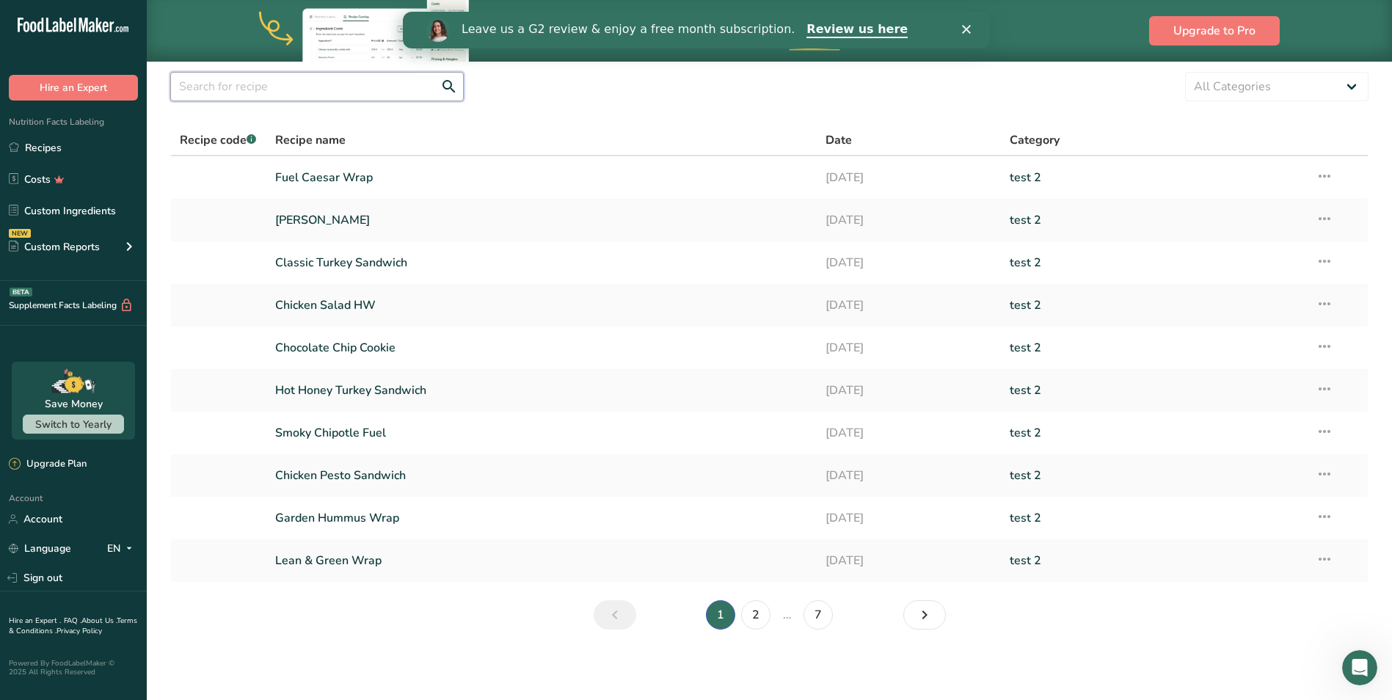
click at [311, 77] on input "text" at bounding box center [317, 86] width 294 height 29
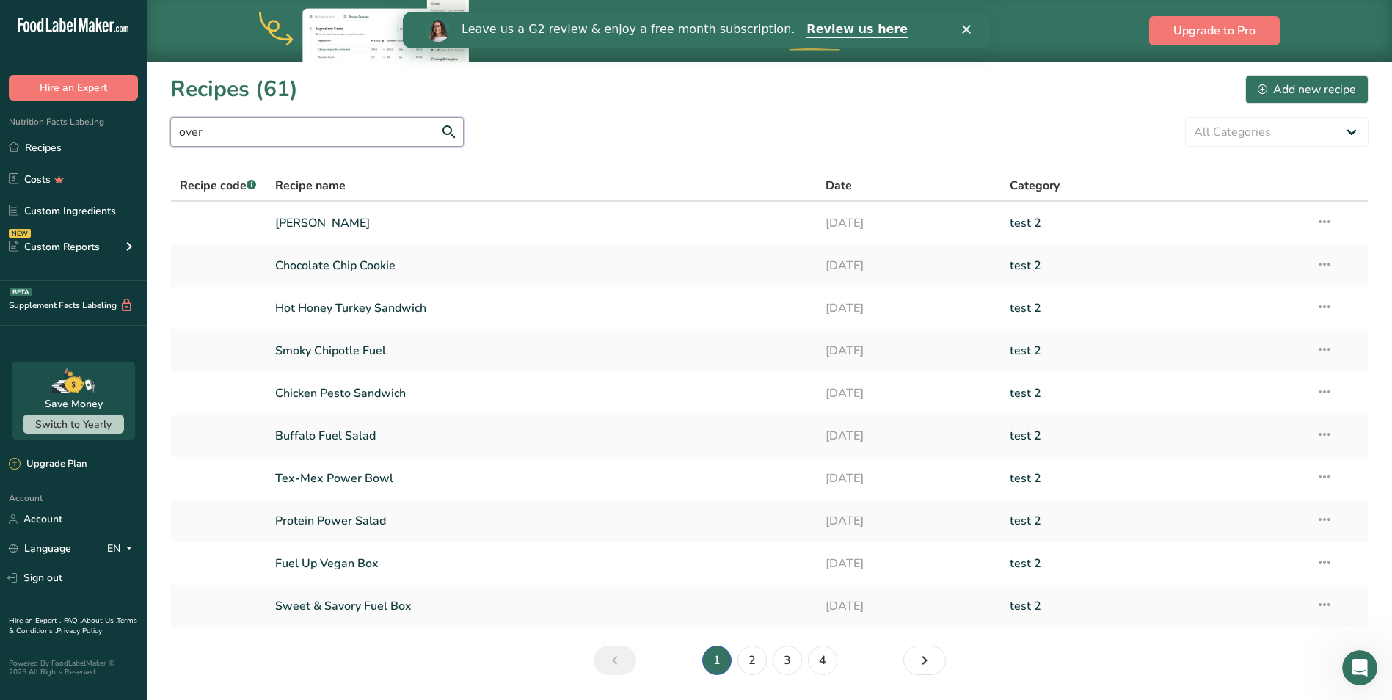
click at [254, 133] on input "over" at bounding box center [317, 131] width 294 height 29
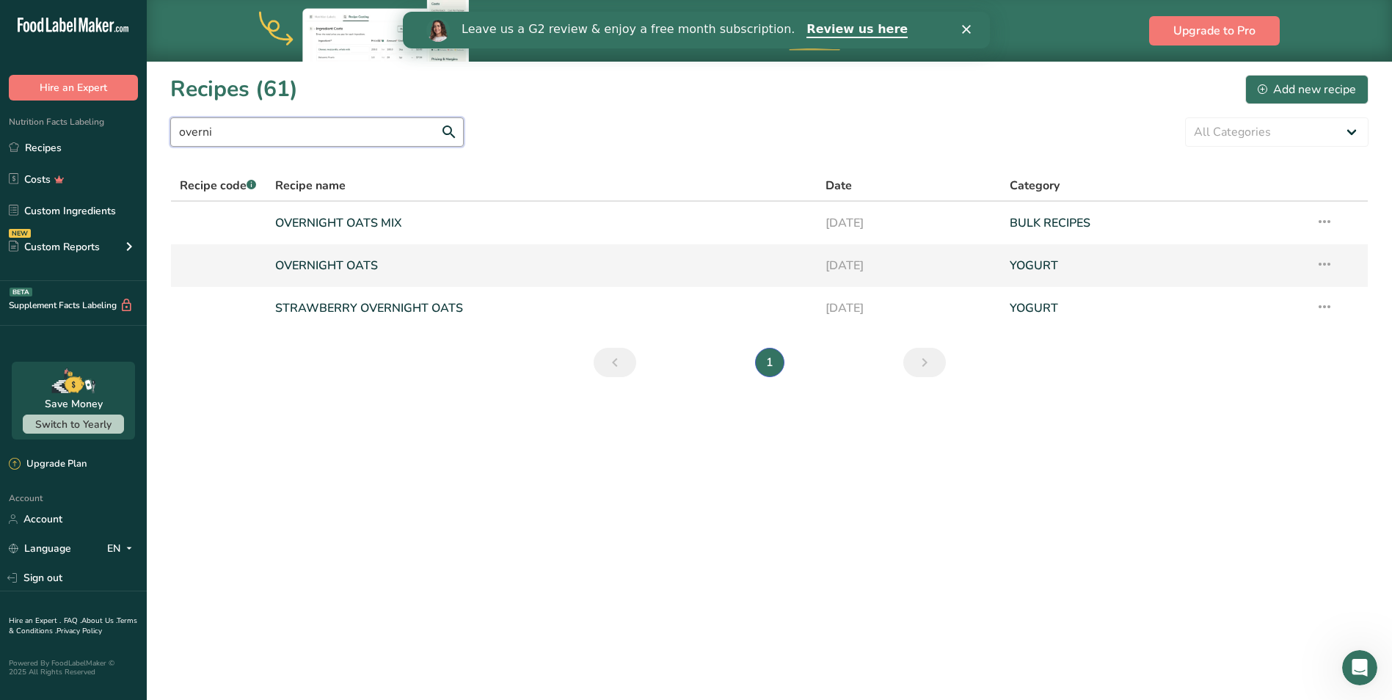
type input "overni"
click at [350, 271] on link "OVERNIGHT OATS" at bounding box center [542, 265] width 534 height 31
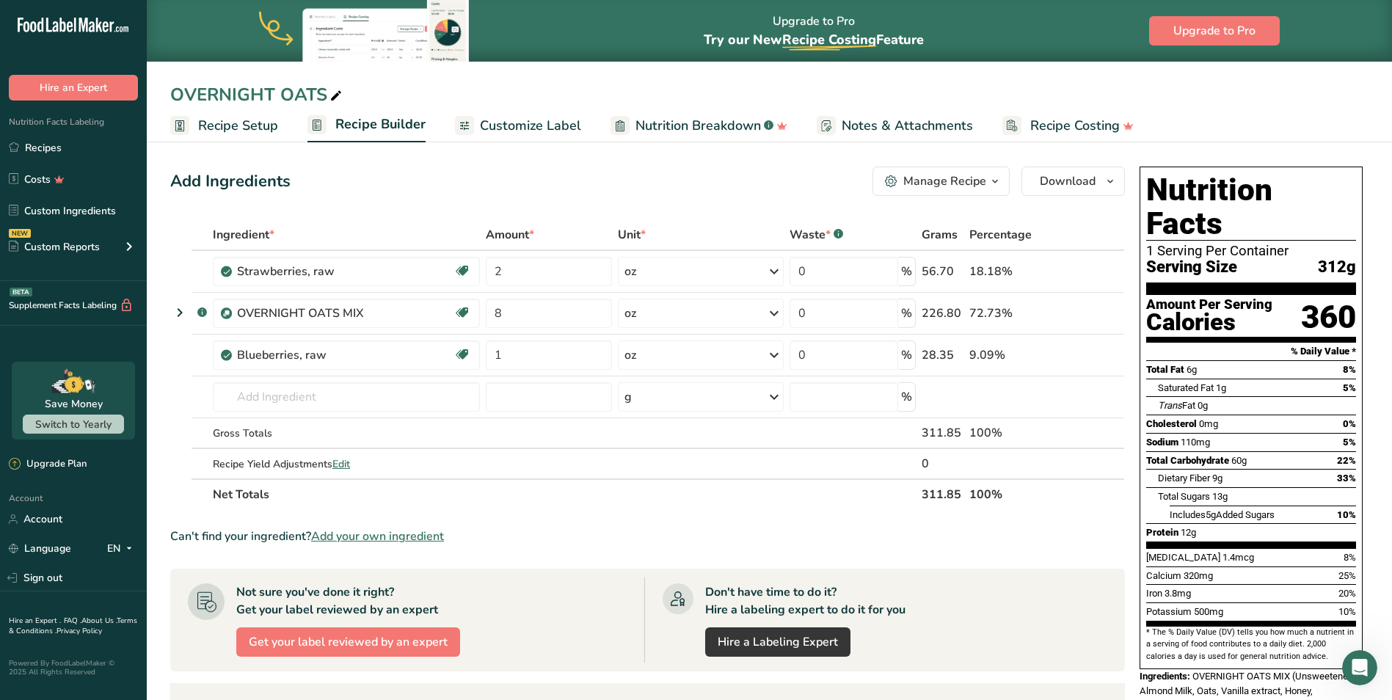
click at [505, 121] on span "Customize Label" at bounding box center [530, 126] width 101 height 20
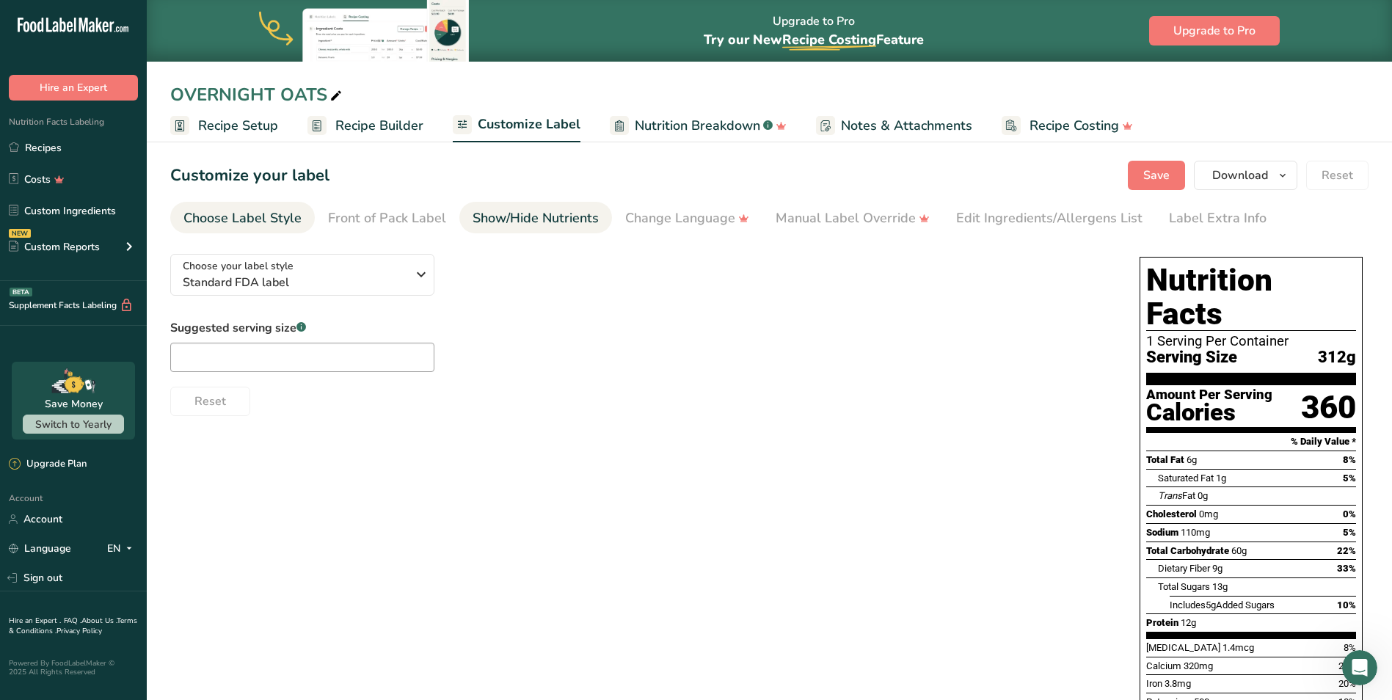
click at [477, 210] on div "Show/Hide Nutrients" at bounding box center [536, 218] width 126 height 20
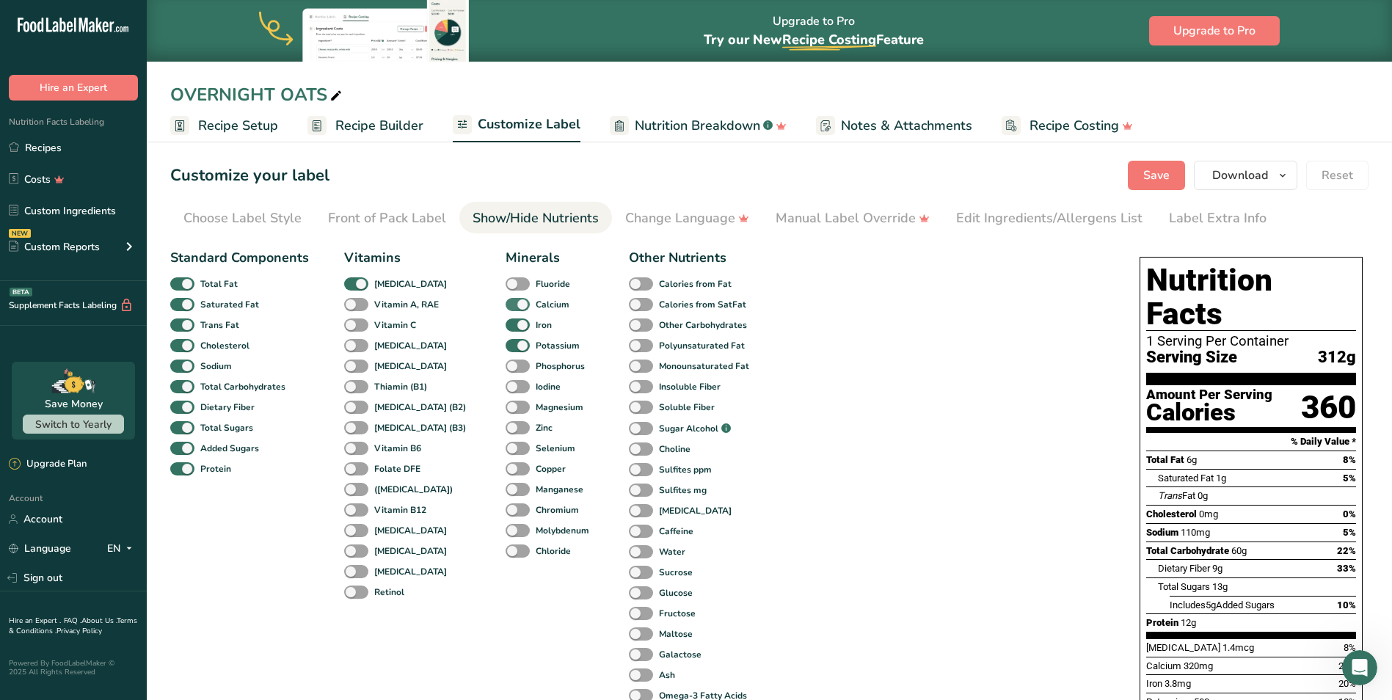
click at [506, 305] on span at bounding box center [518, 305] width 24 height 14
click at [506, 305] on input "Calcium" at bounding box center [511, 304] width 10 height 10
checkbox input "false"
click at [506, 321] on span at bounding box center [518, 326] width 24 height 14
click at [506, 321] on input "Iron" at bounding box center [511, 325] width 10 height 10
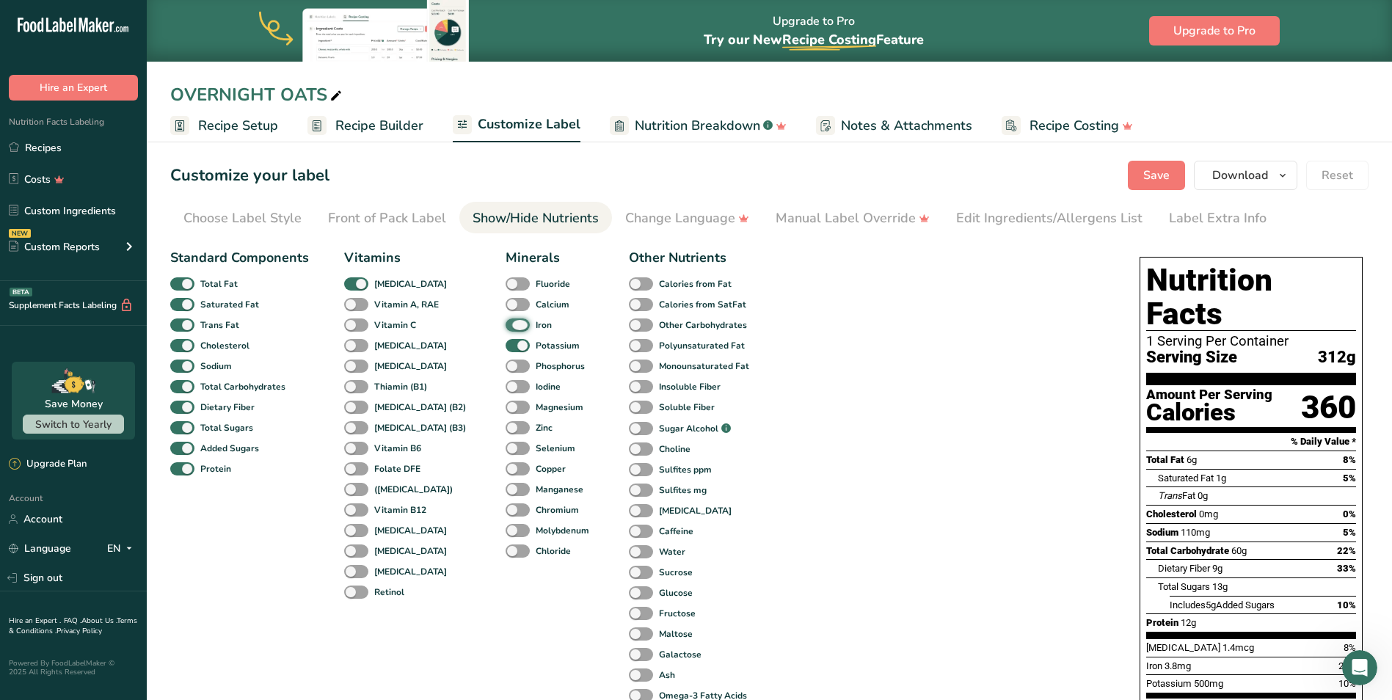
checkbox input "false"
click at [506, 340] on span at bounding box center [518, 346] width 24 height 14
click at [506, 341] on input "Potassium" at bounding box center [511, 346] width 10 height 10
checkbox input "false"
click at [354, 283] on span at bounding box center [356, 284] width 24 height 14
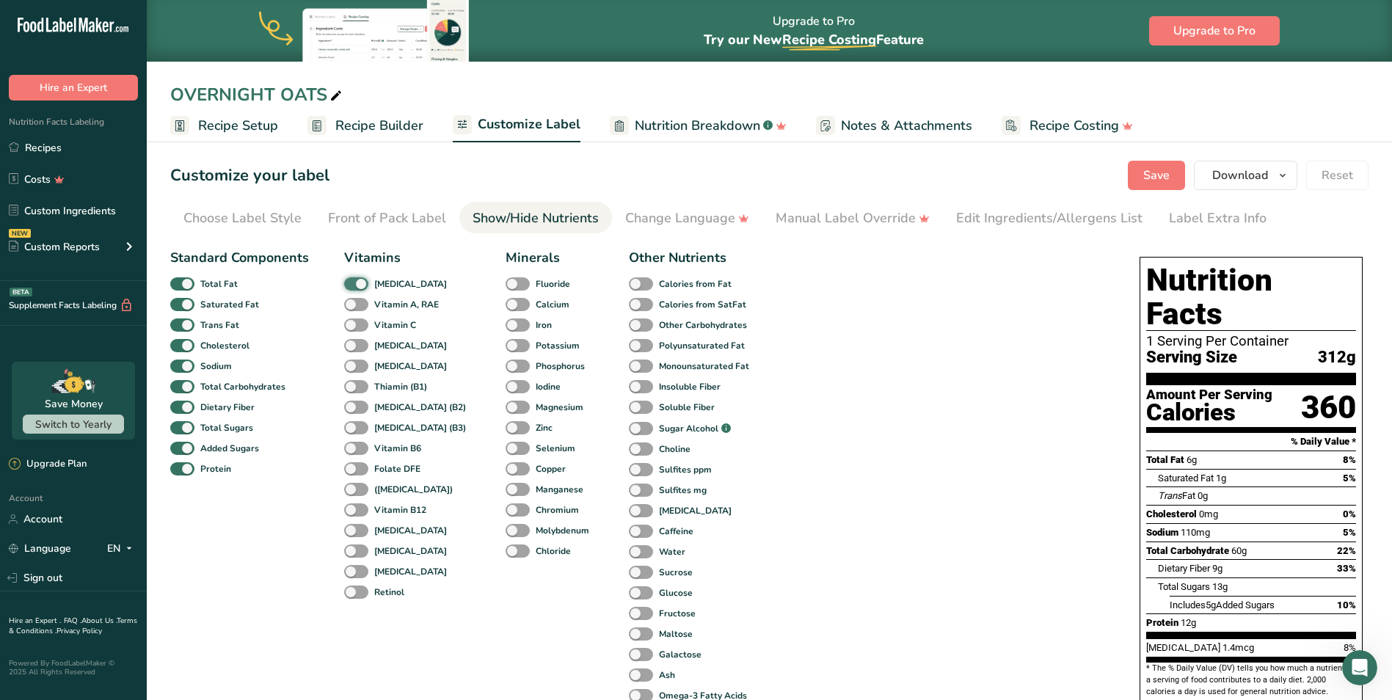
click at [354, 283] on input "[MEDICAL_DATA]" at bounding box center [349, 284] width 10 height 10
checkbox input "false"
click at [1102, 207] on link "Edit Ingredients/Allergens List" at bounding box center [1049, 218] width 186 height 33
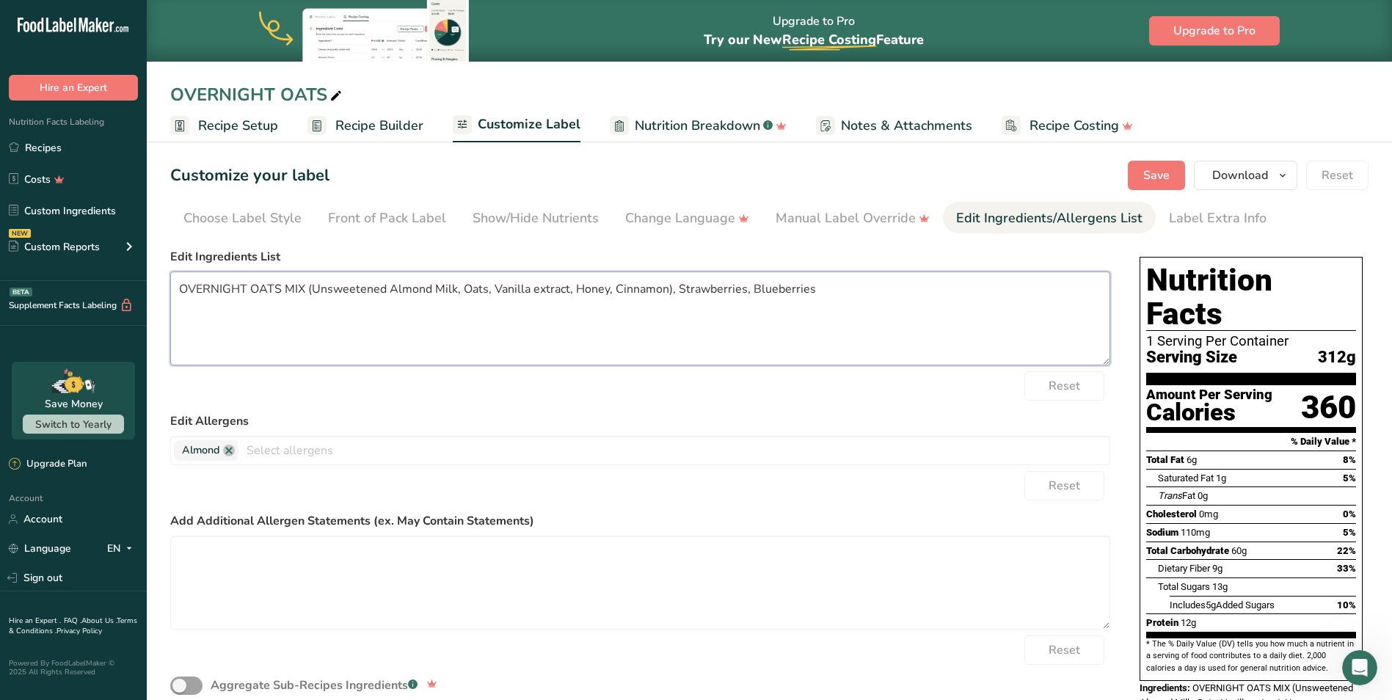
drag, startPoint x: 178, startPoint y: 289, endPoint x: 314, endPoint y: 283, distance: 135.9
click at [314, 283] on textarea "OVERNIGHT OATS MIX (Unsweetened Almond Milk, Oats, Vanilla extract, Honey, Cinn…" at bounding box center [640, 319] width 940 height 94
click at [1156, 183] on span "Save" at bounding box center [1157, 176] width 26 height 18
drag, startPoint x: 181, startPoint y: 288, endPoint x: 252, endPoint y: 286, distance: 72.0
click at [252, 286] on textarea "Unsweetened Almond Milk, Oats, Vanilla extract, Honey, Cinnamon), Strawberries,…" at bounding box center [640, 319] width 940 height 94
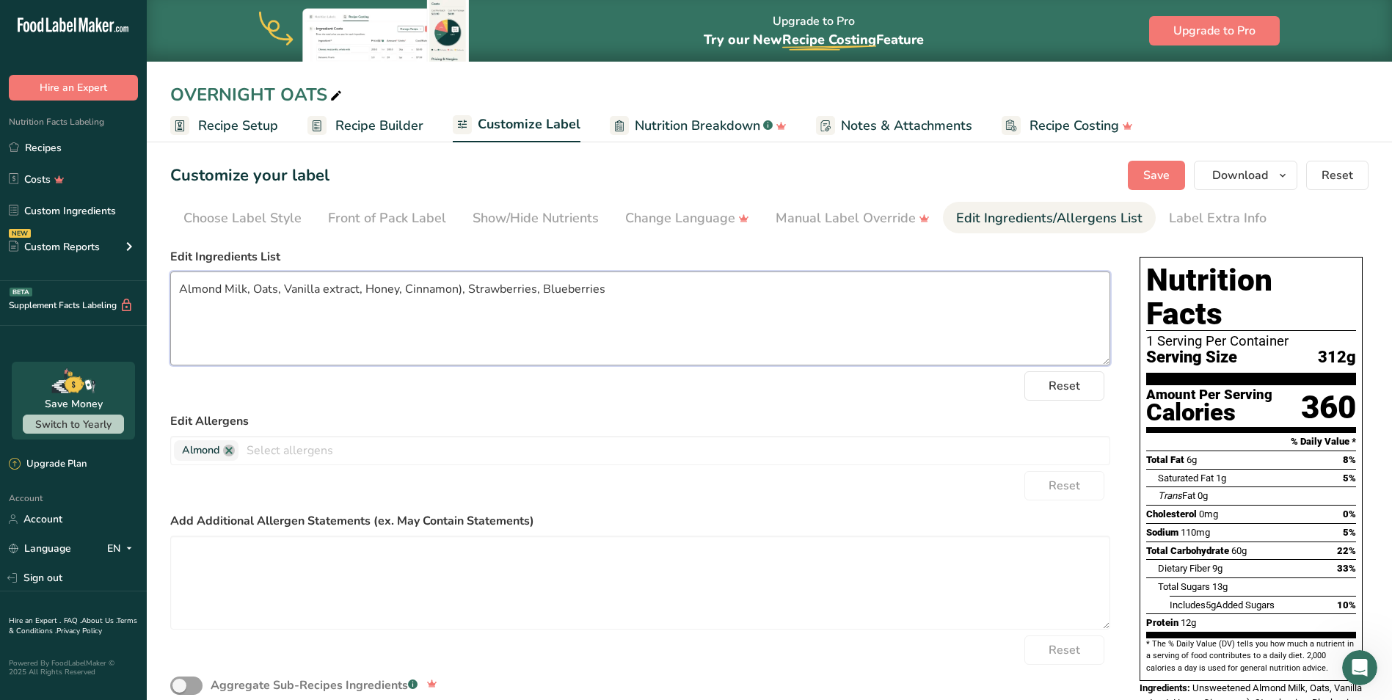
click at [321, 289] on textarea "Almond Milk, Oats, Vanilla extract, Honey, Cinnamon), Strawberries, Blueberries" at bounding box center [640, 319] width 940 height 94
click at [455, 291] on textarea "Almond Milk, Oats, Vanilla extract, Honey, Cinnamon), Strawberries, Blueberries" at bounding box center [640, 319] width 940 height 94
click at [328, 292] on textarea "Almond Milk, Oats, Vanilla extract, Honey, Cinnamon, Strawberries, Blueberries" at bounding box center [640, 319] width 940 height 94
drag, startPoint x: 366, startPoint y: 292, endPoint x: 396, endPoint y: 286, distance: 31.4
click at [396, 286] on textarea "Almond Milk, Oats, Vanilla Extract, Honey, Cinnamon, Strawberries, Blueberries" at bounding box center [640, 319] width 940 height 94
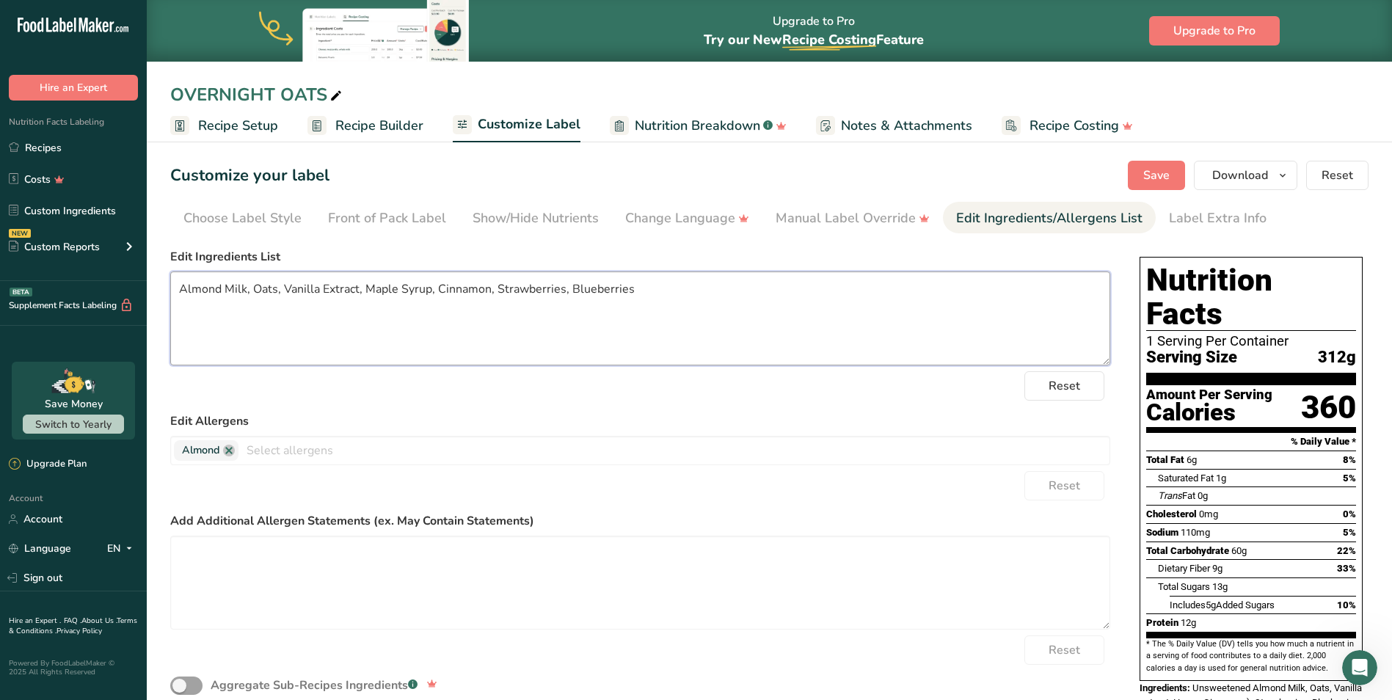
click at [320, 290] on textarea "Almond Milk, Oats, Vanilla Extract, Maple Syrup, Cinnamon, Strawberries, Bluebe…" at bounding box center [640, 319] width 940 height 94
type textarea "Almond Milk, Oats, Vanilla, Maple Syrup, Cinnamon, Strawberries, Blueberries"
click at [444, 254] on label "Edit Ingredients List" at bounding box center [640, 257] width 940 height 18
click at [1158, 180] on span "Save" at bounding box center [1157, 176] width 26 height 18
click at [1225, 170] on span "Download" at bounding box center [1241, 176] width 56 height 18
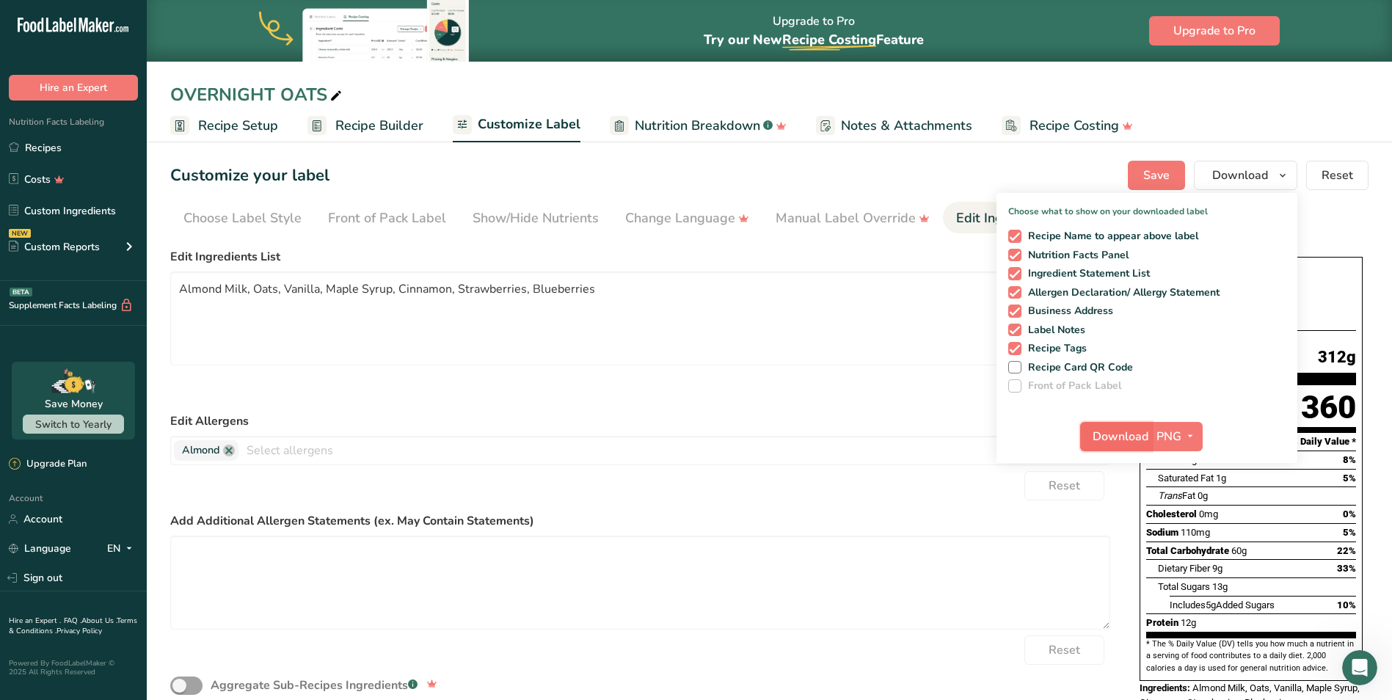
click at [1116, 435] on span "Download" at bounding box center [1121, 437] width 56 height 18
drag, startPoint x: 919, startPoint y: 81, endPoint x: 945, endPoint y: 76, distance: 26.2
click at [919, 81] on div "OVERNIGHT OATS" at bounding box center [770, 94] width 1246 height 26
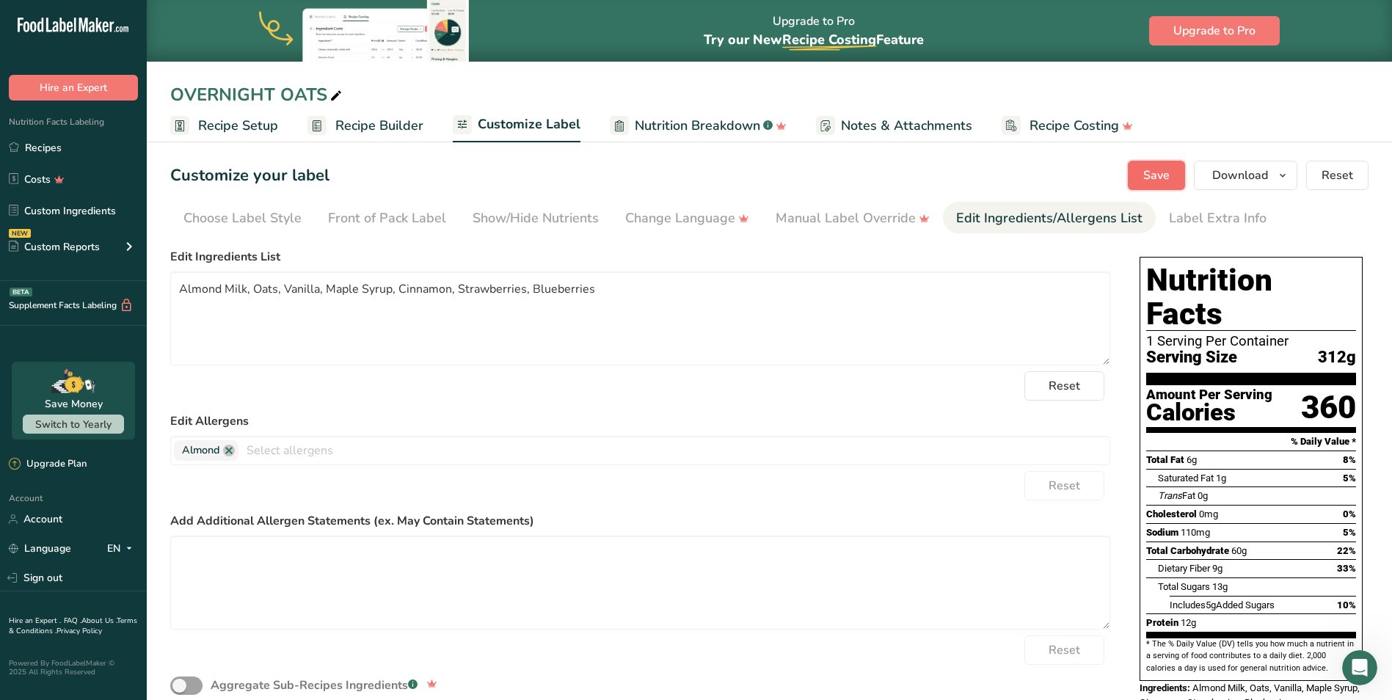
click at [1166, 173] on span "Save" at bounding box center [1157, 176] width 26 height 18
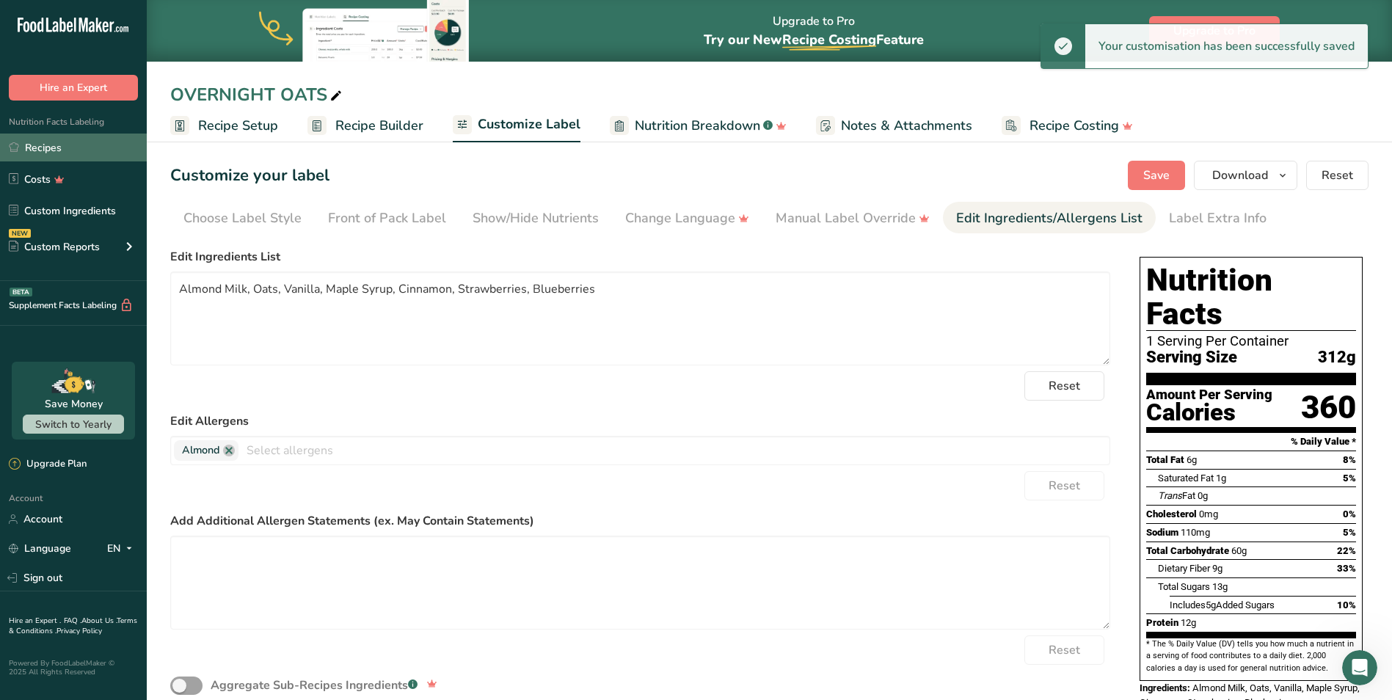
click at [48, 145] on link "Recipes" at bounding box center [73, 148] width 147 height 28
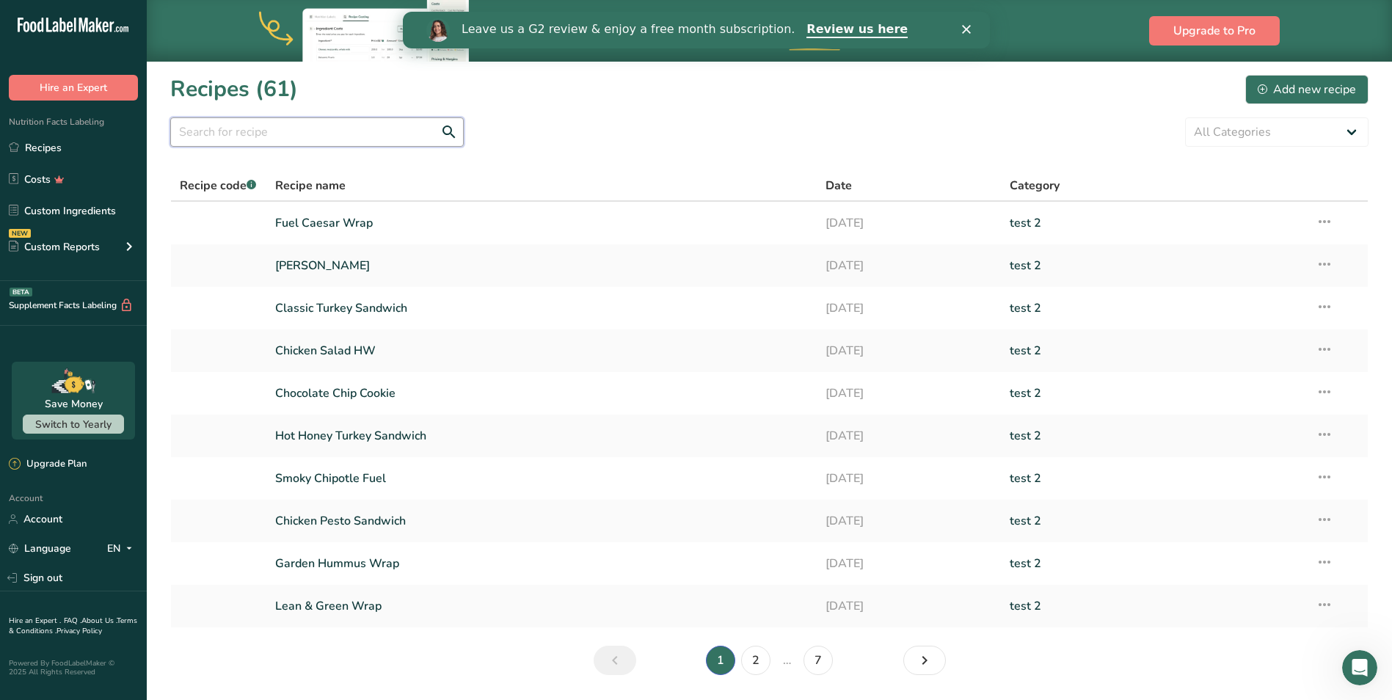
click at [276, 145] on input "text" at bounding box center [317, 131] width 294 height 29
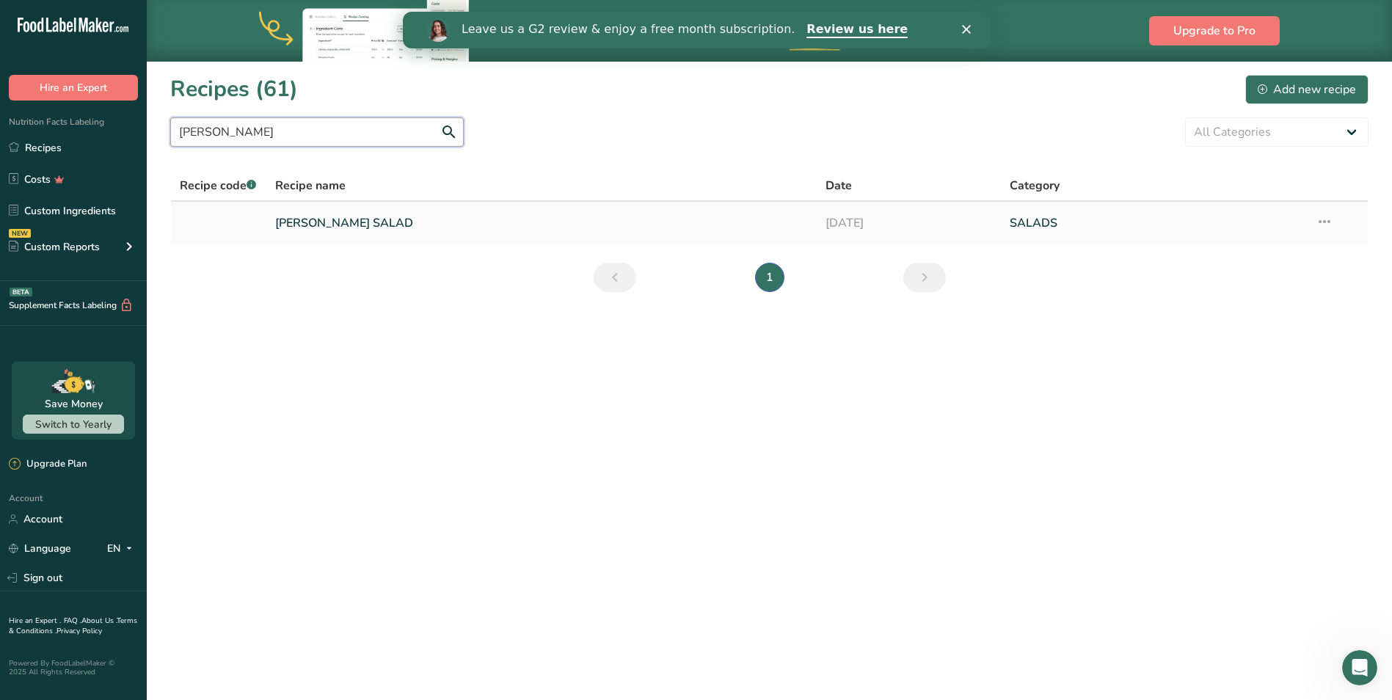
type input "cobb"
click at [1320, 219] on icon at bounding box center [1325, 221] width 18 height 26
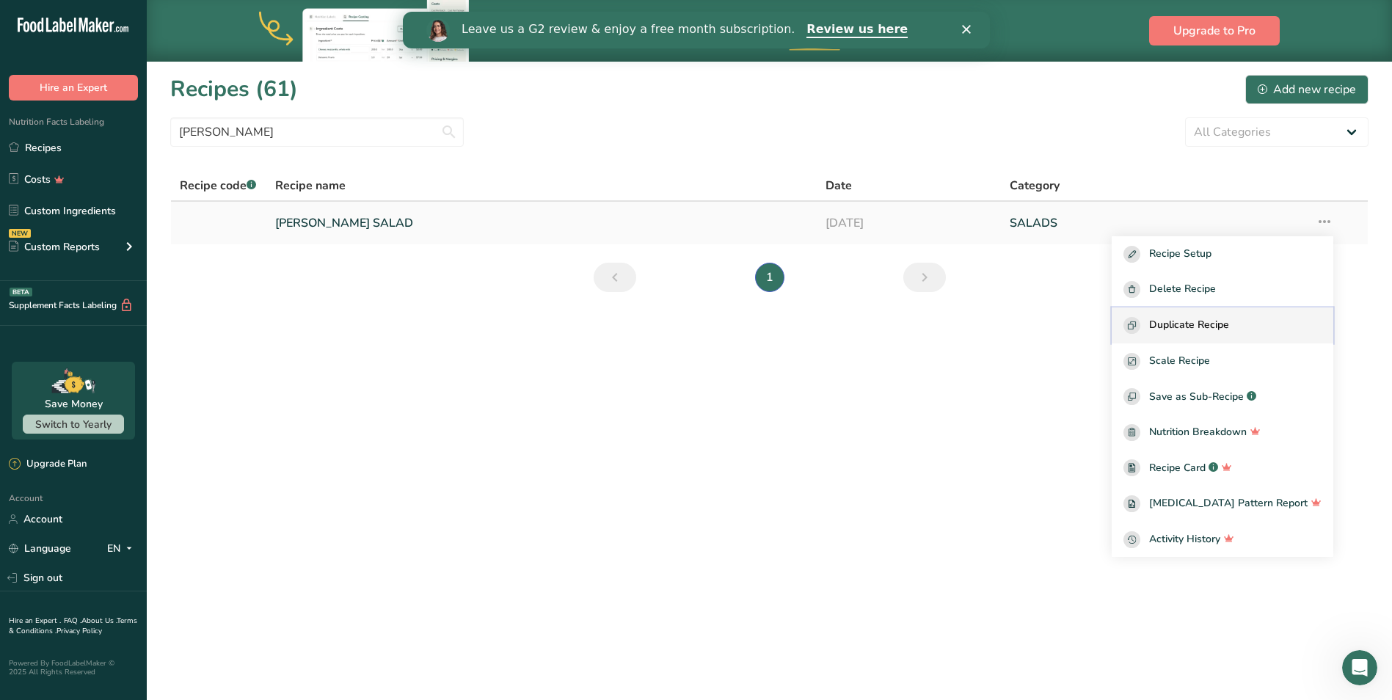
click at [1229, 323] on span "Duplicate Recipe" at bounding box center [1189, 325] width 80 height 17
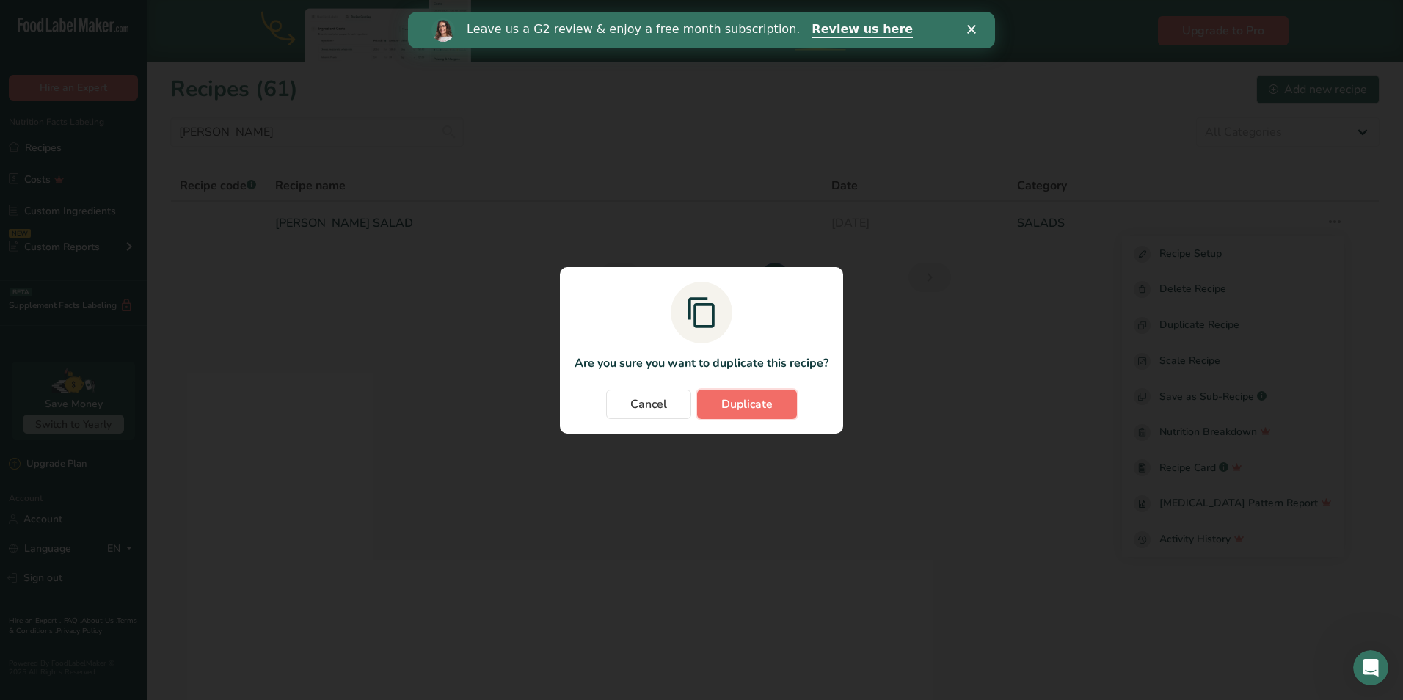
click at [757, 408] on span "Duplicate" at bounding box center [747, 405] width 51 height 18
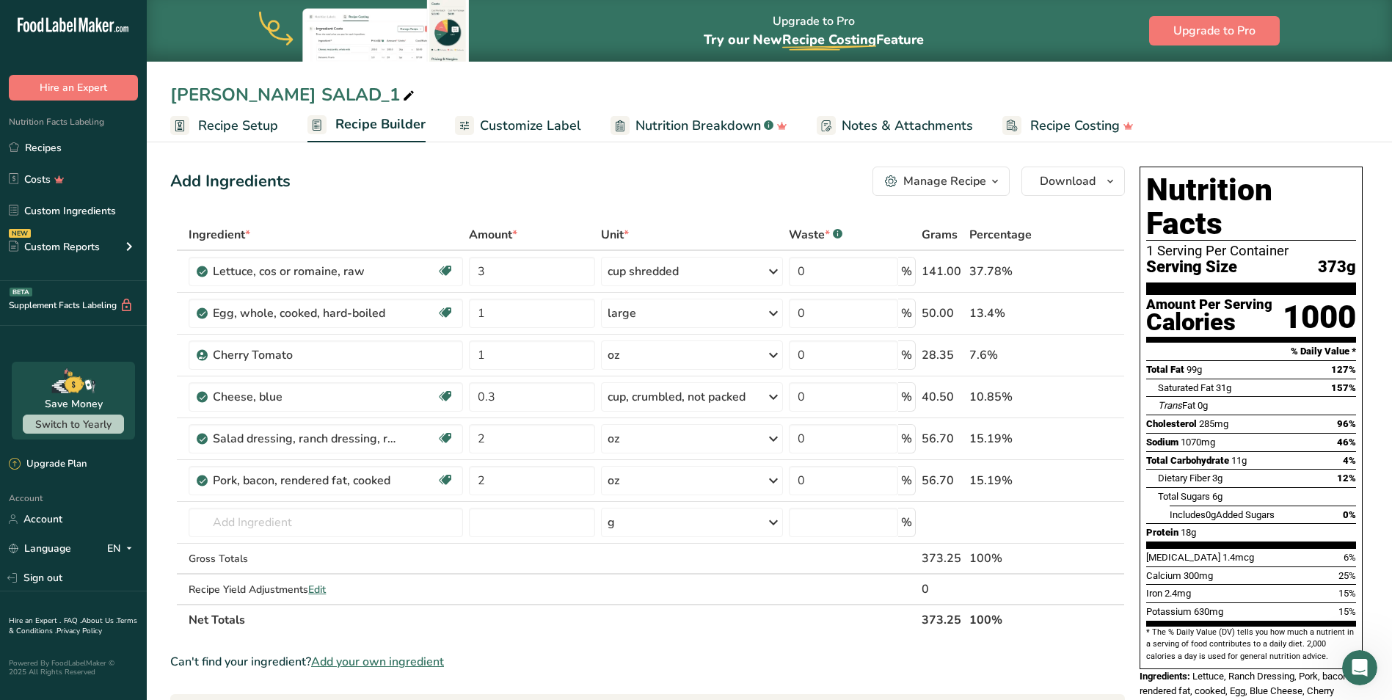
click at [234, 105] on div "COBB SALAD_1" at bounding box center [293, 94] width 247 height 26
click at [212, 129] on span "Recipe Setup" at bounding box center [238, 126] width 80 height 20
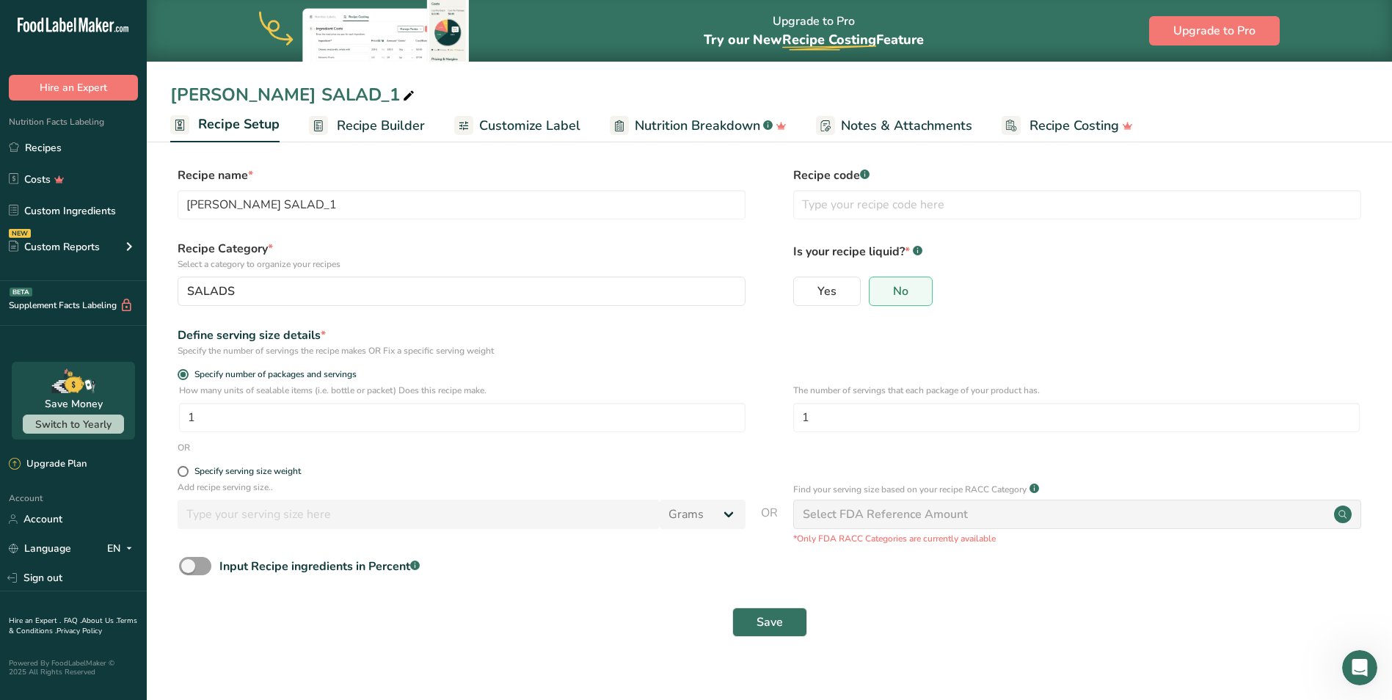
click at [286, 99] on div "COBB SALAD_1" at bounding box center [293, 94] width 247 height 26
type input "COBB SALAD"
click at [291, 298] on div "SALADS" at bounding box center [457, 292] width 540 height 18
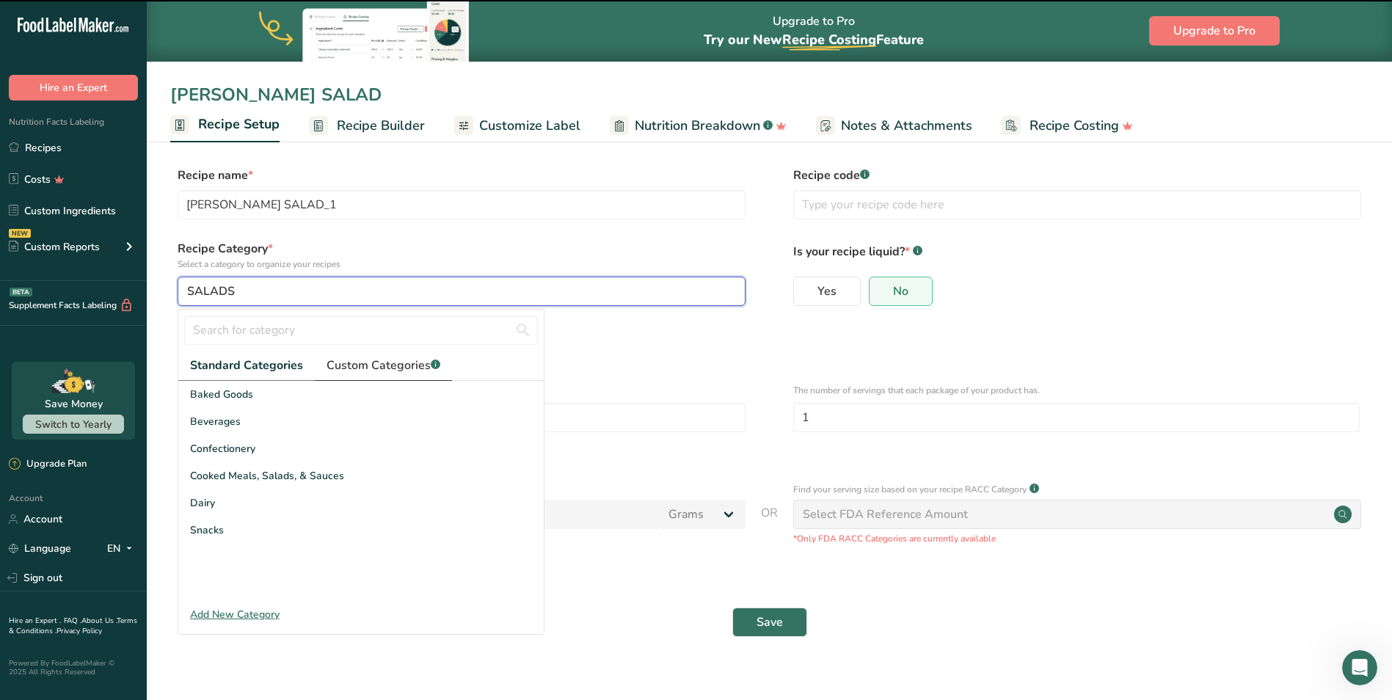
type input "COBB SALAD"
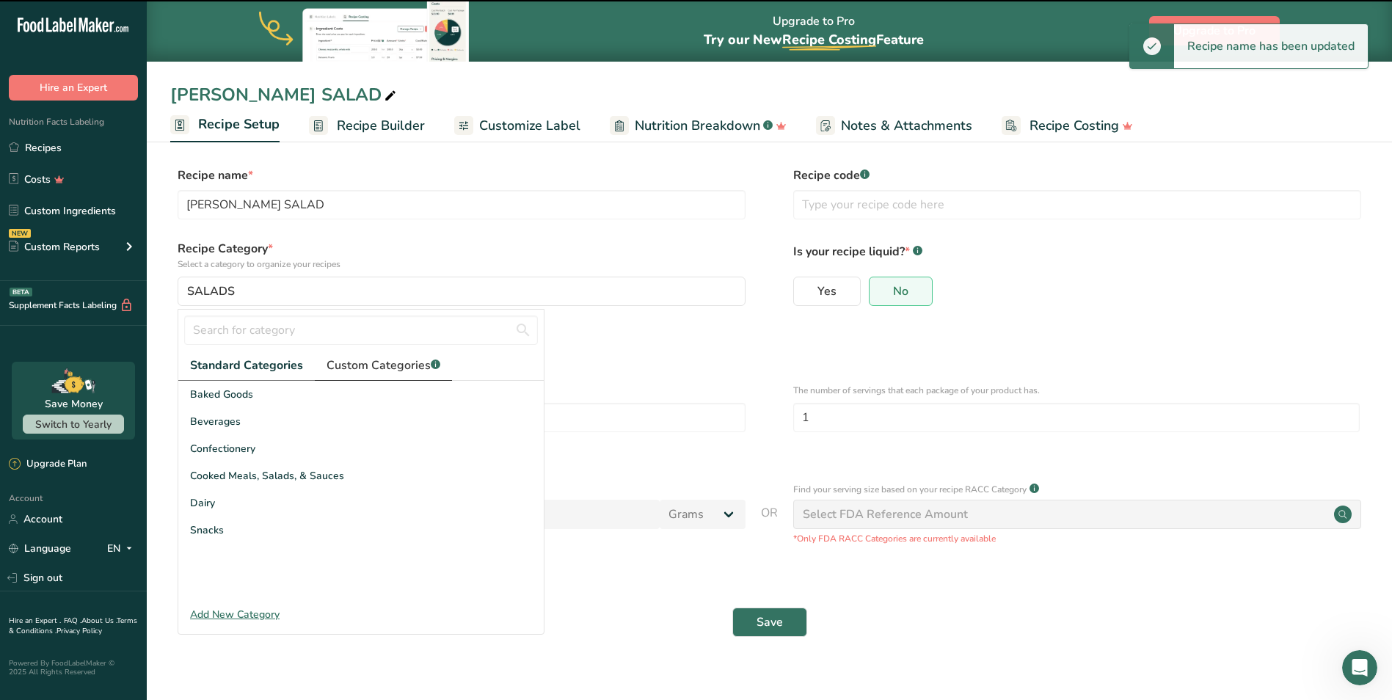
click at [402, 375] on link "Custom Categories .a-a{fill:#347362;}.b-a{fill:#fff;}" at bounding box center [383, 366] width 137 height 30
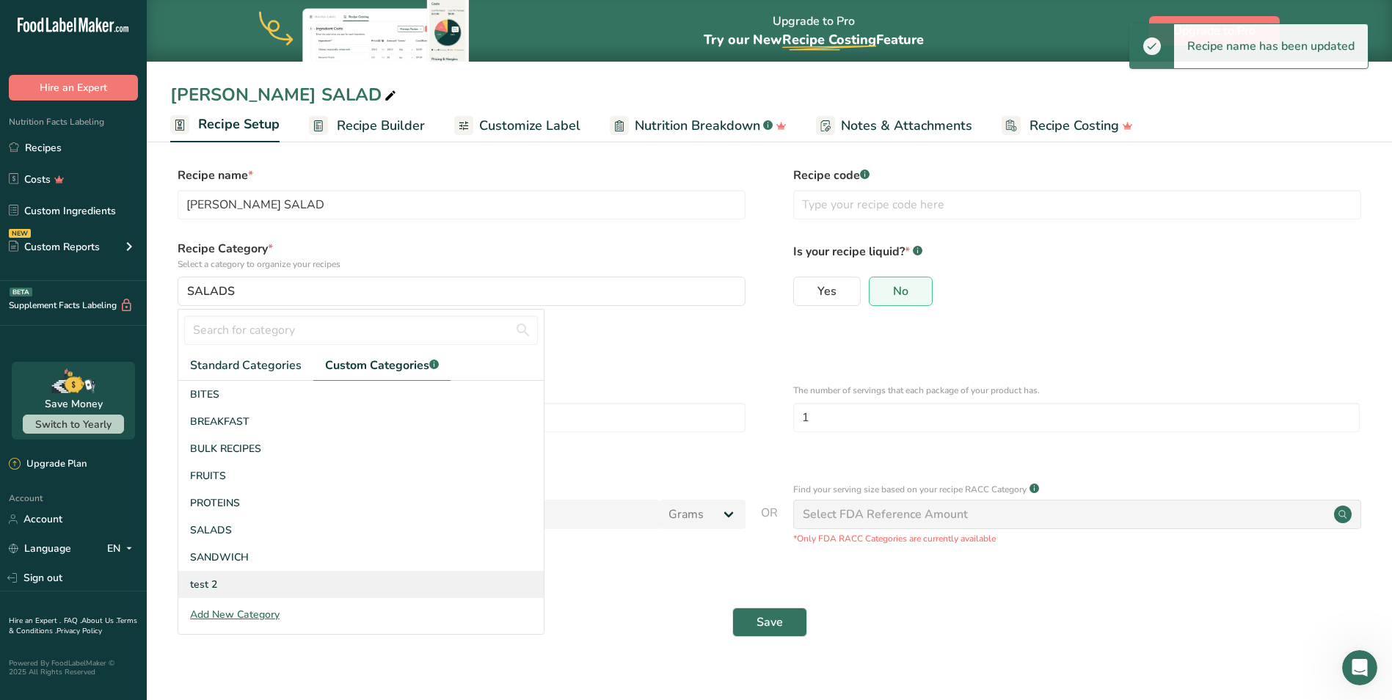
click at [225, 578] on div "test 2" at bounding box center [361, 584] width 366 height 27
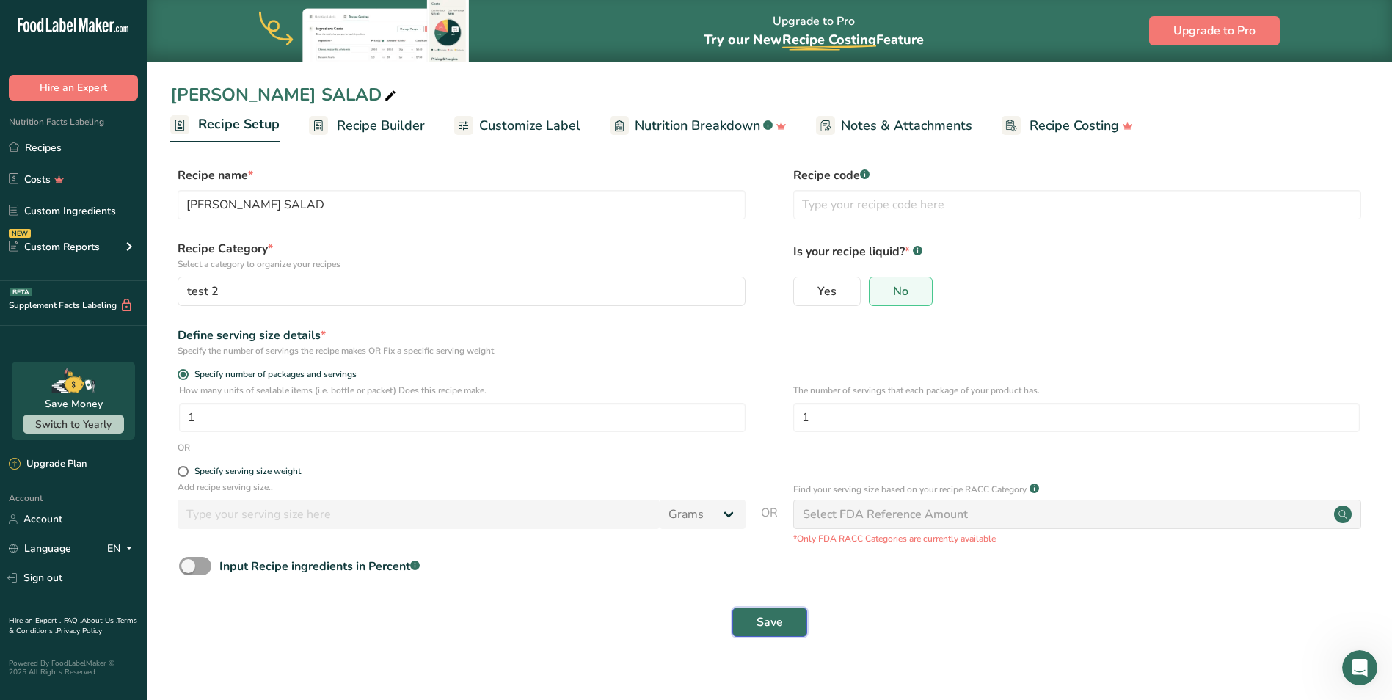
click at [771, 625] on span "Save" at bounding box center [770, 623] width 26 height 18
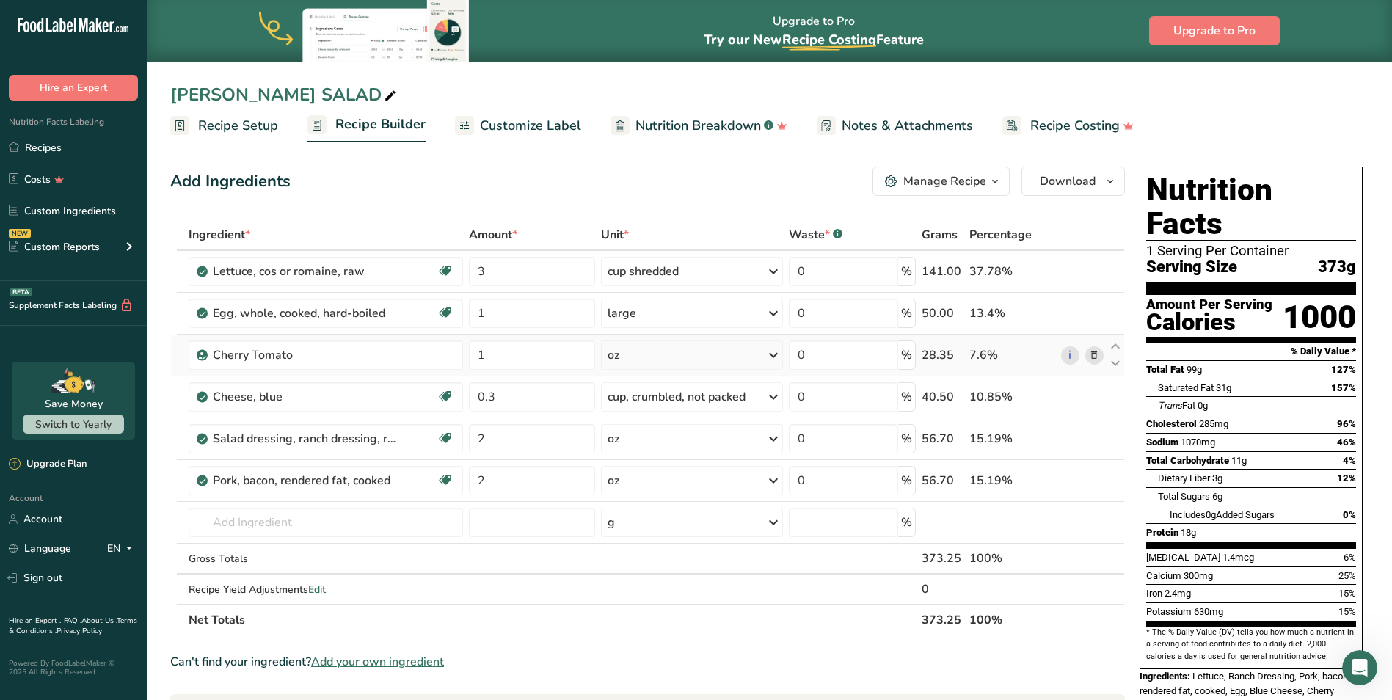
click at [647, 352] on div "oz" at bounding box center [692, 355] width 182 height 29
click at [1100, 401] on icon at bounding box center [1094, 397] width 10 height 15
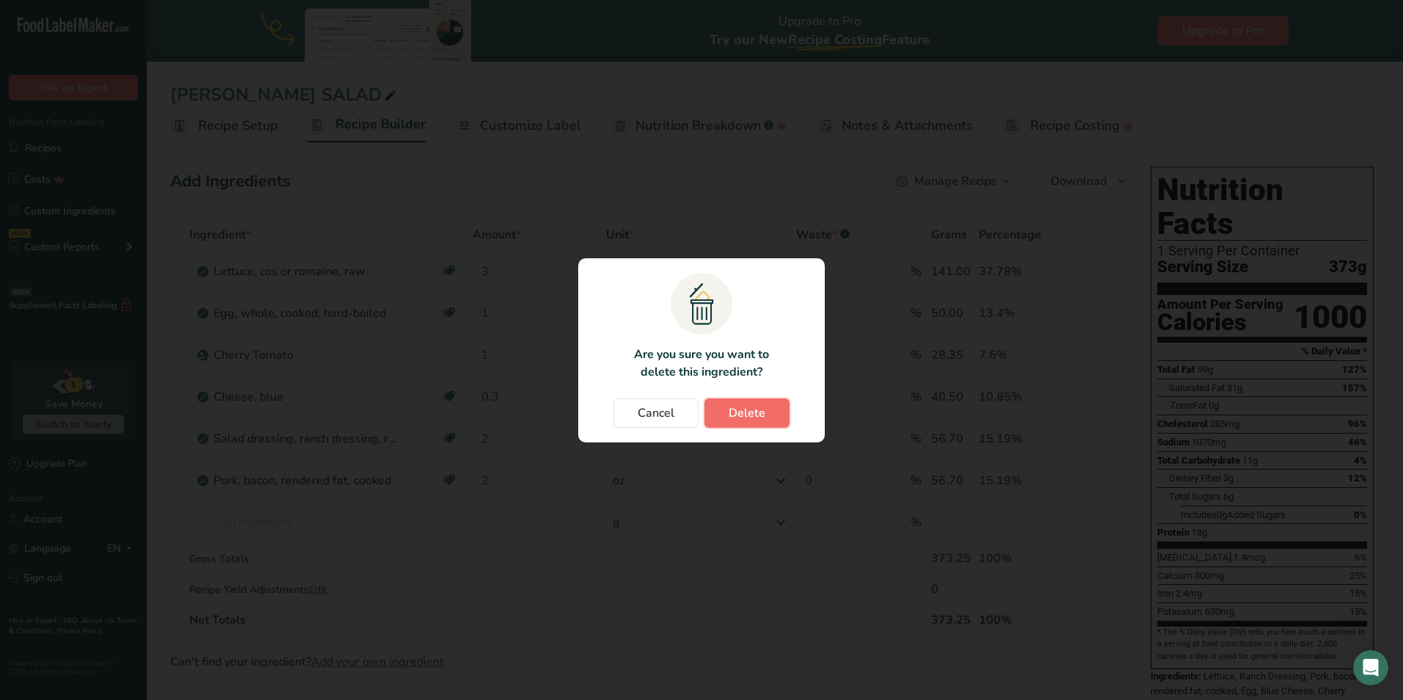
click at [716, 415] on button "Delete" at bounding box center [747, 413] width 85 height 29
type input "2"
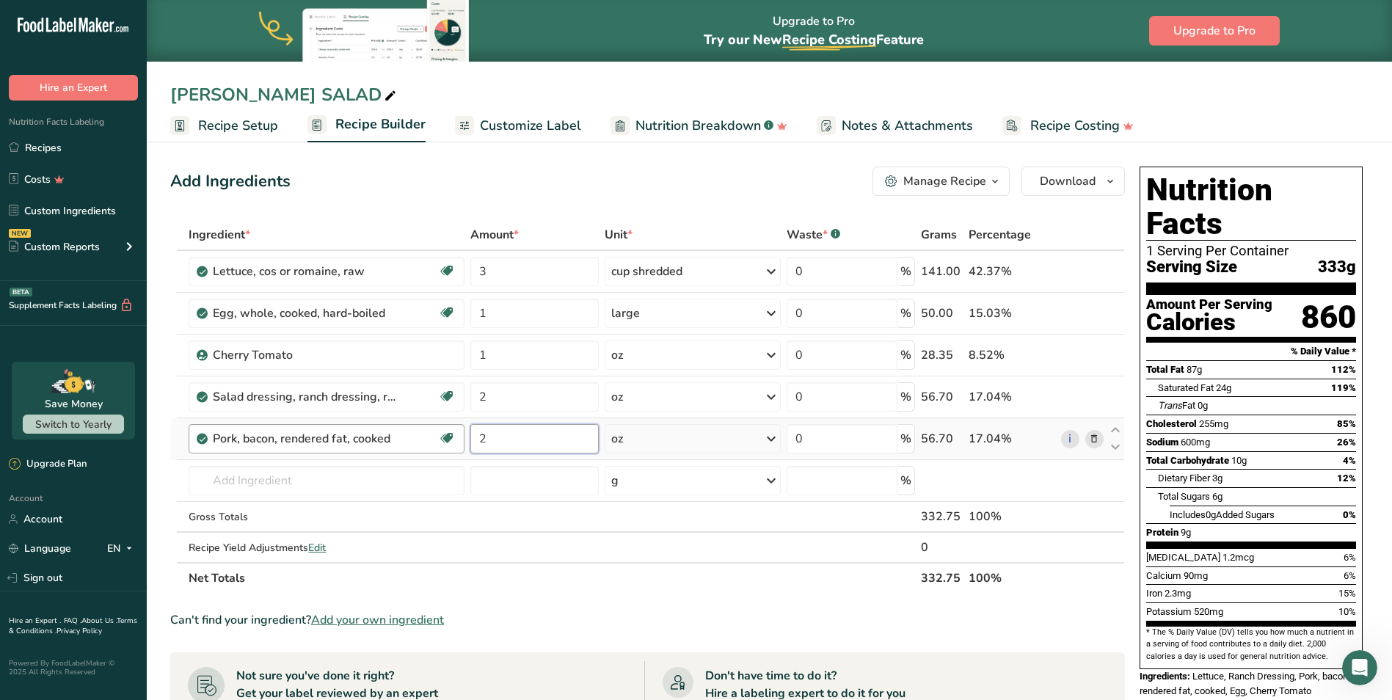
drag, startPoint x: 492, startPoint y: 442, endPoint x: 461, endPoint y: 445, distance: 31.0
click at [461, 445] on tr "Pork, bacon, rendered fat, cooked Dairy free Gluten free Soy free 2 oz Portions…" at bounding box center [647, 439] width 953 height 42
type input "1.5"
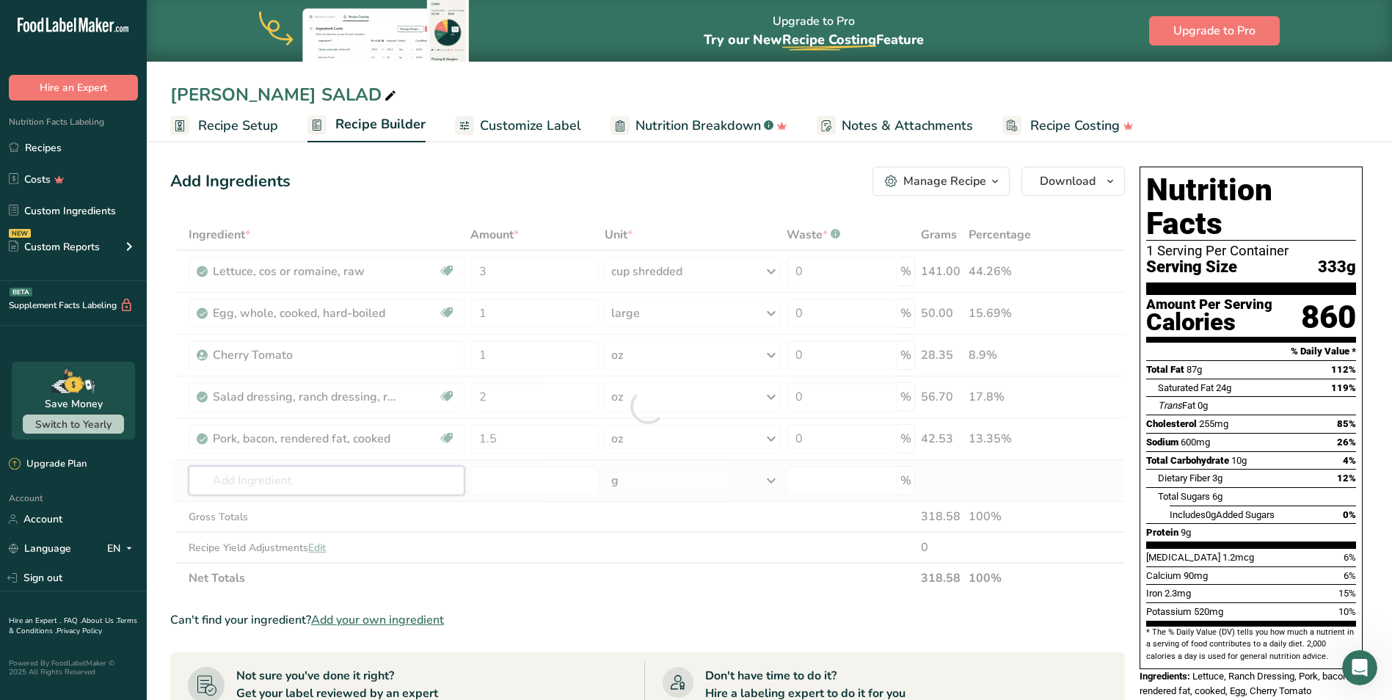
click at [291, 485] on div "Ingredient * Amount * Unit * Waste * .a-a{fill:#347362;}.b-a{fill:#fff;} Grams …" at bounding box center [647, 406] width 955 height 374
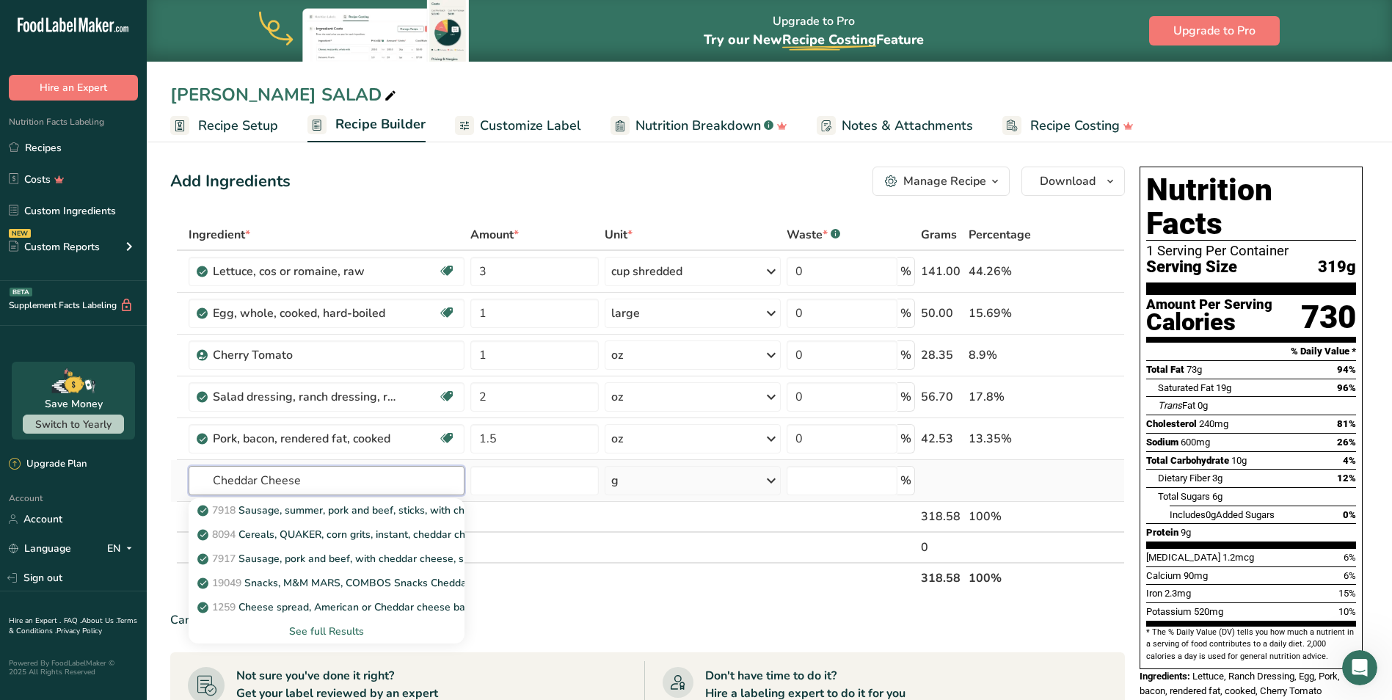
type input "Cheddar Cheese"
click at [335, 639] on div "See full Results" at bounding box center [326, 631] width 252 height 15
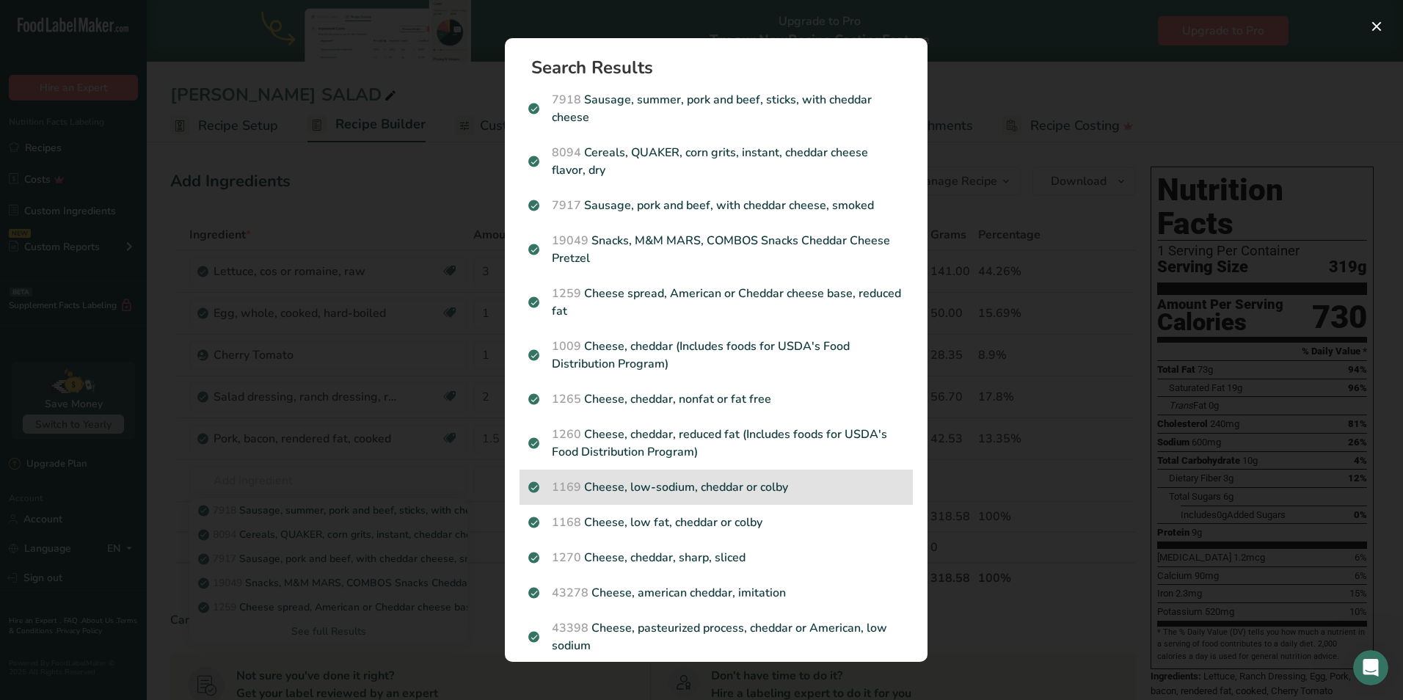
click at [798, 476] on div "1169 Cheese, low-sodium, cheddar or colby" at bounding box center [716, 487] width 393 height 35
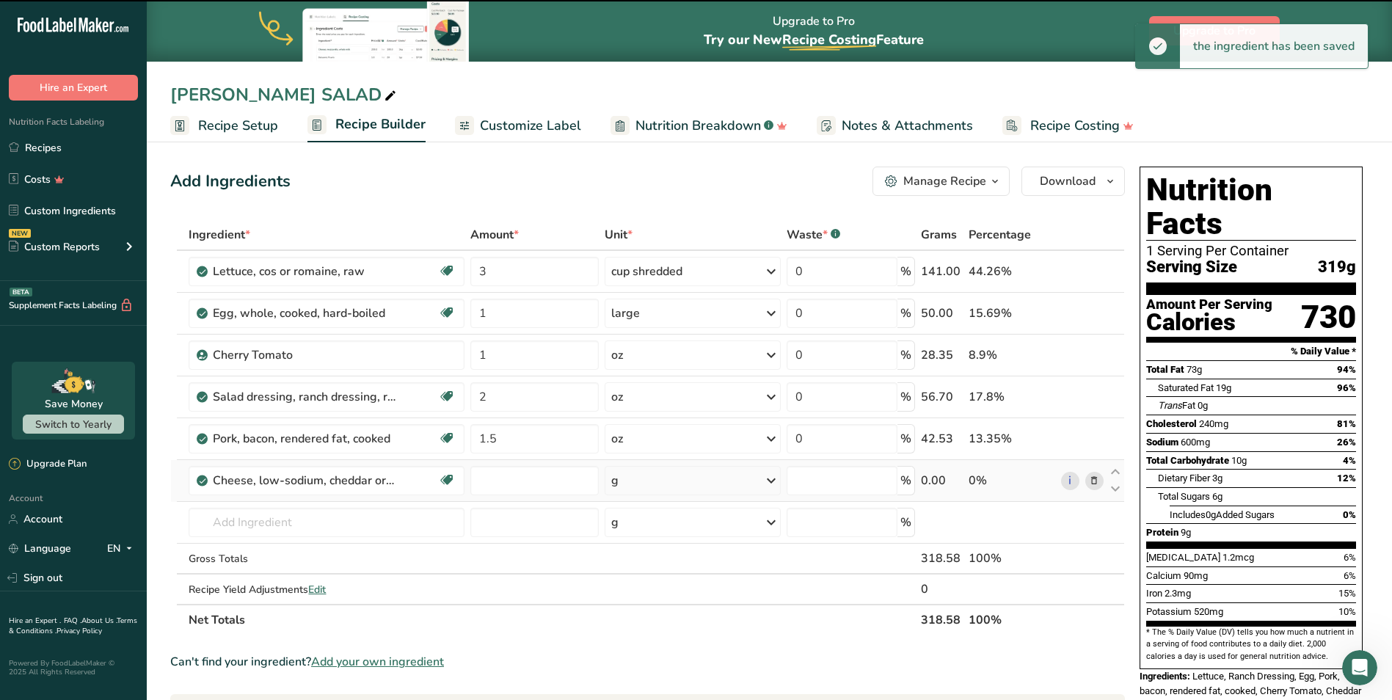
type input "0"
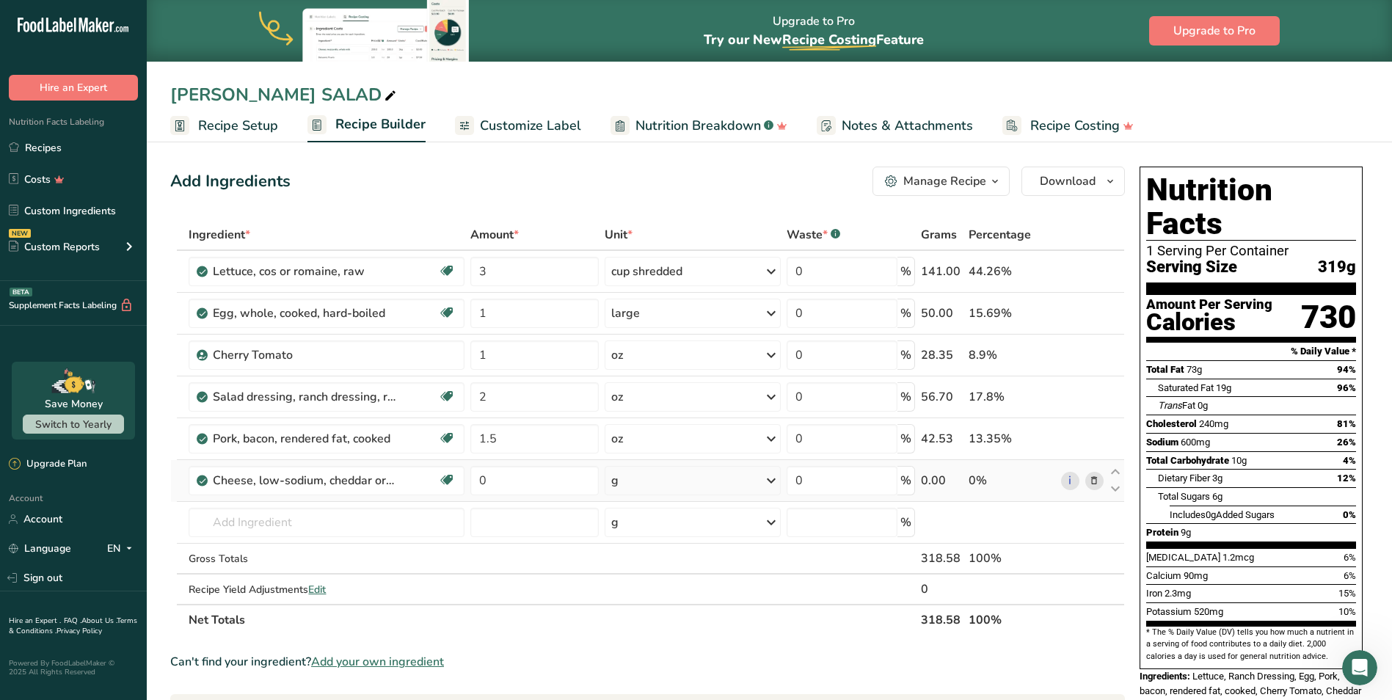
click at [627, 478] on div "g" at bounding box center [693, 480] width 176 height 29
click at [640, 572] on div "1 oz" at bounding box center [675, 572] width 123 height 21
drag, startPoint x: 498, startPoint y: 487, endPoint x: 478, endPoint y: 495, distance: 21.8
click at [478, 495] on input "0" at bounding box center [534, 480] width 128 height 29
type input "2"
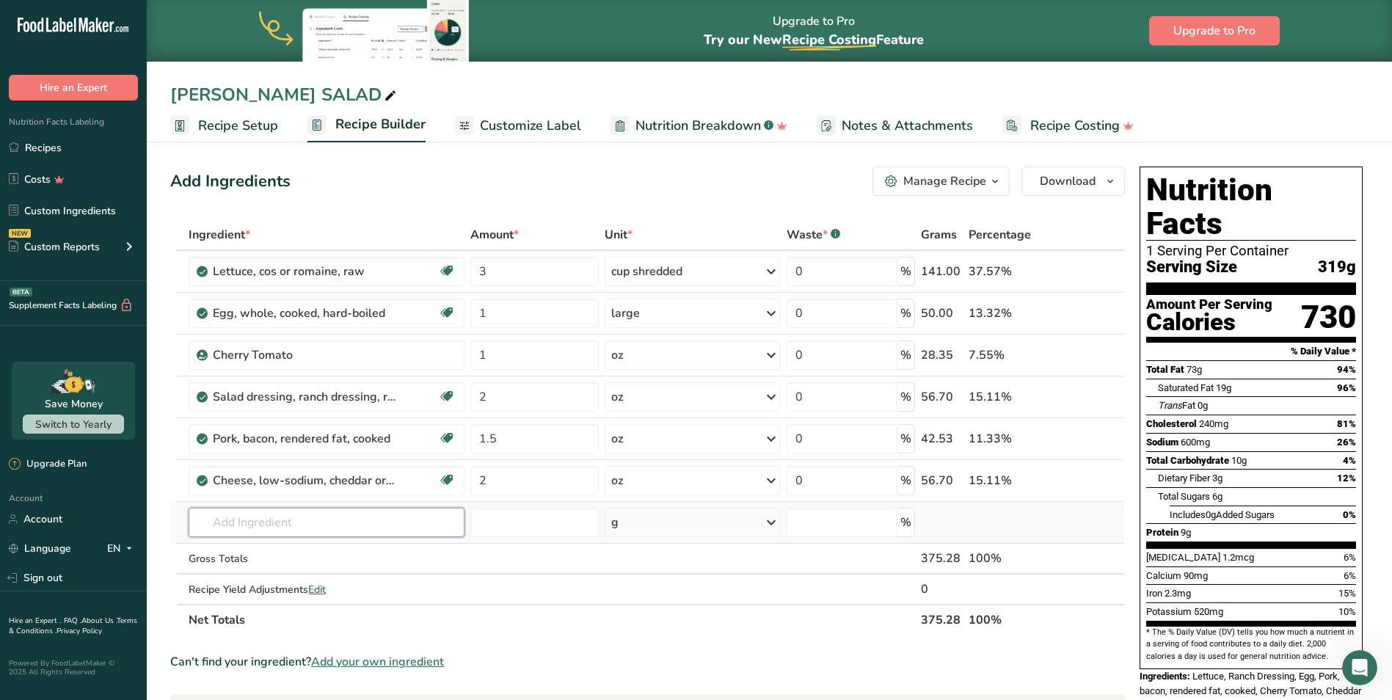
click at [336, 532] on div "Ingredient * Amount * Unit * Waste * .a-a{fill:#347362;}.b-a{fill:#fff;} Grams …" at bounding box center [647, 427] width 955 height 416
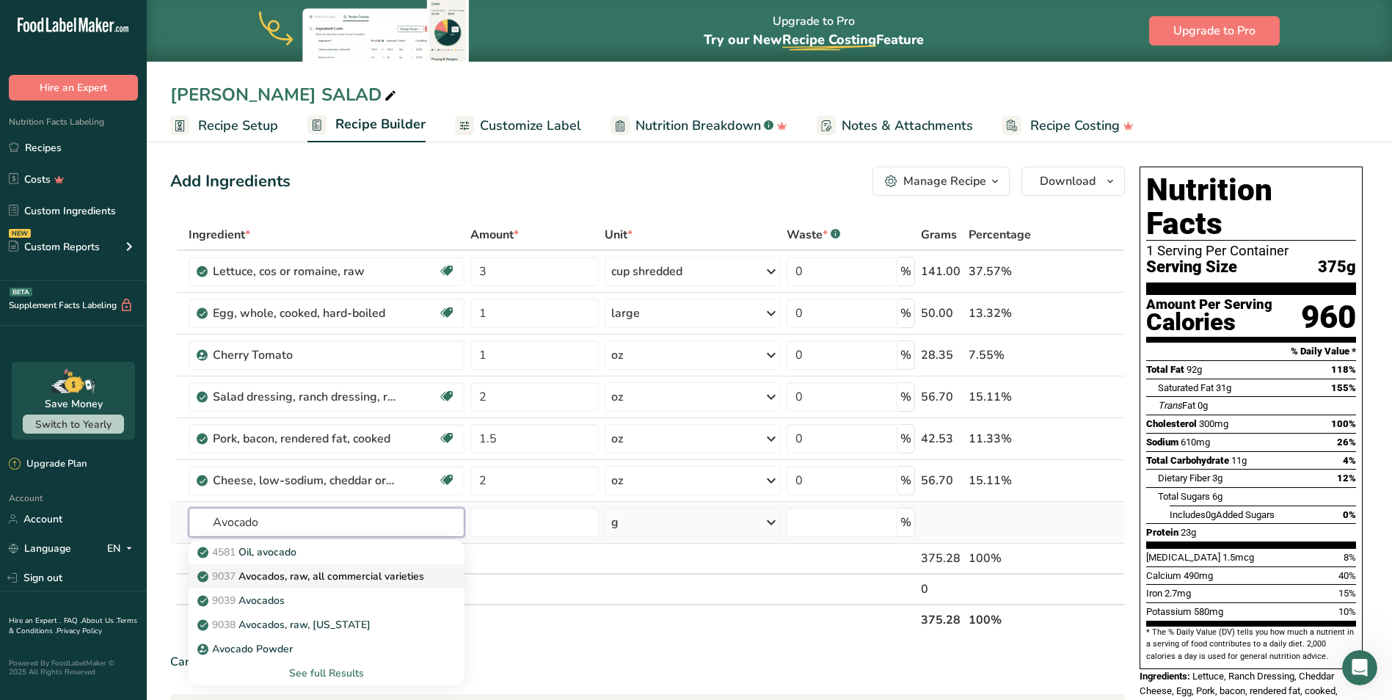
type input "Avocado"
click at [316, 575] on p "9037 Avocados, raw, all commercial varieties" at bounding box center [312, 576] width 224 height 15
type input "Avocados, raw, all commercial varieties"
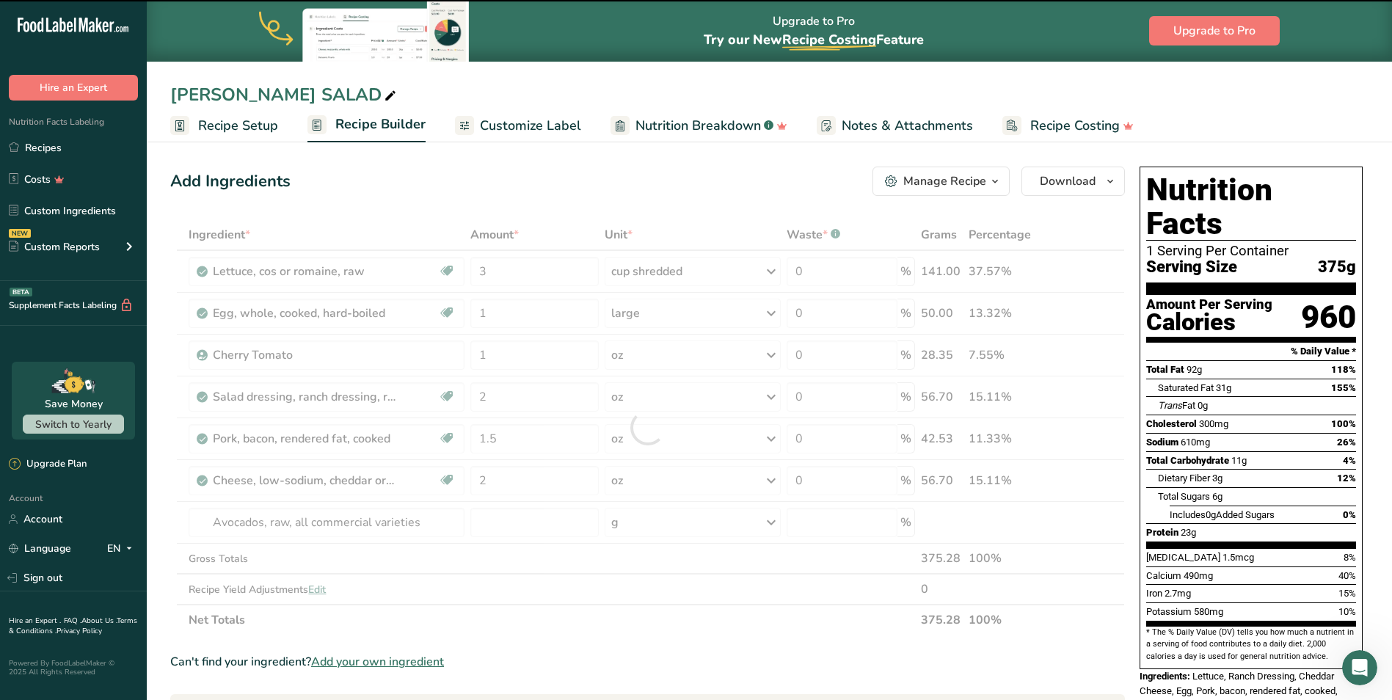
type input "0"
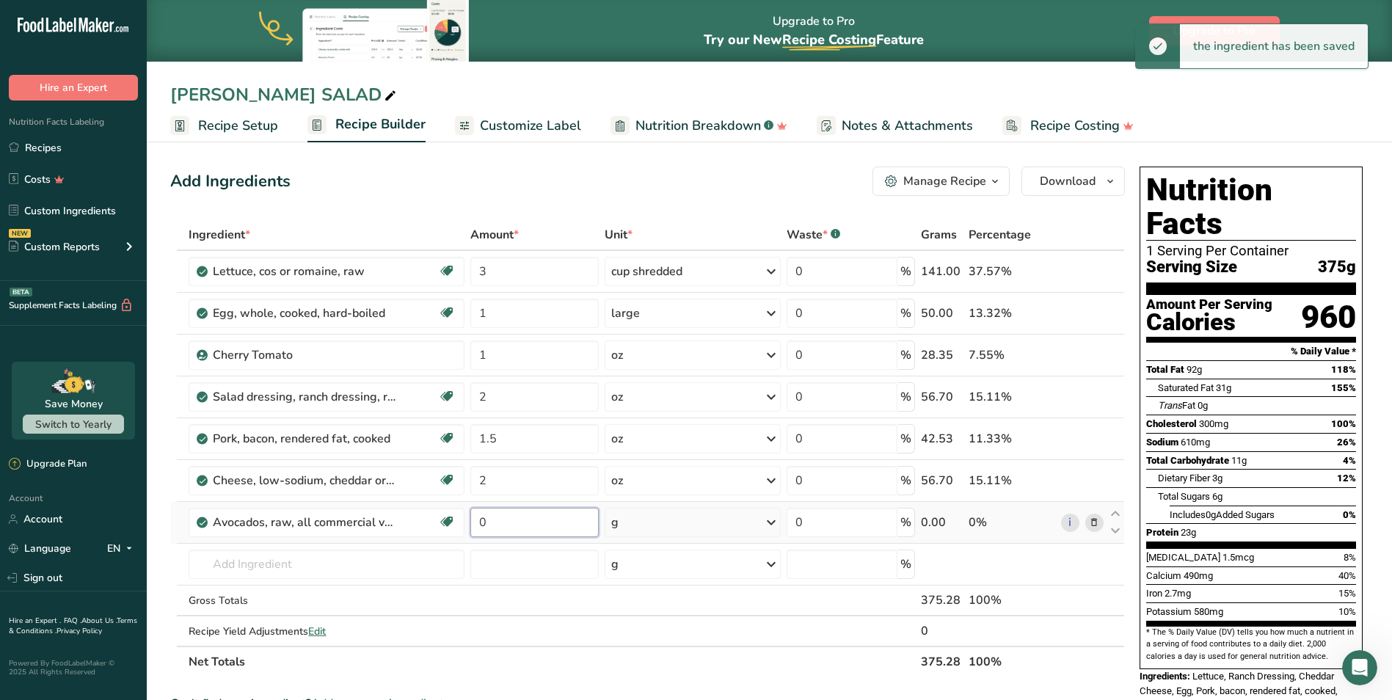
click at [519, 514] on input "0" at bounding box center [534, 522] width 128 height 29
click at [628, 526] on div "Ingredient * Amount * Unit * Waste * .a-a{fill:#347362;}.b-a{fill:#fff;} Grams …" at bounding box center [647, 448] width 955 height 458
click at [628, 526] on div "g" at bounding box center [693, 522] width 176 height 29
click at [663, 631] on div "See more" at bounding box center [675, 632] width 123 height 15
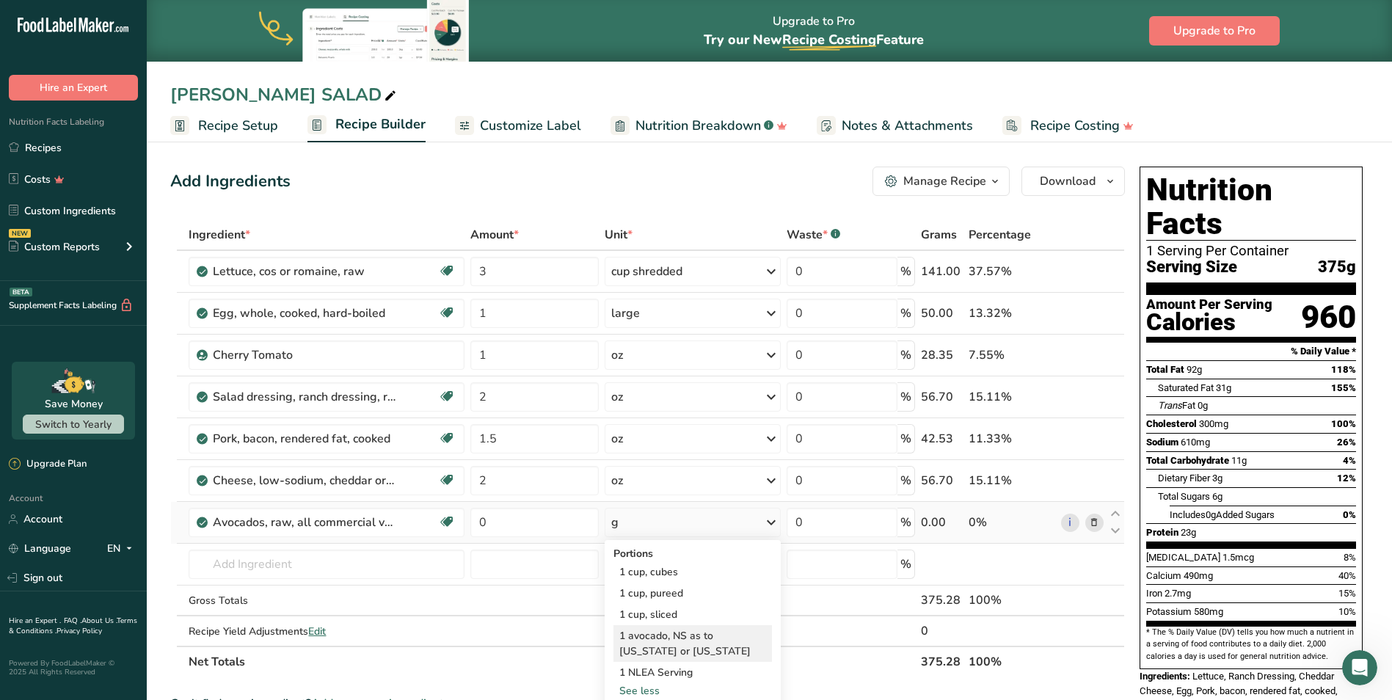
click at [664, 633] on div "1 avocado, NS as to Florida or California" at bounding box center [693, 643] width 159 height 37
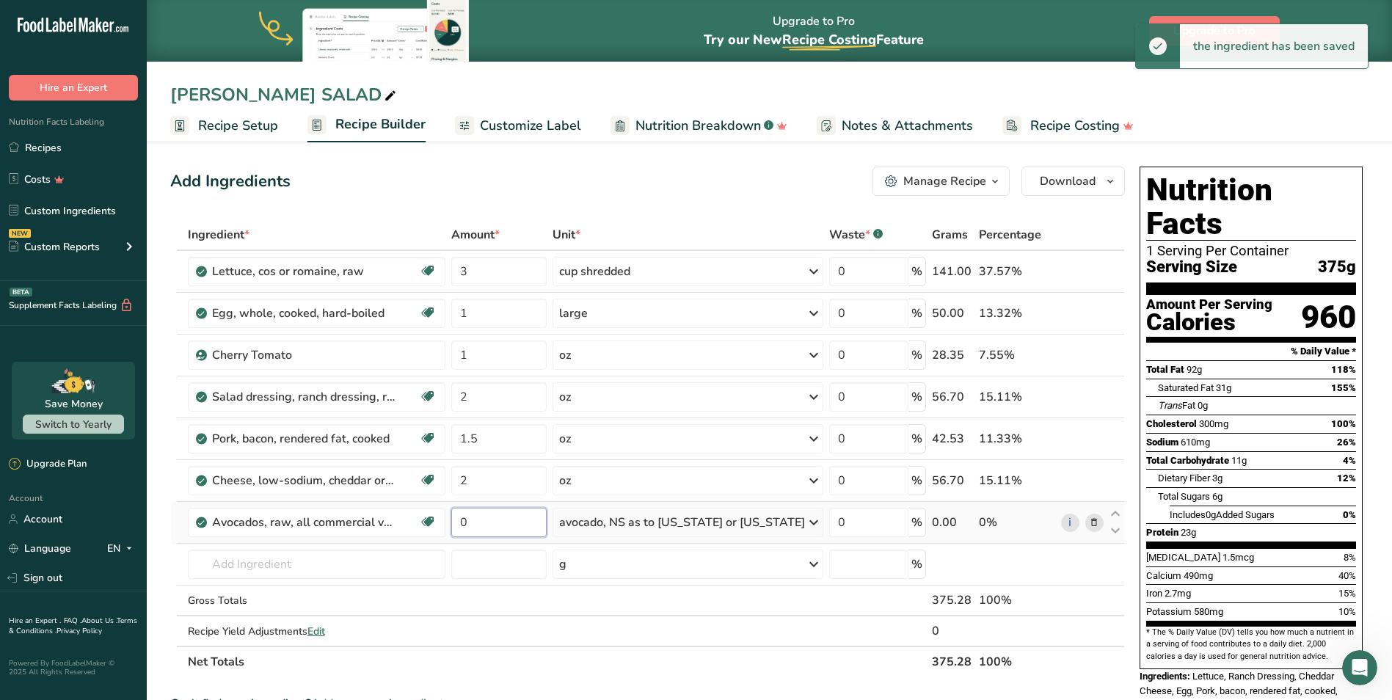
drag, startPoint x: 481, startPoint y: 529, endPoint x: 459, endPoint y: 532, distance: 21.5
click at [459, 532] on input "0" at bounding box center [498, 522] width 95 height 29
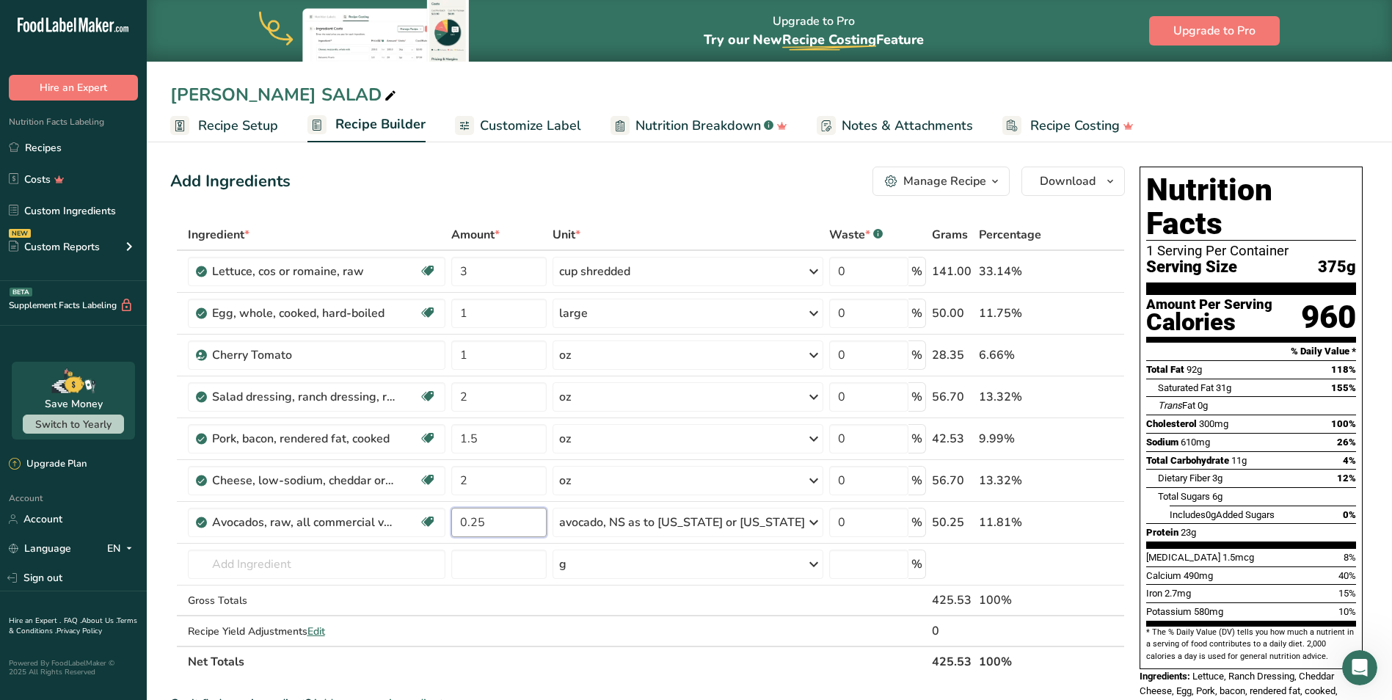
type input "0.25"
click at [170, 509] on div "Ingredient * Amount * Unit * Waste * .a-a{fill:#347362;}.b-a{fill:#fff;} Grams …" at bounding box center [647, 448] width 955 height 458
click at [559, 129] on span "Customize Label" at bounding box center [530, 126] width 101 height 20
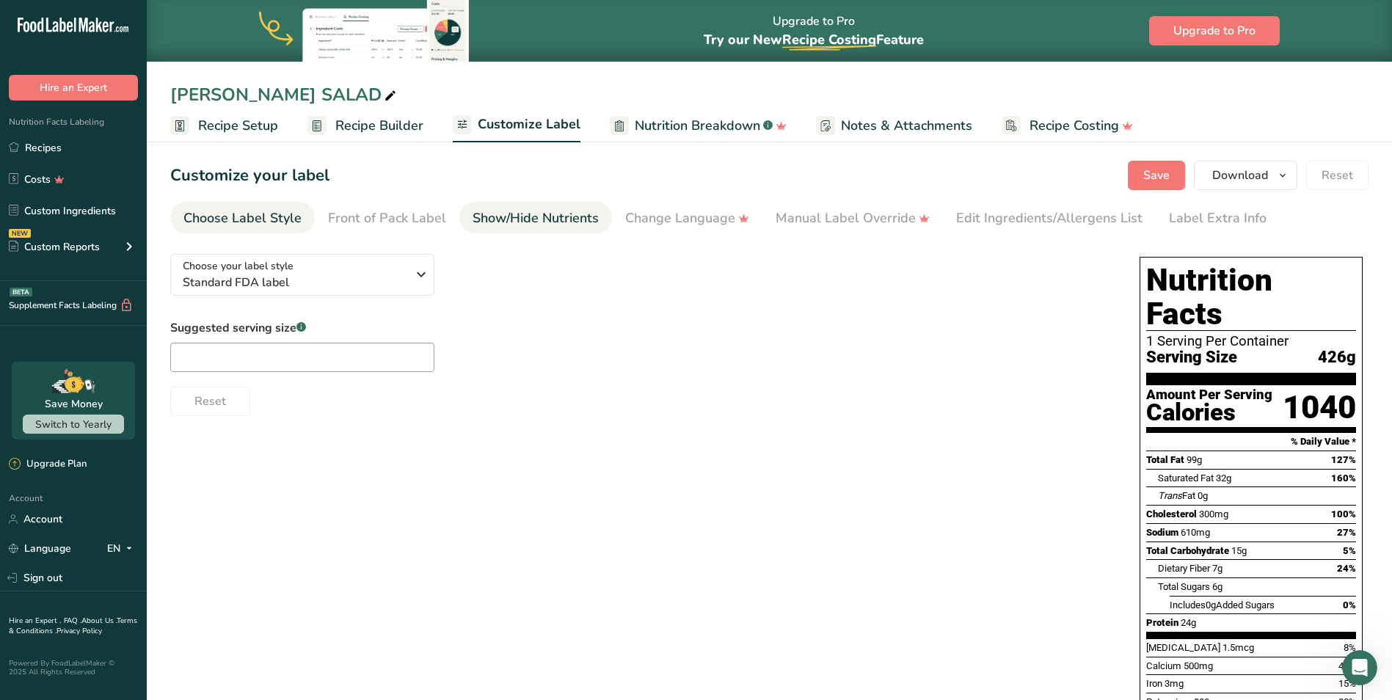
click at [573, 220] on div "Show/Hide Nutrients" at bounding box center [536, 218] width 126 height 20
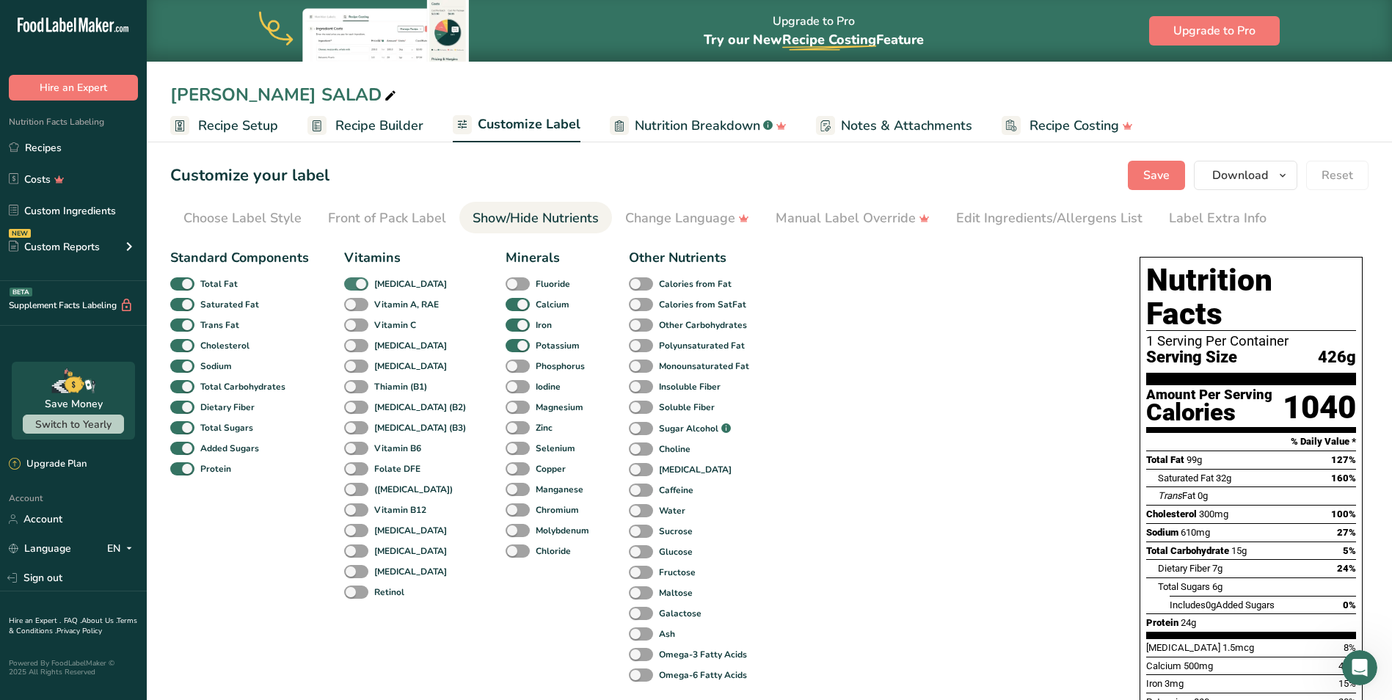
click at [363, 282] on span at bounding box center [356, 284] width 24 height 14
click at [354, 282] on input "[MEDICAL_DATA]" at bounding box center [349, 284] width 10 height 10
checkbox input "false"
click at [506, 302] on span at bounding box center [518, 305] width 24 height 14
click at [506, 302] on input "Calcium" at bounding box center [511, 304] width 10 height 10
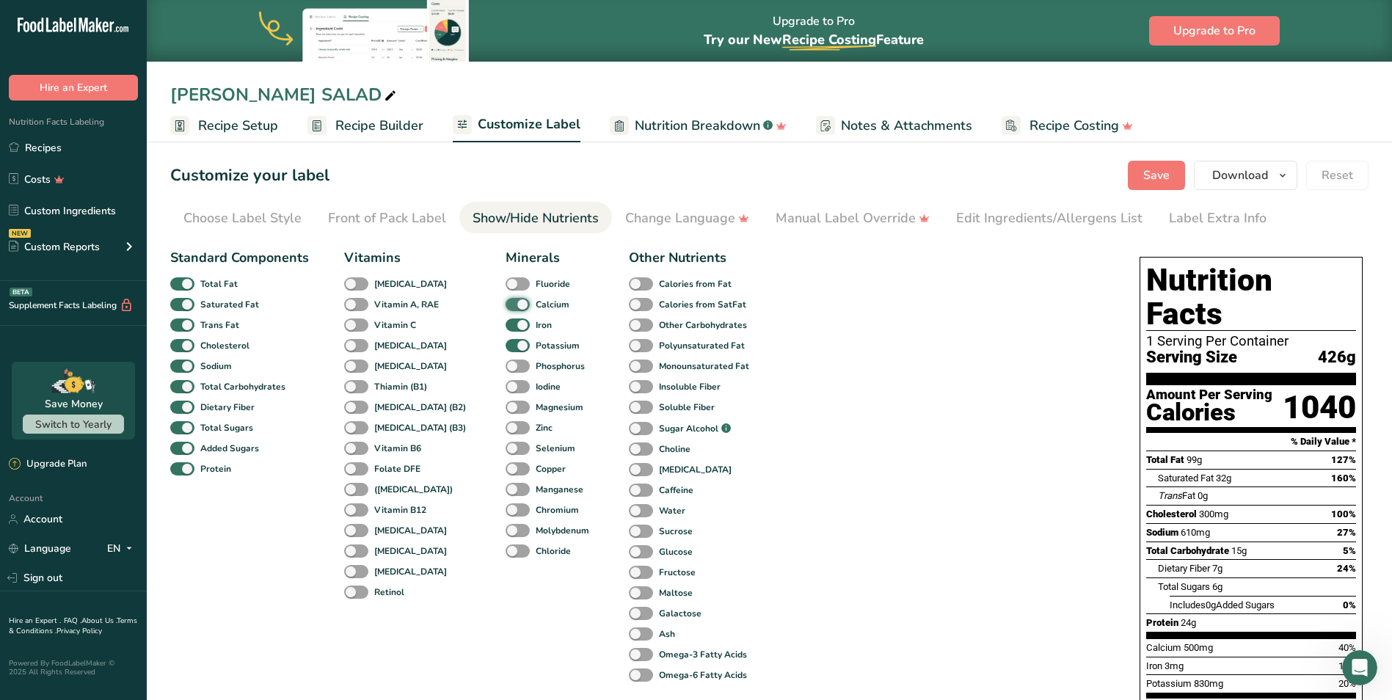
checkbox input "false"
click at [506, 322] on span at bounding box center [518, 326] width 24 height 14
click at [506, 322] on input "Iron" at bounding box center [511, 325] width 10 height 10
checkbox input "false"
click at [506, 345] on span at bounding box center [518, 346] width 24 height 14
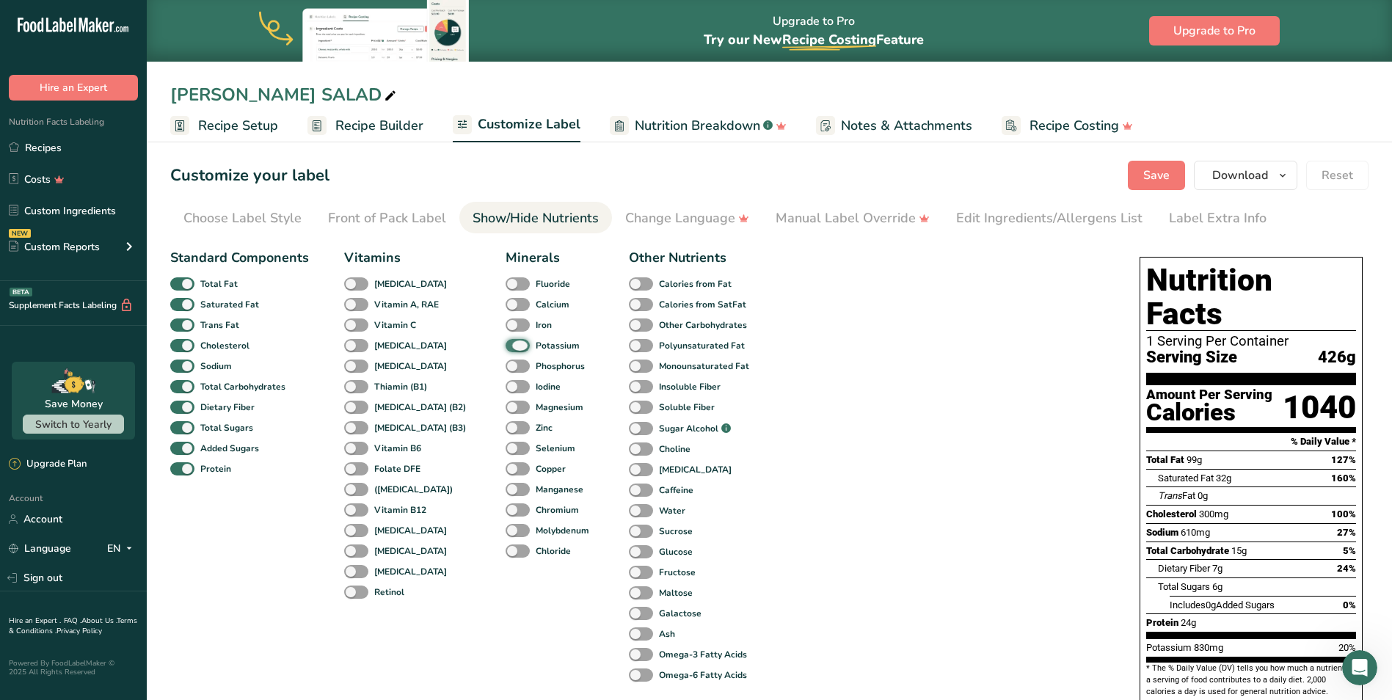
click at [506, 345] on input "Potassium" at bounding box center [511, 346] width 10 height 10
checkbox input "false"
click at [1215, 218] on div "Label Extra Info" at bounding box center [1218, 218] width 98 height 20
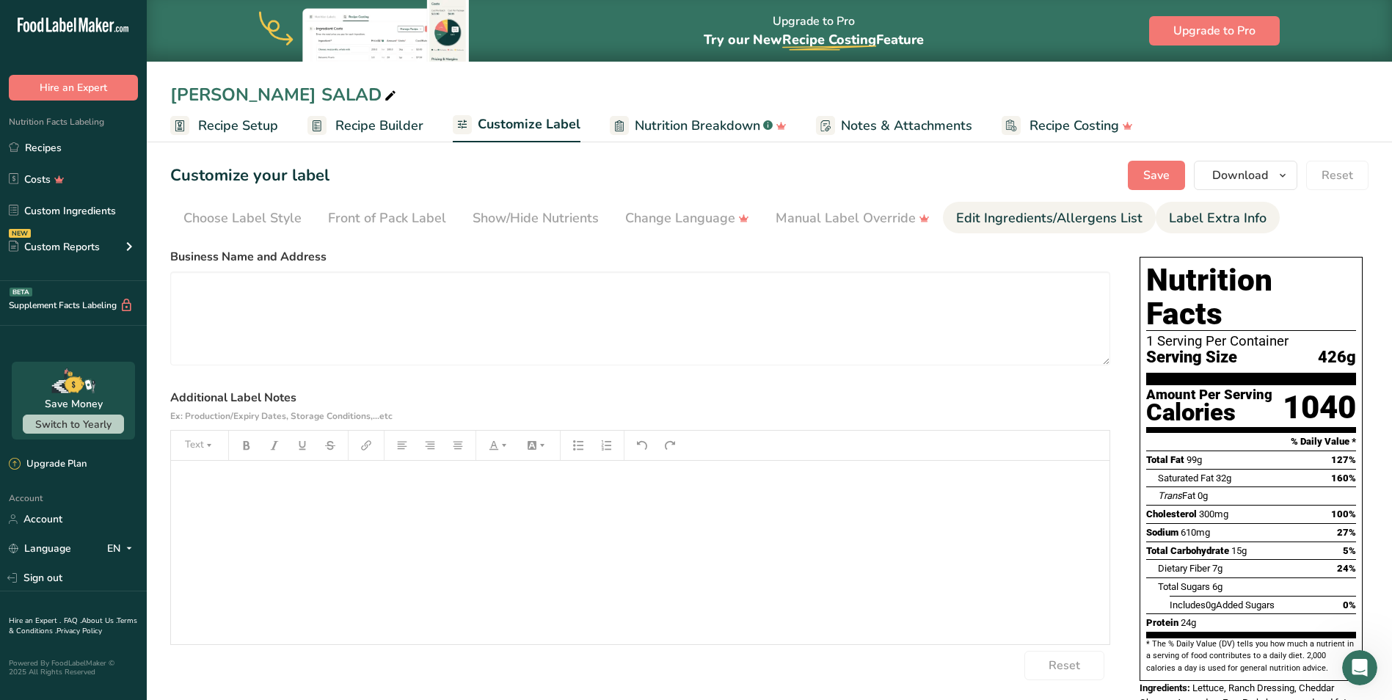
click at [1081, 224] on div "Edit Ingredients/Allergens List" at bounding box center [1049, 218] width 186 height 20
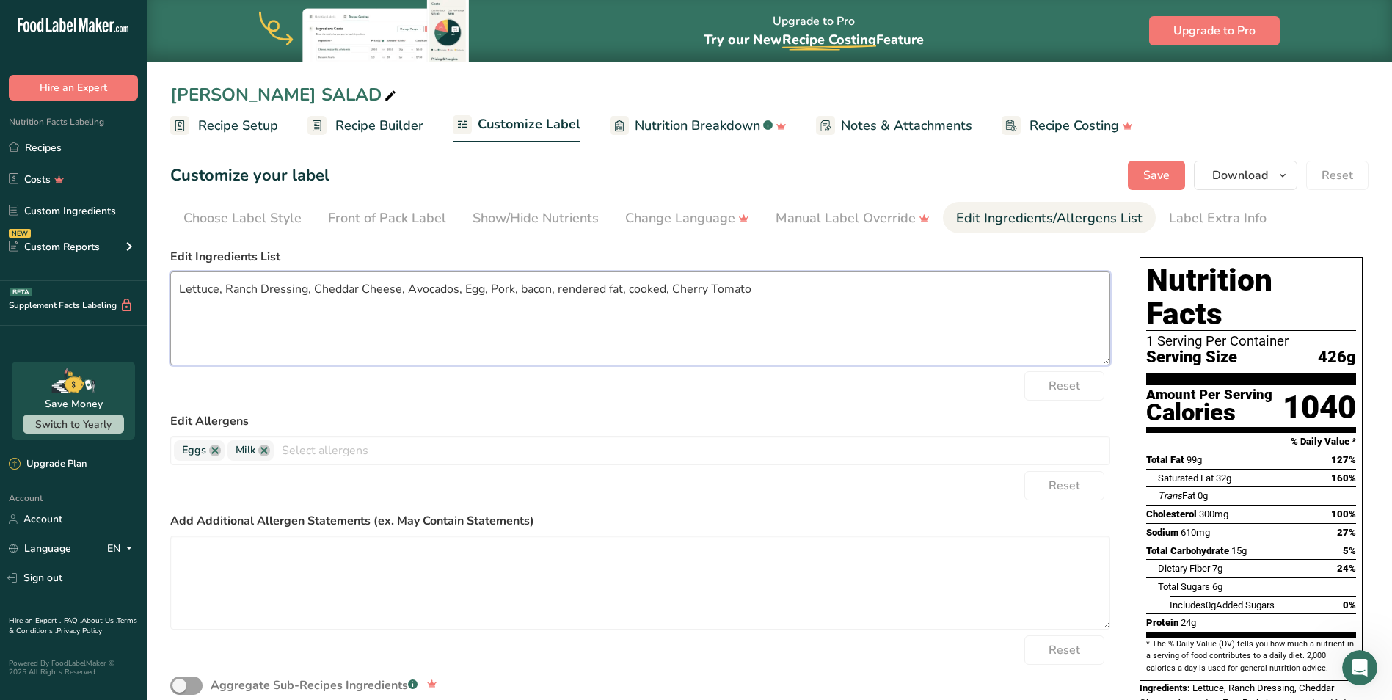
click at [178, 291] on textarea "Lettuce, Ranch Dressing, Cheddar Cheese, Avocados, Egg, Pork, bacon, rendered f…" at bounding box center [640, 319] width 940 height 94
type textarea "Romaine Lettuce, Ranch Dressing, Cheddar Cheese, Avocados, Egg, Pork, bacon, re…"
click at [258, 125] on span "Recipe Setup" at bounding box center [238, 126] width 80 height 20
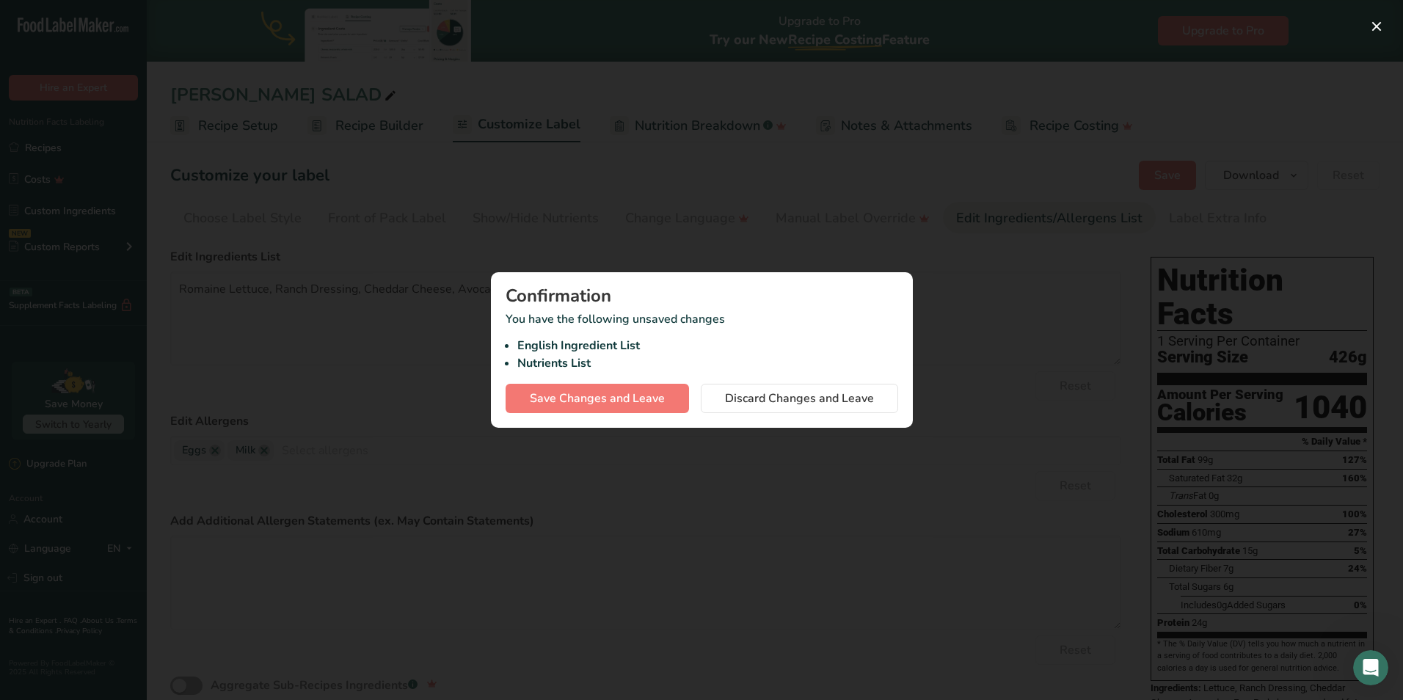
click at [951, 252] on div at bounding box center [701, 350] width 1403 height 700
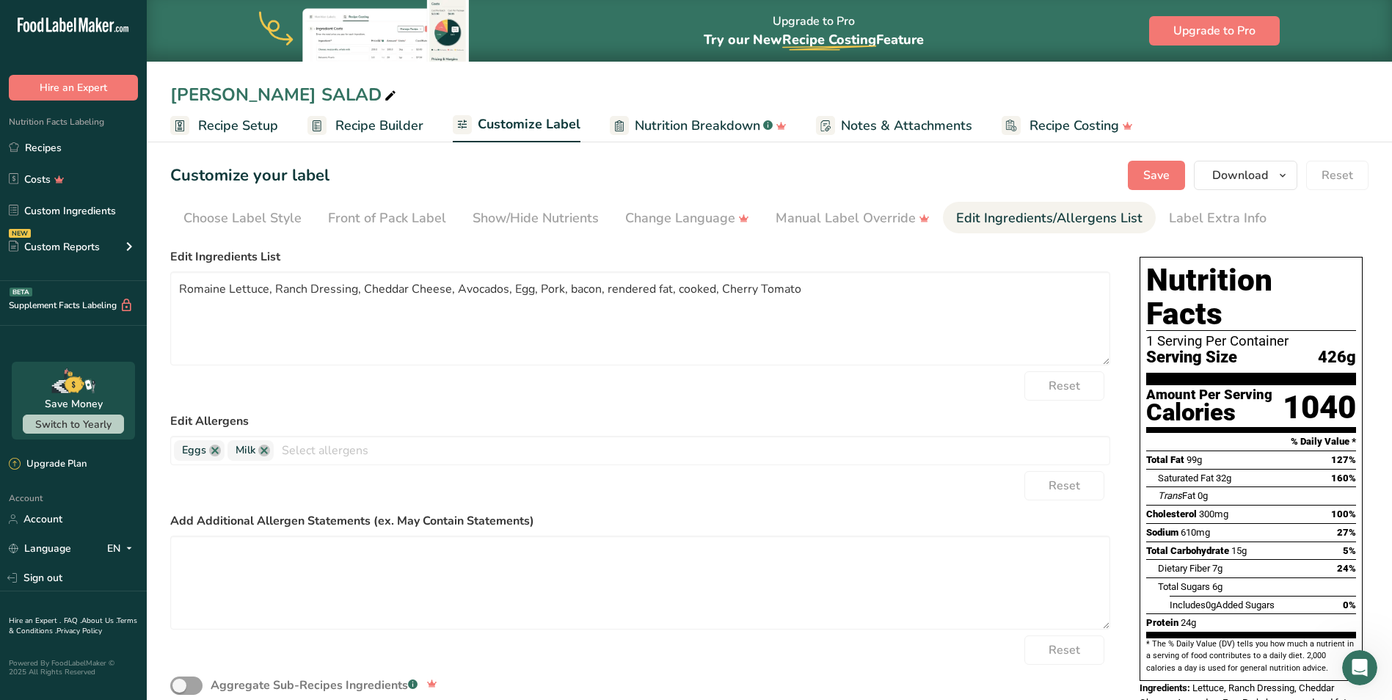
click at [353, 119] on span "Recipe Builder" at bounding box center [379, 126] width 88 height 20
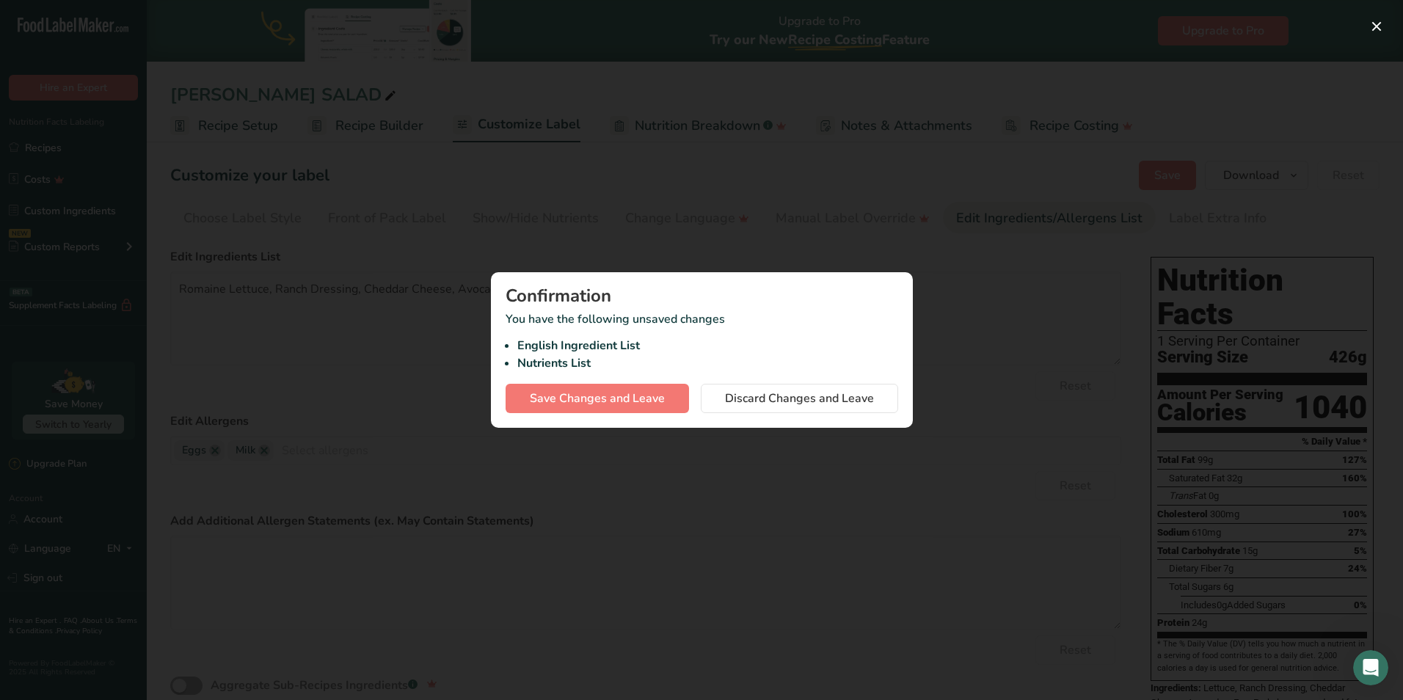
click at [1033, 492] on div at bounding box center [701, 350] width 1403 height 700
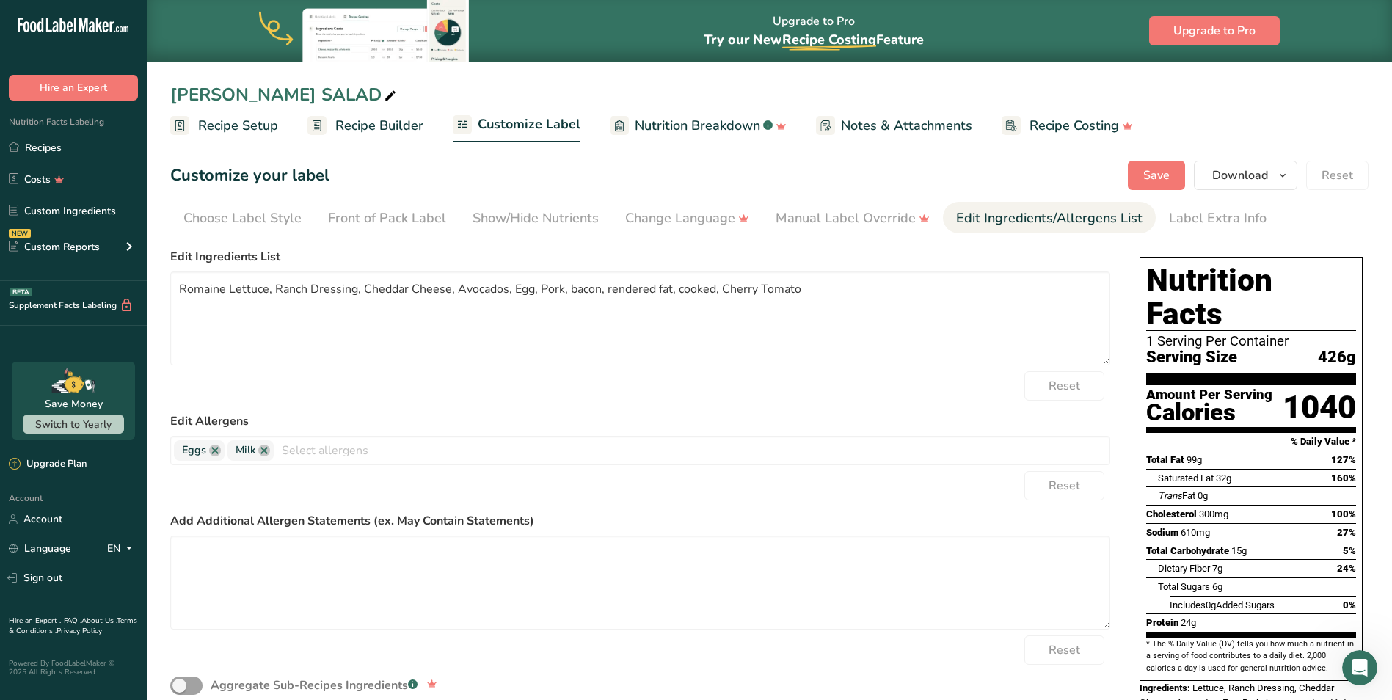
click at [1193, 178] on div "Save Download Choose what to show on your downloaded label Recipe Name to appea…" at bounding box center [1248, 175] width 241 height 29
click at [1183, 178] on button "Save" at bounding box center [1156, 175] width 57 height 29
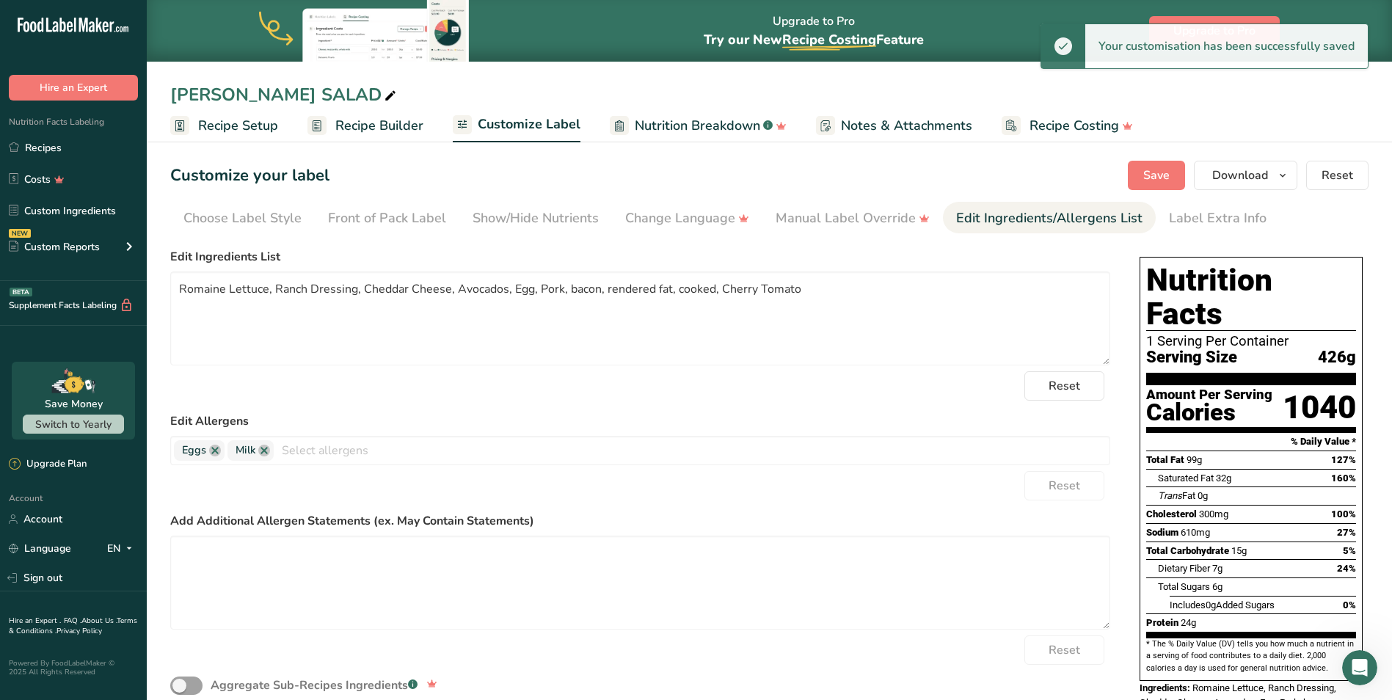
click at [385, 131] on span "Recipe Builder" at bounding box center [379, 126] width 88 height 20
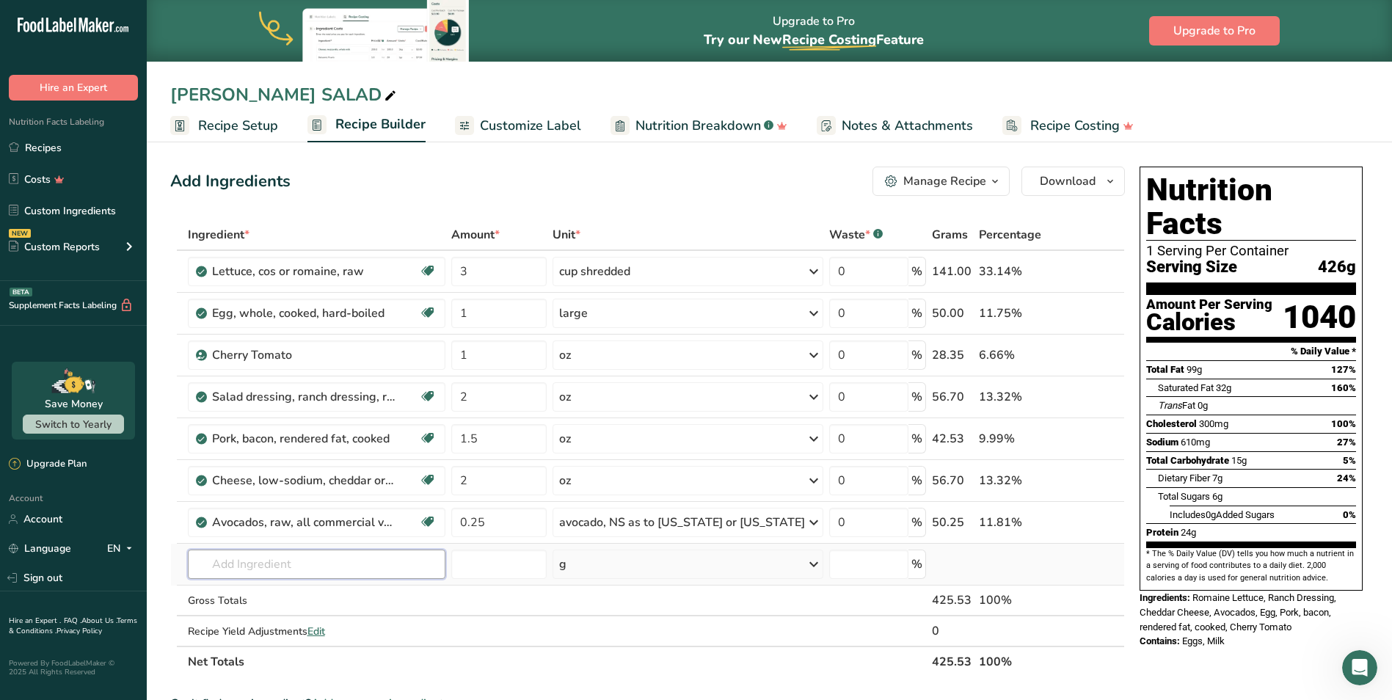
click at [294, 564] on input "text" at bounding box center [317, 564] width 258 height 29
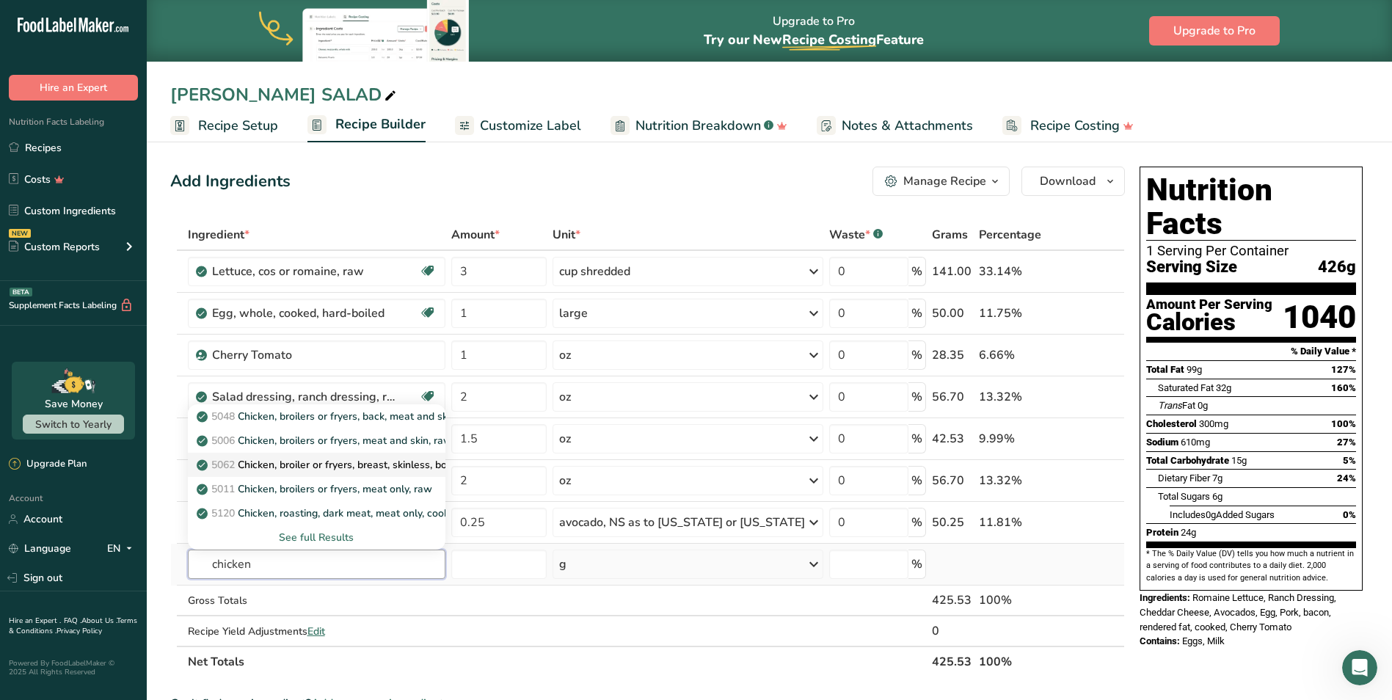
type input "chicken"
click at [325, 473] on link "5062 Chicken, broiler or fryers, breast, skinless, boneless, meat only, raw" at bounding box center [317, 465] width 258 height 24
type input "Chicken, broiler or fryers, breast, skinless, boneless, meat only, raw"
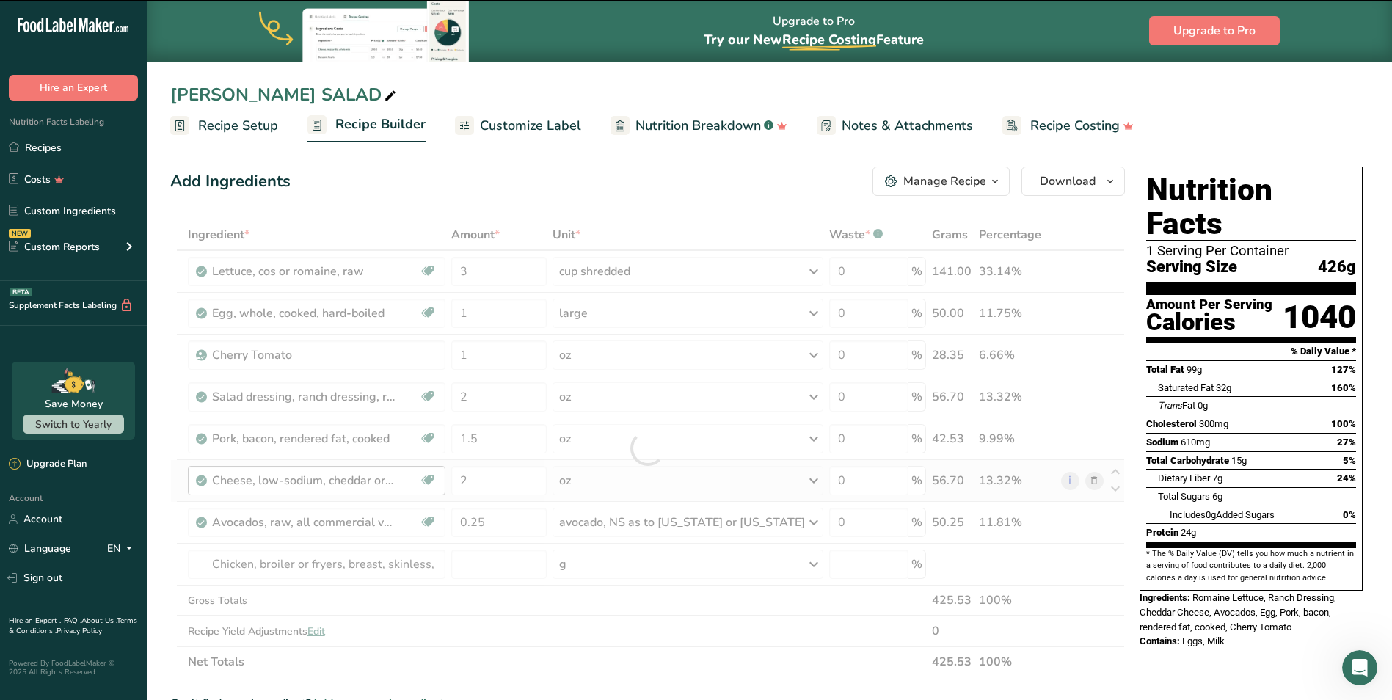
type input "0"
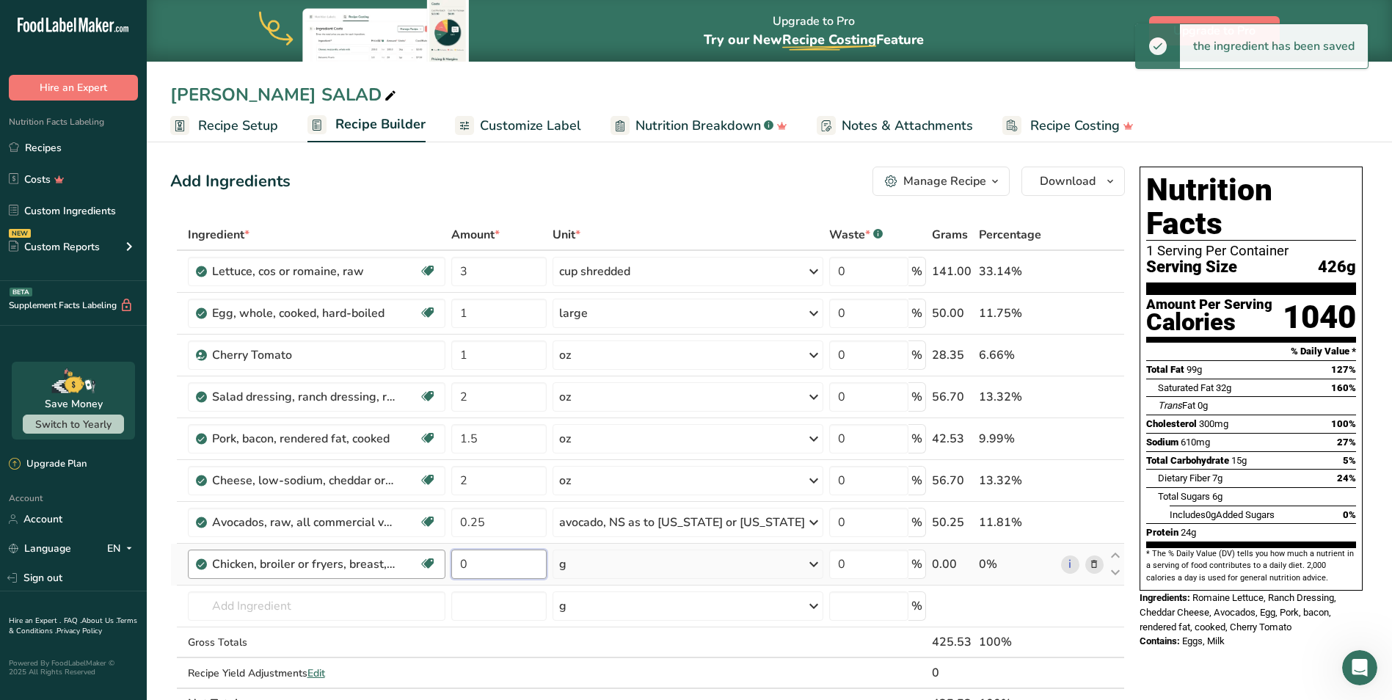
drag, startPoint x: 495, startPoint y: 568, endPoint x: 453, endPoint y: 569, distance: 41.8
click at [453, 569] on tr "Chicken, broiler or fryers, breast, skinless, boneless, meat only, raw Dairy fr…" at bounding box center [647, 565] width 953 height 42
type input "3"
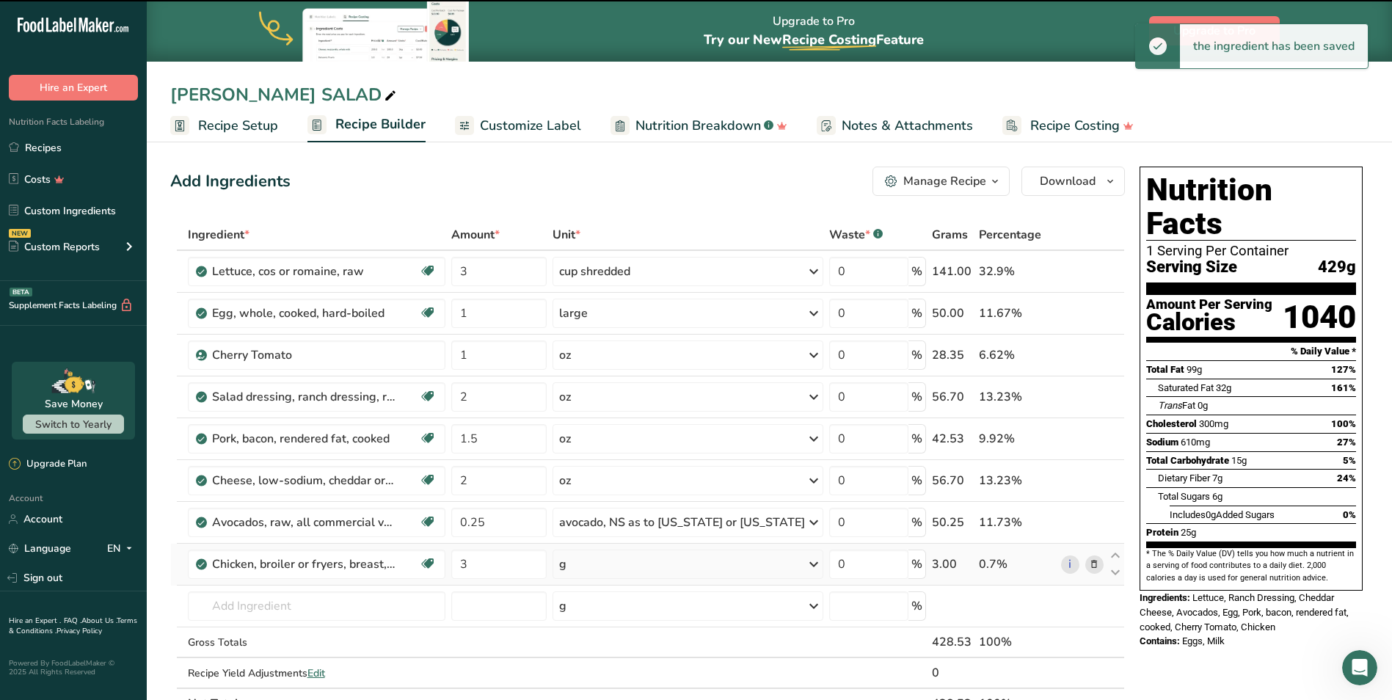
click at [600, 562] on div "g" at bounding box center [688, 564] width 271 height 29
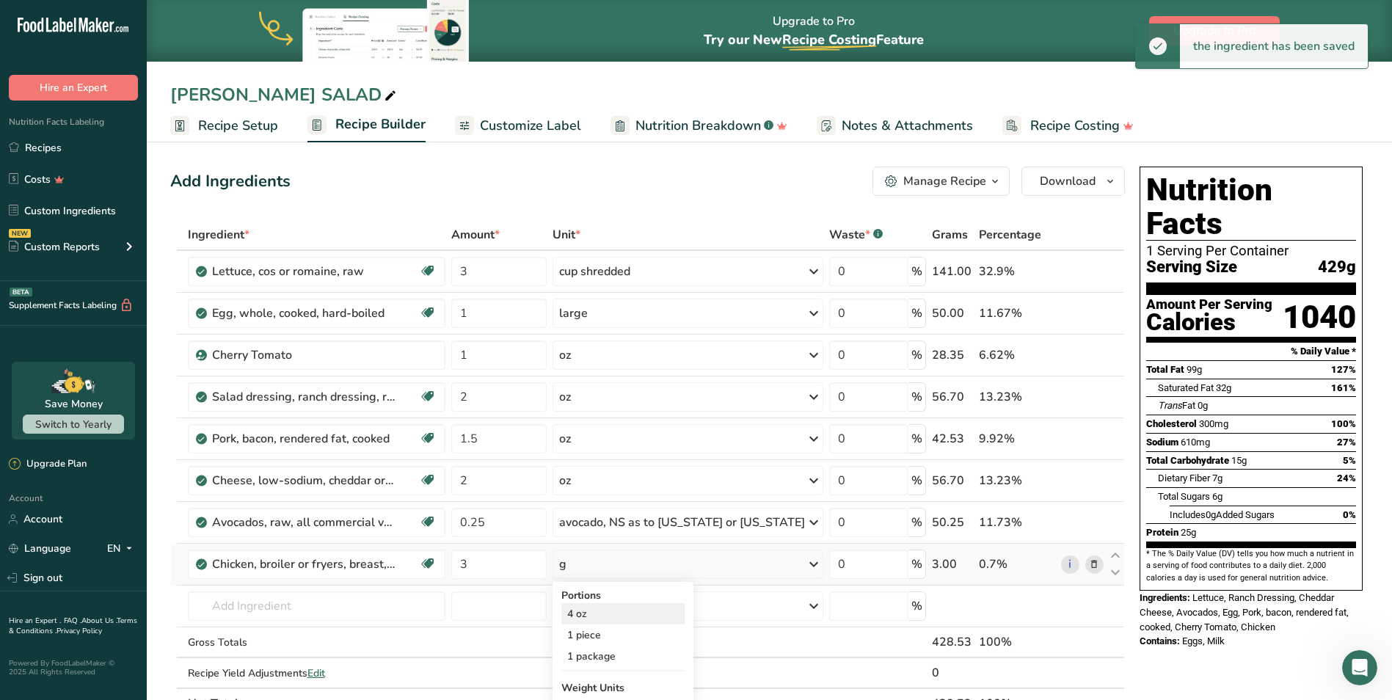
click at [631, 617] on div "4 oz" at bounding box center [623, 613] width 123 height 21
click at [616, 562] on div "oz" at bounding box center [688, 564] width 271 height 29
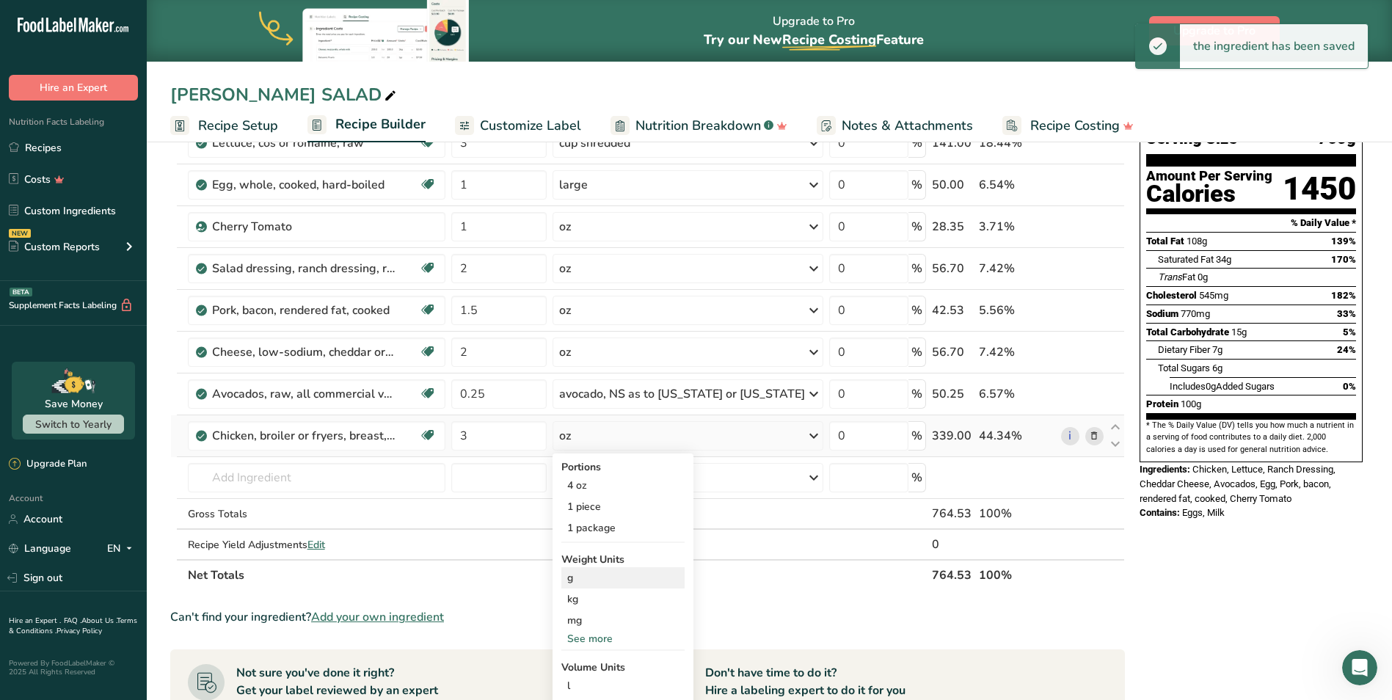
scroll to position [147, 0]
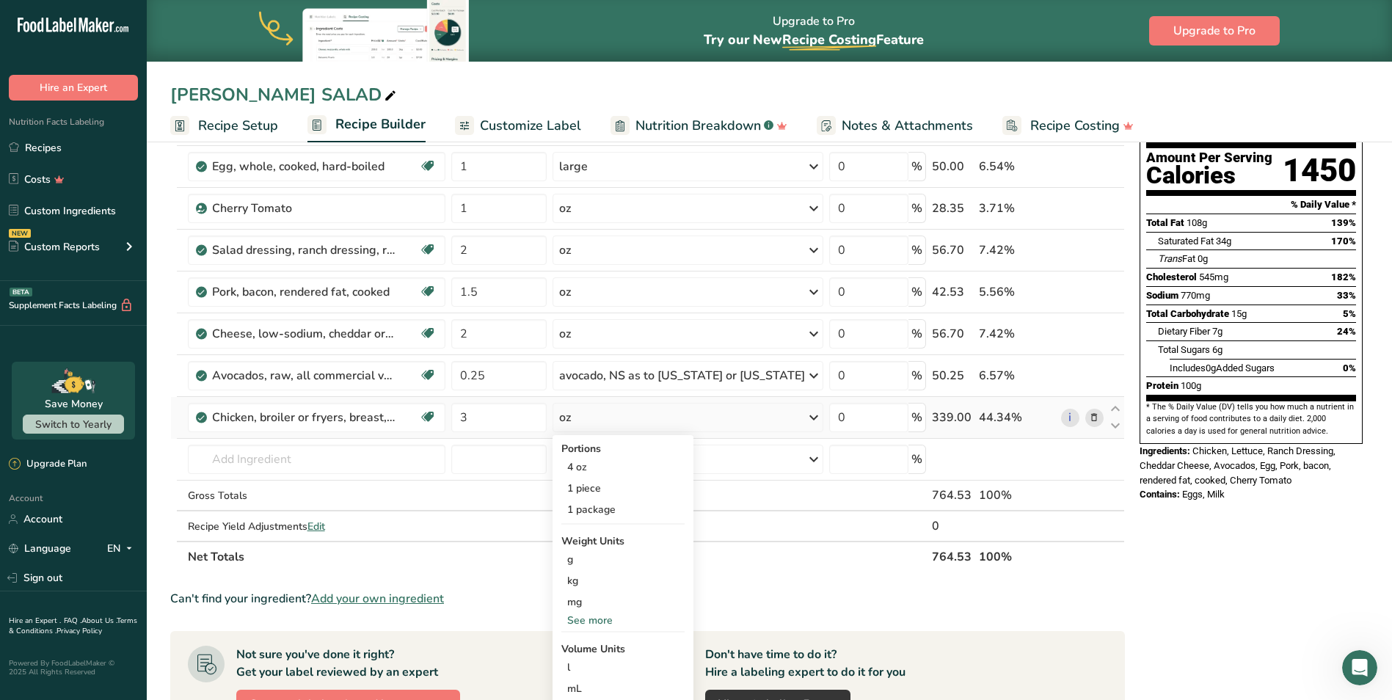
click at [611, 623] on div "See more" at bounding box center [623, 620] width 123 height 15
click at [616, 666] on div "oz" at bounding box center [623, 665] width 123 height 21
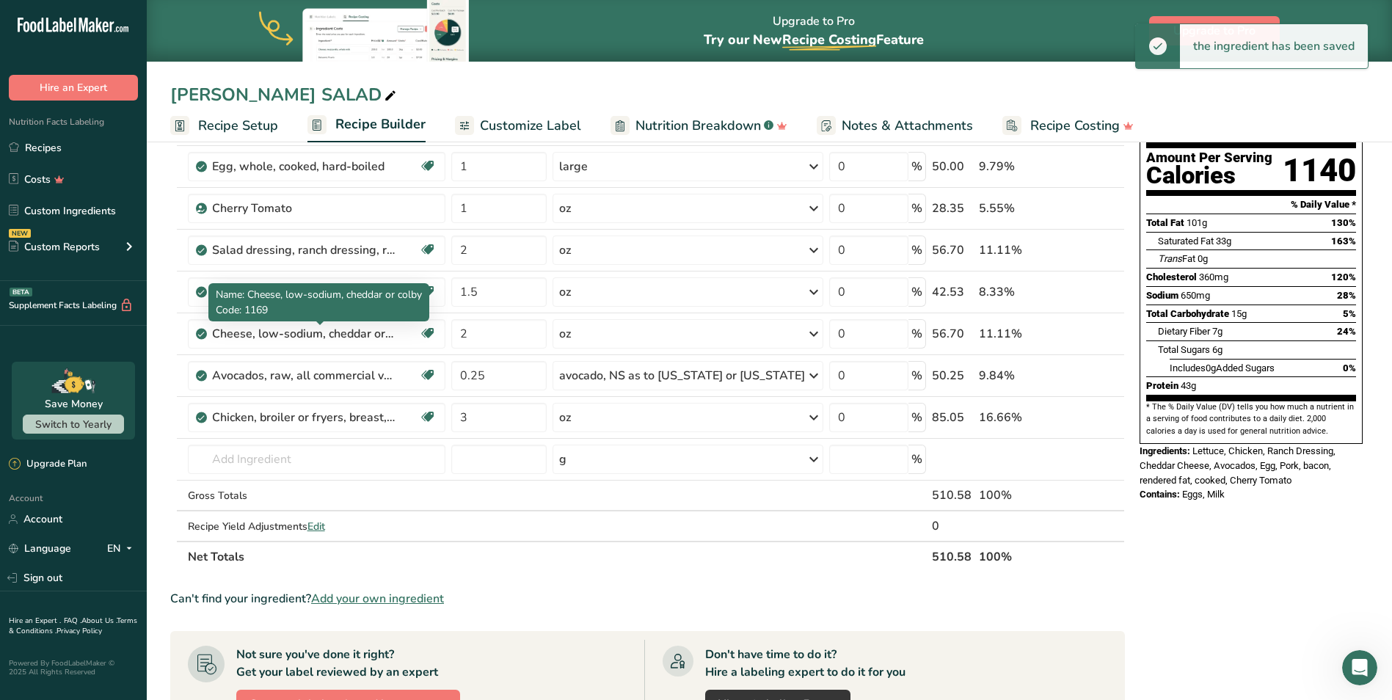
scroll to position [0, 0]
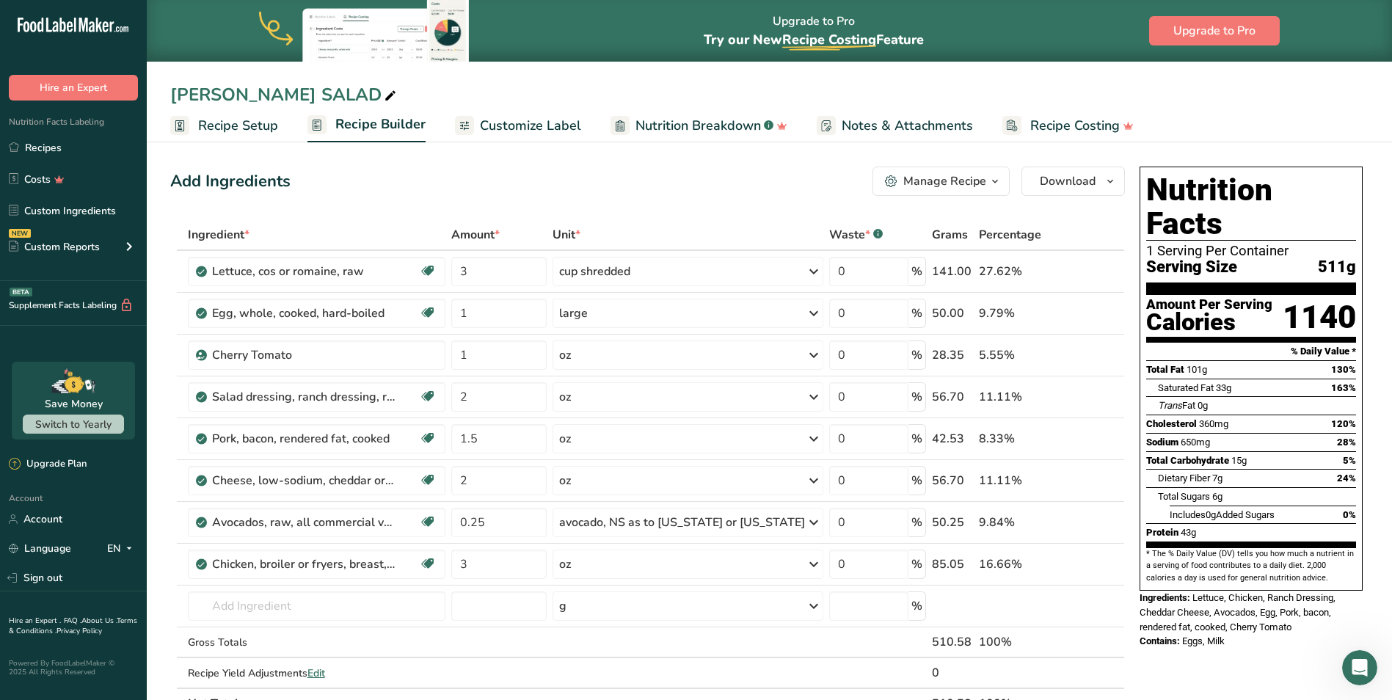
click at [495, 111] on link "Customize Label" at bounding box center [518, 125] width 126 height 33
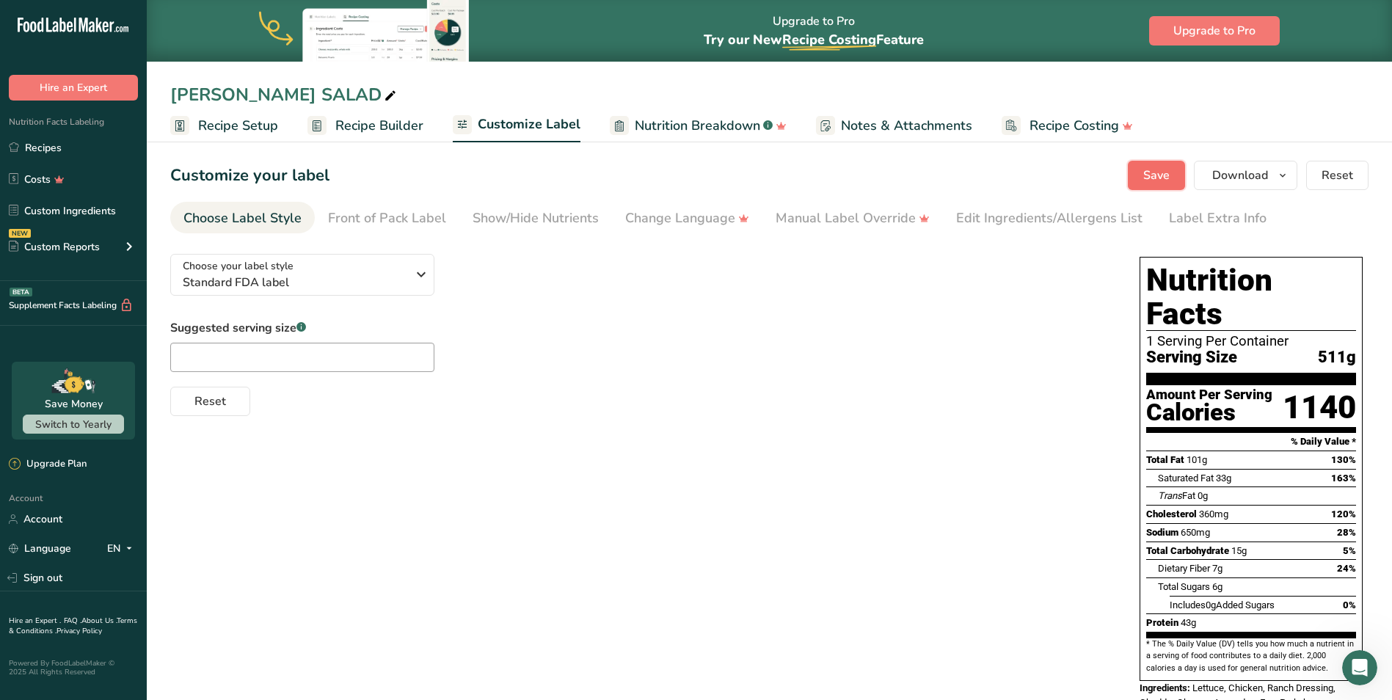
click at [1173, 181] on button "Save" at bounding box center [1156, 175] width 57 height 29
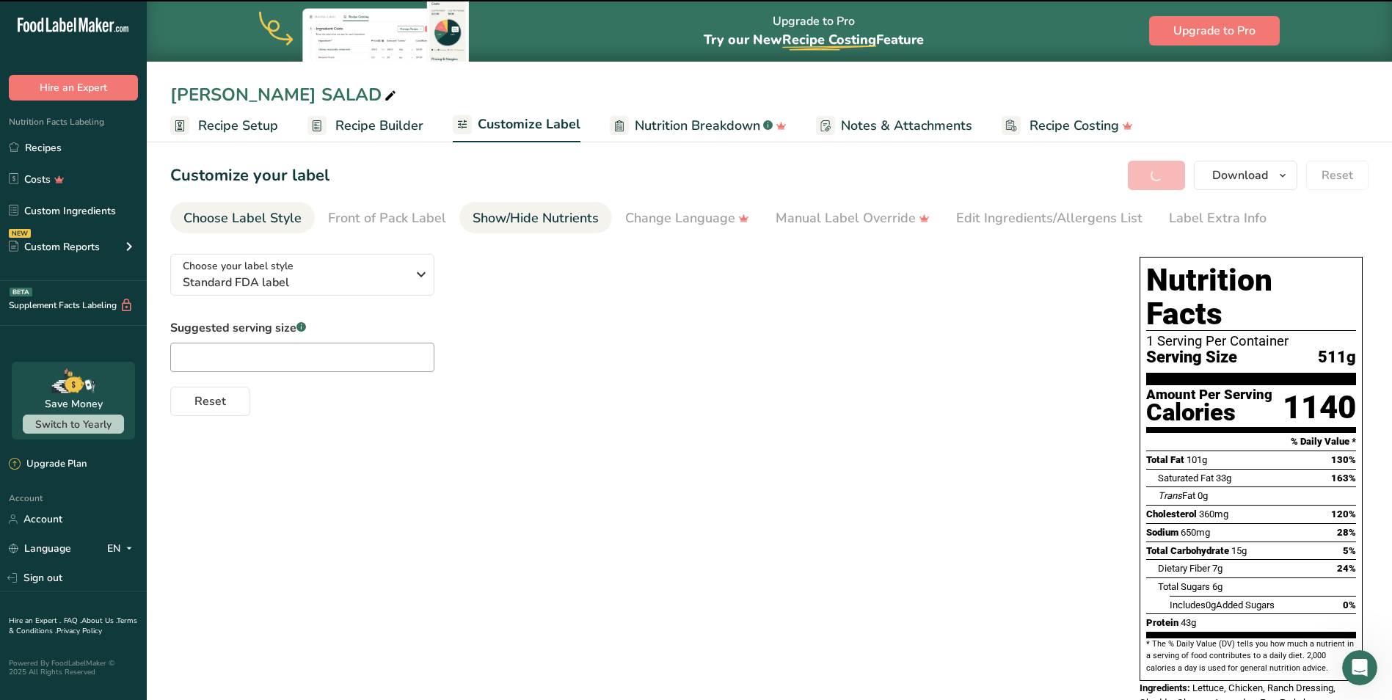
click at [523, 219] on div "Show/Hide Nutrients" at bounding box center [536, 218] width 126 height 20
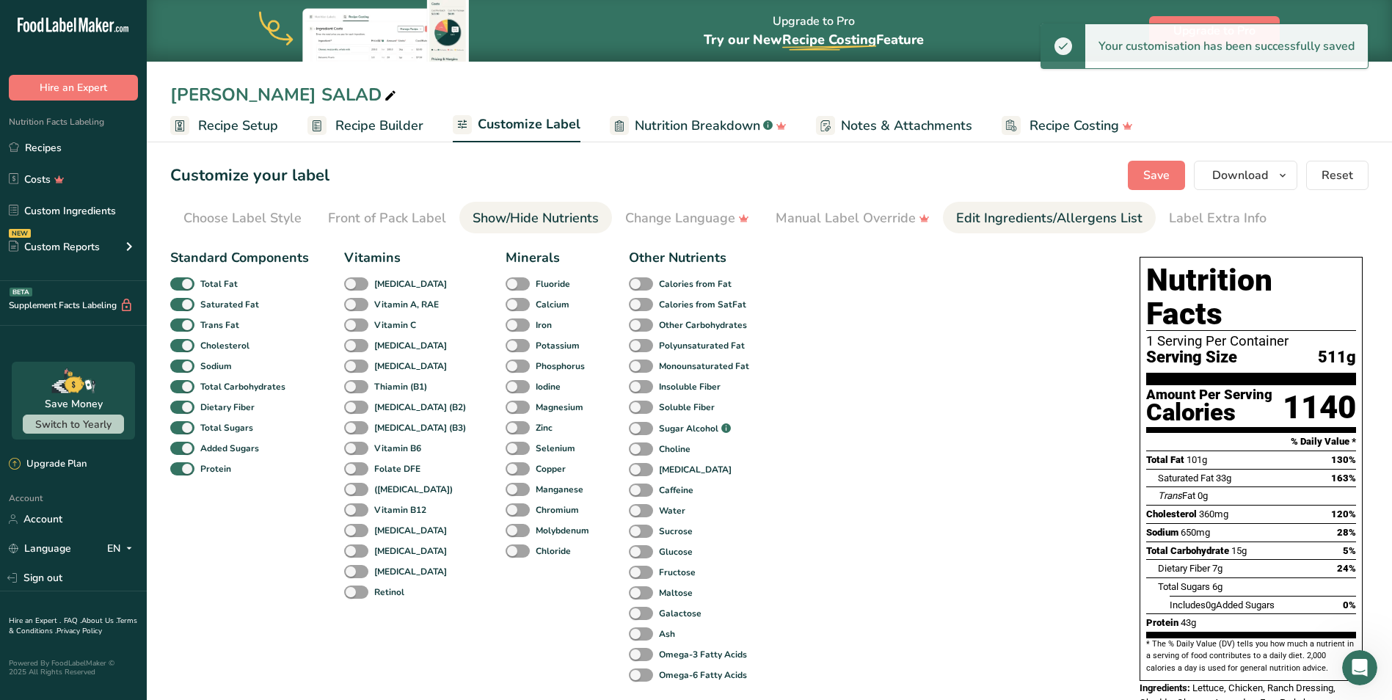
click at [1022, 217] on div "Edit Ingredients/Allergens List" at bounding box center [1049, 218] width 186 height 20
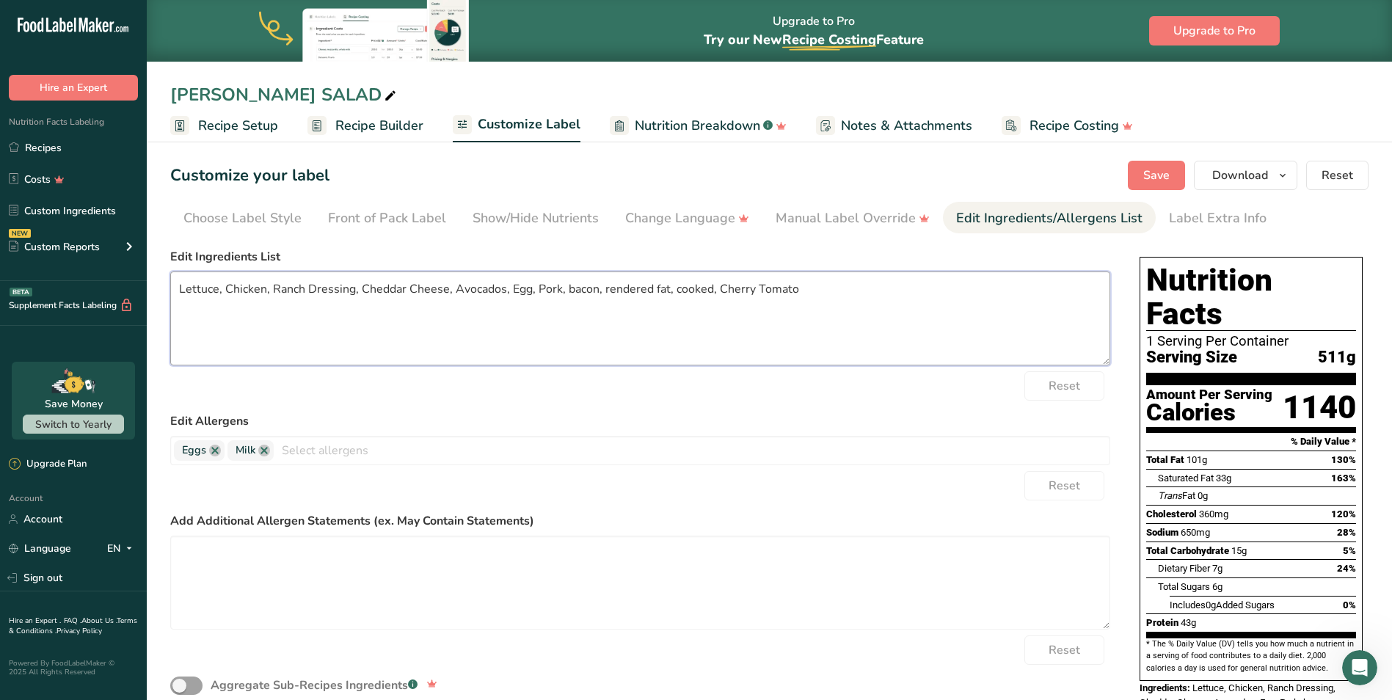
click at [272, 290] on textarea "Lettuce, Chicken, Ranch Dressing, Cheddar Cheese, Avocados, Egg, Pork, bacon, r…" at bounding box center [640, 319] width 940 height 94
click at [175, 288] on textarea "Lettuce, Chicken, Ranch Dressing, Cheddar Cheese, Avocados, Egg, Pork, bacon, r…" at bounding box center [640, 319] width 940 height 94
drag, startPoint x: 398, startPoint y: 289, endPoint x: 479, endPoint y: 288, distance: 81.5
click at [479, 288] on textarea "Romaine Lettuce, Herb-Roasted Chicken, Ranch Dressing, Cheddar Cheese, Avocados…" at bounding box center [640, 319] width 940 height 94
click at [920, 297] on textarea "Romaine Lettuce, Herb-Roasted Chicken, , Cheddar Cheese, Avocados, Egg, Pork, b…" at bounding box center [640, 319] width 940 height 94
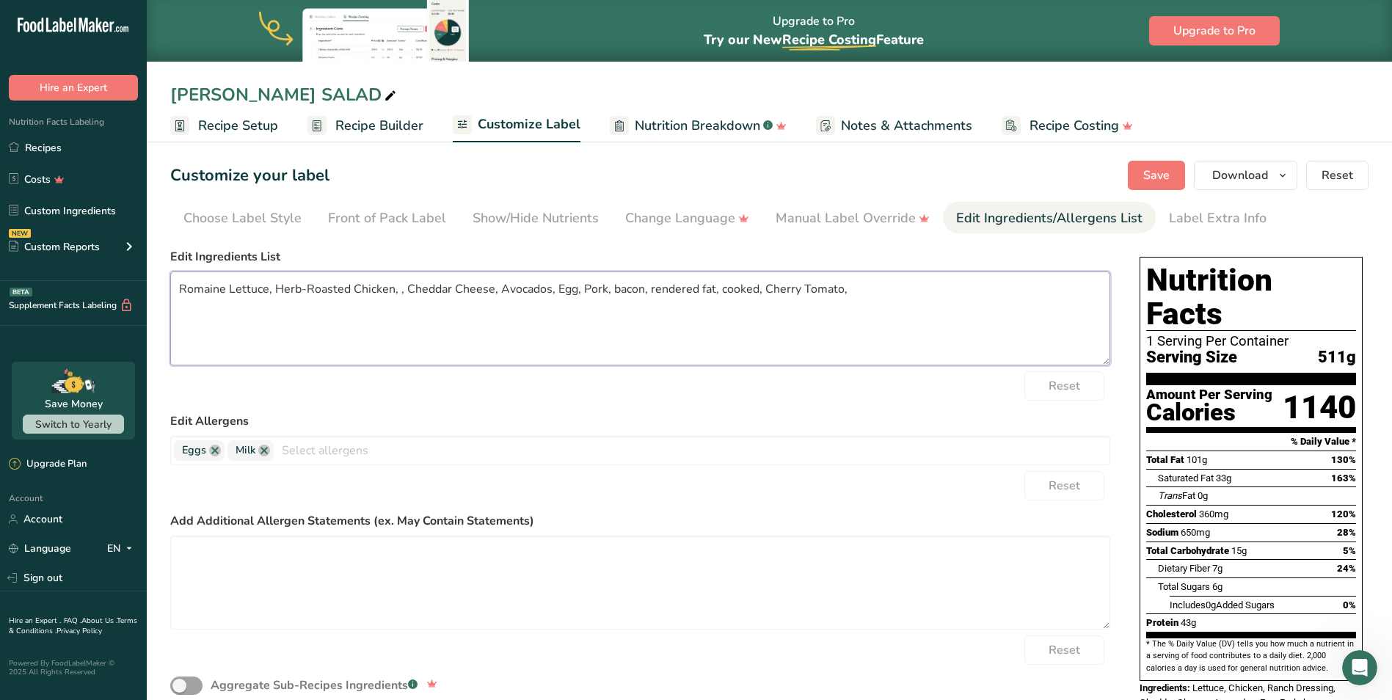
paste textarea "Ranch Dressing"
click at [573, 297] on textarea "Romaine Lettuce, Herb-Roasted Chicken, Cheddar Cheese, Avocados, Egg, Pork, bac…" at bounding box center [640, 319] width 940 height 94
drag, startPoint x: 611, startPoint y: 294, endPoint x: 761, endPoint y: 288, distance: 149.8
click at [761, 288] on textarea "Romaine Lettuce, Herb-Roasted Chicken, Cheddar Cheese, Avocados, Egg, Bacon, re…" at bounding box center [640, 319] width 940 height 94
click at [764, 289] on textarea "Romaine Lettuce, Herb-Roasted Chicken, Cheddar Cheese, Avocados, Egg, Bacon, To…" at bounding box center [640, 319] width 940 height 94
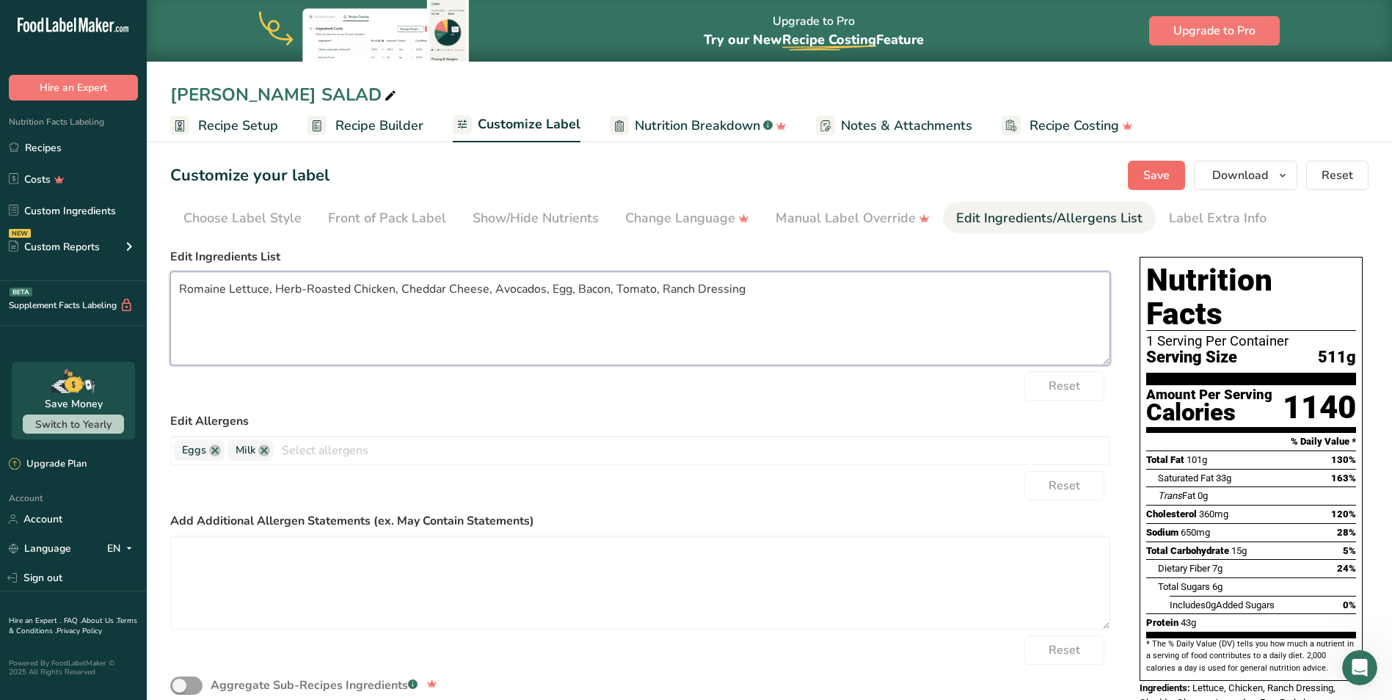
type textarea "Romaine Lettuce, Herb-Roasted Chicken, Cheddar Cheese, Avocados, Egg, Bacon, To…"
click at [1160, 174] on span "Save" at bounding box center [1157, 176] width 26 height 18
click at [352, 120] on span "Recipe Builder" at bounding box center [379, 126] width 88 height 20
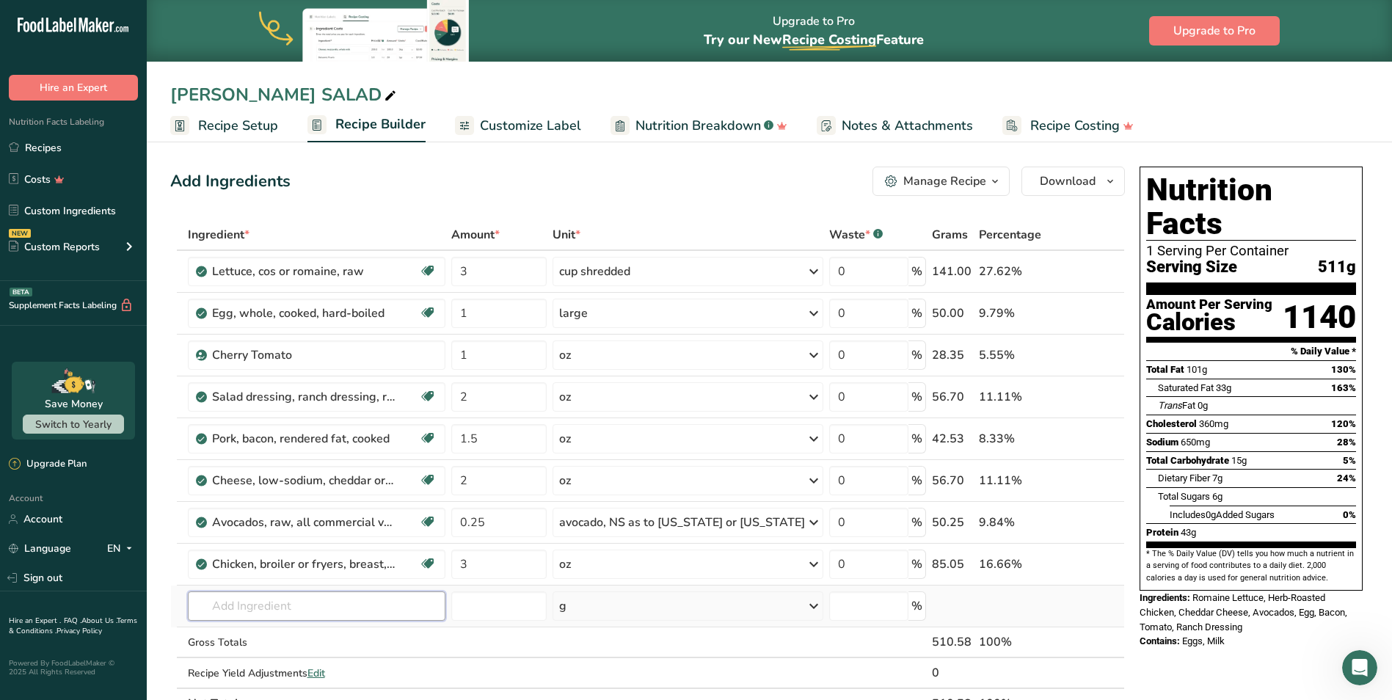
click at [349, 611] on input "text" at bounding box center [317, 606] width 258 height 29
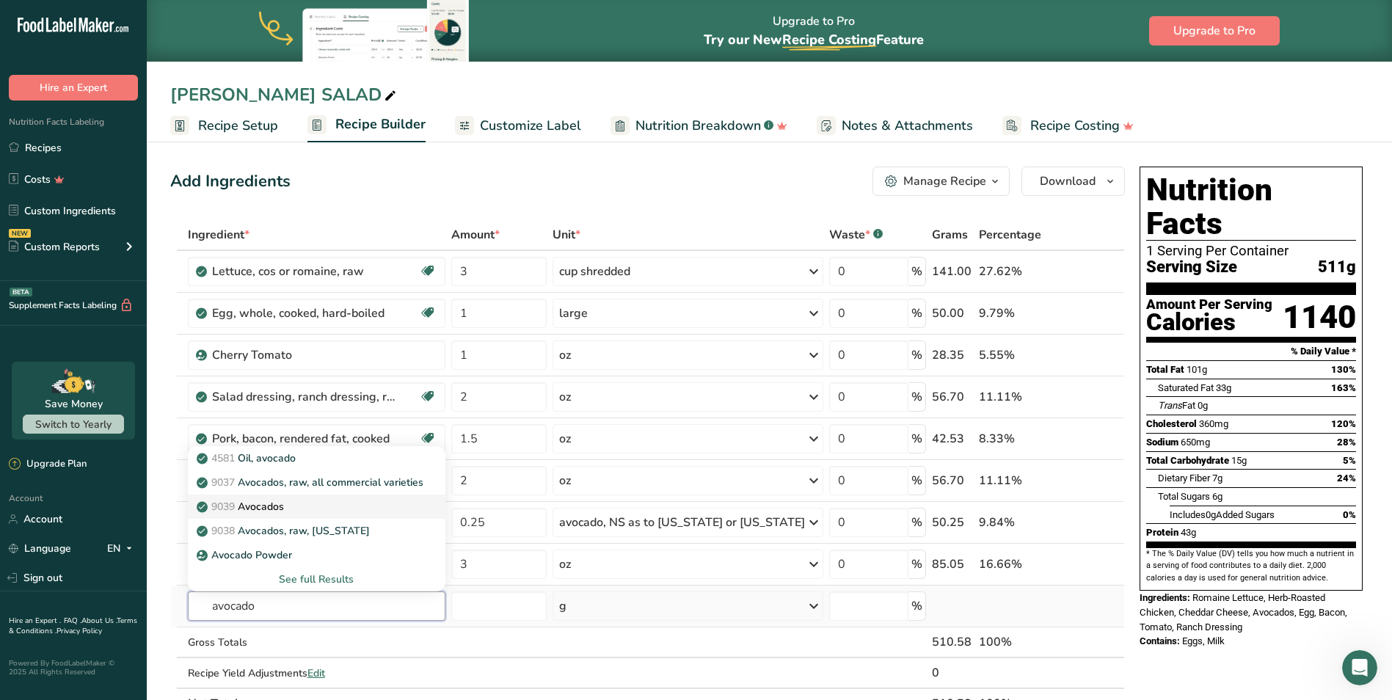
type input "avocado"
click at [261, 506] on p "9039 Avocados" at bounding box center [242, 506] width 84 height 15
type input "Avocados"
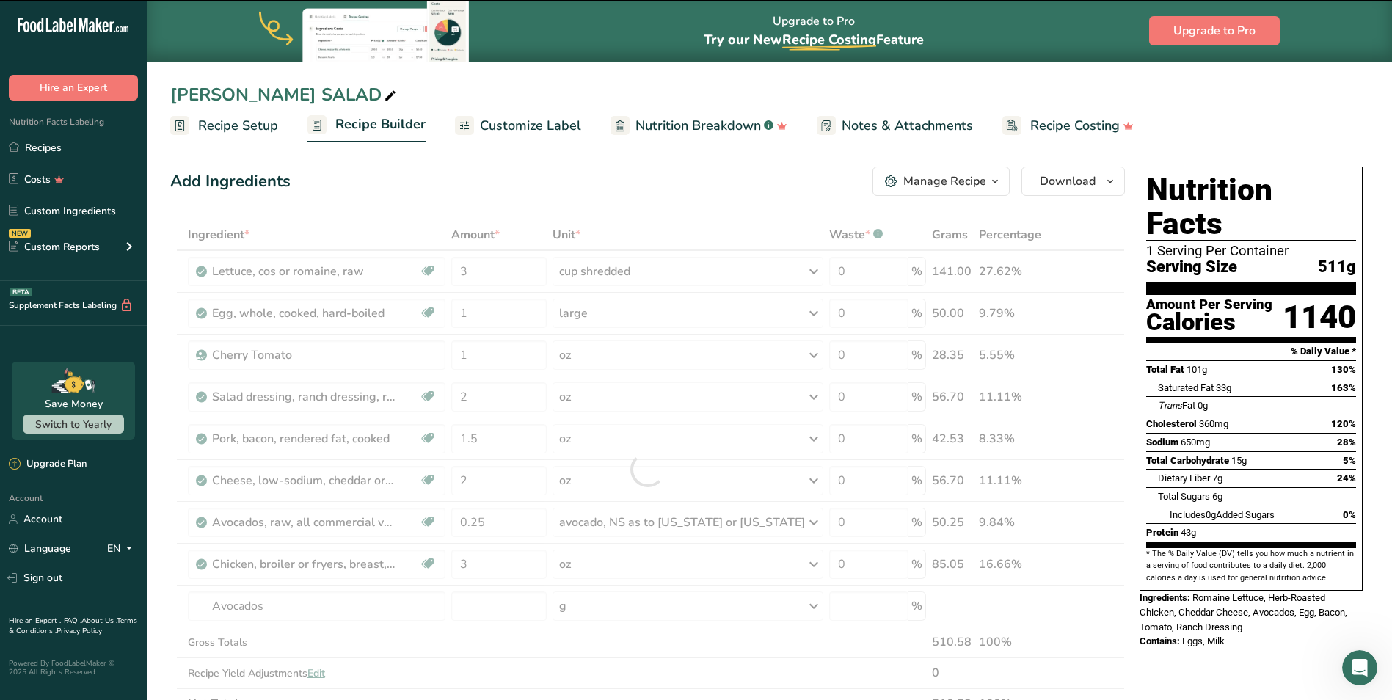
type input "0"
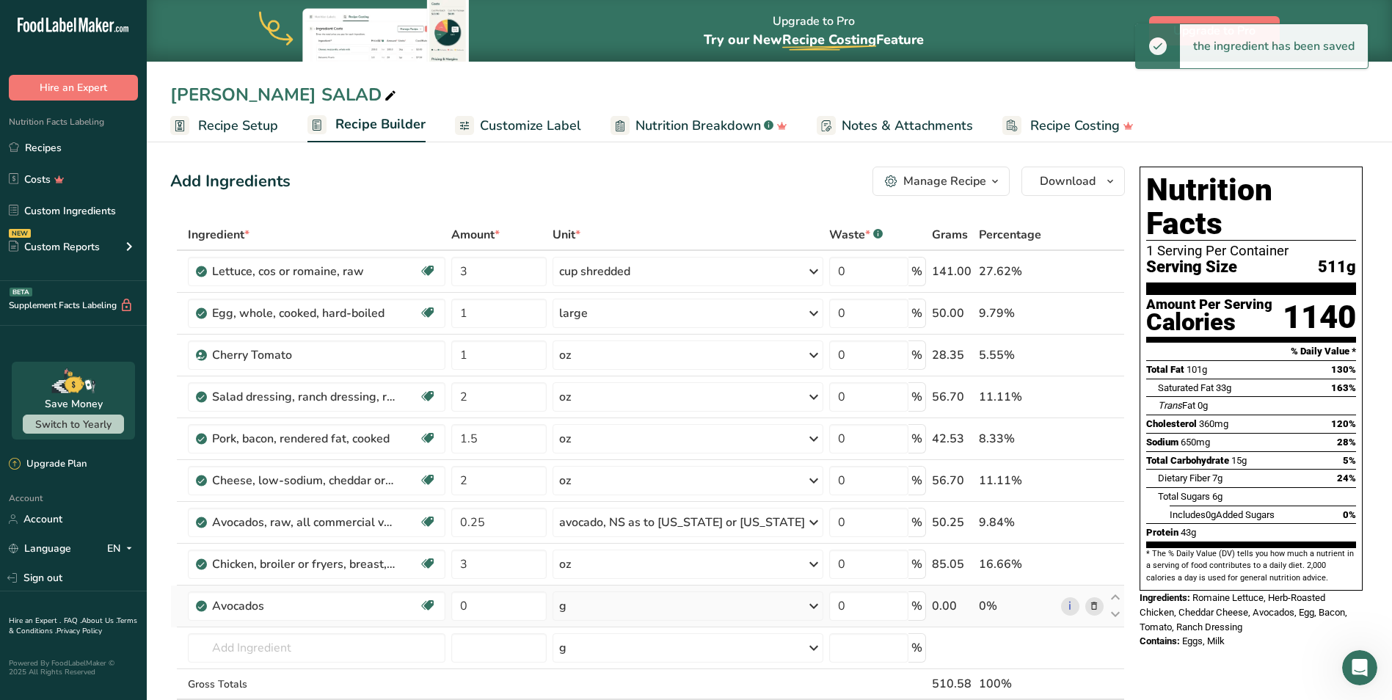
click at [622, 608] on div "g" at bounding box center [688, 606] width 271 height 29
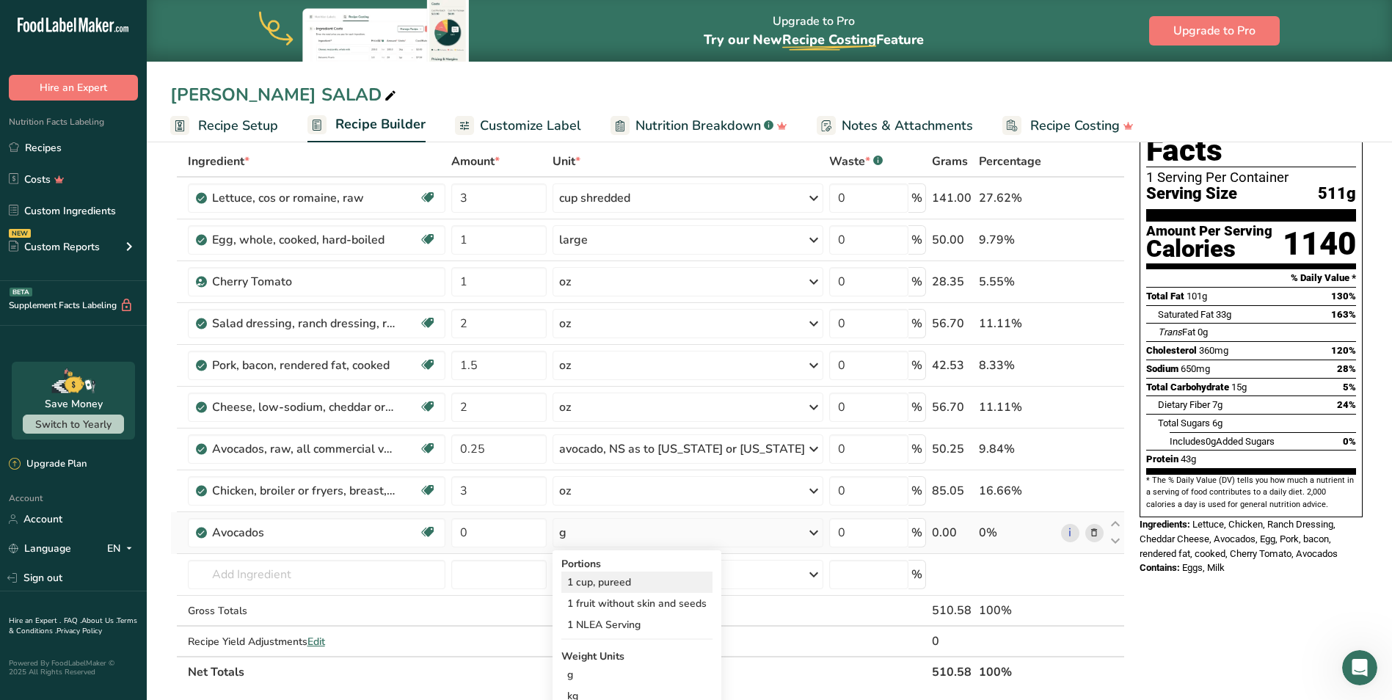
click at [611, 584] on div "1 cup, pureed" at bounding box center [637, 582] width 151 height 21
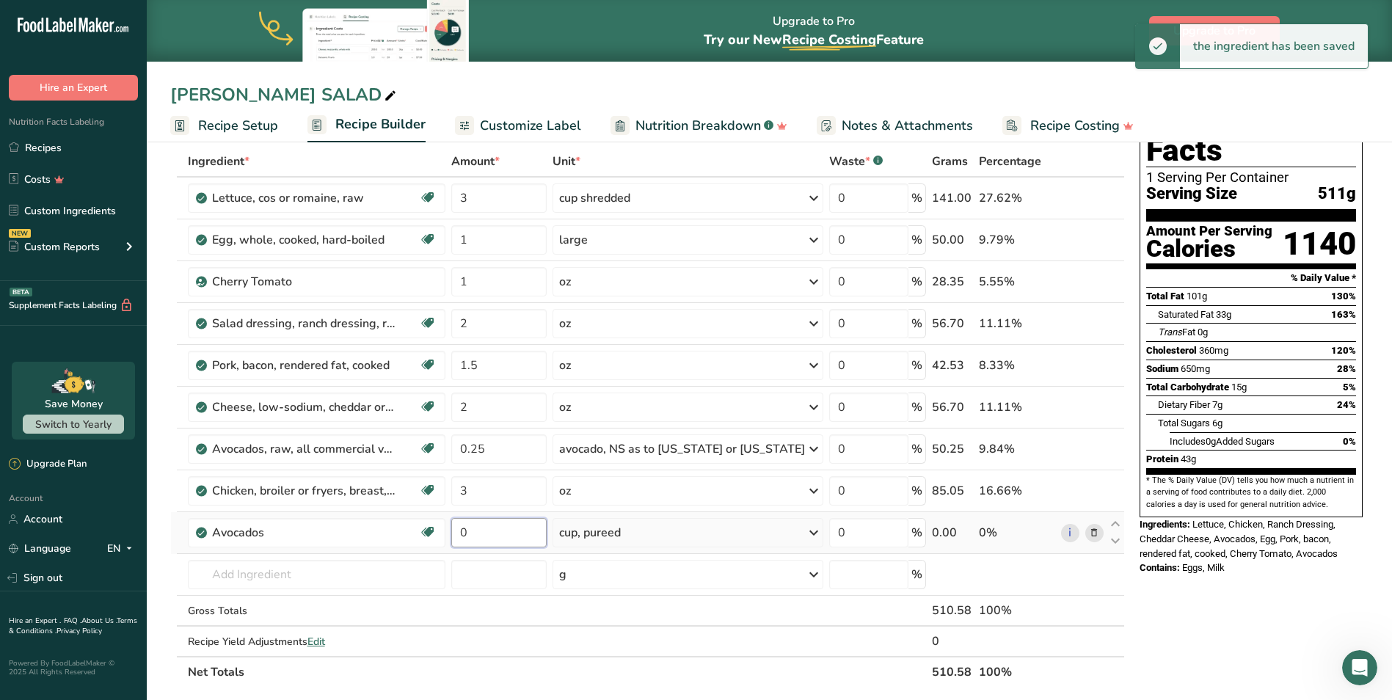
drag, startPoint x: 486, startPoint y: 526, endPoint x: 474, endPoint y: 532, distance: 13.5
click at [474, 532] on input "0" at bounding box center [498, 532] width 95 height 29
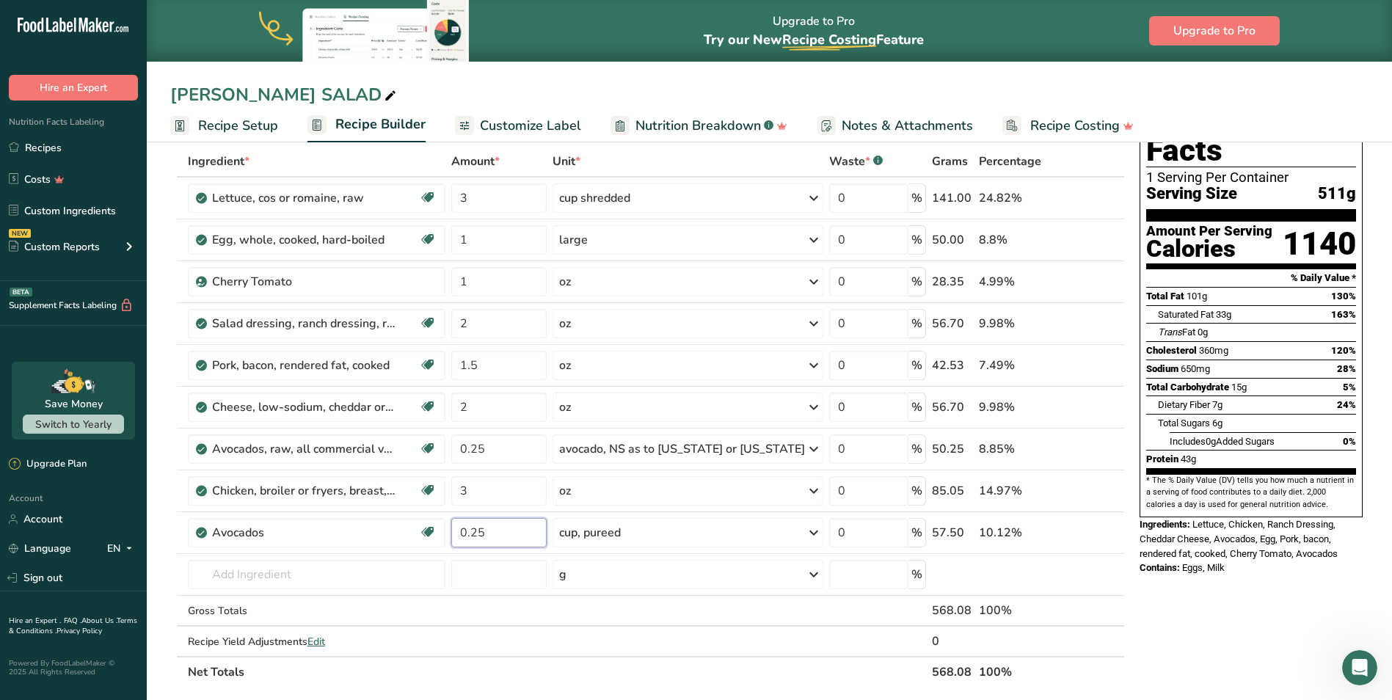
type input "0.25"
click at [1227, 579] on div "Nutrition Facts 1 Serving Per Container Serving Size 511g Amount Per Serving Ca…" at bounding box center [1251, 627] width 235 height 1080
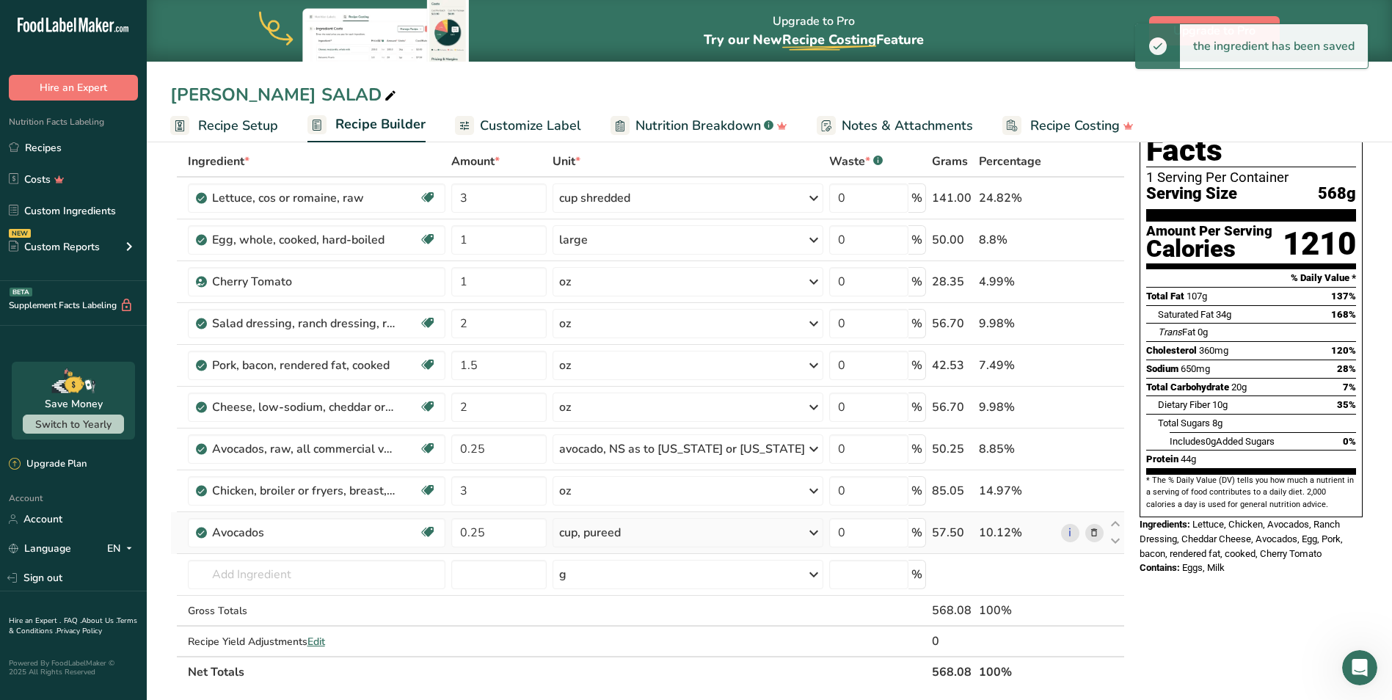
click at [1094, 528] on icon at bounding box center [1094, 533] width 10 height 15
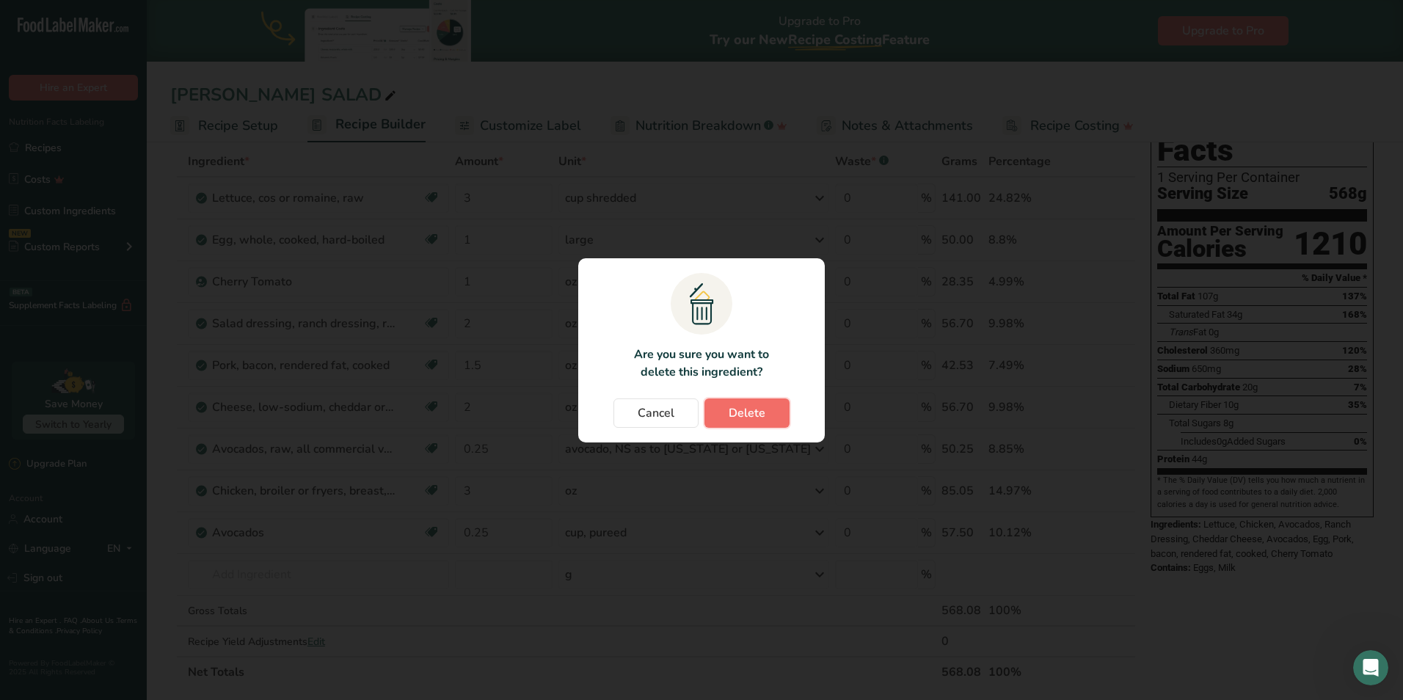
click at [725, 407] on button "Delete" at bounding box center [747, 413] width 85 height 29
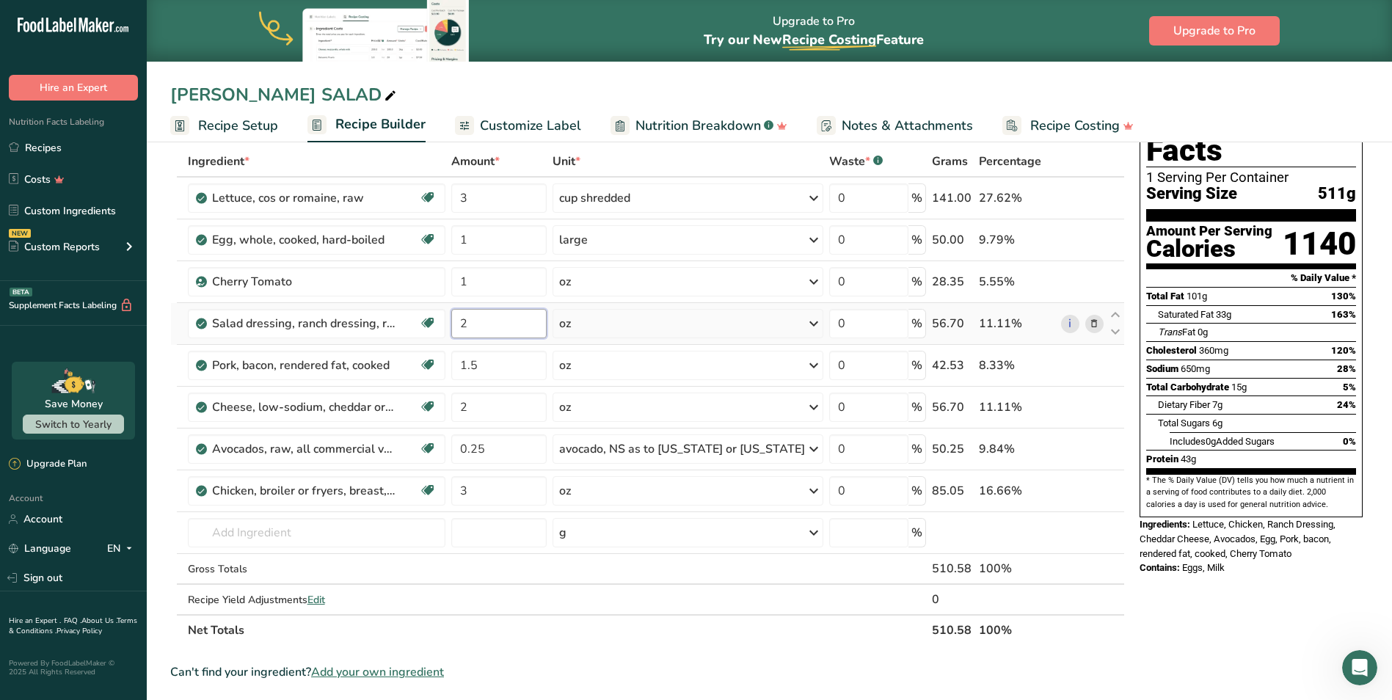
drag, startPoint x: 476, startPoint y: 327, endPoint x: 470, endPoint y: 336, distance: 10.6
click at [470, 336] on input "2" at bounding box center [498, 323] width 95 height 29
type input "1.5"
click at [164, 319] on section "Add Ingredients Manage Recipe Delete Recipe Duplicate Recipe Scale Recipe Save …" at bounding box center [770, 607] width 1246 height 1086
click at [490, 366] on input "1.5" at bounding box center [498, 365] width 95 height 29
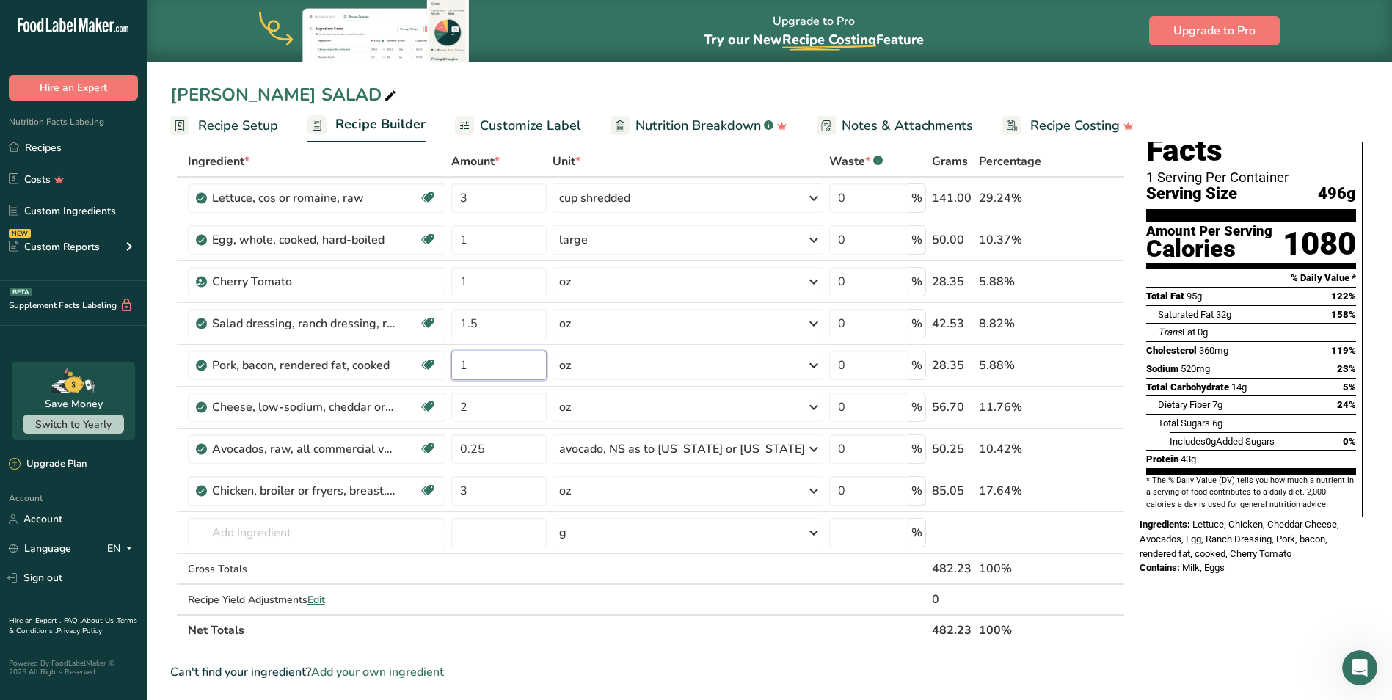
type input "1"
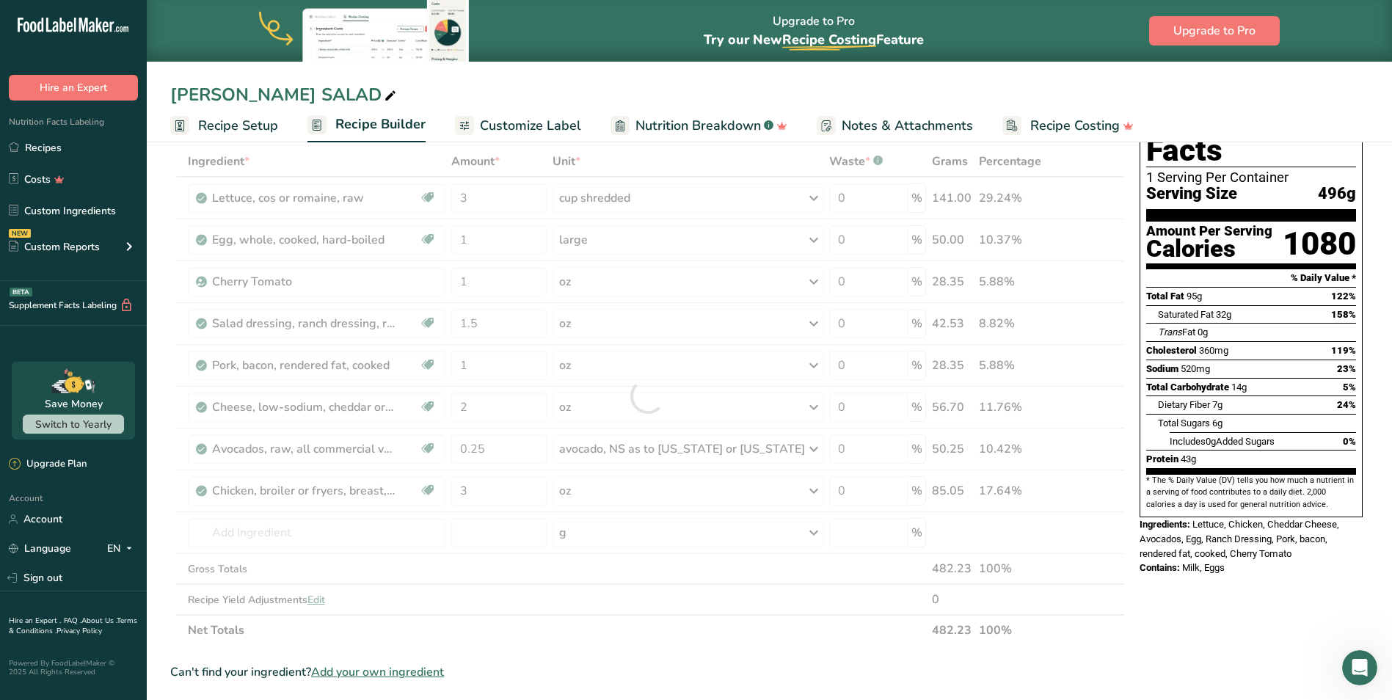
click at [1145, 586] on div "Nutrition Facts 1 Serving Per Container Serving Size 496g Amount Per Serving Ca…" at bounding box center [1251, 606] width 235 height 1039
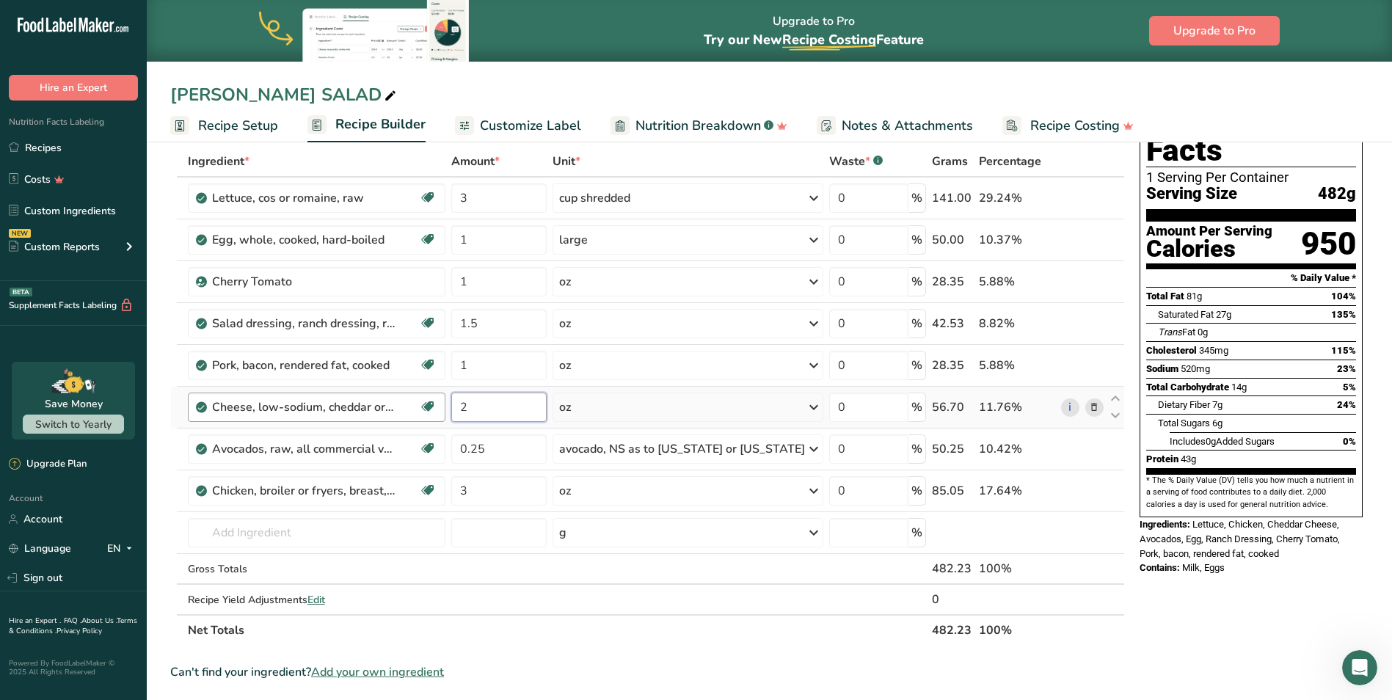
drag, startPoint x: 487, startPoint y: 409, endPoint x: 431, endPoint y: 411, distance: 56.6
click at [431, 411] on tr "Cheese, low-sodium, cheddar or colby Gluten free Vegetarian Soy free 2 oz Porti…" at bounding box center [647, 408] width 953 height 42
type input "1.5"
click at [1192, 623] on div "Nutrition Facts 1 Serving Per Container Serving Size 482g Amount Per Serving Ca…" at bounding box center [1251, 606] width 235 height 1039
click at [901, 122] on span "Notes & Attachments" at bounding box center [907, 126] width 131 height 20
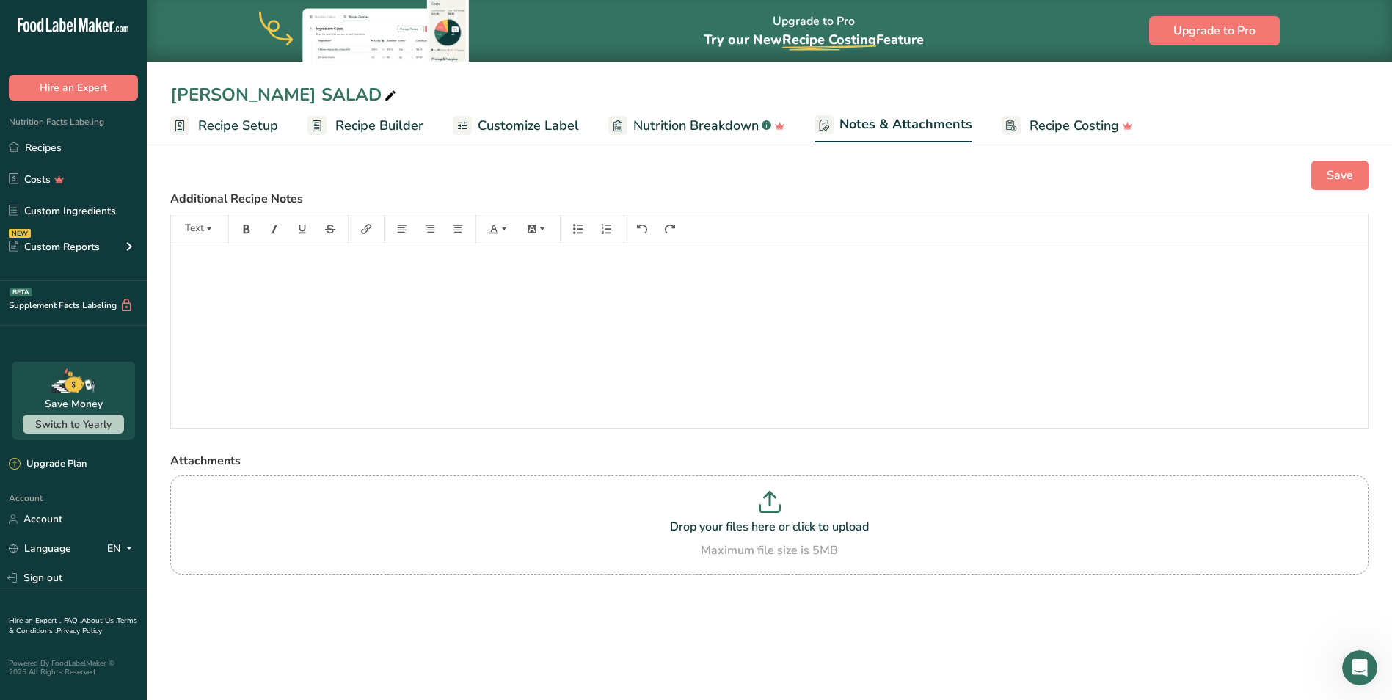
click at [512, 137] on link "Customize Label" at bounding box center [516, 125] width 126 height 33
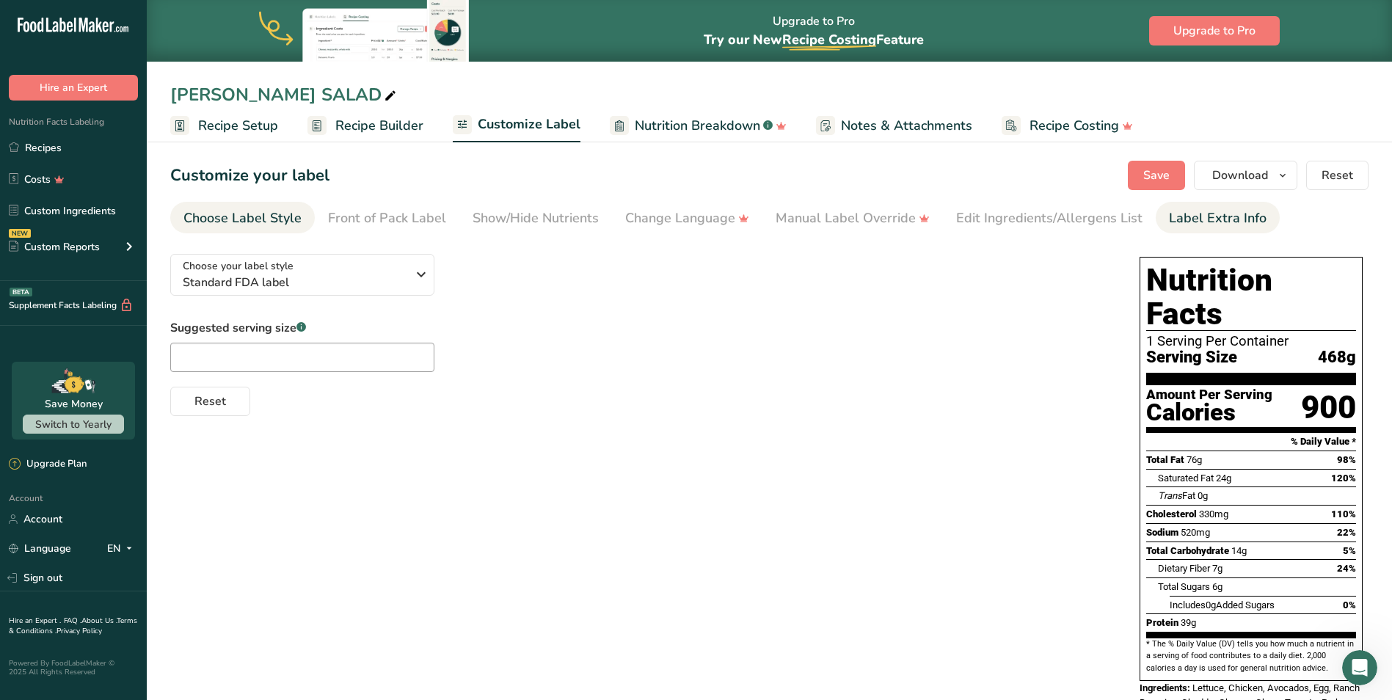
click at [1191, 233] on link "Label Extra Info" at bounding box center [1218, 218] width 98 height 33
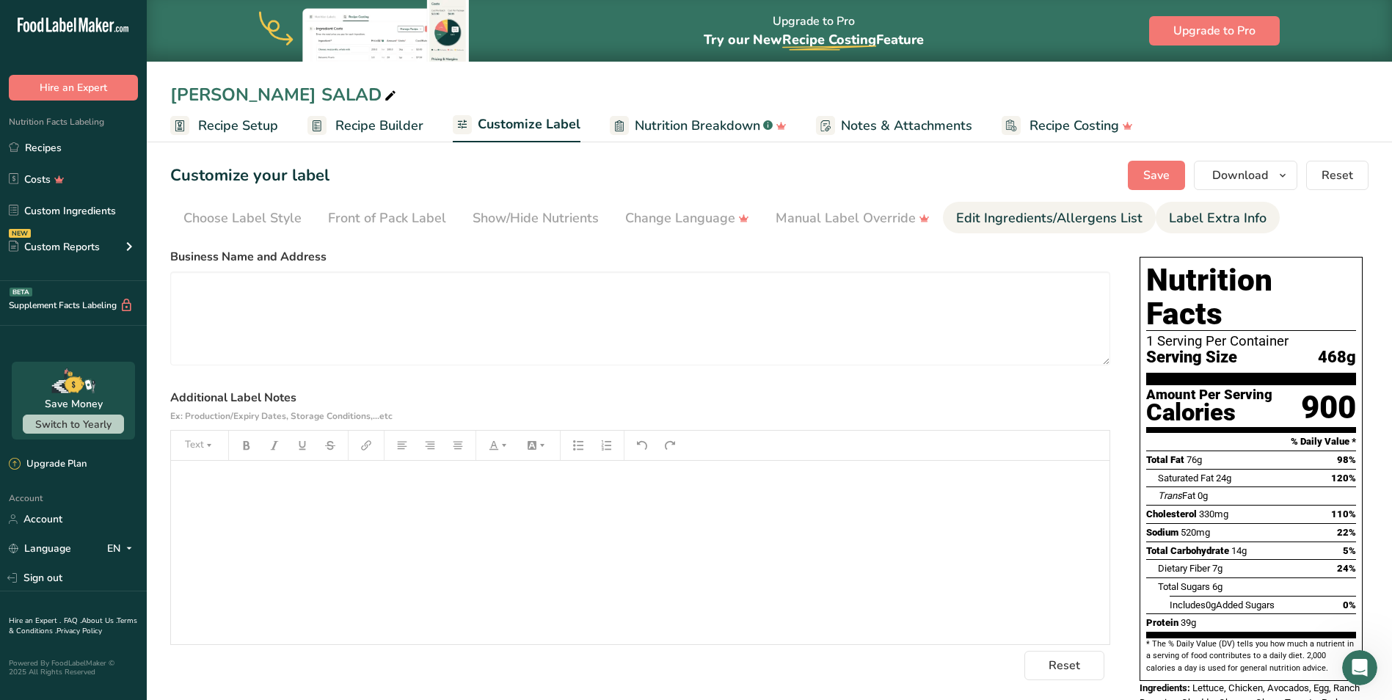
click at [1041, 218] on div "Edit Ingredients/Allergens List" at bounding box center [1049, 218] width 186 height 20
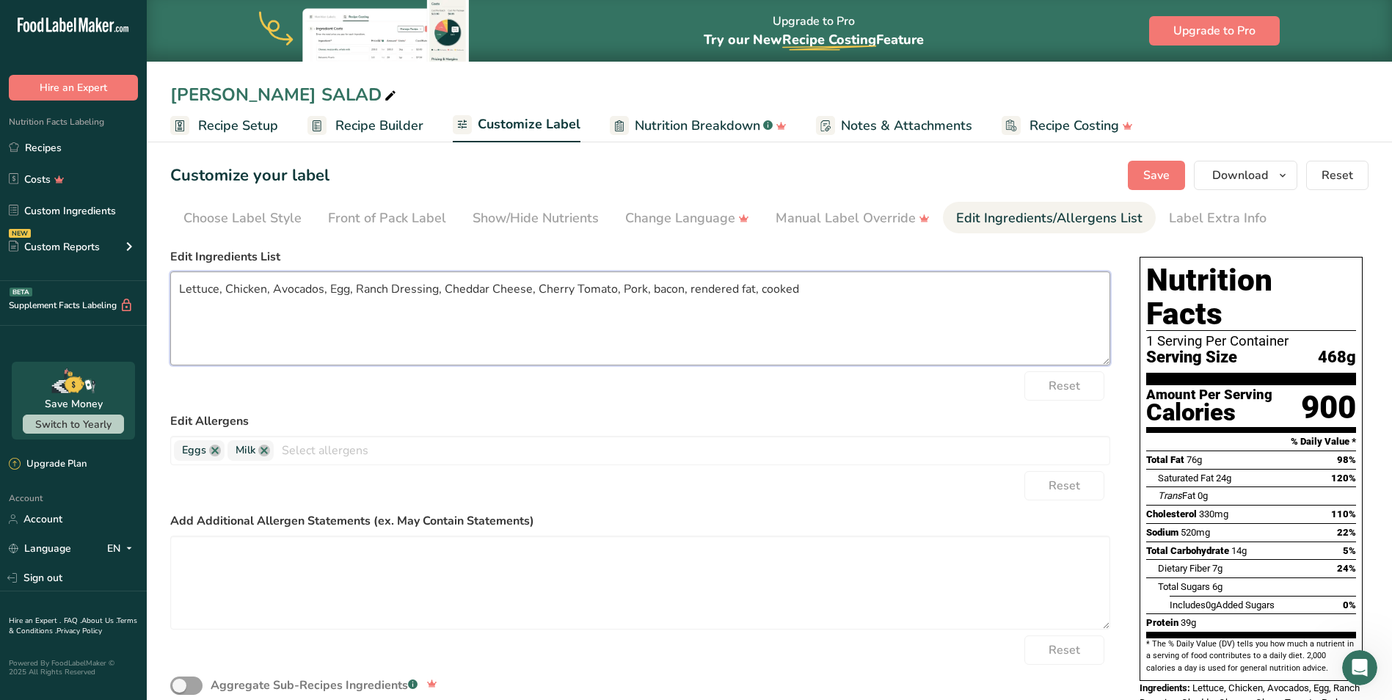
click at [179, 288] on textarea "Lettuce, Chicken, Avocados, Egg, Ranch Dressing, Cheddar Cheese, Cherry Tomato,…" at bounding box center [640, 319] width 940 height 94
drag, startPoint x: 480, startPoint y: 290, endPoint x: 562, endPoint y: 286, distance: 82.3
click at [562, 286] on textarea "Romaine Lettuce, Herb-Roasted Chicken, Avocados, Egg, Ranch Dressing, Cheddar C…" at bounding box center [640, 319] width 940 height 94
click at [948, 302] on textarea "Romaine Lettuce, Herb-Roasted Chicken, Avocados, Egg, , Cheddar Cheese, Cherry …" at bounding box center [640, 319] width 940 height 94
paste textarea "Ranch Dressing"
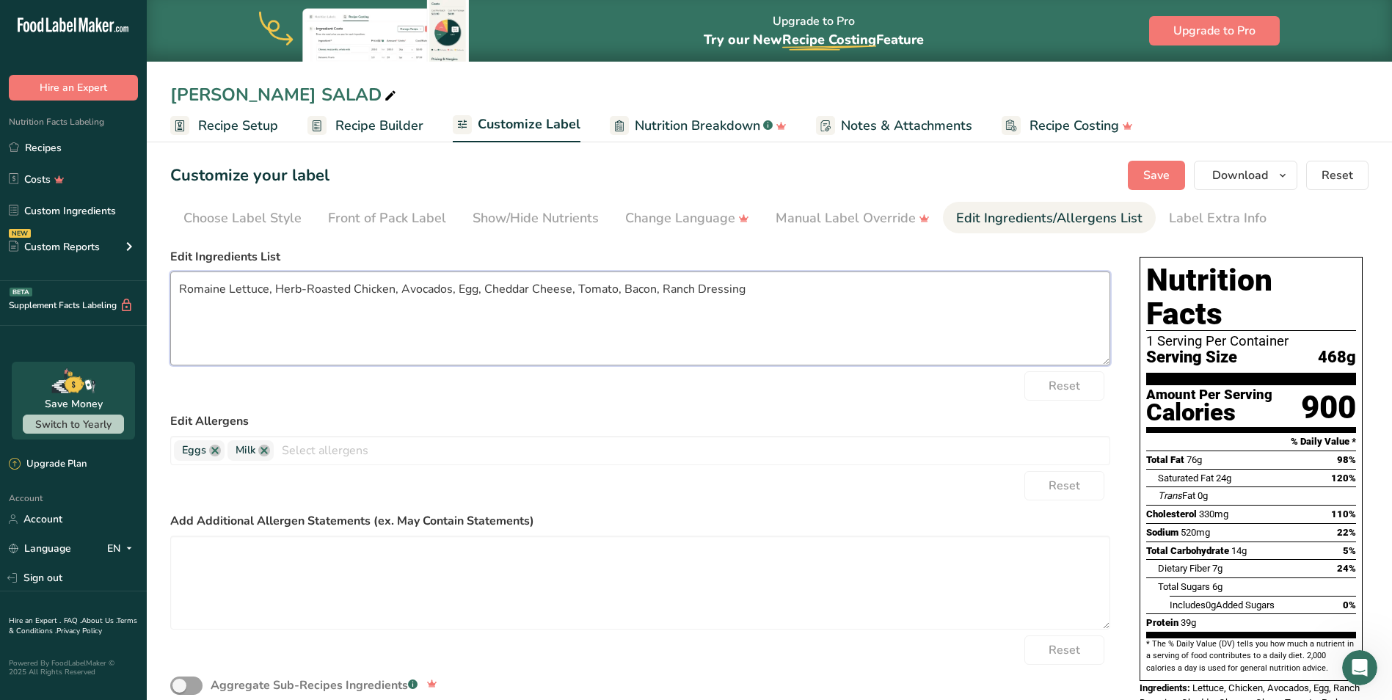
click at [818, 299] on textarea "Romaine Lettuce, Herb-Roasted Chicken, Avocados, Egg, Cheddar Cheese, Tomato, B…" at bounding box center [640, 319] width 940 height 94
type textarea "Romaine Lettuce, Herb-Roasted Chicken, Avocados, Egg, Cheddar Cheese, Tomato, B…"
click at [1143, 169] on button "Save" at bounding box center [1156, 175] width 57 height 29
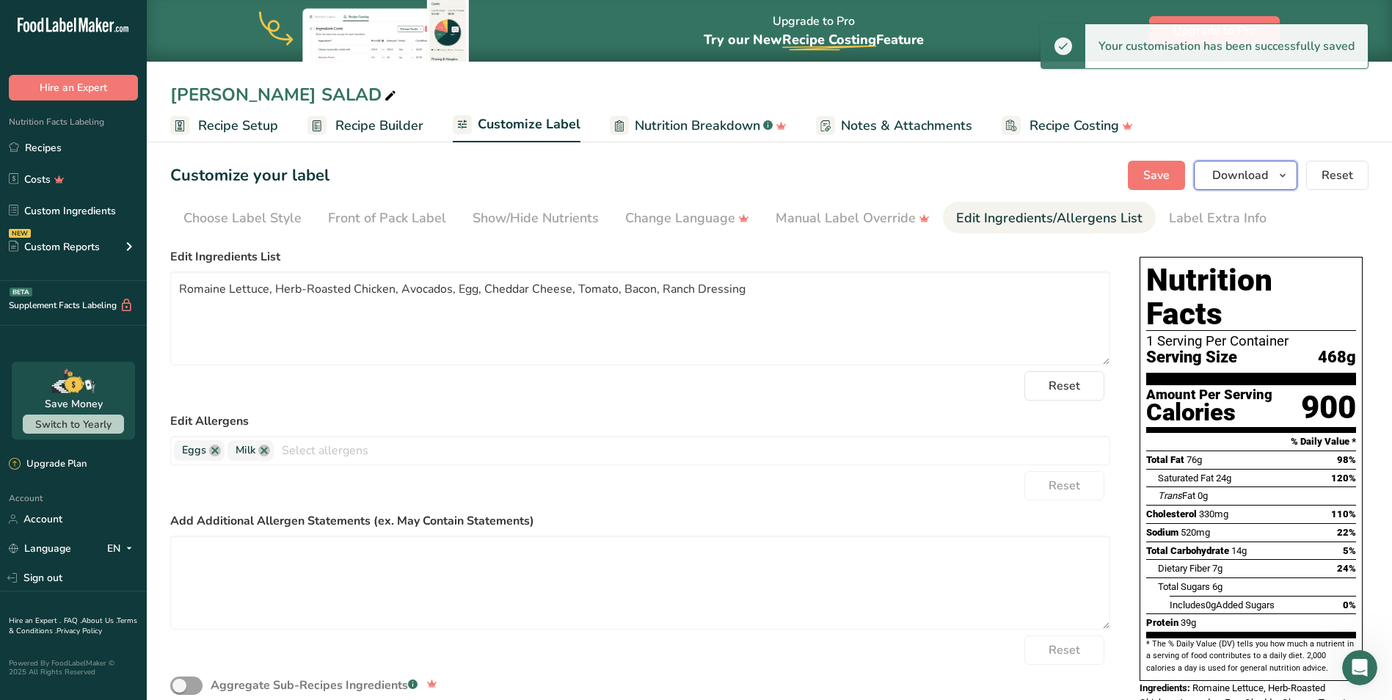
click at [1210, 166] on button "Download" at bounding box center [1245, 175] width 103 height 29
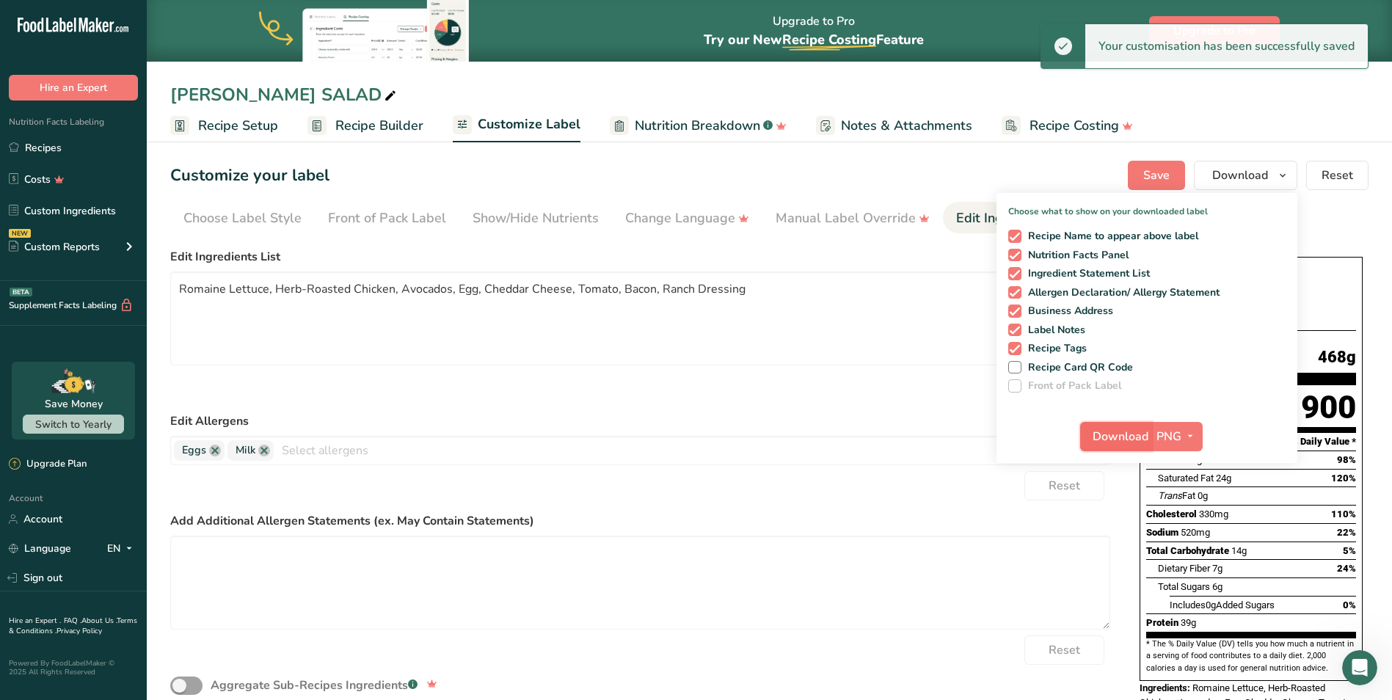
click at [1114, 438] on span "Download" at bounding box center [1121, 437] width 56 height 18
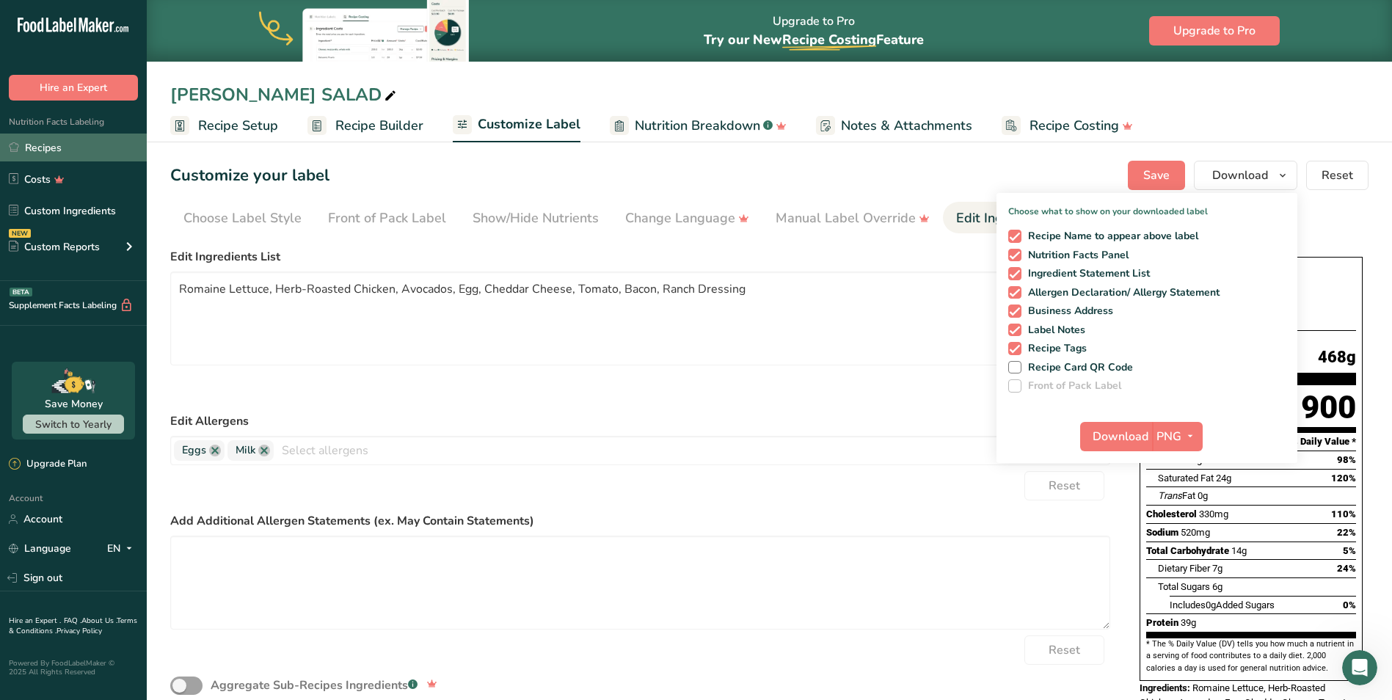
click at [55, 152] on link "Recipes" at bounding box center [73, 148] width 147 height 28
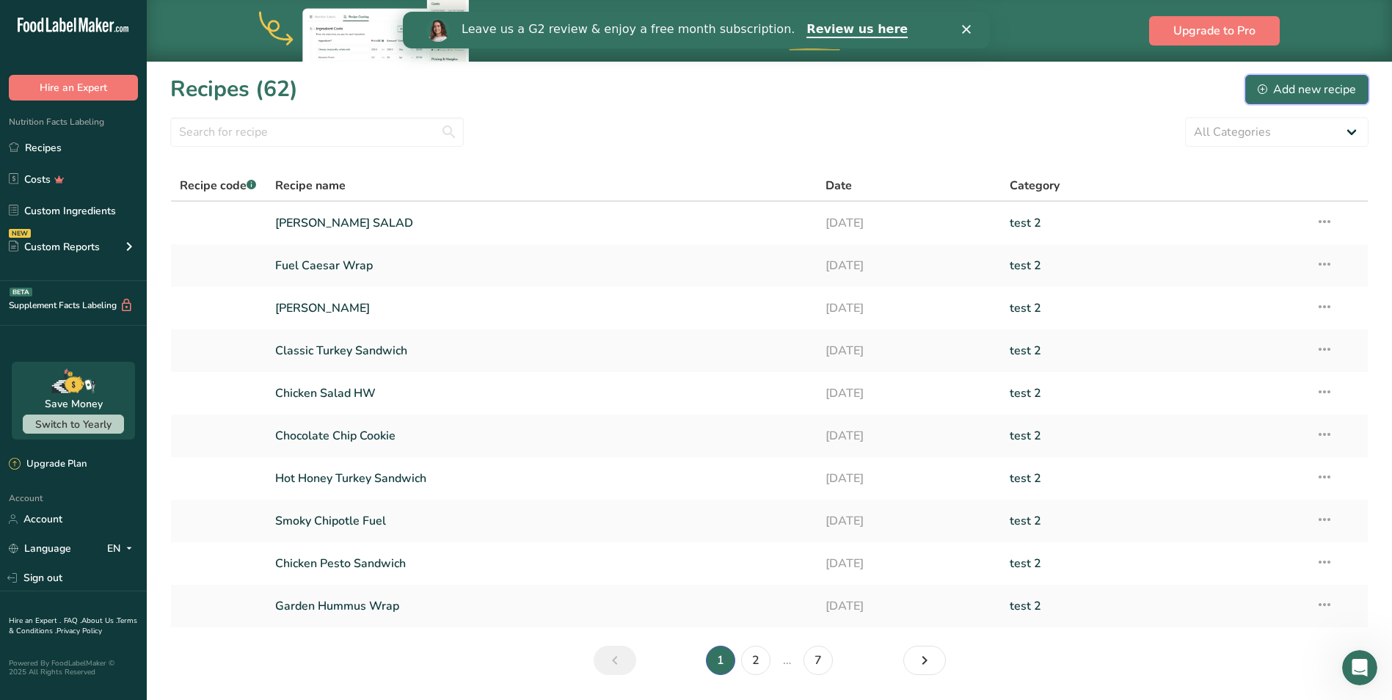
click at [1312, 85] on div "Add new recipe" at bounding box center [1307, 90] width 98 height 18
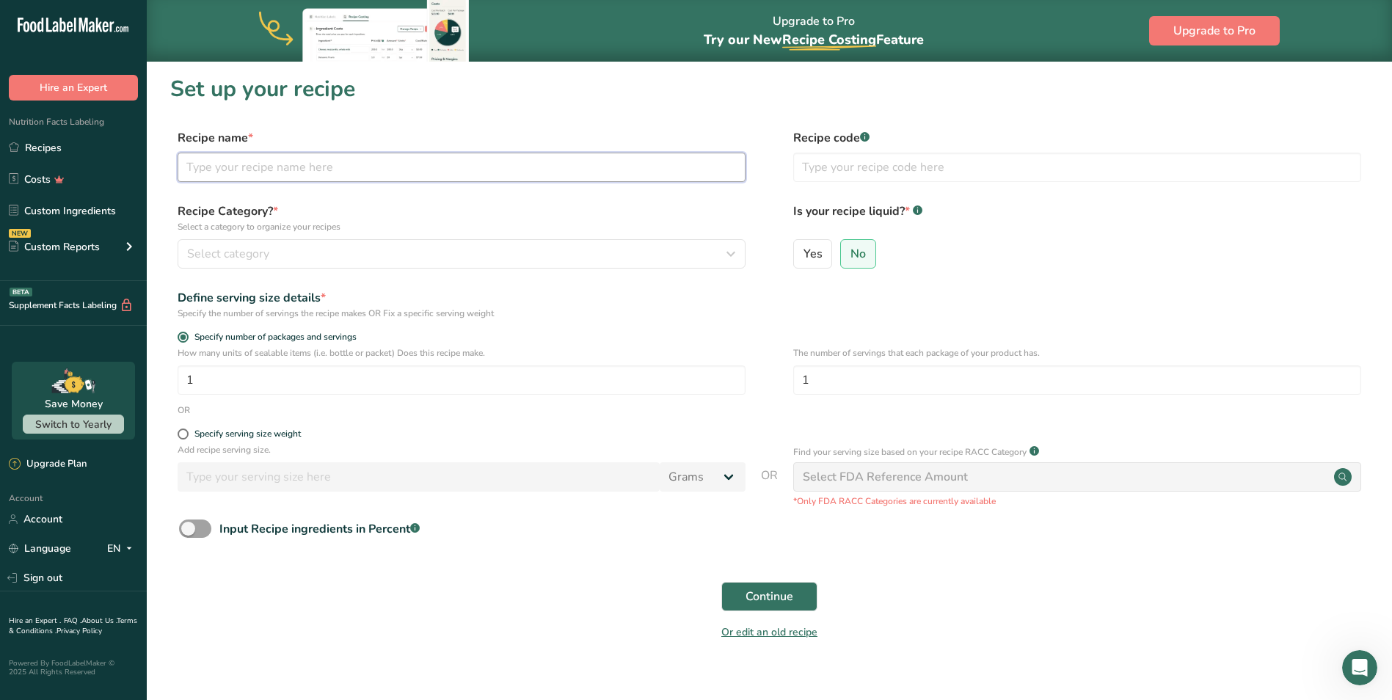
click at [302, 178] on input "text" at bounding box center [462, 167] width 568 height 29
type input "Smokey Bacon Melt"
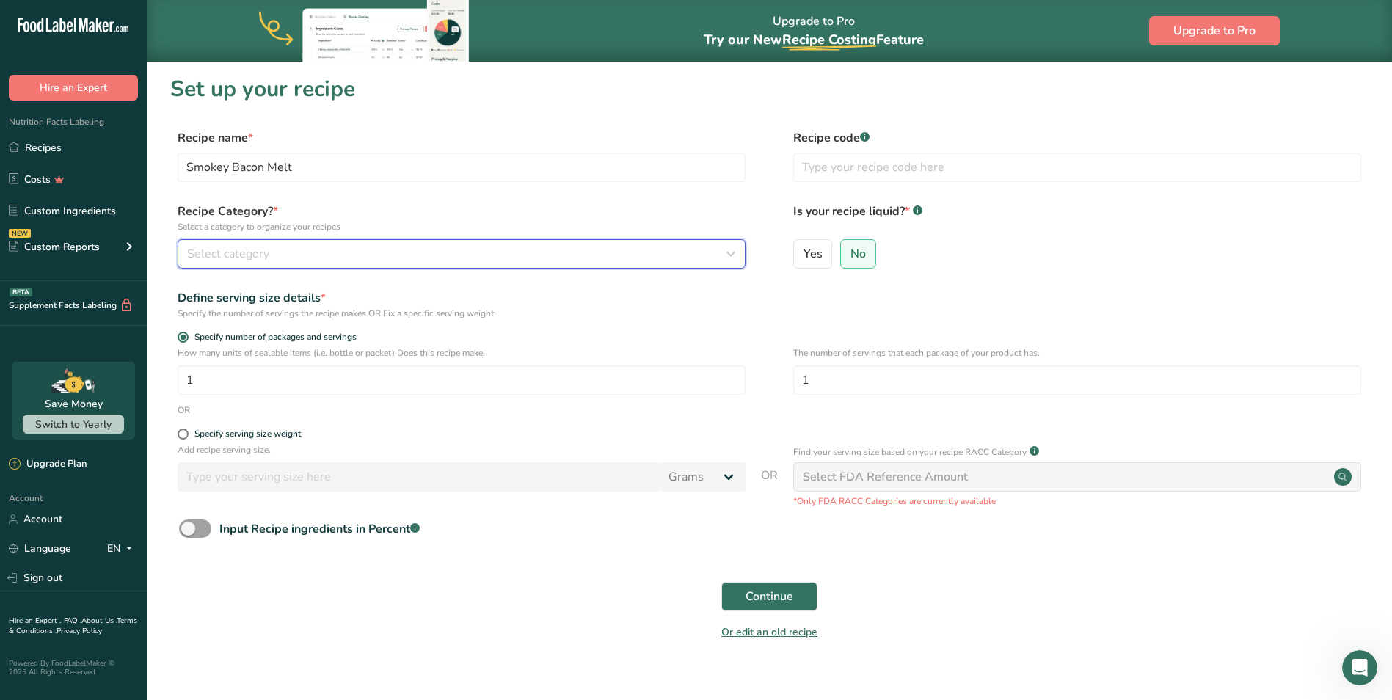
click at [354, 262] on div "Select category" at bounding box center [457, 254] width 540 height 18
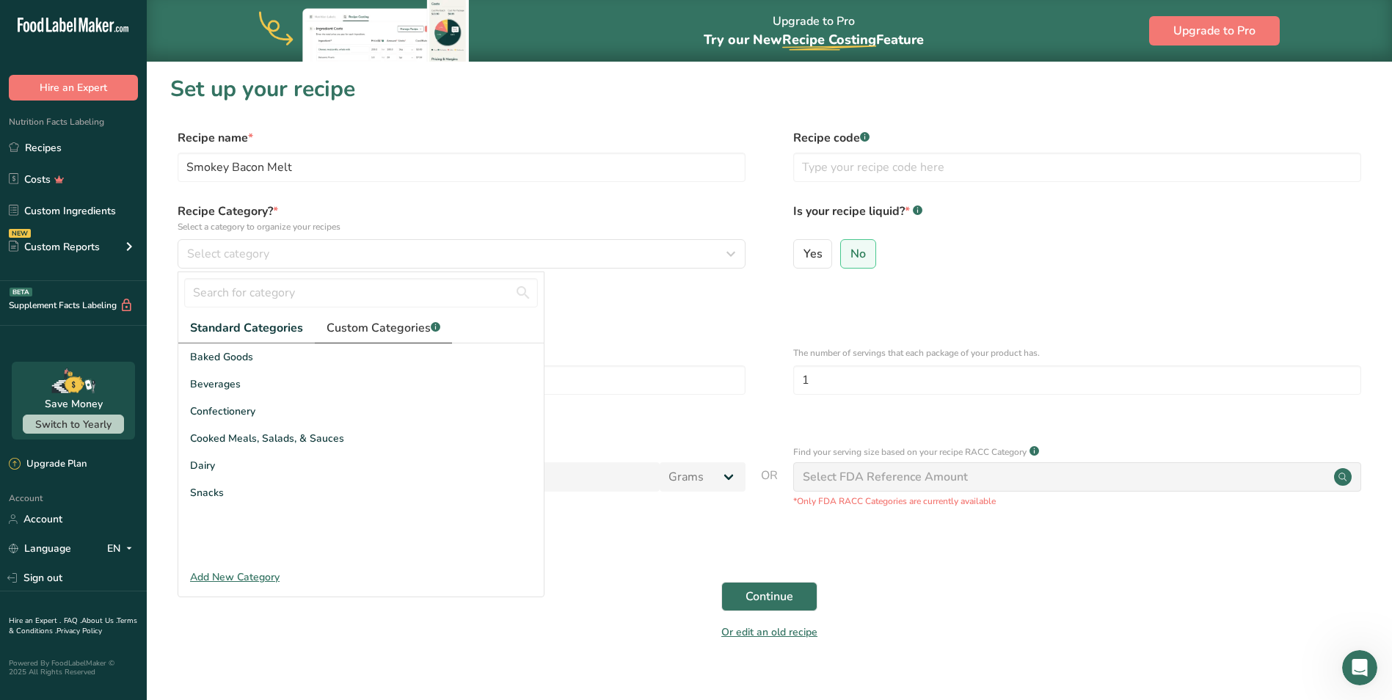
click at [390, 331] on span "Custom Categories .a-a{fill:#347362;}.b-a{fill:#fff;}" at bounding box center [384, 328] width 114 height 18
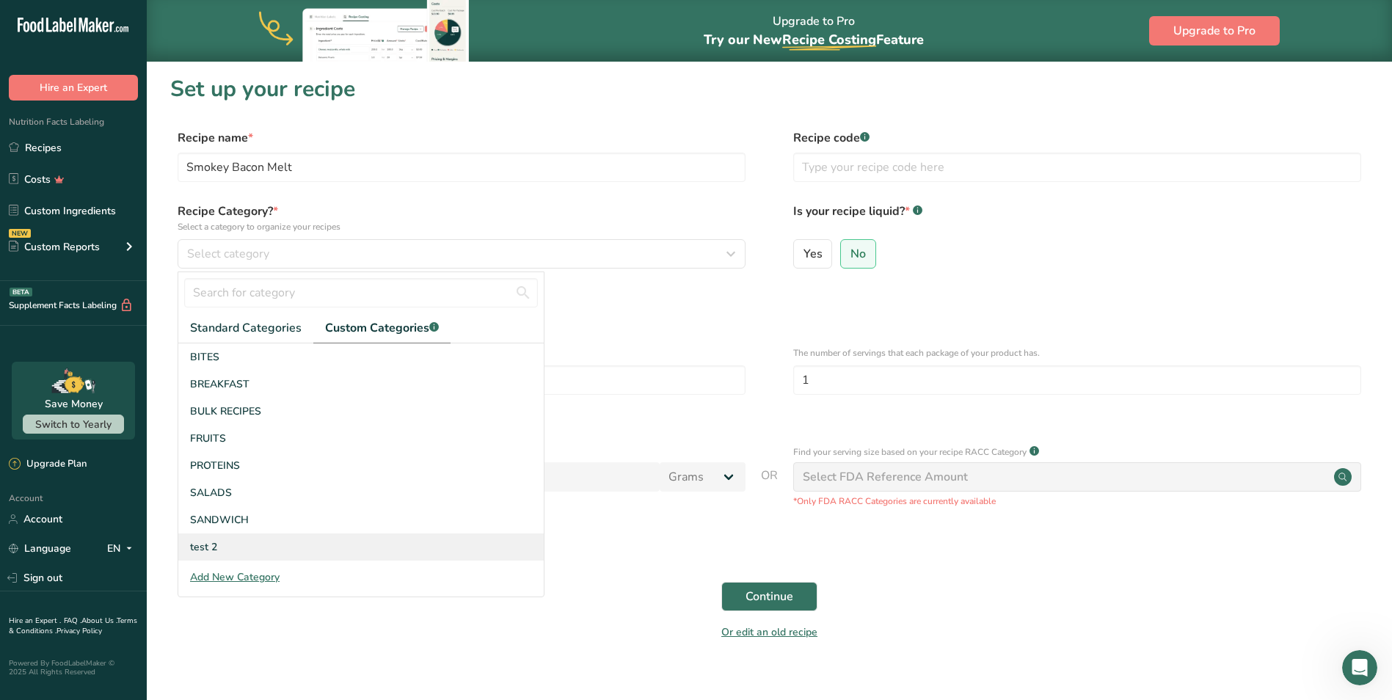
click at [216, 551] on span "test 2" at bounding box center [203, 546] width 27 height 15
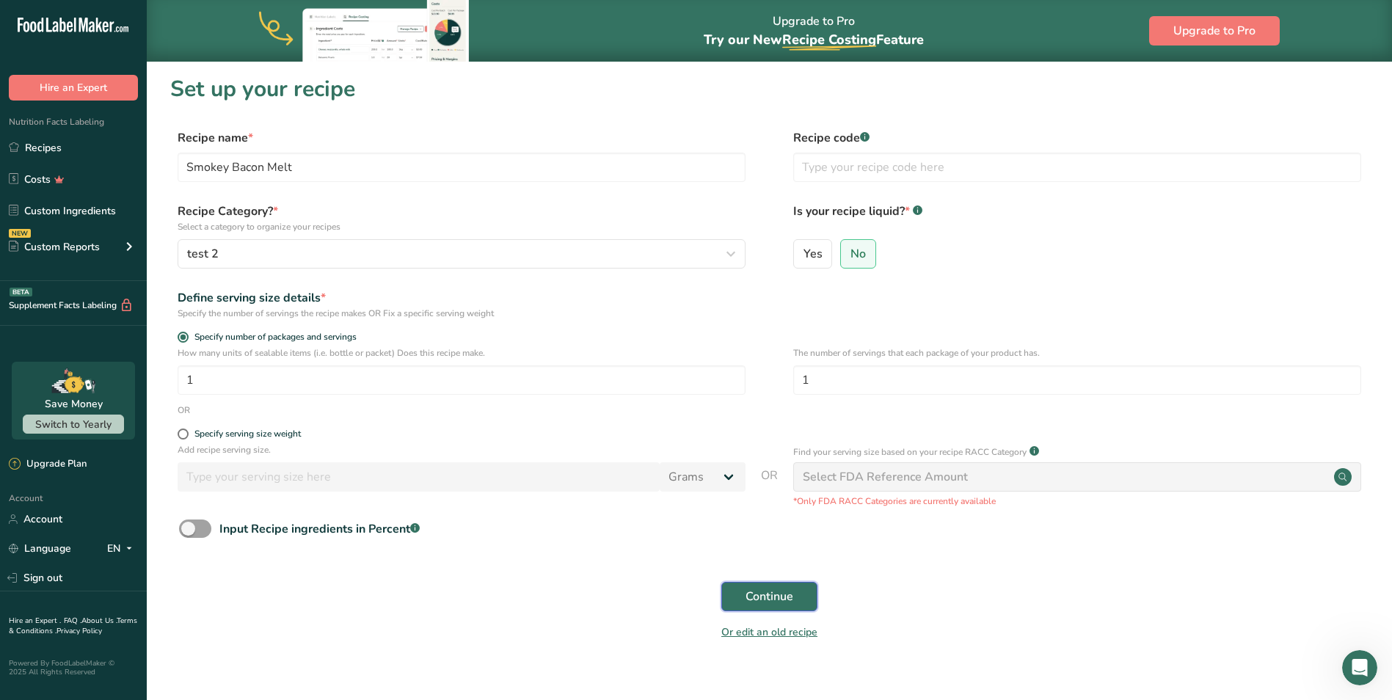
click at [781, 597] on span "Continue" at bounding box center [770, 597] width 48 height 18
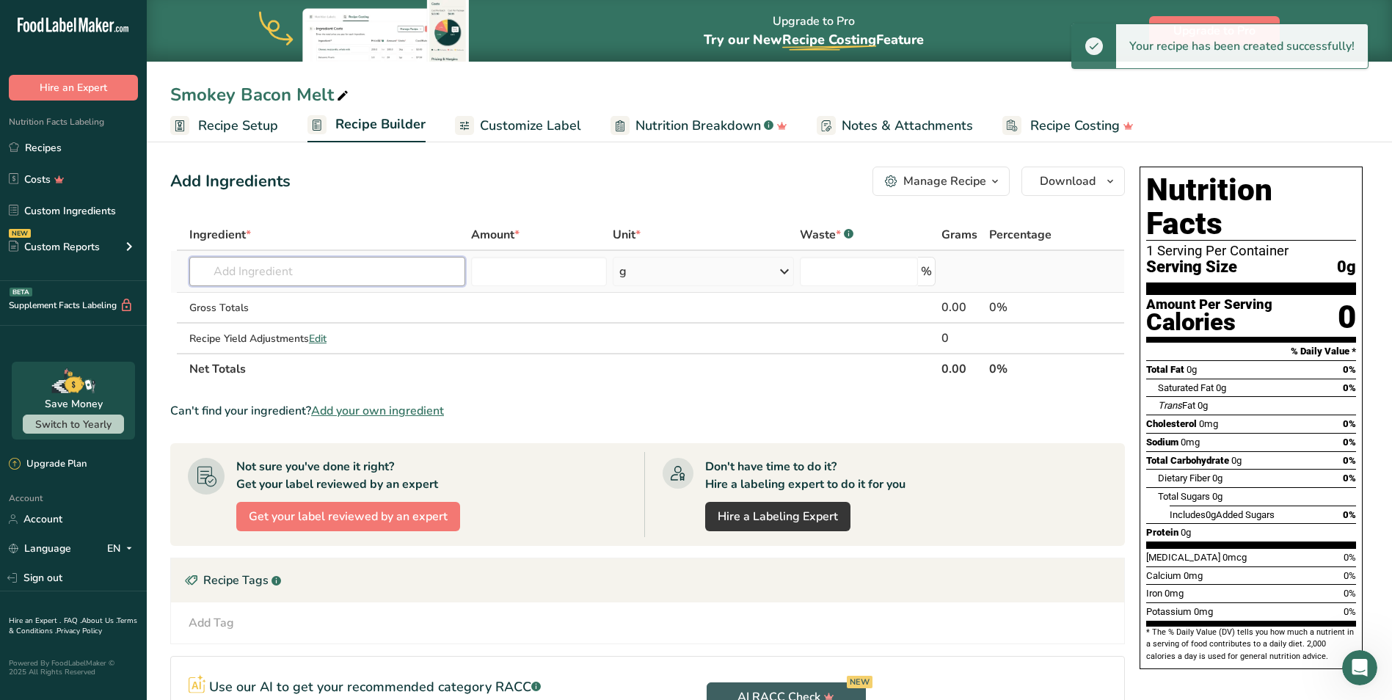
click at [295, 269] on input "text" at bounding box center [327, 271] width 276 height 29
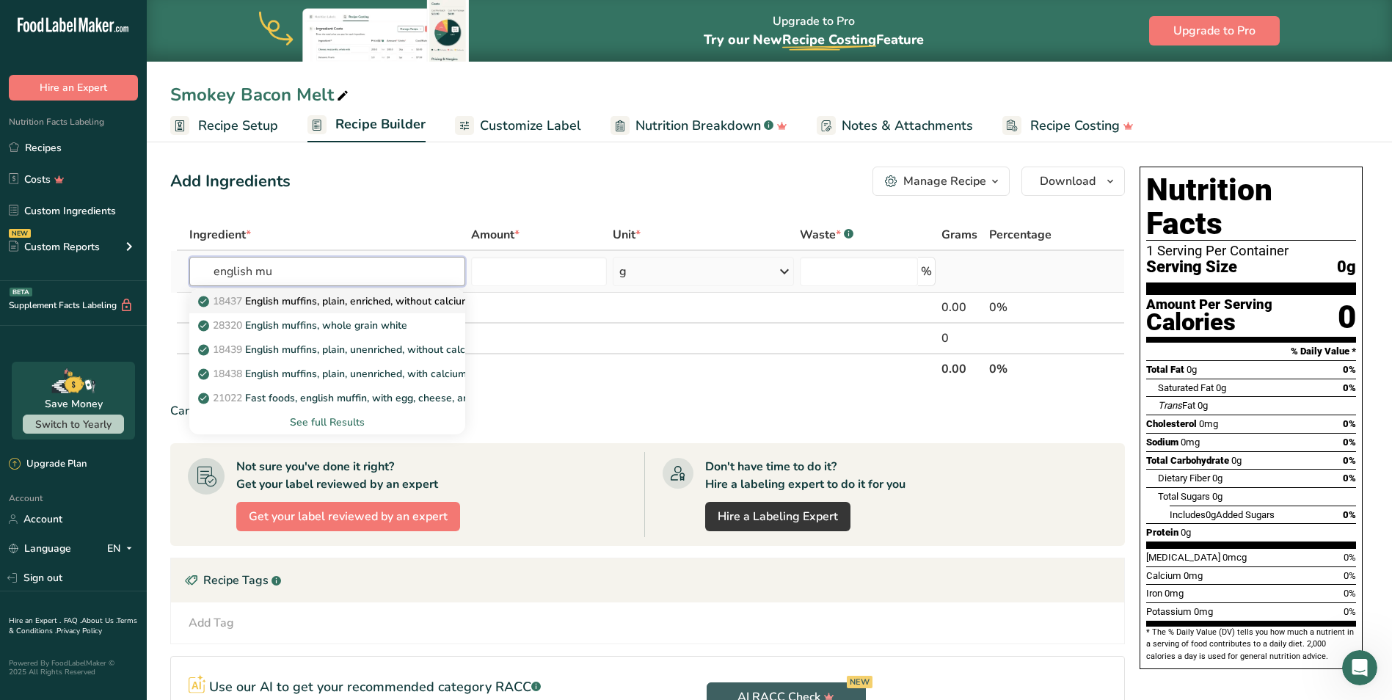
type input "english mu"
click at [344, 291] on link "18437 English muffins, plain, enriched, without calcium propionate(includes sou…" at bounding box center [327, 301] width 276 height 24
type input "English muffins, plain, enriched, without calcium propionate(includes sourdough)"
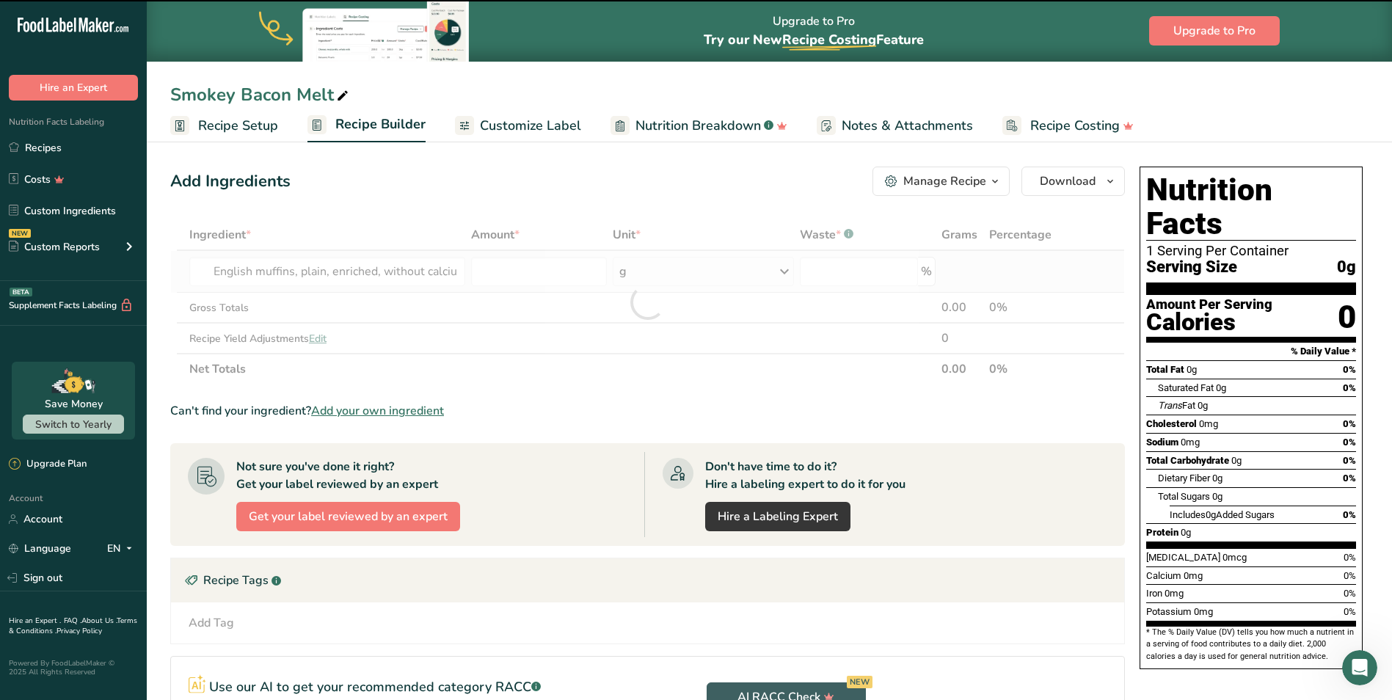
type input "0"
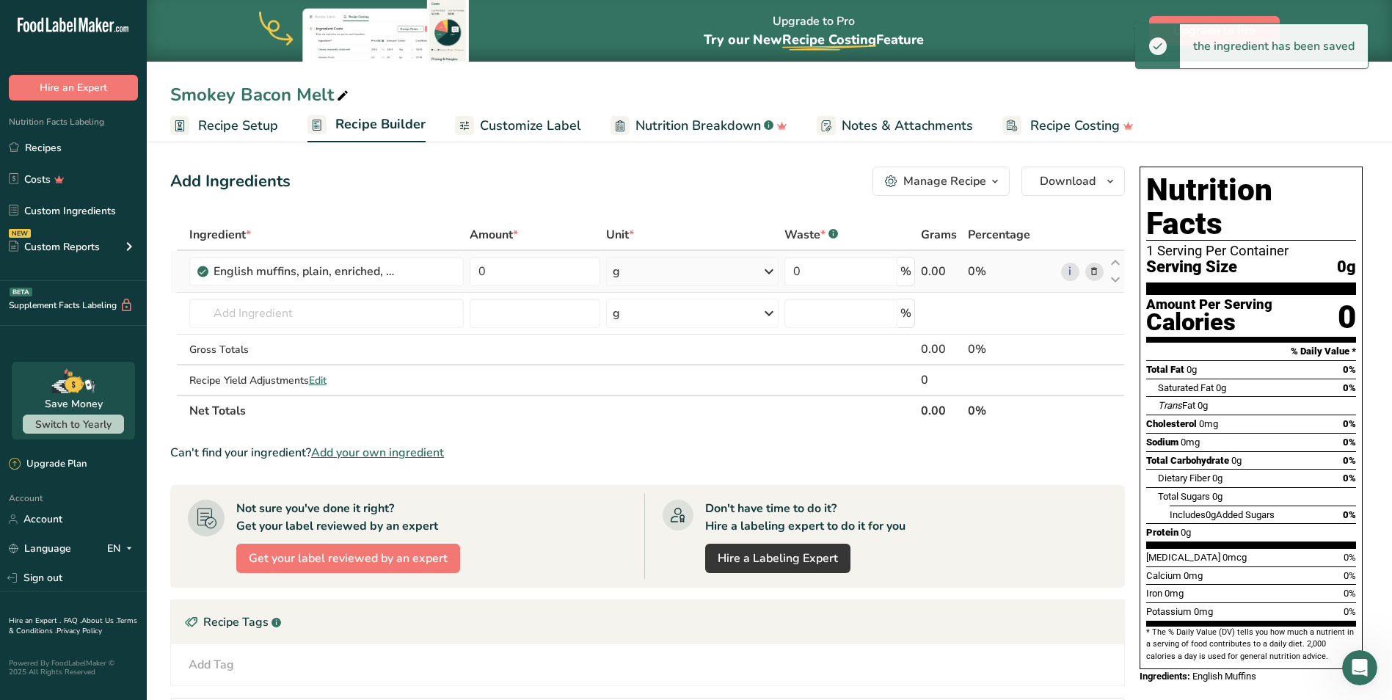
click at [671, 276] on div "g" at bounding box center [692, 271] width 172 height 29
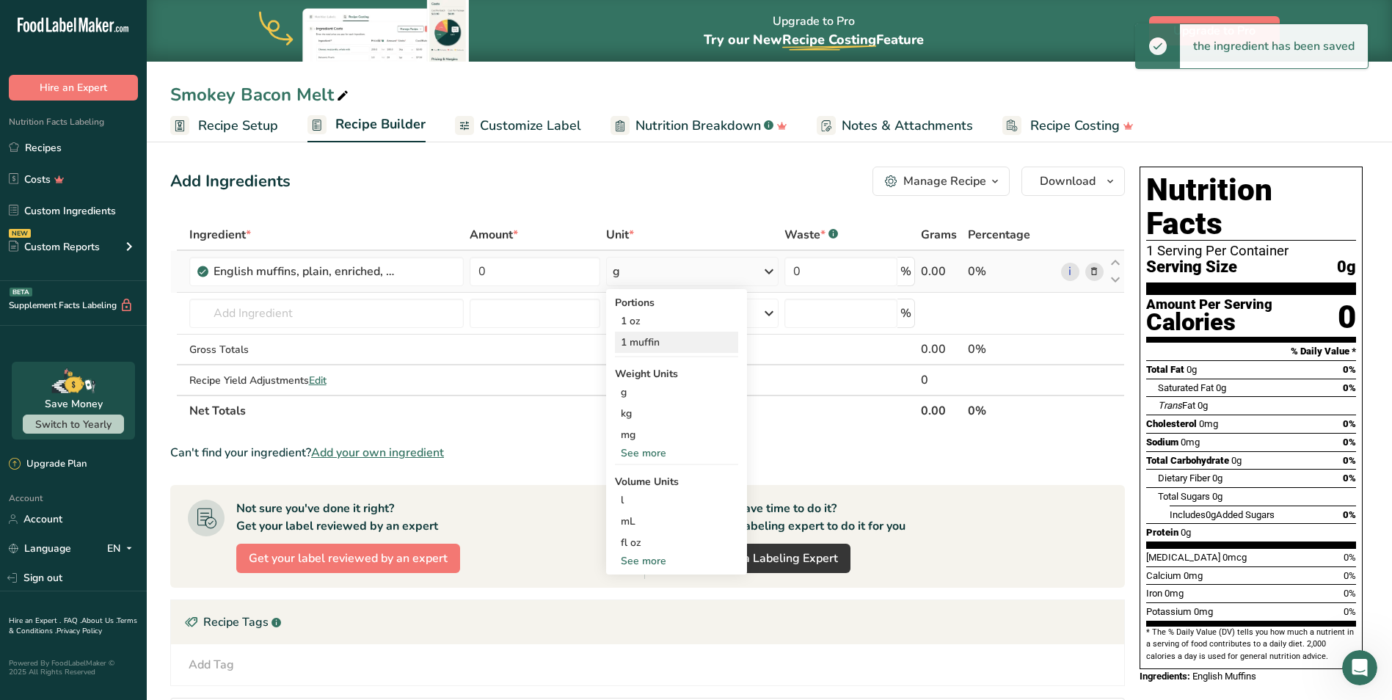
click at [678, 342] on div "1 muffin" at bounding box center [676, 342] width 123 height 21
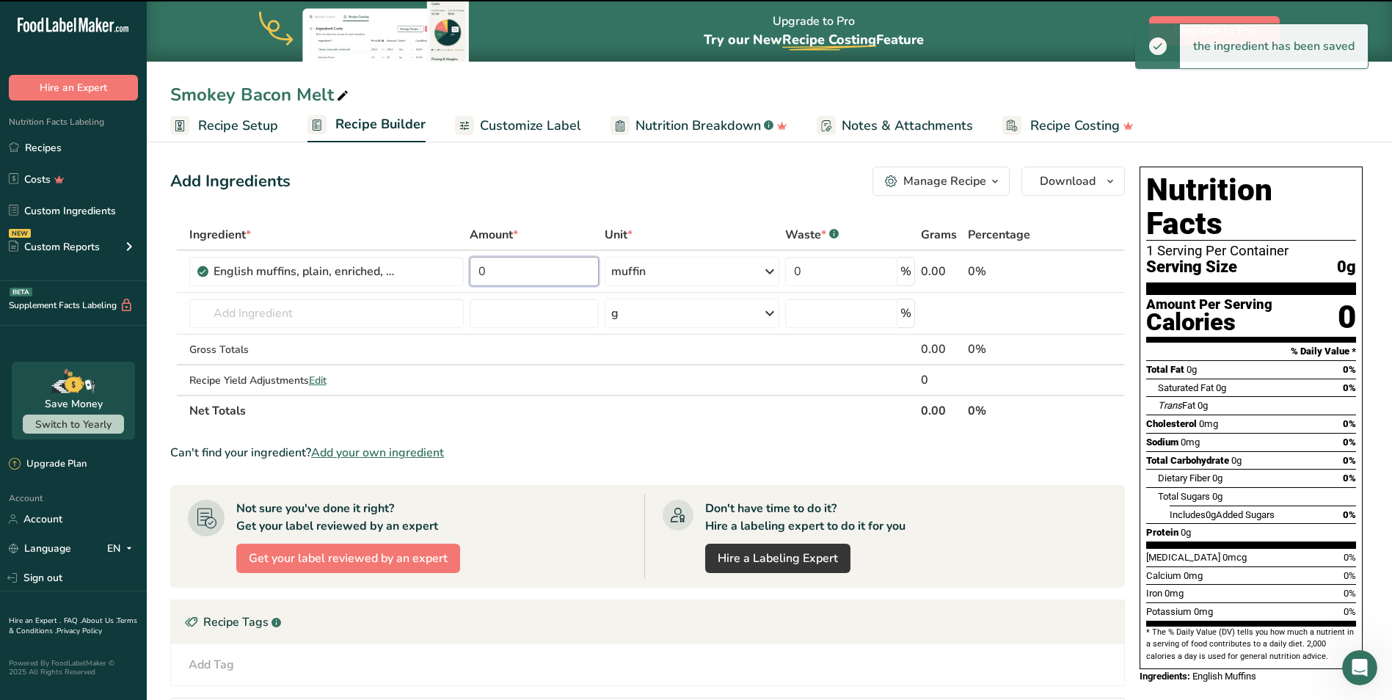
drag, startPoint x: 498, startPoint y: 272, endPoint x: 464, endPoint y: 270, distance: 33.8
click at [464, 270] on tr "English muffins, plain, enriched, without calcium propionate(includes sourdough…" at bounding box center [647, 272] width 953 height 42
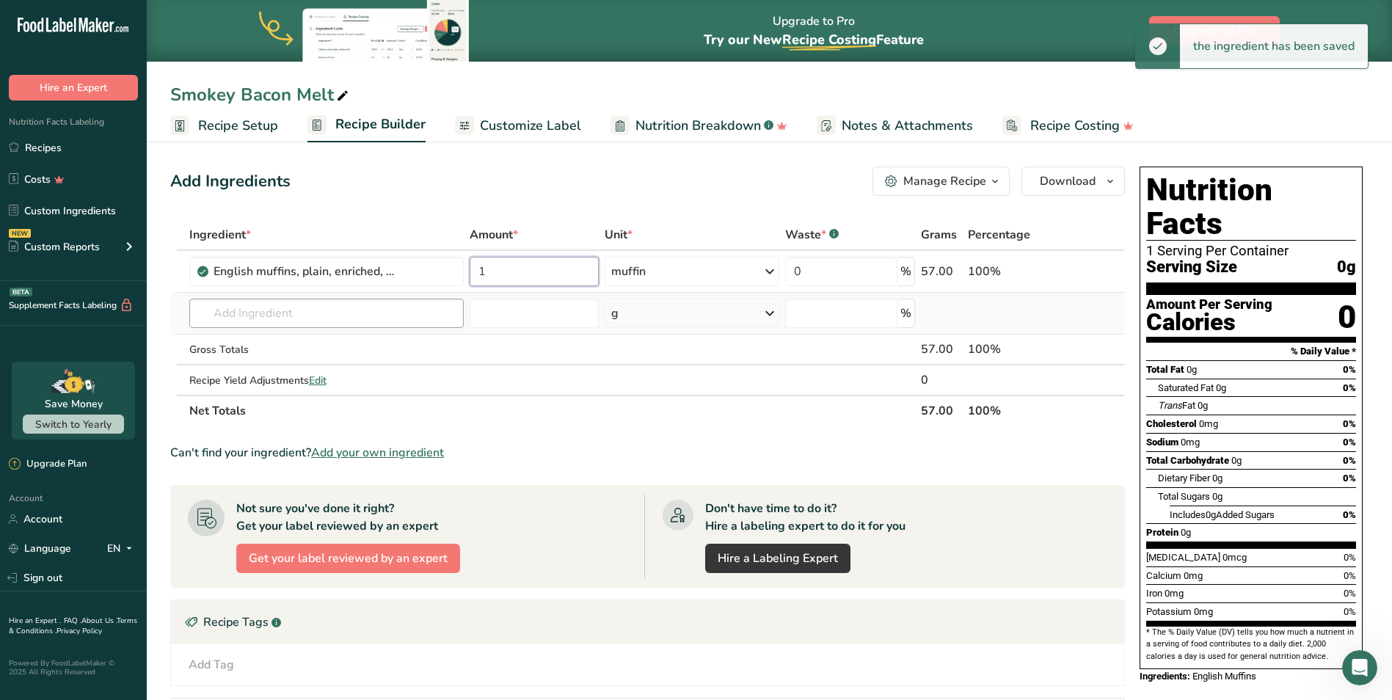
type input "1"
click at [384, 302] on div "Ingredient * Amount * Unit * Waste * .a-a{fill:#347362;}.b-a{fill:#fff;} Grams …" at bounding box center [647, 322] width 955 height 207
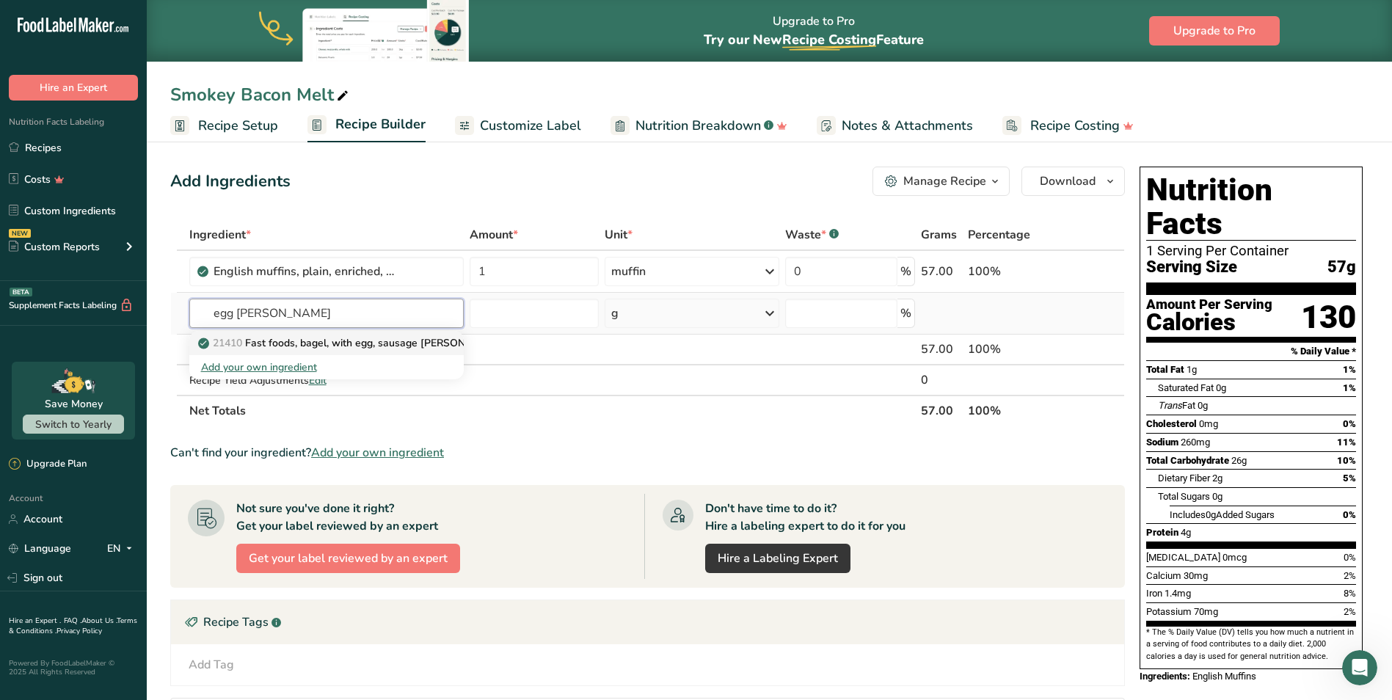
type input "egg patty"
click at [352, 344] on p "21410 Fast foods, bagel, with egg, sausage patty, cheese, and condiments" at bounding box center [411, 342] width 421 height 15
type input "Fast foods, bagel, with egg, sausage patty, cheese, and condiments"
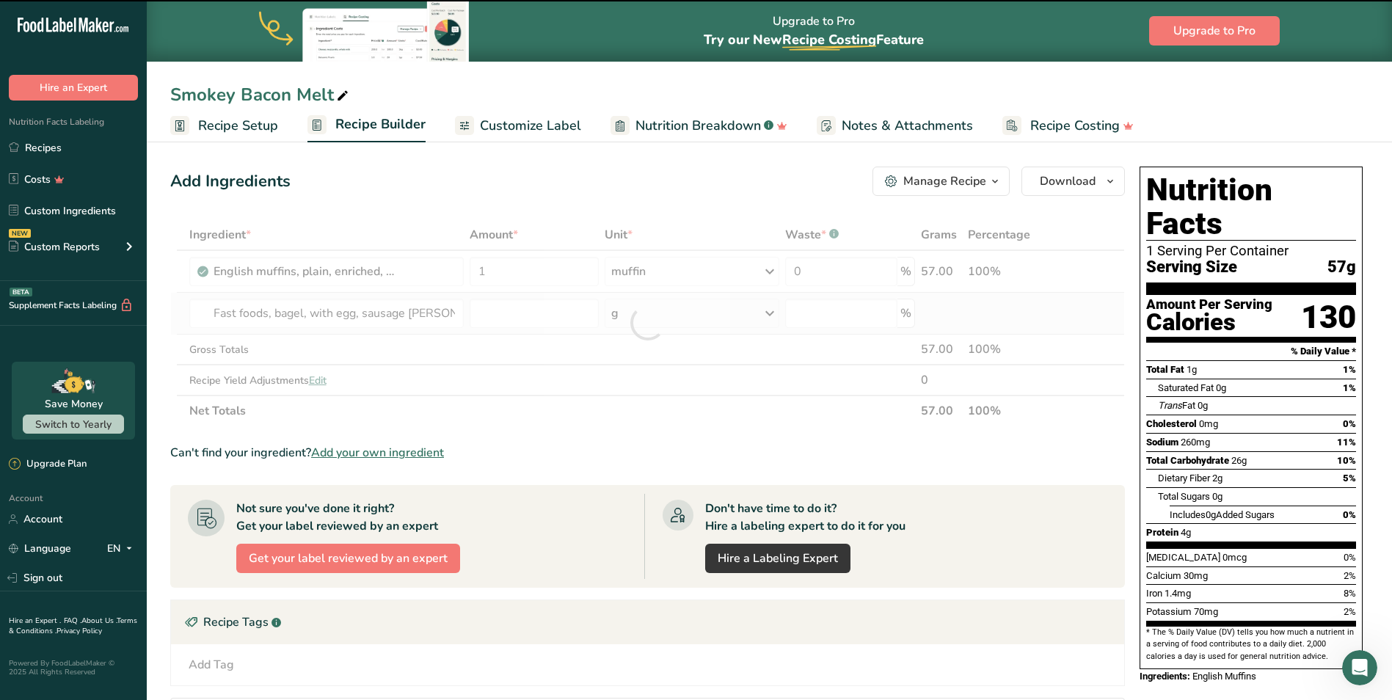
type input "0"
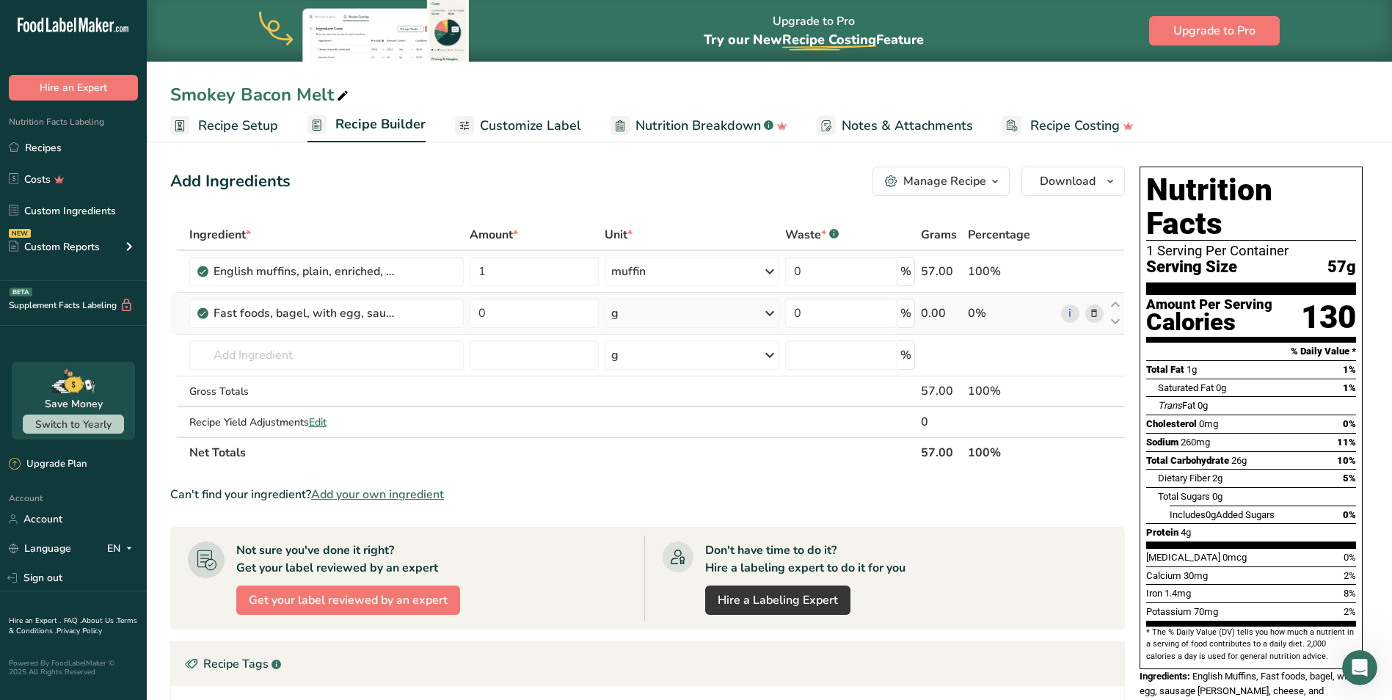
click at [1097, 316] on icon at bounding box center [1094, 313] width 10 height 15
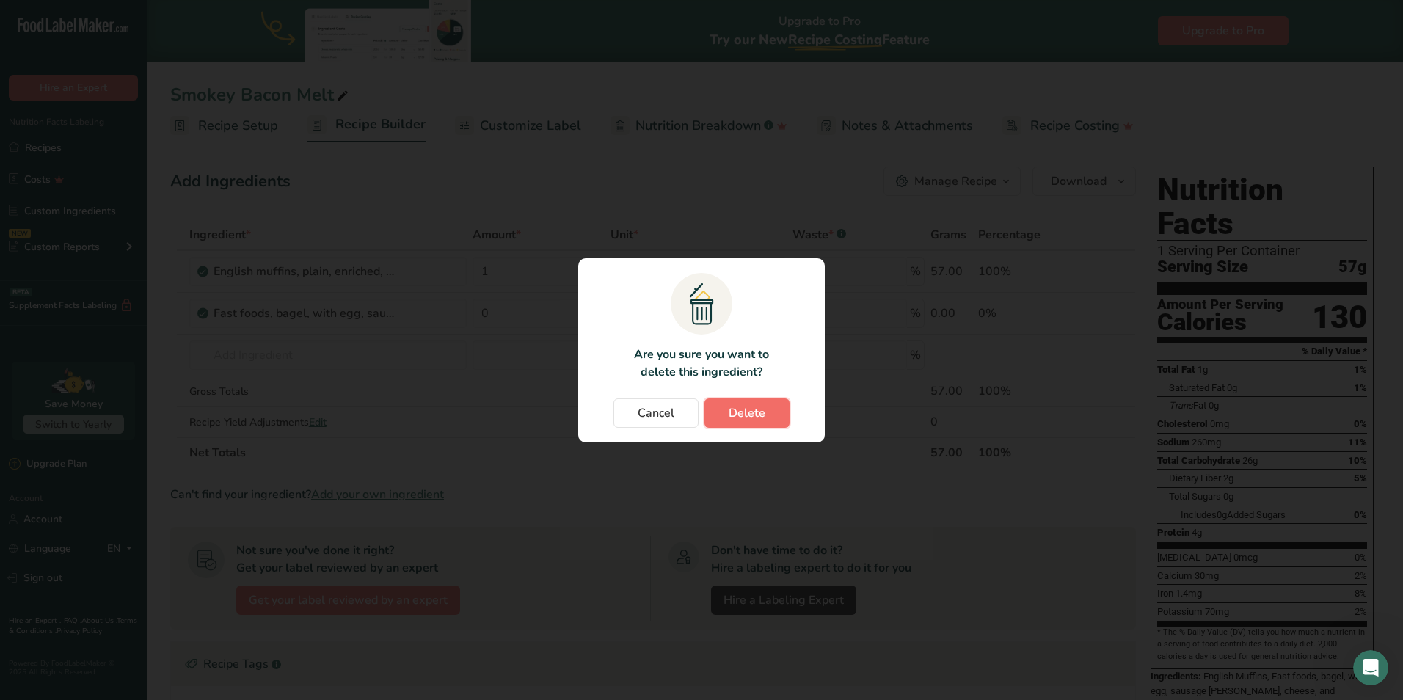
click at [733, 400] on button "Delete" at bounding box center [747, 413] width 85 height 29
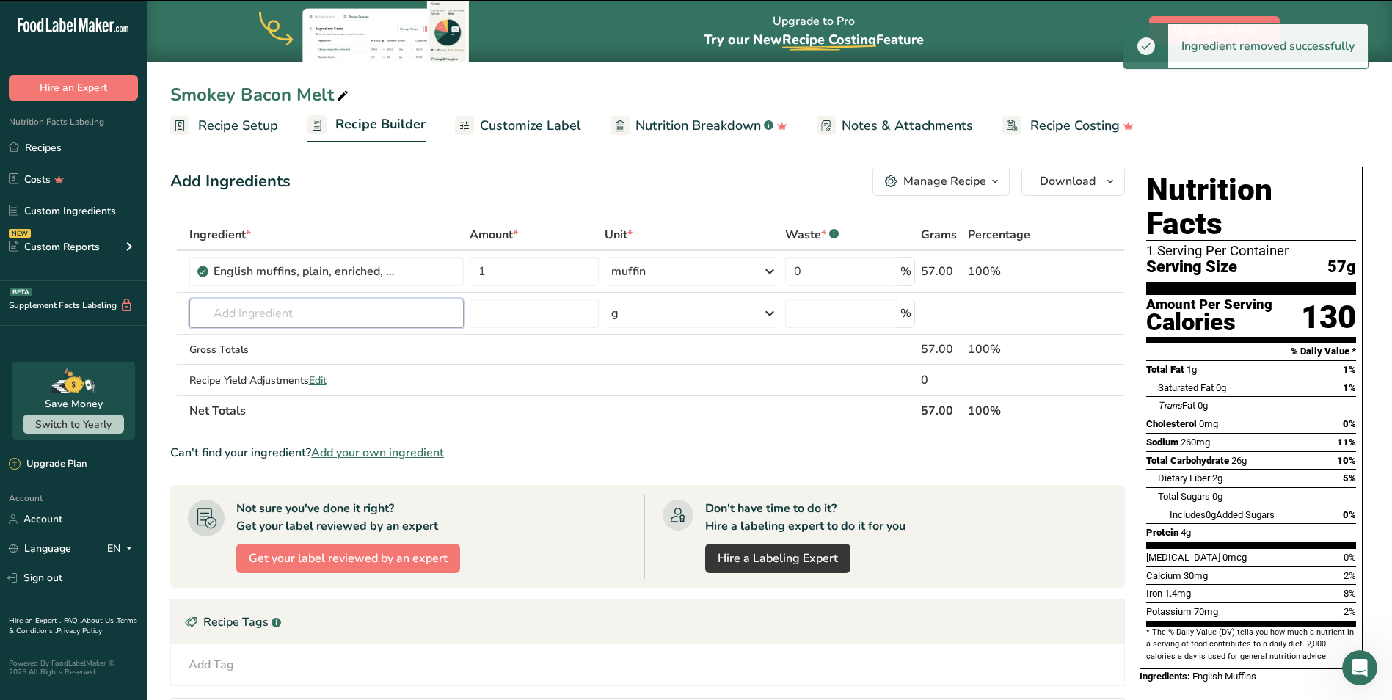
click at [316, 310] on input "text" at bounding box center [326, 313] width 275 height 29
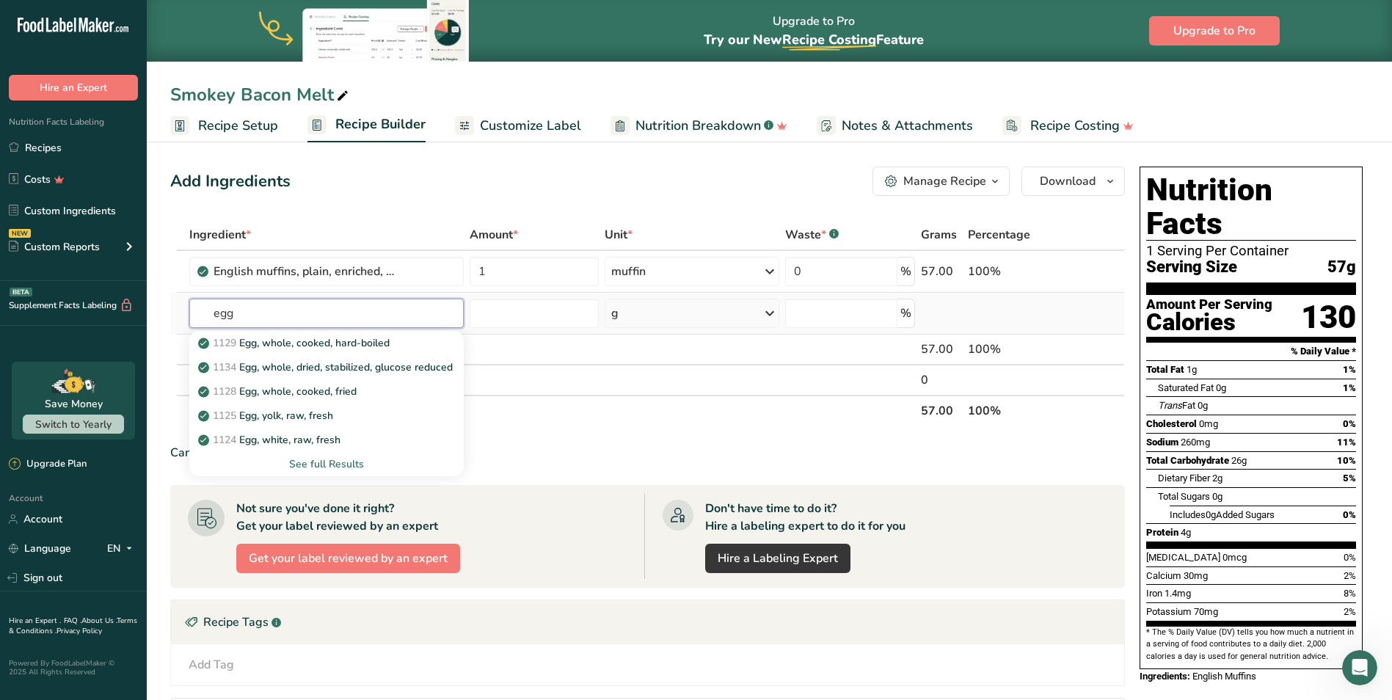
type input "egg"
click at [338, 463] on div "See full Results" at bounding box center [326, 464] width 251 height 15
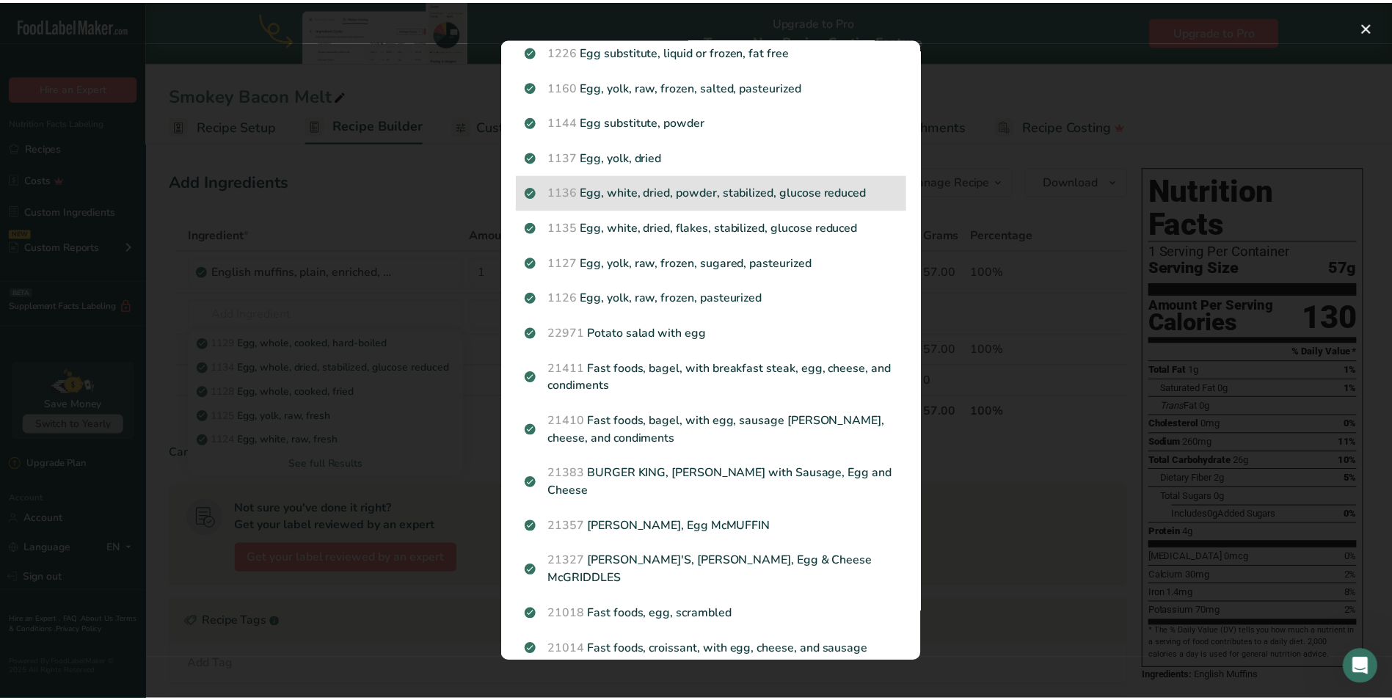
scroll to position [367, 0]
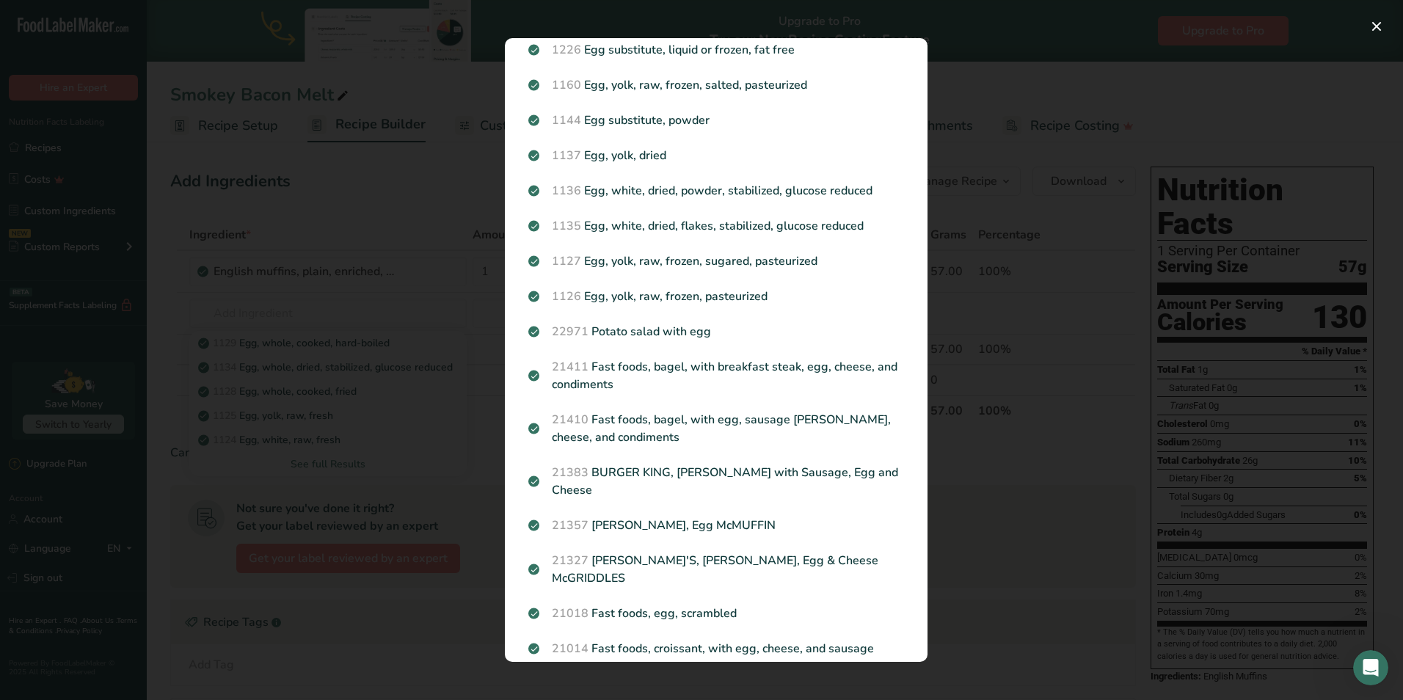
click at [305, 297] on div "Search results modal" at bounding box center [701, 350] width 1403 height 700
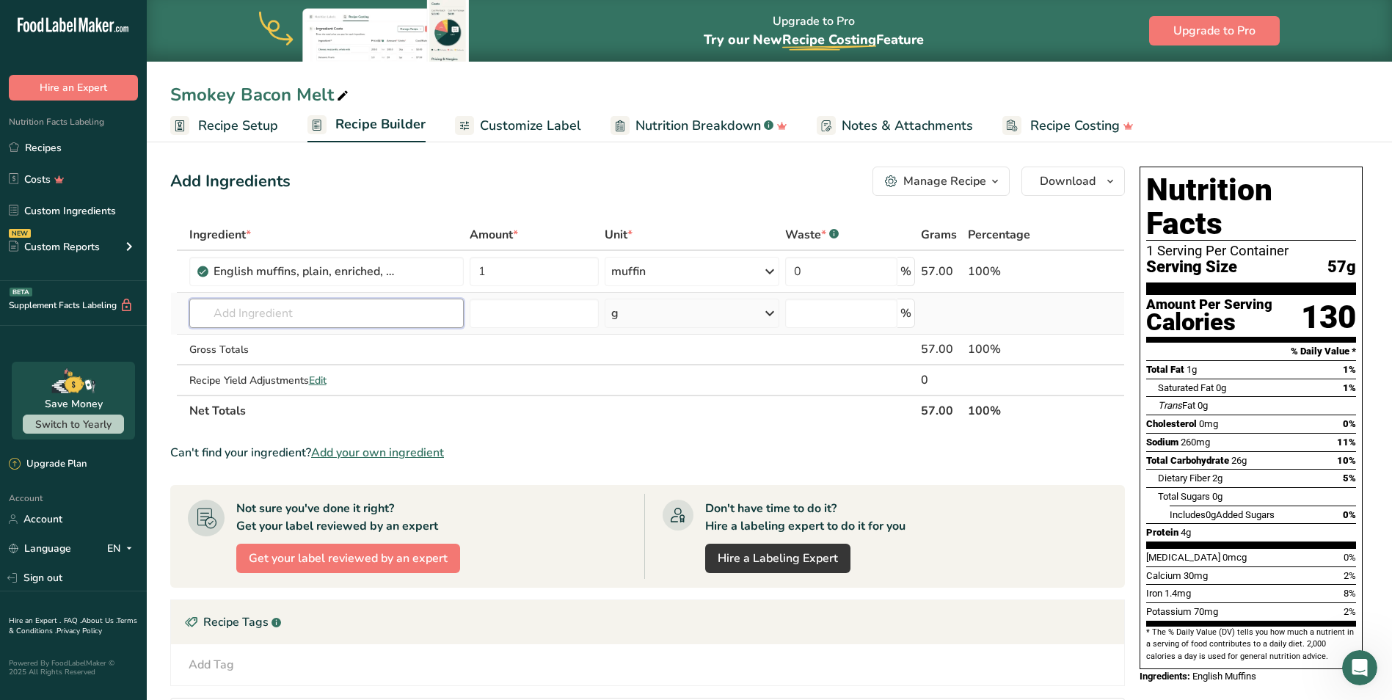
click at [287, 324] on input "text" at bounding box center [326, 313] width 275 height 29
drag, startPoint x: 296, startPoint y: 316, endPoint x: 194, endPoint y: 315, distance: 102.0
click at [194, 315] on input "egg patty" at bounding box center [326, 313] width 275 height 29
type input "bacon egg s"
click at [418, 341] on p "21307 Fast foods, griddle cake sandwich, egg, cheese, and bacon" at bounding box center [361, 342] width 320 height 15
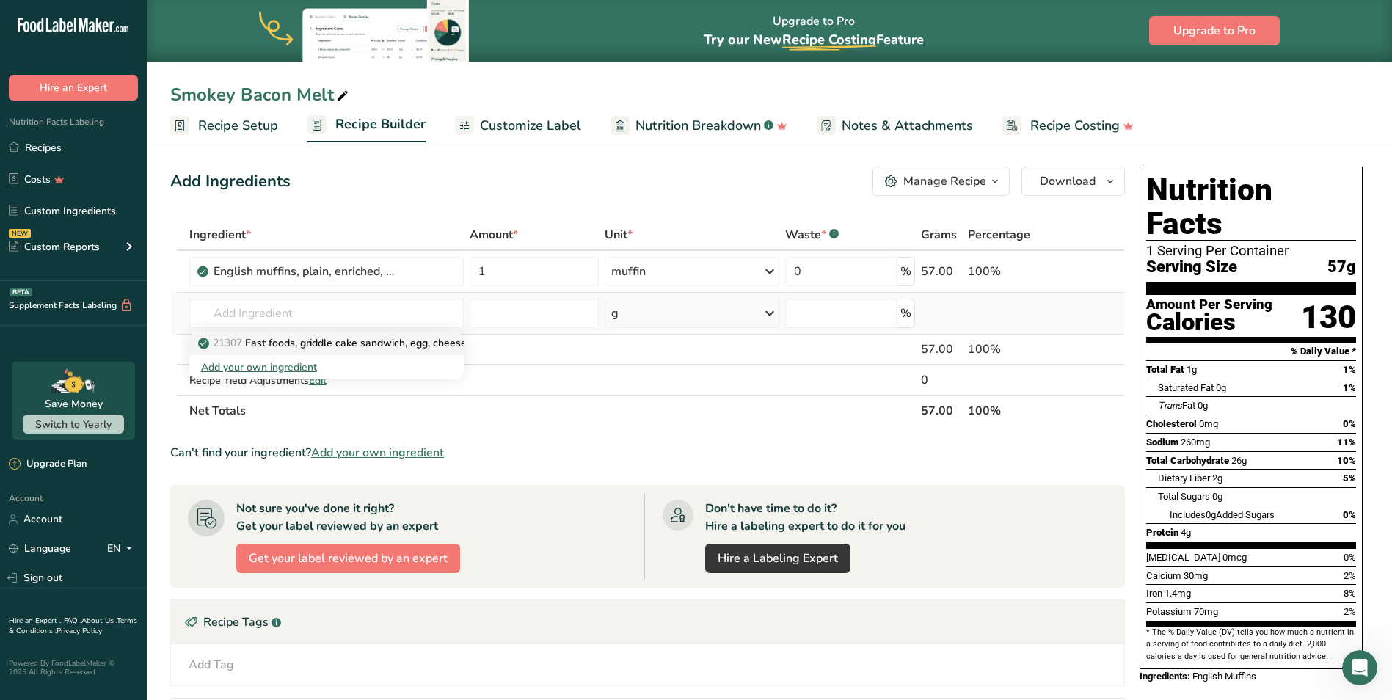
type input "Fast foods, griddle cake sandwich, egg, cheese, and bacon"
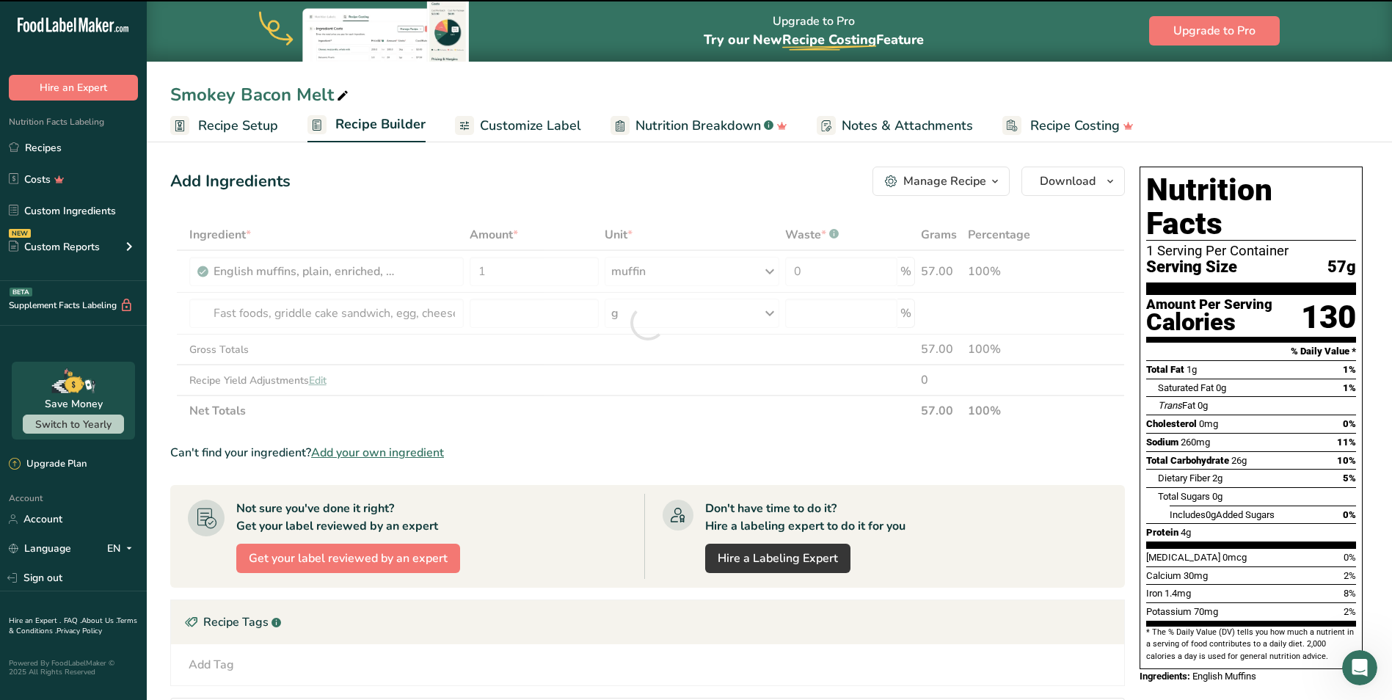
type input "0"
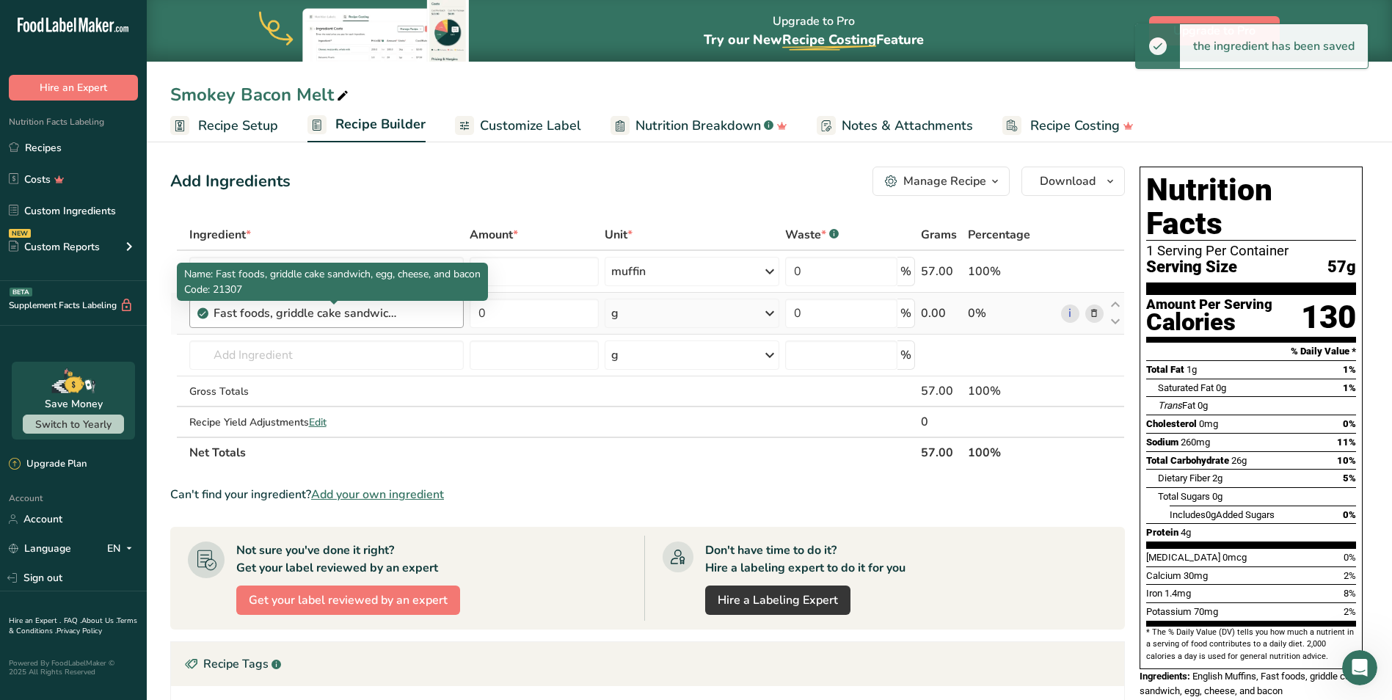
click at [392, 316] on div "Fast foods, griddle cake sandwich, egg, cheese, and bacon" at bounding box center [305, 314] width 183 height 18
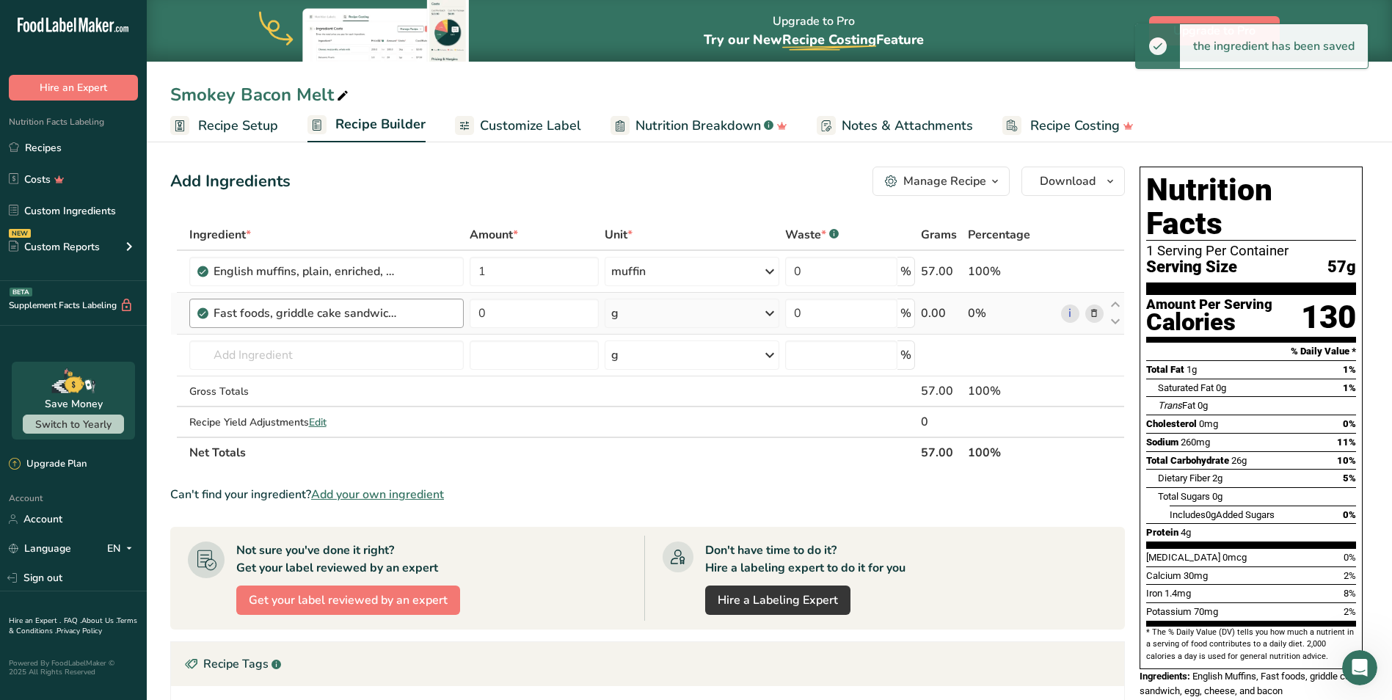
click at [392, 316] on div "Fast foods, griddle cake sandwich, egg, cheese, and bacon" at bounding box center [305, 314] width 183 height 18
click at [740, 320] on div "g" at bounding box center [692, 313] width 174 height 29
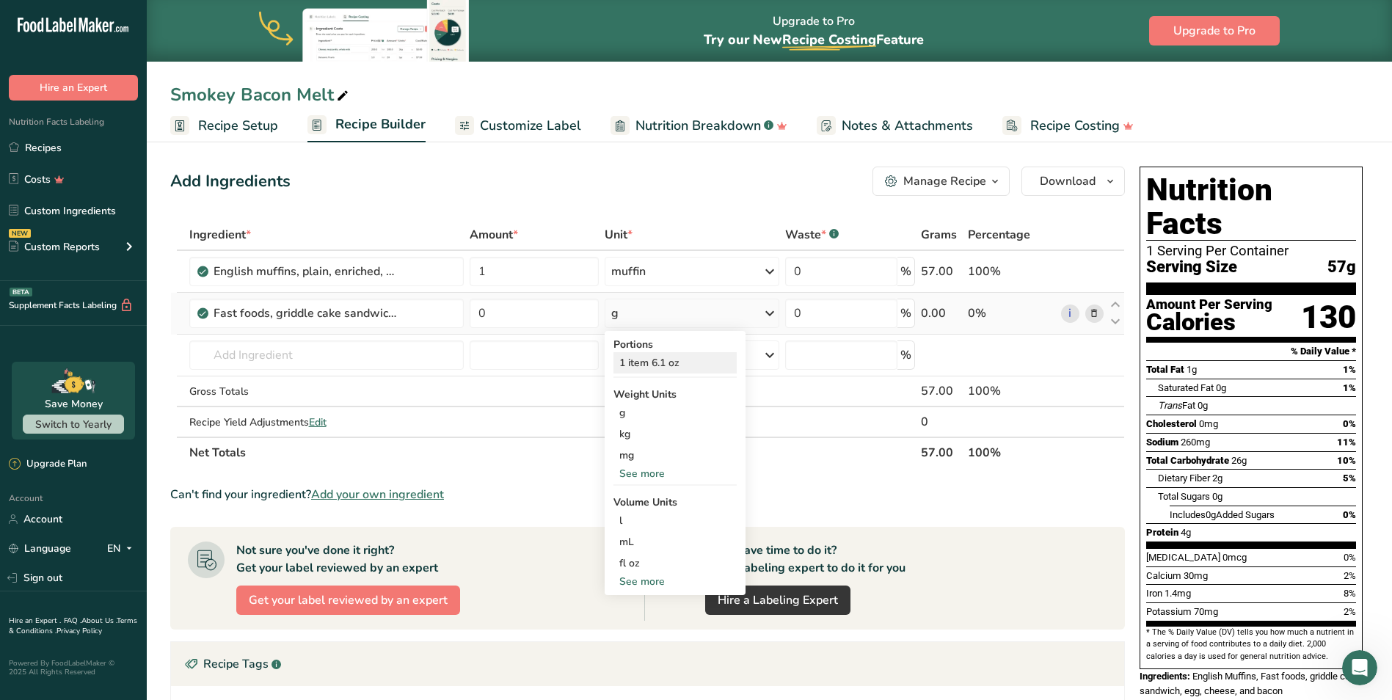
click at [683, 366] on div "1 item 6.1 oz" at bounding box center [675, 362] width 123 height 21
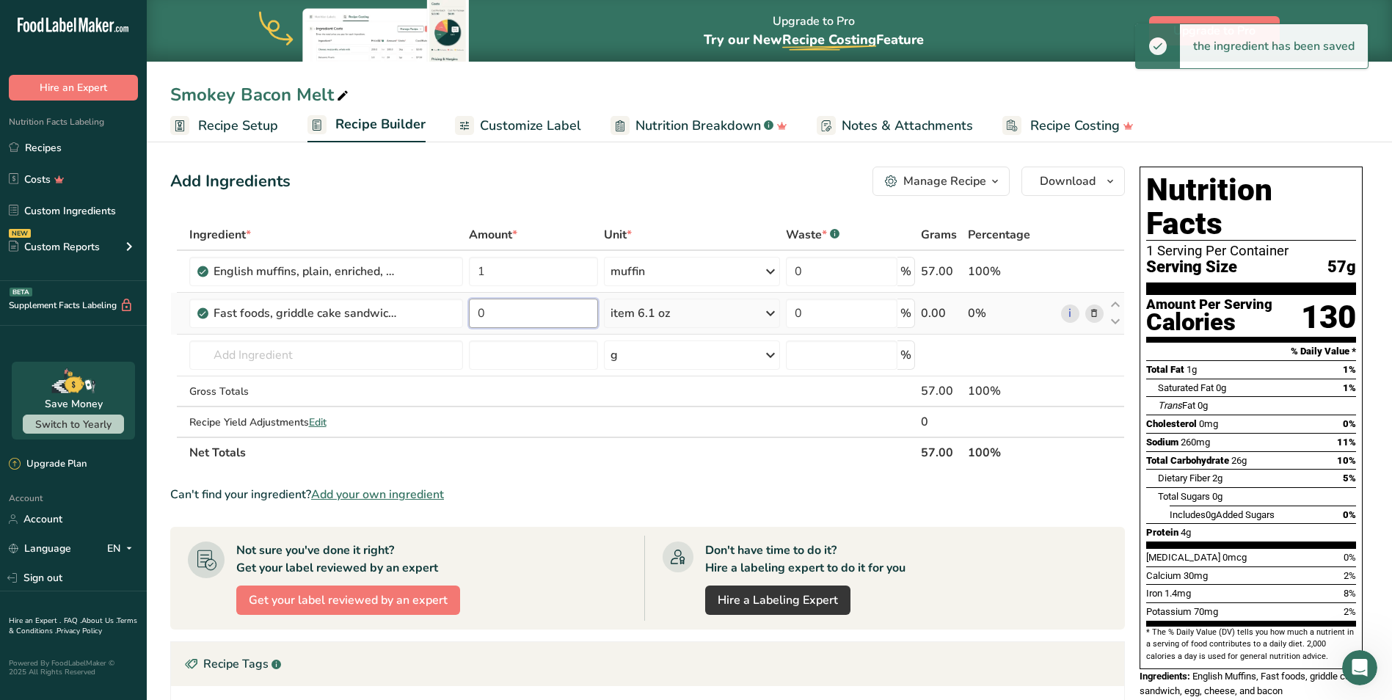
drag, startPoint x: 539, startPoint y: 316, endPoint x: 485, endPoint y: 311, distance: 53.8
click at [485, 311] on input "0" at bounding box center [533, 313] width 129 height 29
type input "1"
click at [570, 178] on div "Add Ingredients Manage Recipe Delete Recipe Duplicate Recipe Scale Recipe Save …" at bounding box center [647, 181] width 955 height 29
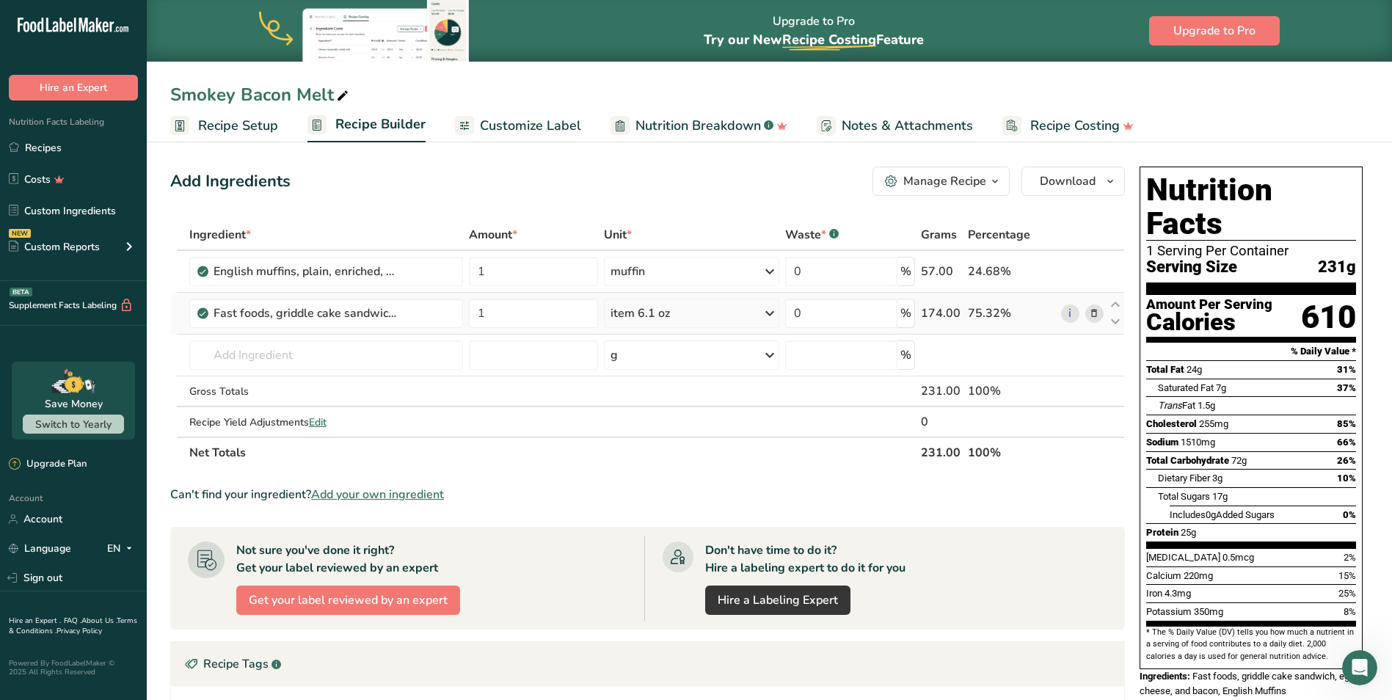
click at [1097, 313] on icon at bounding box center [1094, 313] width 10 height 15
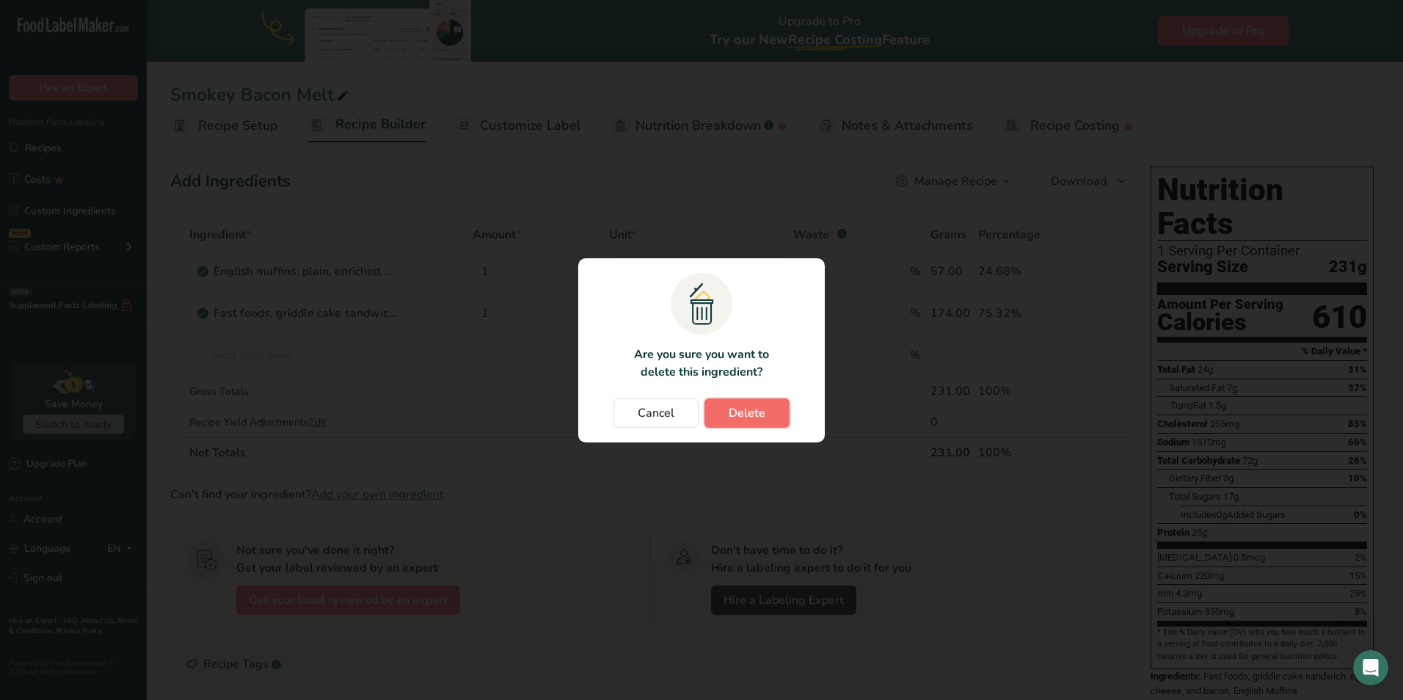
click at [737, 420] on span "Delete" at bounding box center [747, 413] width 37 height 18
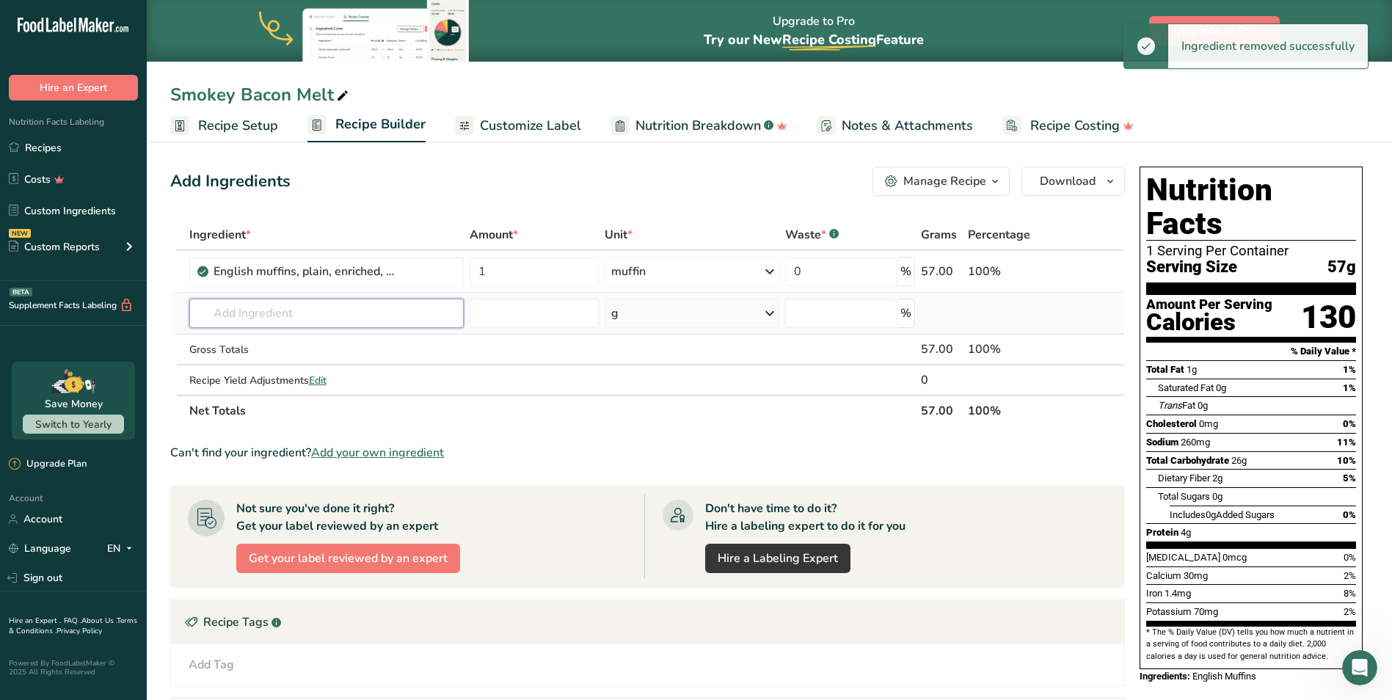
click at [206, 310] on input "text" at bounding box center [326, 313] width 275 height 29
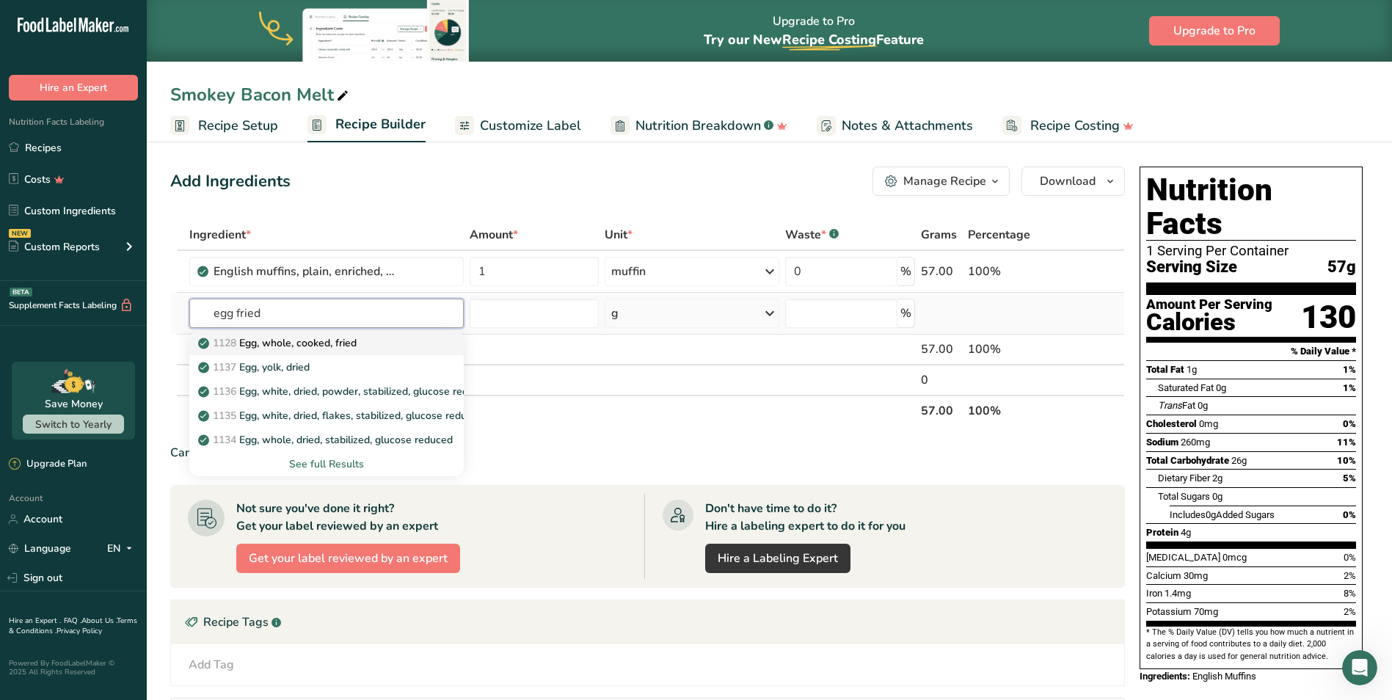
type input "egg fried"
click at [275, 339] on p "1128 Egg, whole, cooked, fried" at bounding box center [279, 342] width 156 height 15
type input "Egg, whole, cooked, fried"
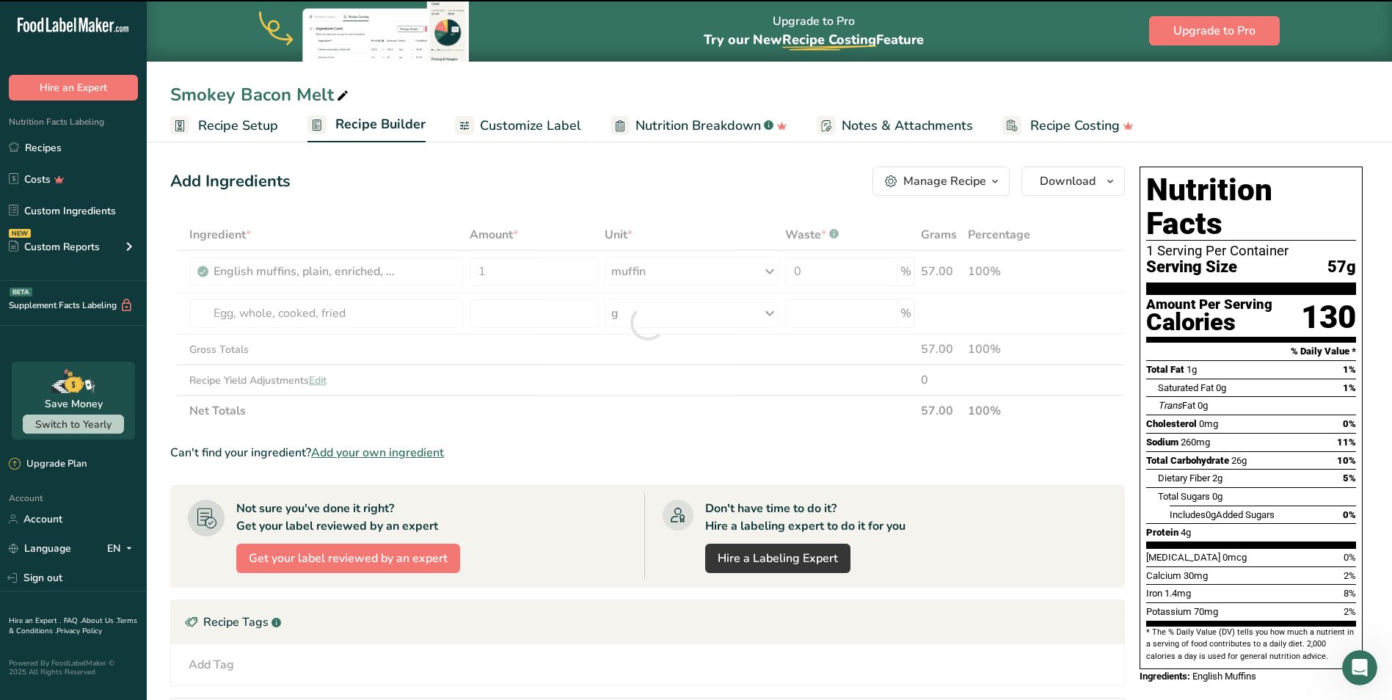
type input "0"
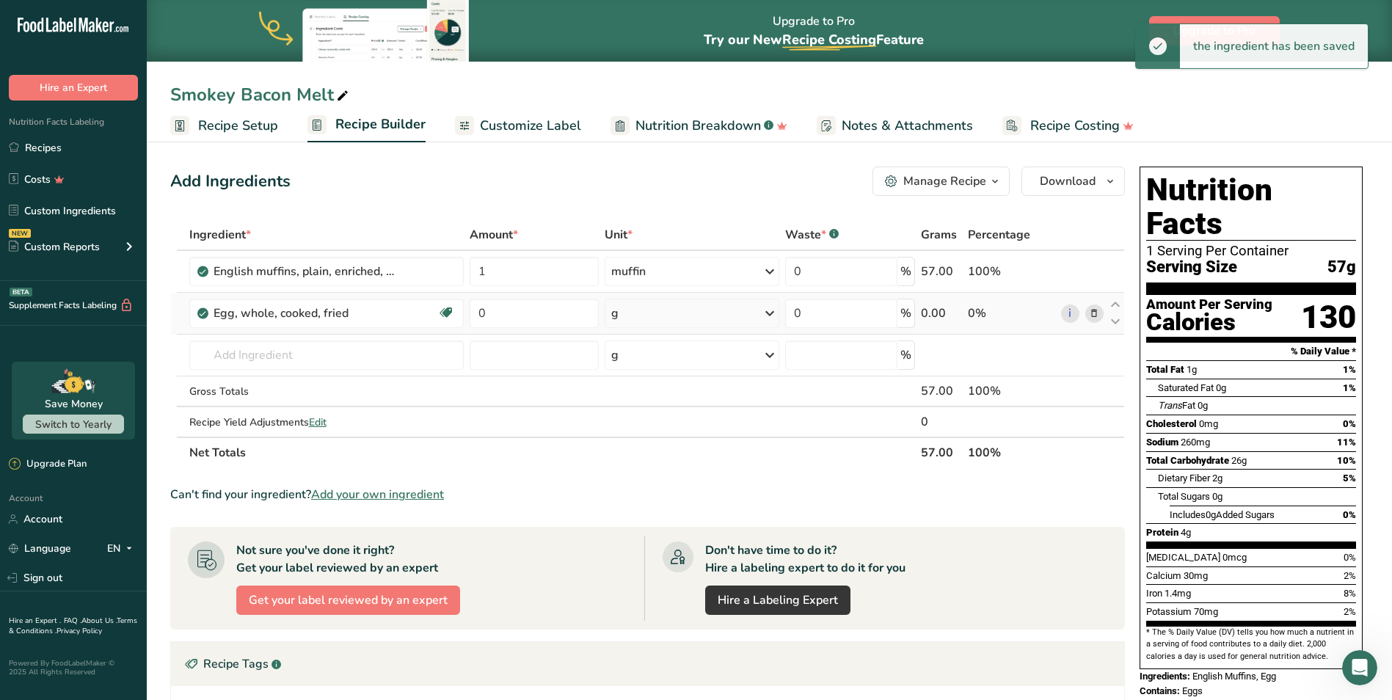
click at [621, 313] on div "g" at bounding box center [692, 313] width 174 height 29
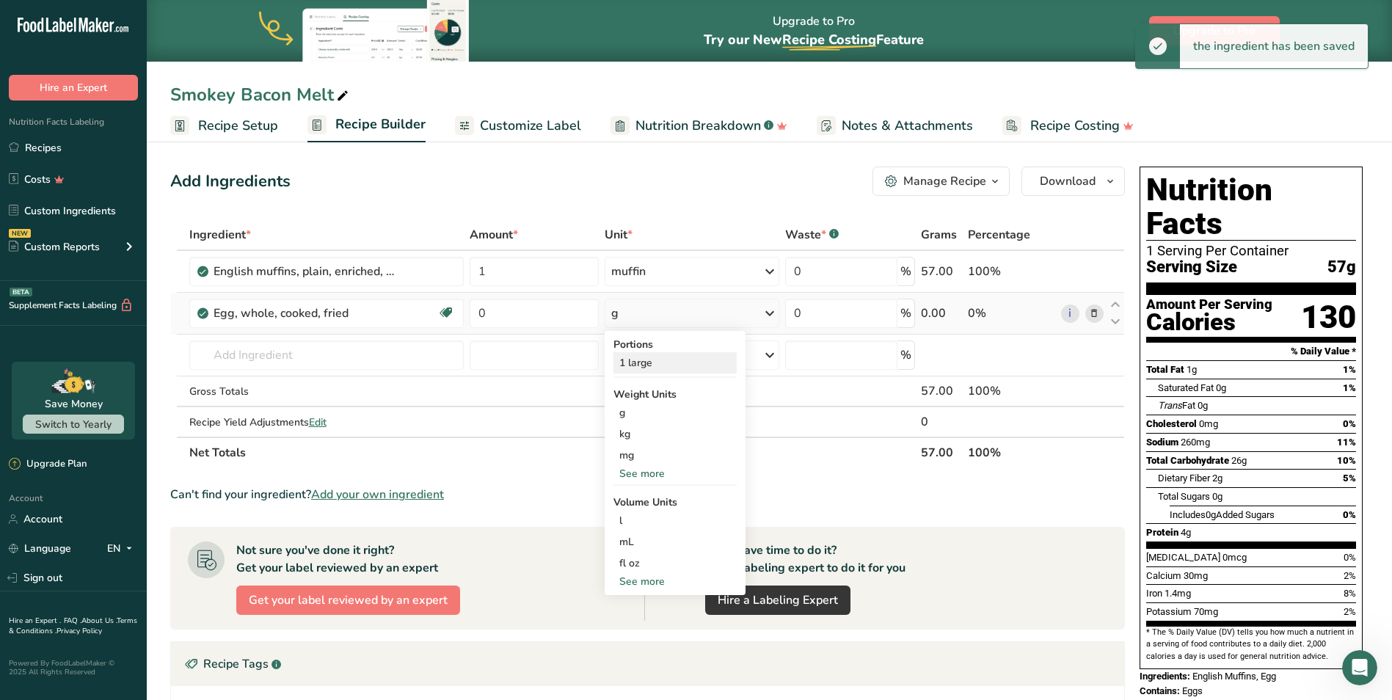
click at [661, 373] on div "1 large" at bounding box center [675, 362] width 123 height 21
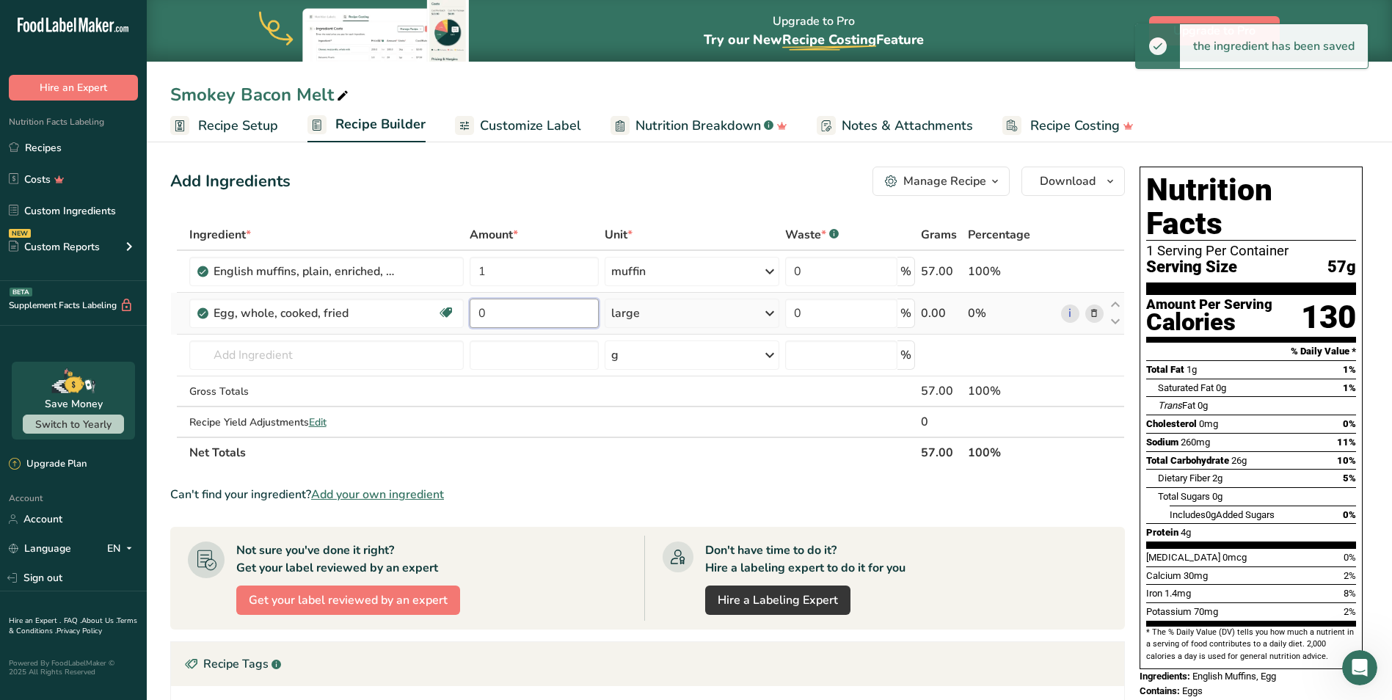
drag, startPoint x: 498, startPoint y: 308, endPoint x: 474, endPoint y: 323, distance: 28.1
click at [474, 323] on input "0" at bounding box center [535, 313] width 130 height 29
type input "1"
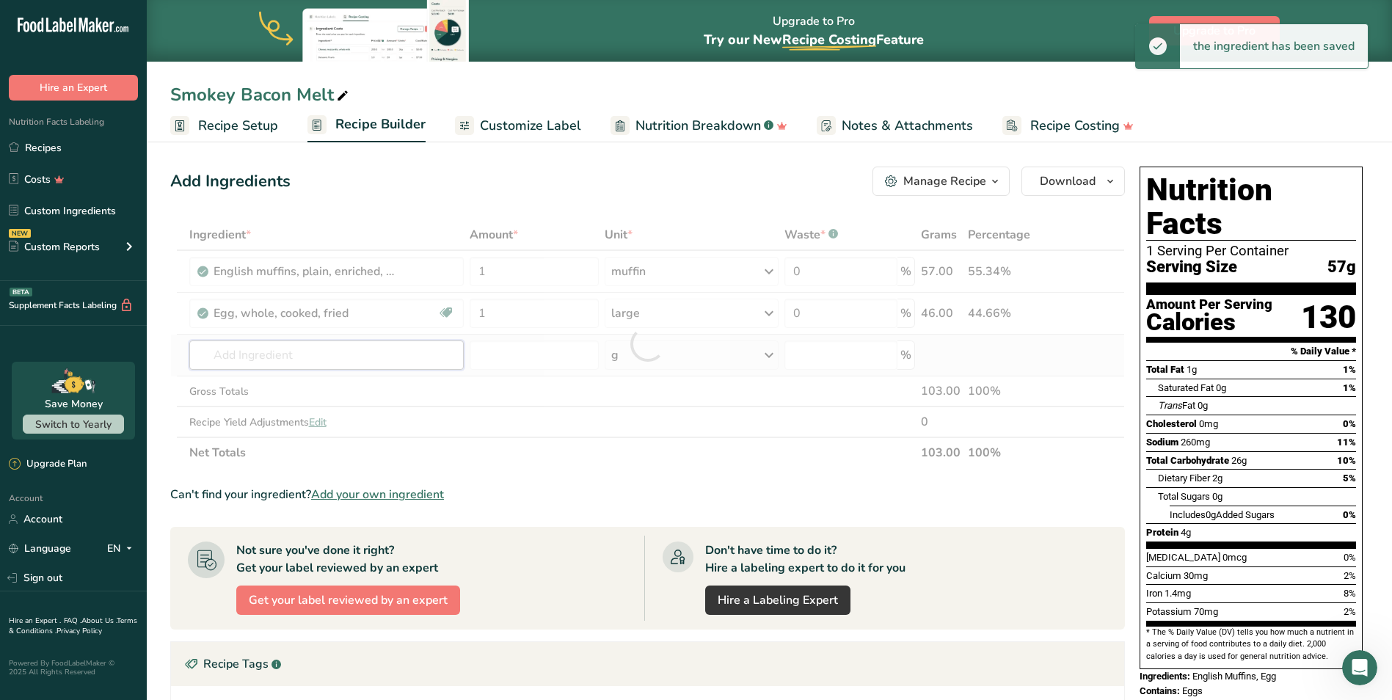
click at [262, 344] on div "Ingredient * Amount * Unit * Waste * .a-a{fill:#347362;}.b-a{fill:#fff;} Grams …" at bounding box center [647, 343] width 955 height 249
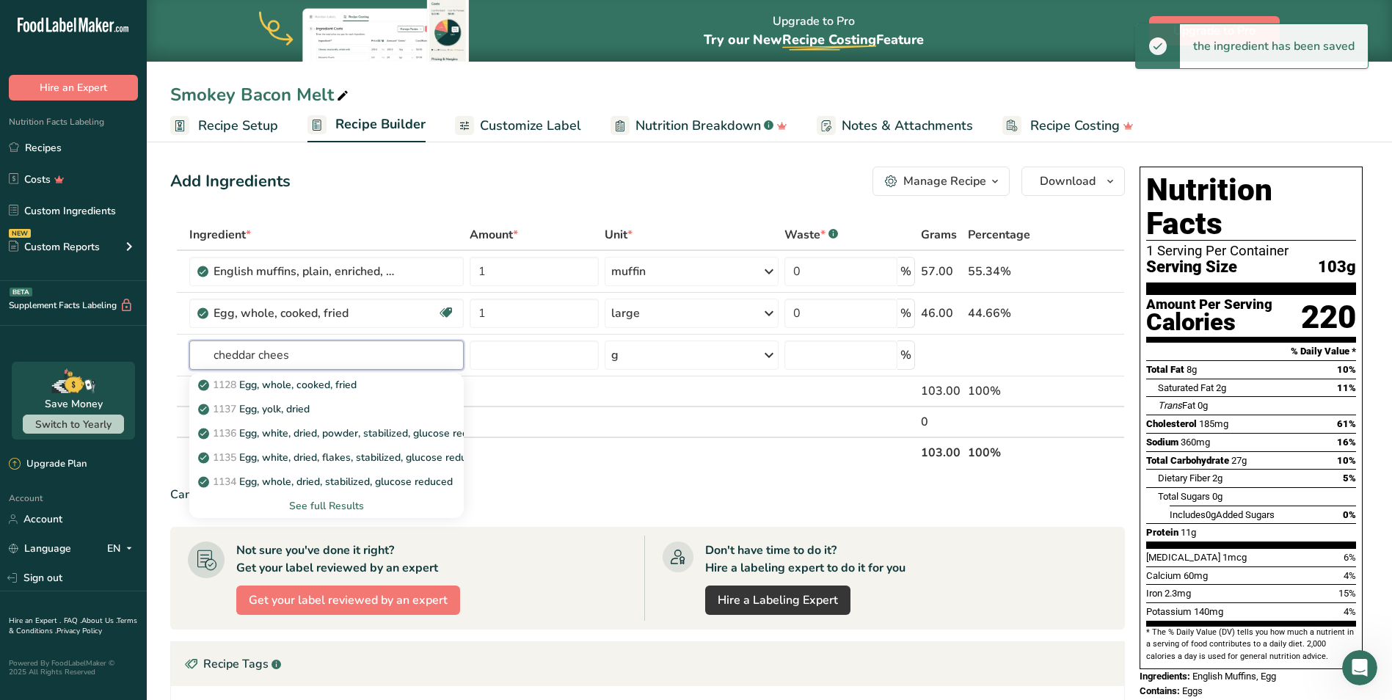
type input "cheddar cheese"
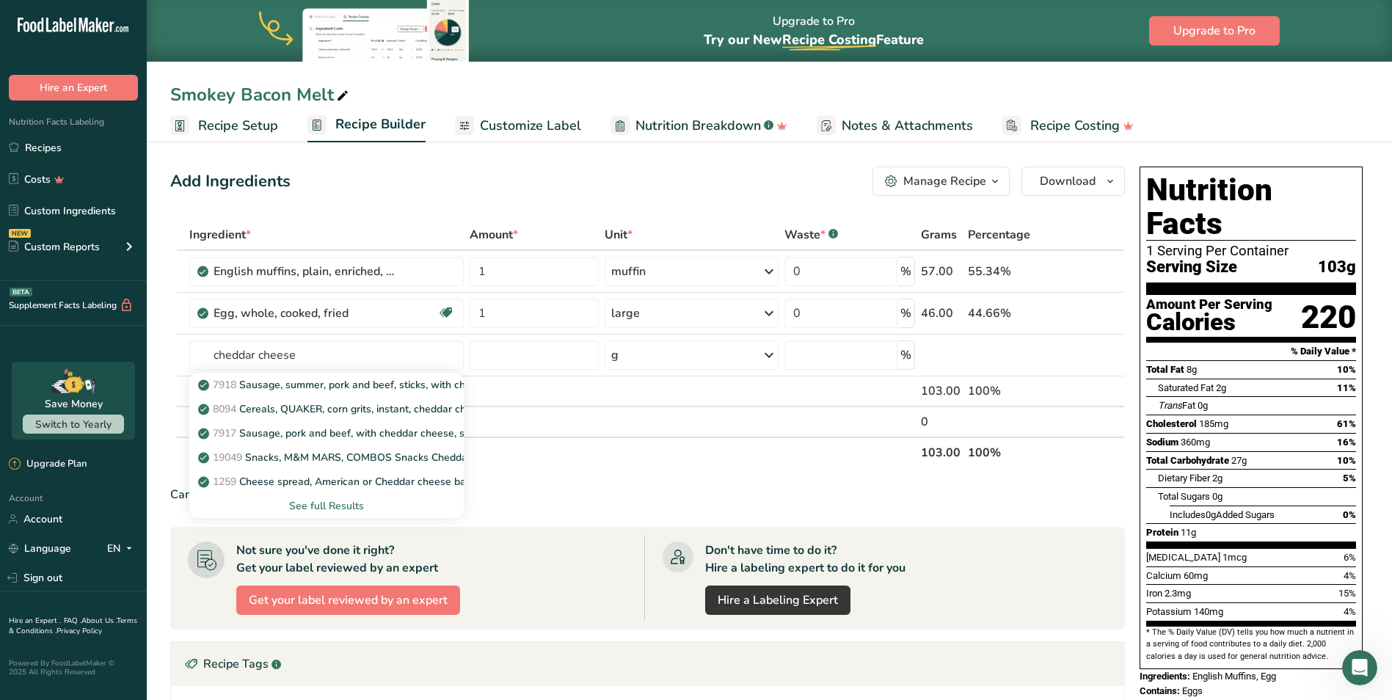
type input "cheddar cheese"
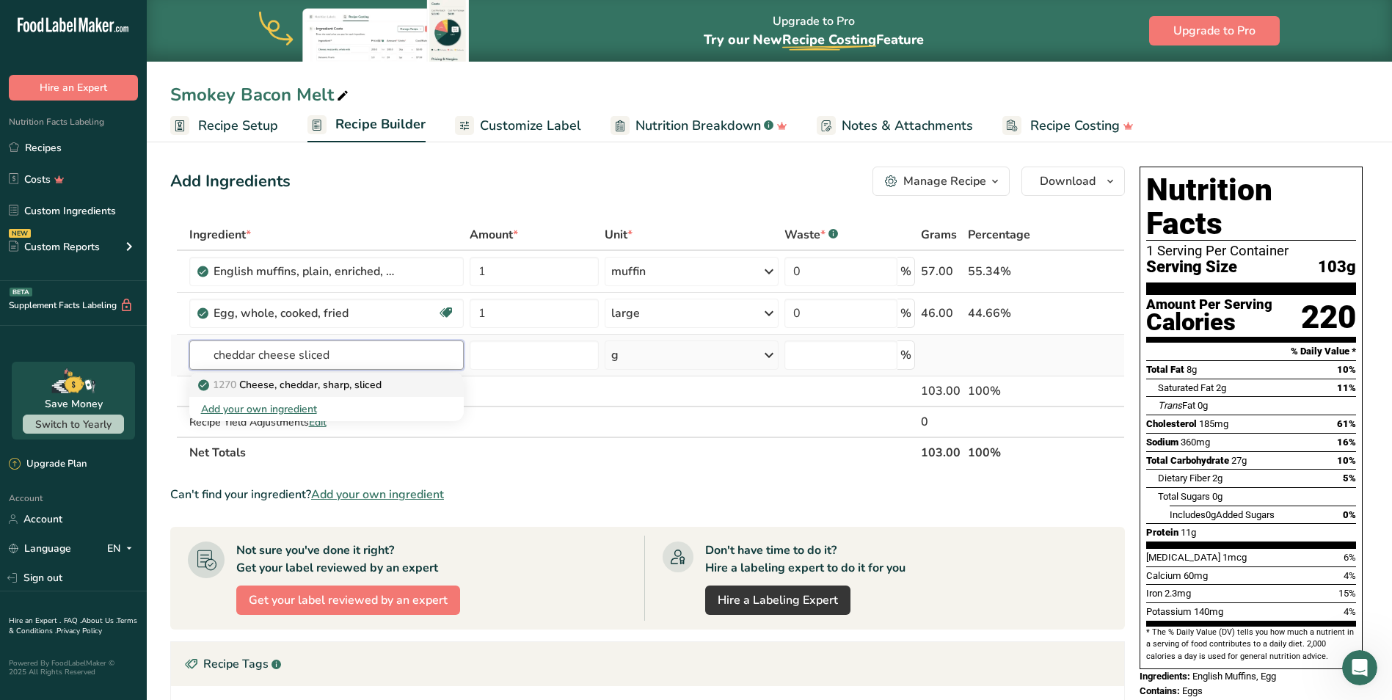
type input "cheddar cheese sliced"
click at [283, 386] on p "1270 Cheese, cheddar, sharp, sliced" at bounding box center [291, 384] width 181 height 15
type input "Cheese, cheddar, sharp, sliced"
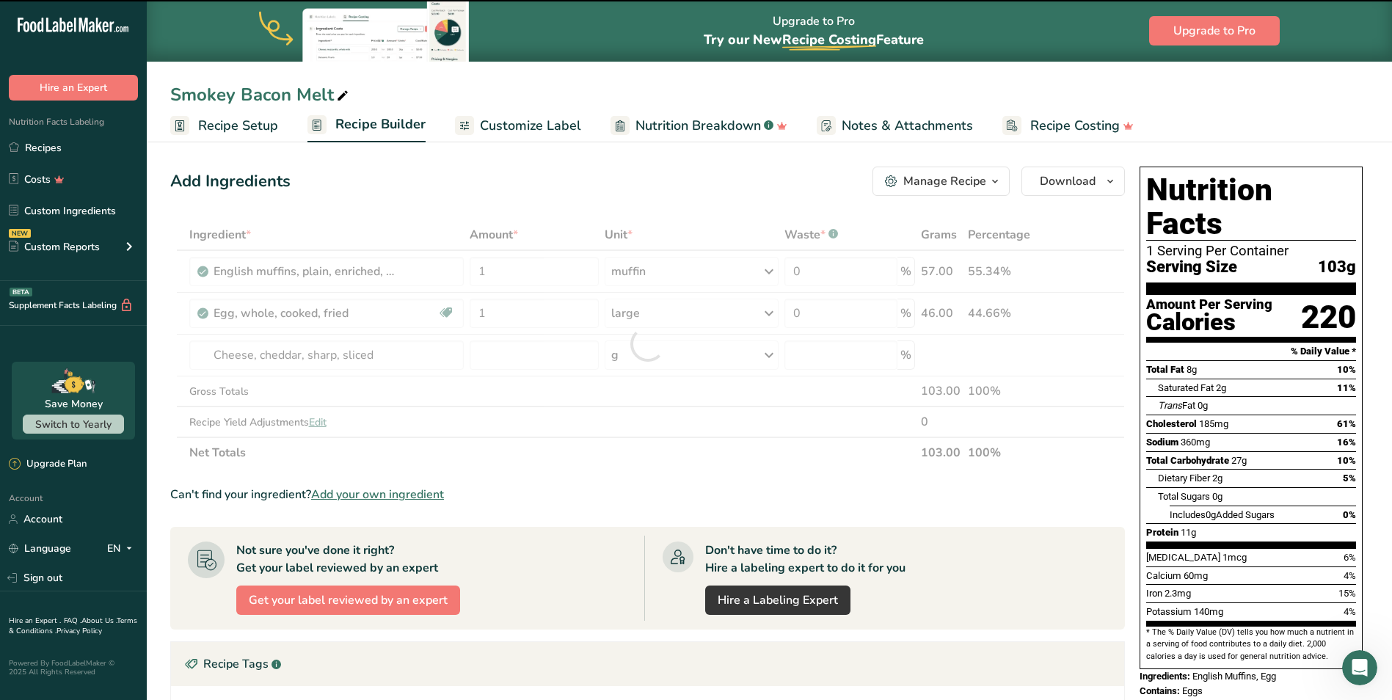
type input "0"
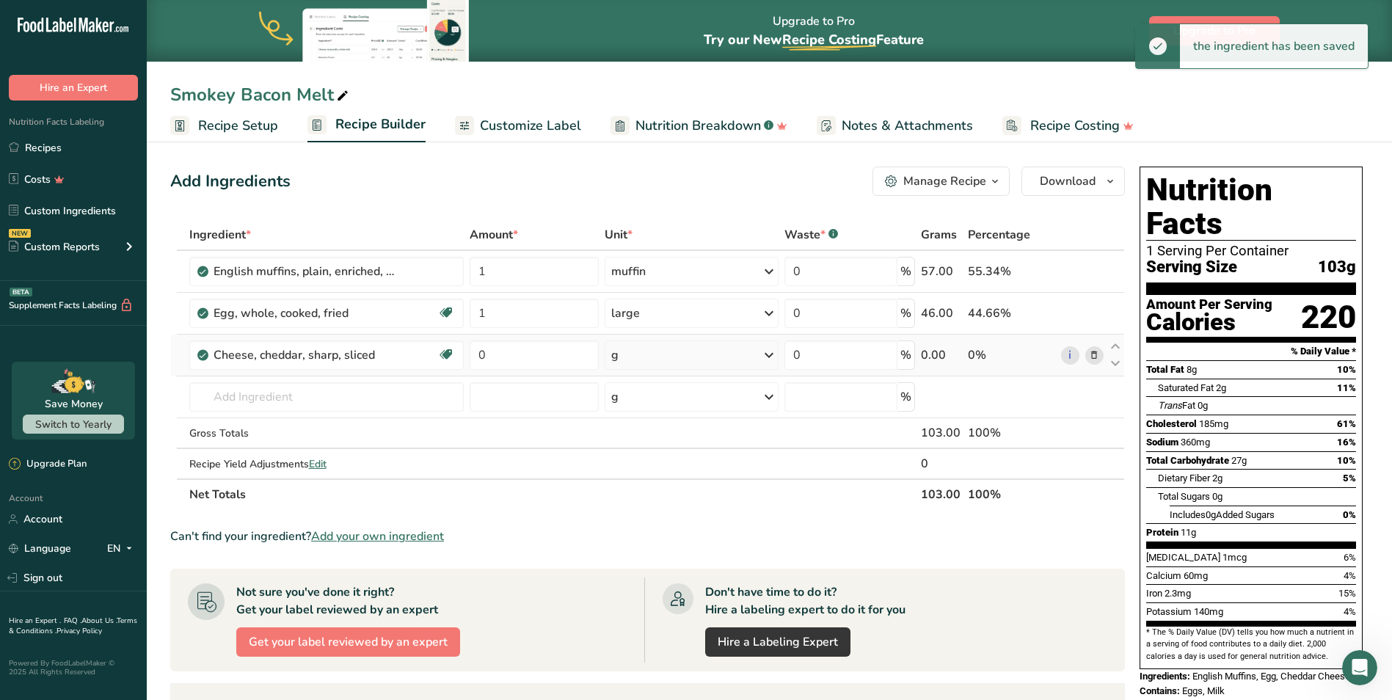
click at [634, 357] on div "g" at bounding box center [692, 355] width 174 height 29
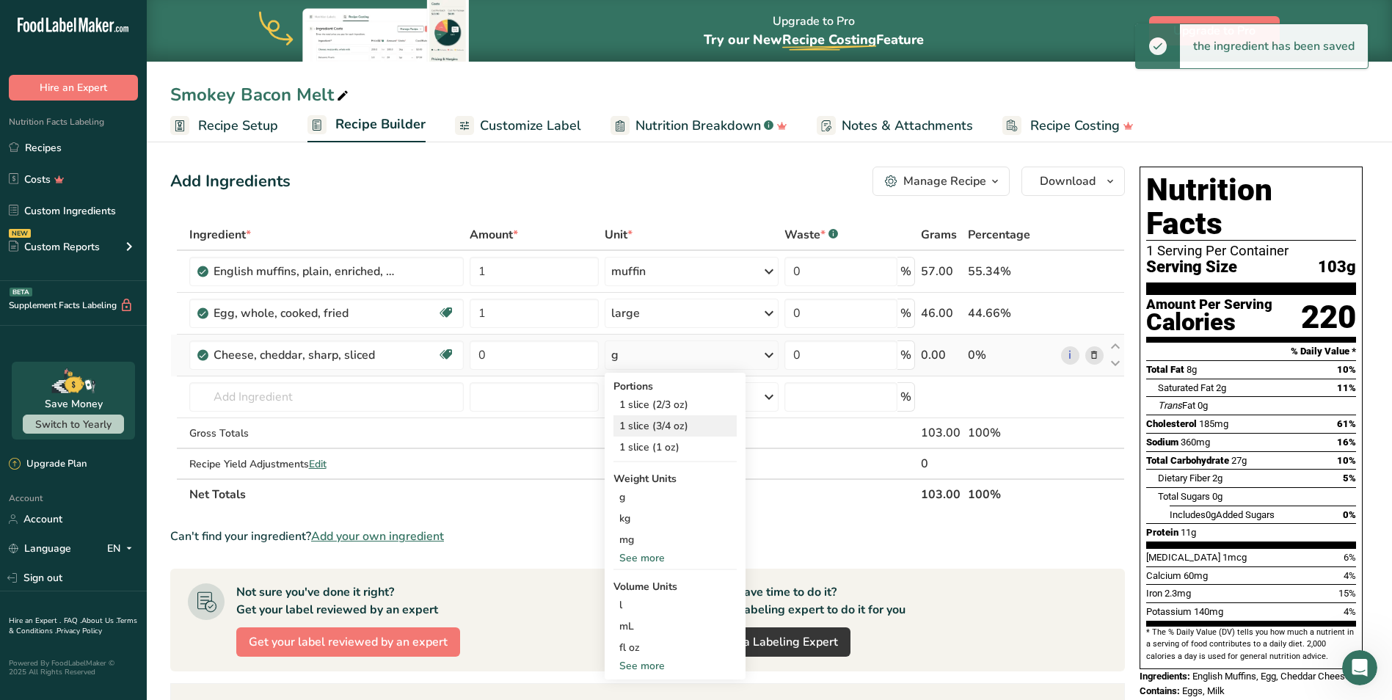
click at [639, 424] on div "1 slice (3/4 oz)" at bounding box center [675, 425] width 123 height 21
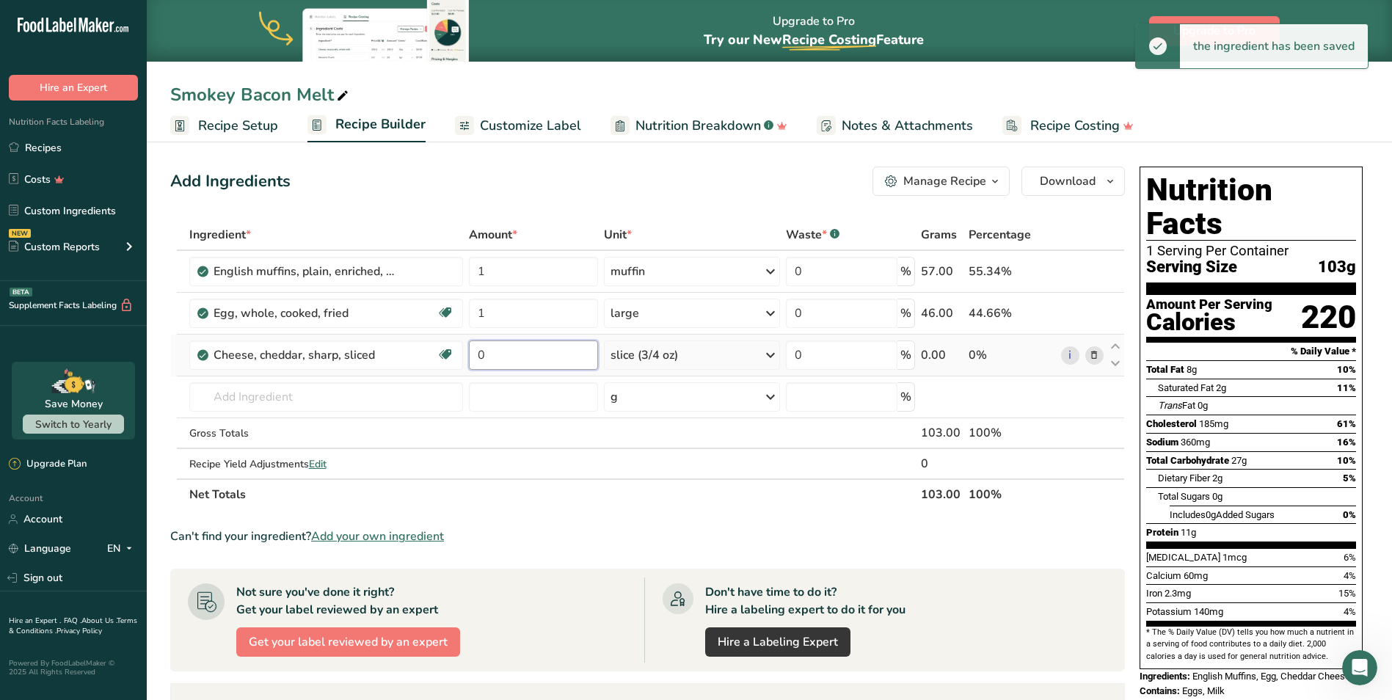
drag, startPoint x: 497, startPoint y: 357, endPoint x: 470, endPoint y: 366, distance: 28.6
click at [470, 366] on input "0" at bounding box center [533, 355] width 129 height 29
type input "1"
click at [355, 399] on div "Ingredient * Amount * Unit * Waste * .a-a{fill:#347362;}.b-a{fill:#fff;} Grams …" at bounding box center [647, 364] width 955 height 291
type input "b"
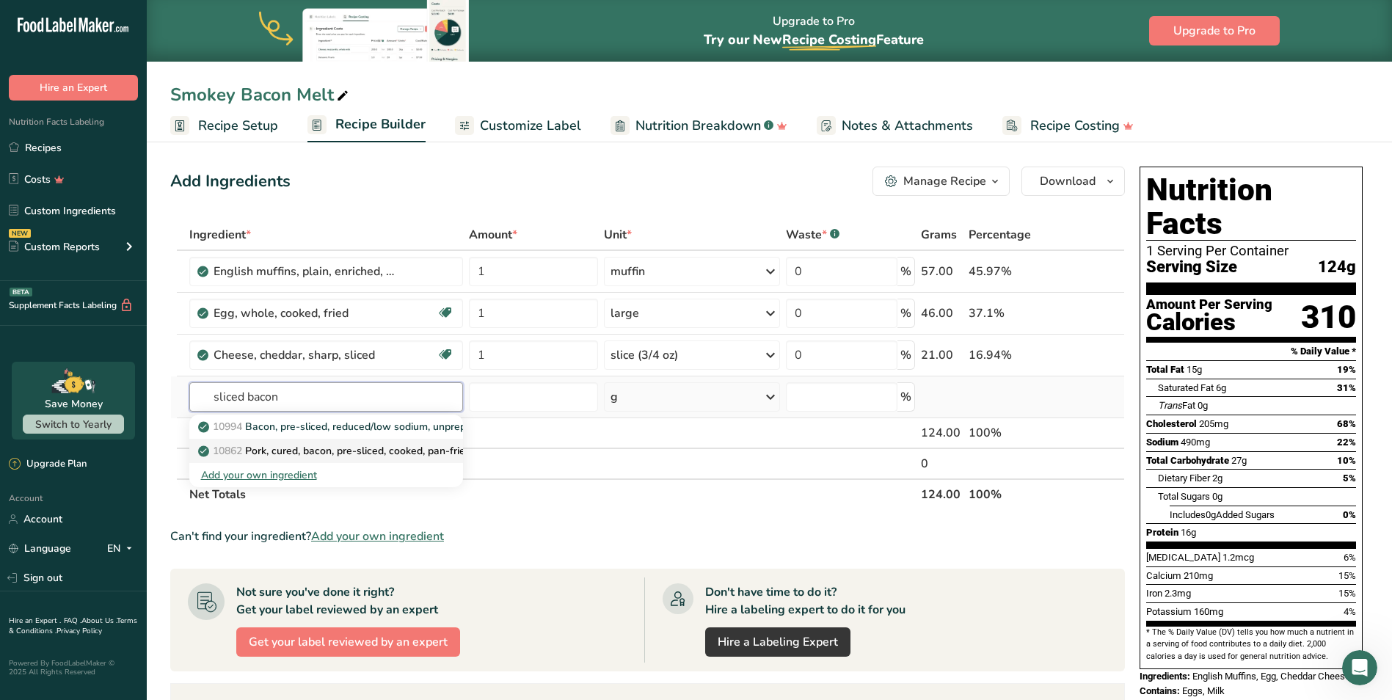
type input "sliced bacon"
click at [349, 448] on p "10862 Pork, cured, bacon, pre-sliced, cooked, pan-fried" at bounding box center [336, 450] width 270 height 15
type input "Pork, cured, bacon, pre-sliced, cooked, pan-fried"
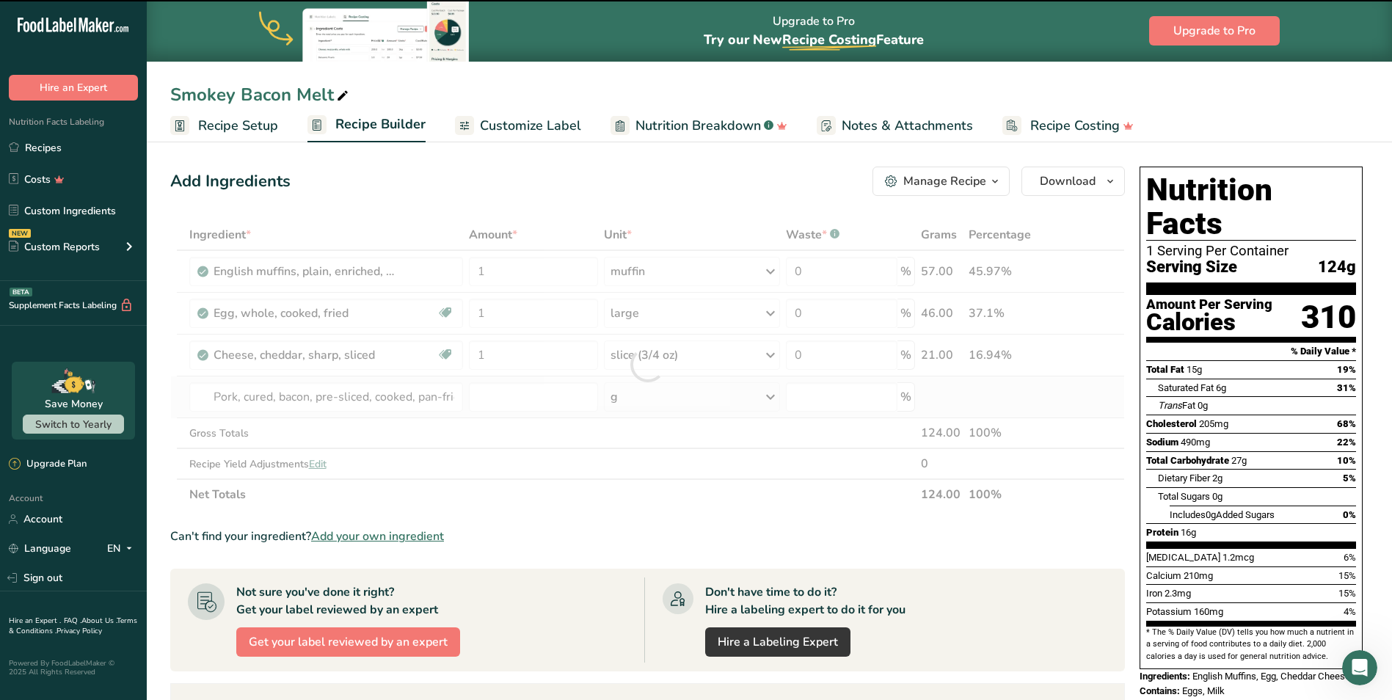
type input "0"
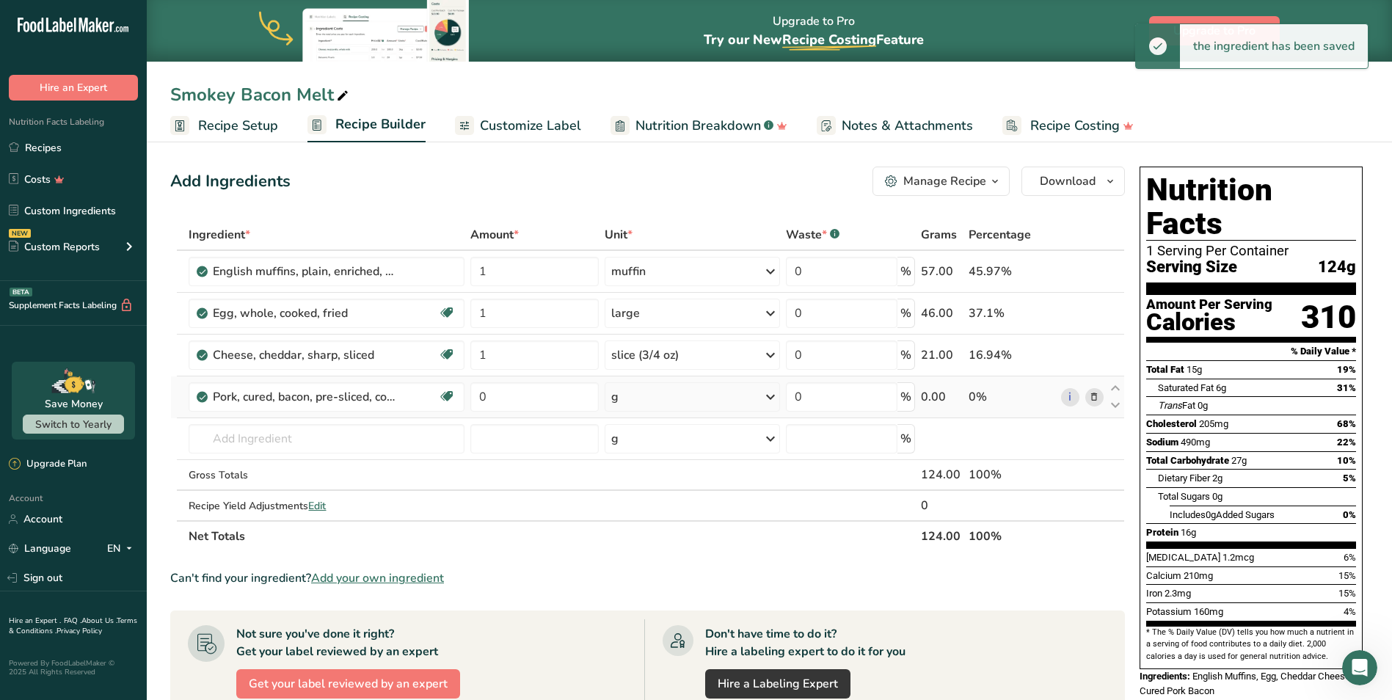
click at [619, 401] on div "g" at bounding box center [692, 396] width 175 height 29
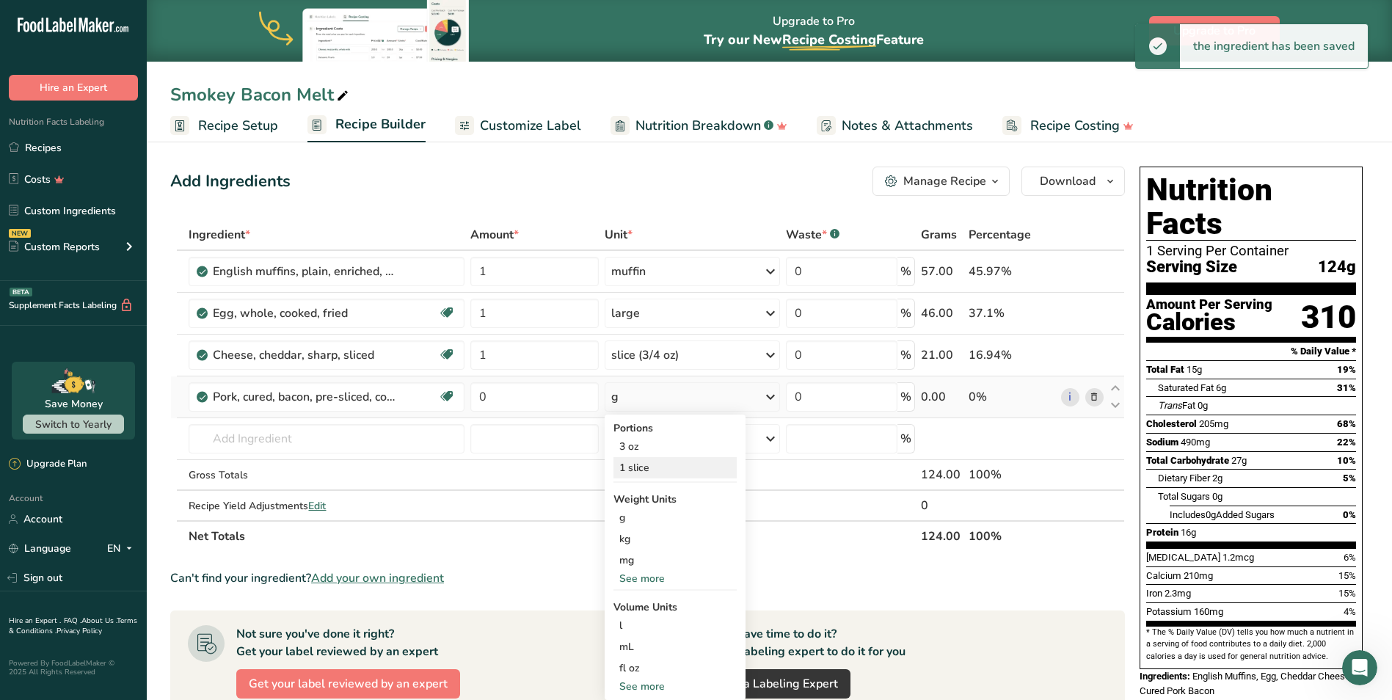
click at [647, 470] on div "1 slice" at bounding box center [675, 467] width 123 height 21
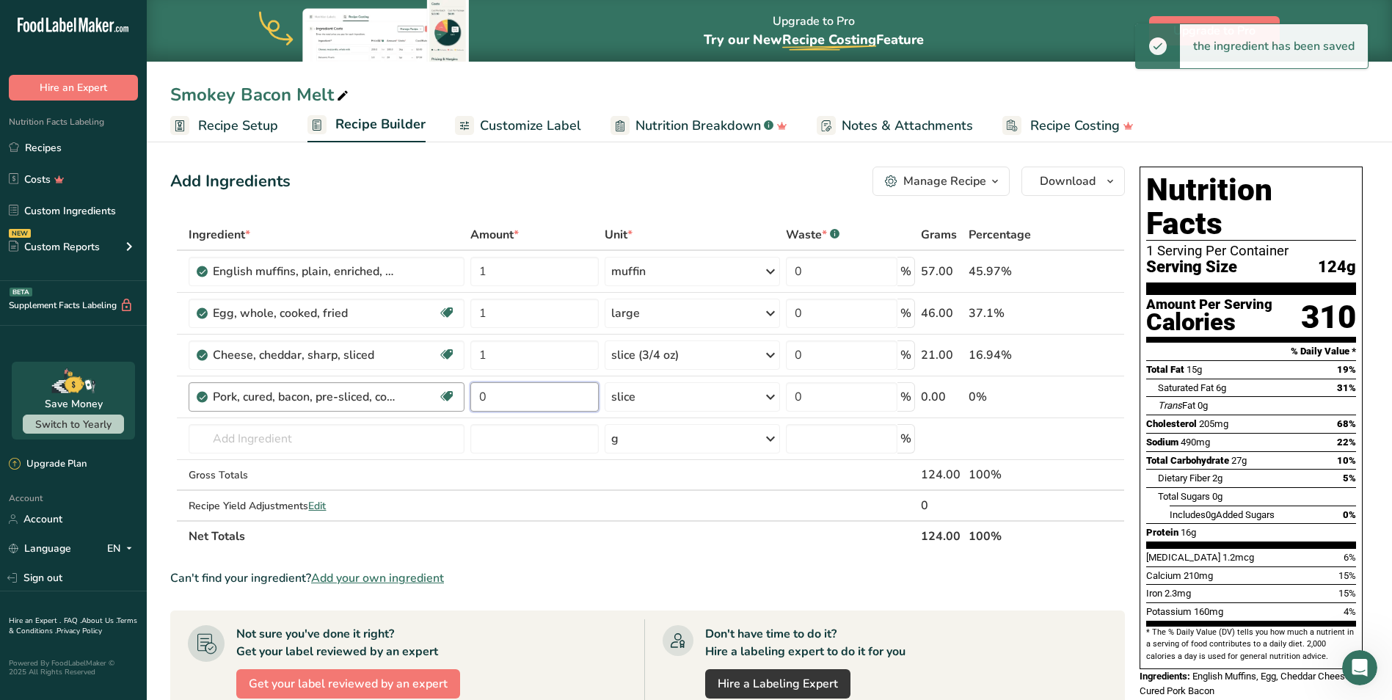
drag, startPoint x: 510, startPoint y: 395, endPoint x: 444, endPoint y: 408, distance: 67.4
click at [444, 408] on tr "Pork, cured, bacon, pre-sliced, cooked, pan-fried Dairy free Gluten free Soy fr…" at bounding box center [647, 398] width 953 height 42
type input "1.5"
click at [509, 181] on div "Add Ingredients Manage Recipe Delete Recipe Duplicate Recipe Scale Recipe Save …" at bounding box center [647, 181] width 955 height 29
click at [545, 128] on span "Customize Label" at bounding box center [530, 126] width 101 height 20
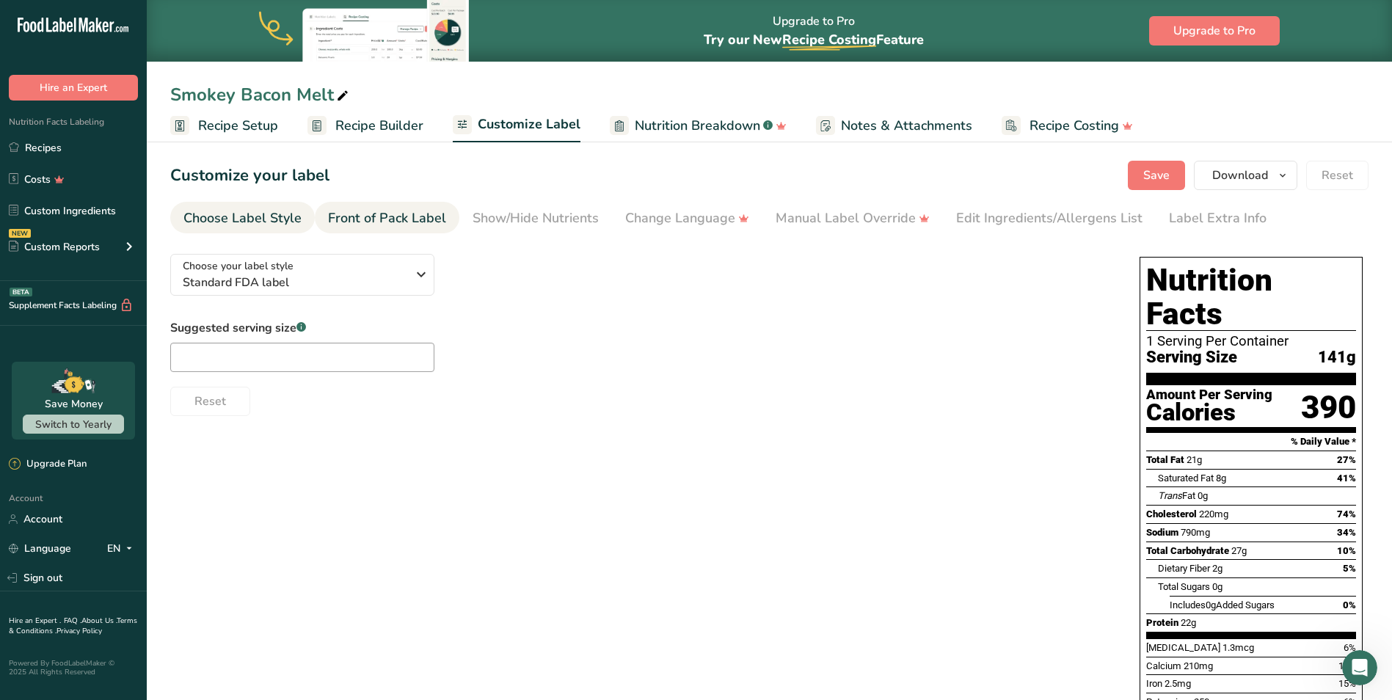
click at [396, 209] on div "Front of Pack Label" at bounding box center [387, 218] width 118 height 20
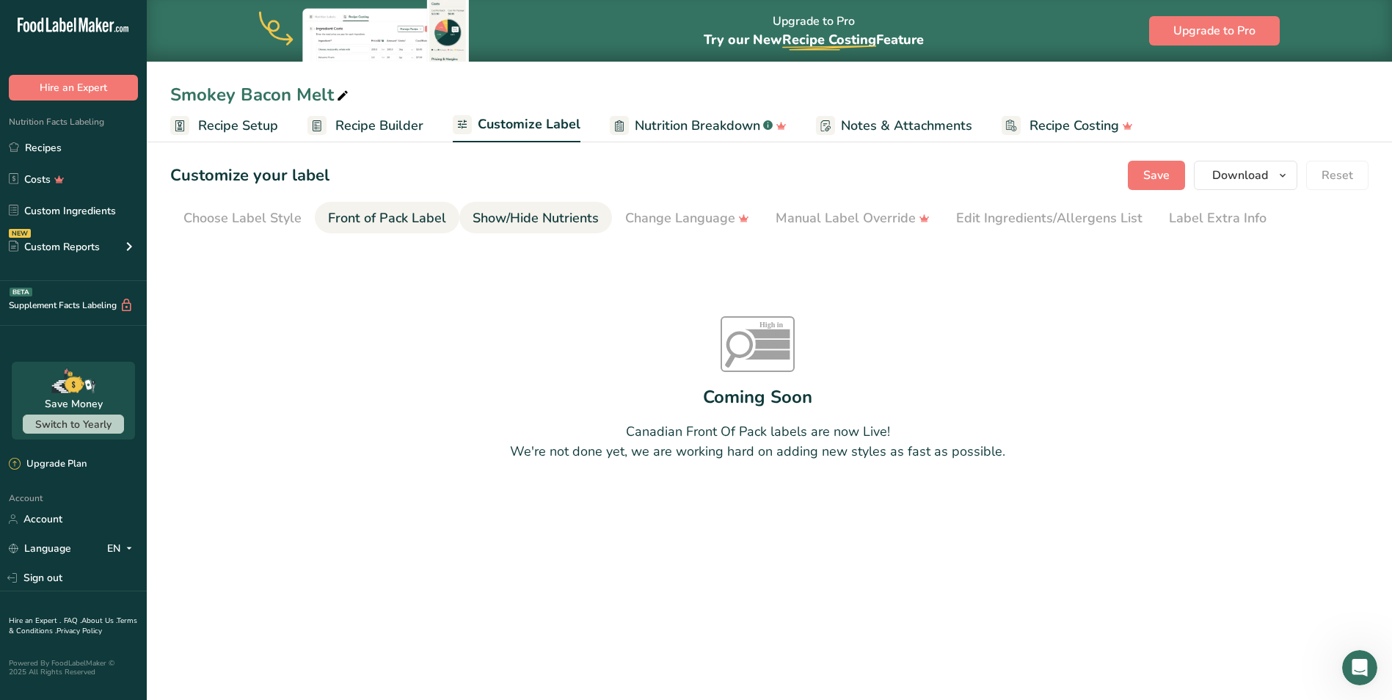
click at [533, 218] on div "Show/Hide Nutrients" at bounding box center [536, 218] width 126 height 20
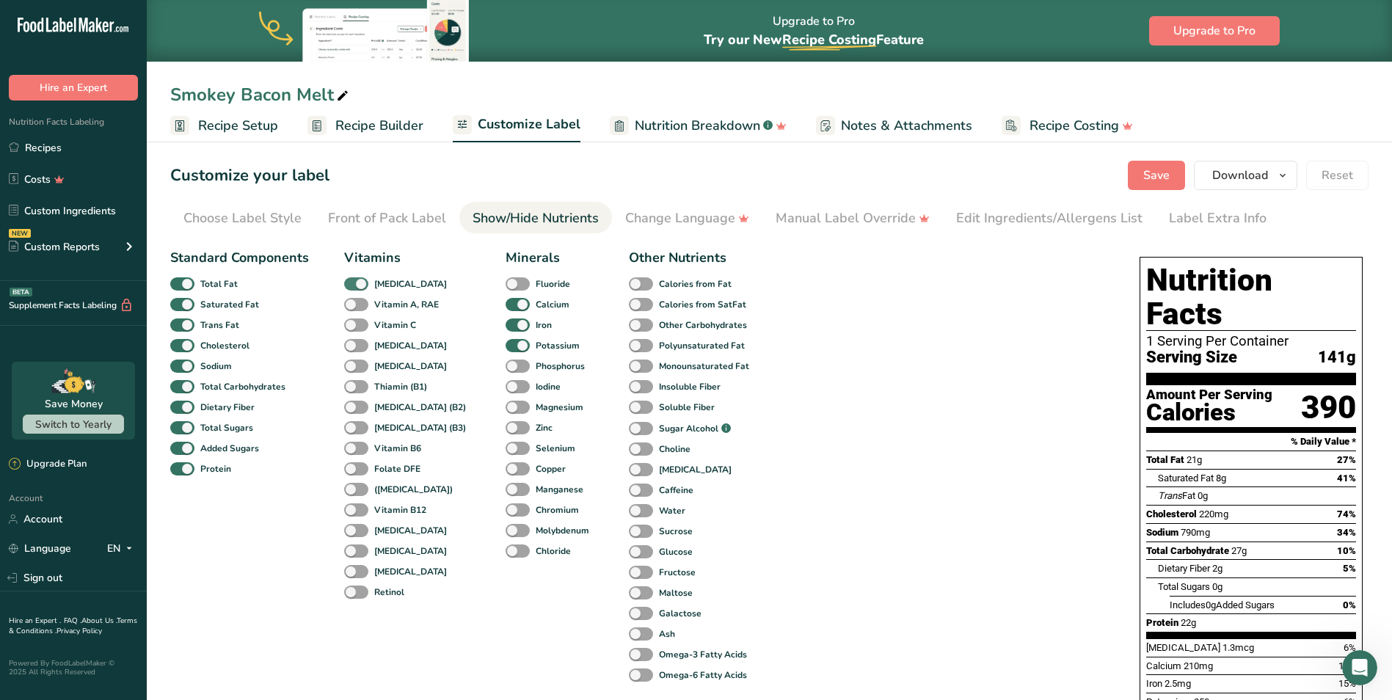
click at [359, 283] on span at bounding box center [356, 284] width 24 height 14
click at [354, 283] on input "[MEDICAL_DATA]" at bounding box center [349, 284] width 10 height 10
checkbox input "false"
click at [506, 301] on span at bounding box center [518, 305] width 24 height 14
click at [506, 301] on input "Calcium" at bounding box center [511, 304] width 10 height 10
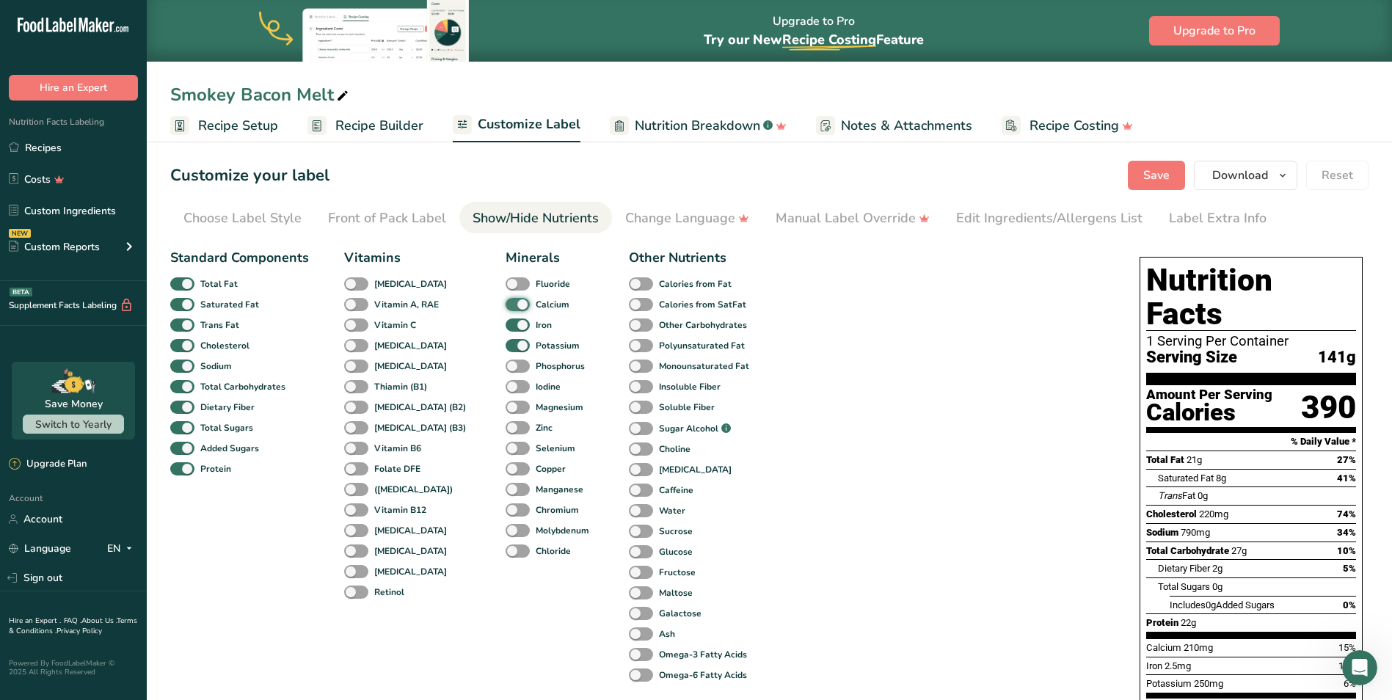
checkbox input "false"
click at [506, 319] on span at bounding box center [518, 326] width 24 height 14
click at [506, 320] on input "Iron" at bounding box center [511, 325] width 10 height 10
checkbox input "false"
click at [506, 344] on span at bounding box center [518, 346] width 24 height 14
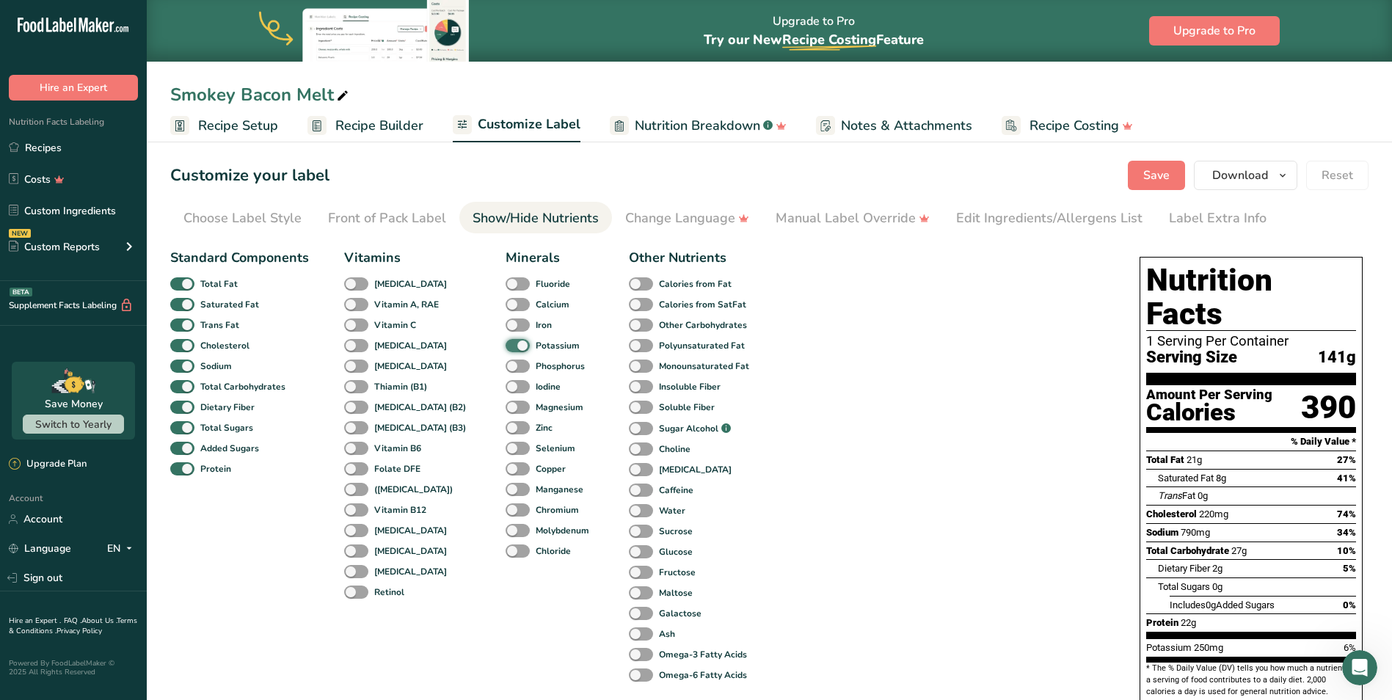
click at [506, 344] on input "Potassium" at bounding box center [511, 346] width 10 height 10
checkbox input "false"
click at [1076, 228] on div "Edit Ingredients/Allergens List" at bounding box center [1049, 218] width 186 height 20
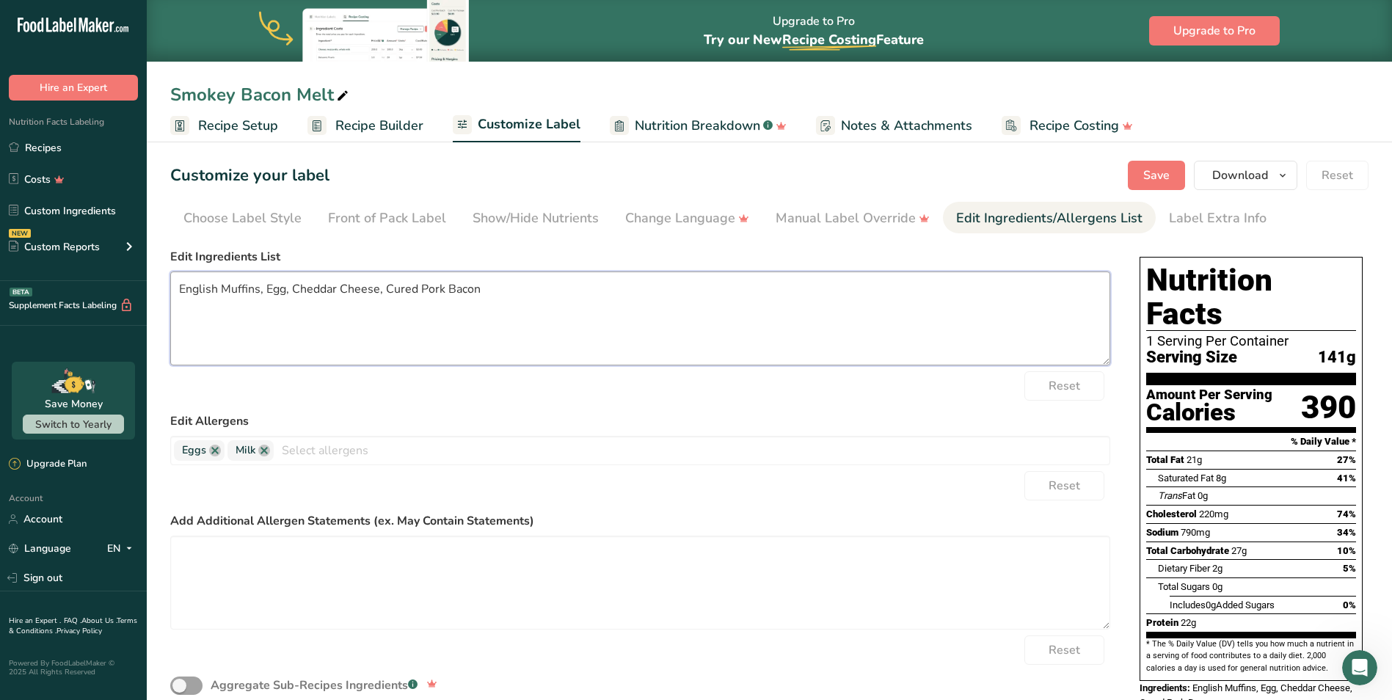
drag, startPoint x: 385, startPoint y: 290, endPoint x: 442, endPoint y: 286, distance: 57.4
click at [442, 286] on textarea "English Muffins, Egg, Cheddar Cheese, Cured Pork Bacon" at bounding box center [640, 319] width 940 height 94
type textarea "English Muffins, Egg, Cheddar Cheese, Bacon"
click at [501, 252] on label "Edit Ingredients List" at bounding box center [640, 257] width 940 height 18
click at [1154, 175] on span "Save" at bounding box center [1157, 176] width 26 height 18
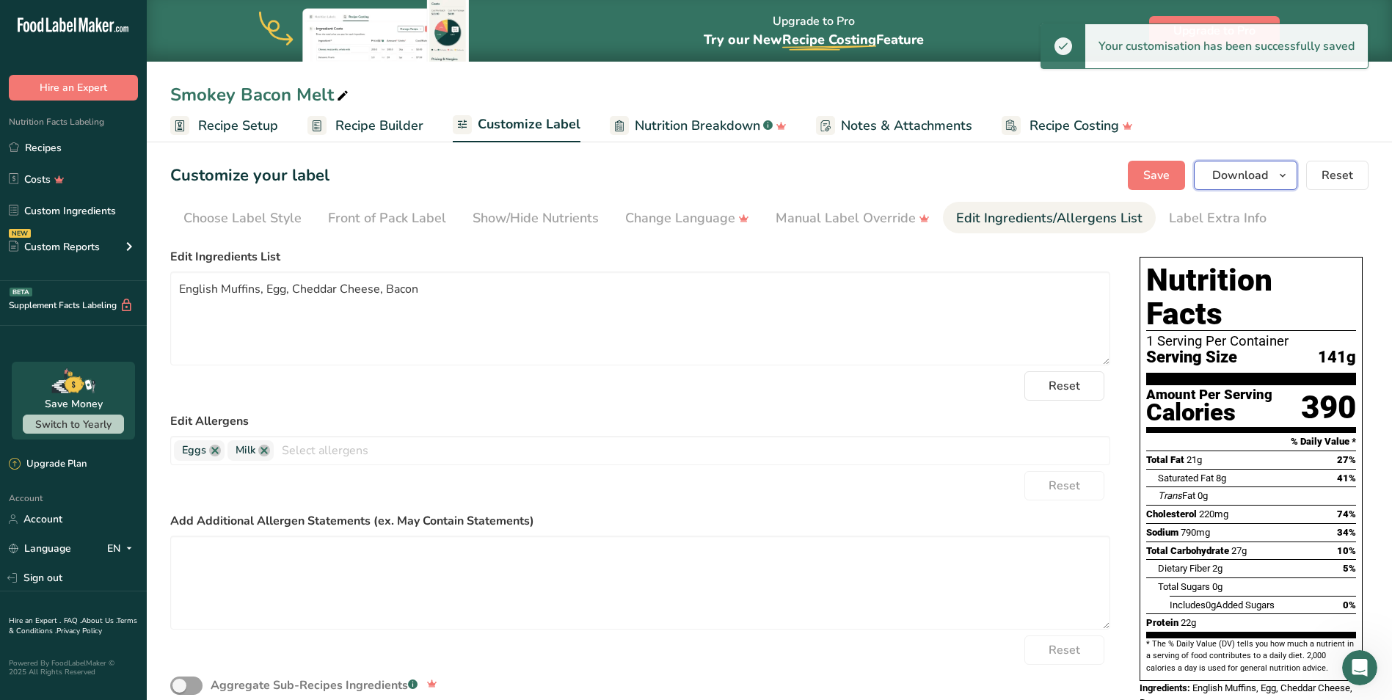
click at [1246, 172] on span "Download" at bounding box center [1241, 176] width 56 height 18
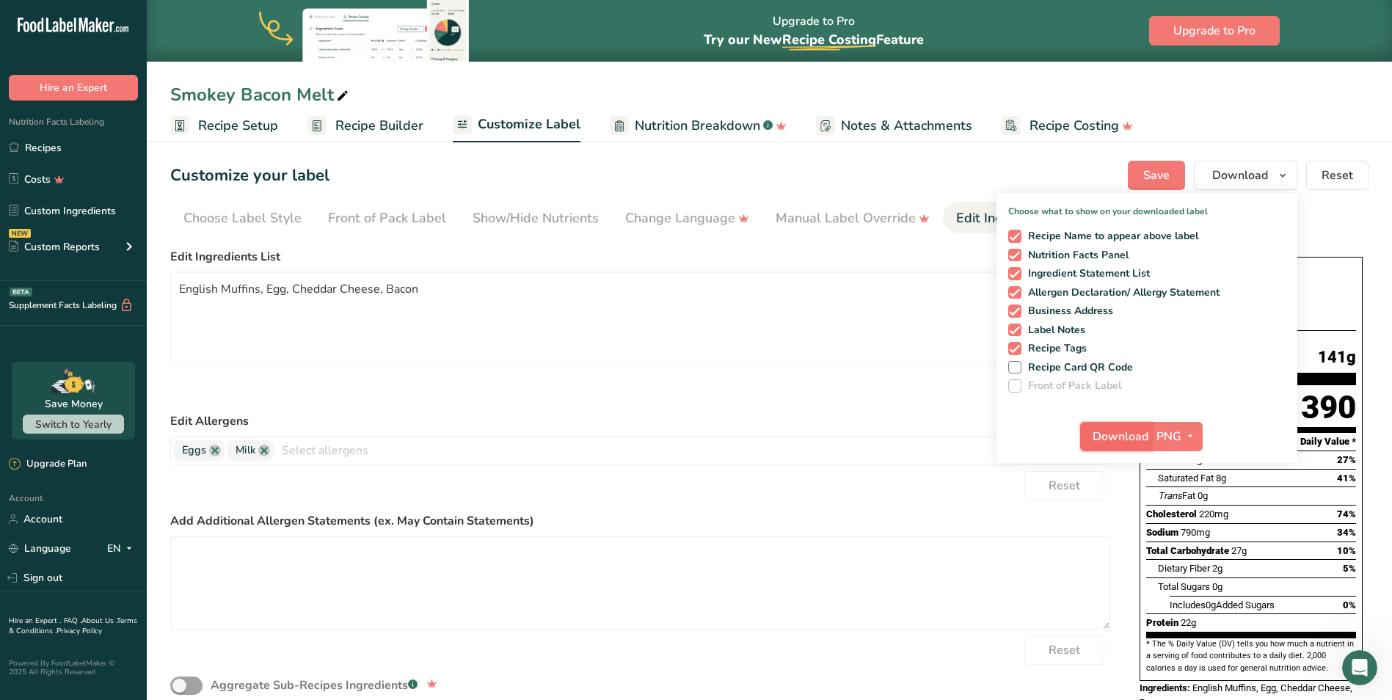
click at [1116, 440] on span "Download" at bounding box center [1121, 437] width 56 height 18
